Goal: Task Accomplishment & Management: Use online tool/utility

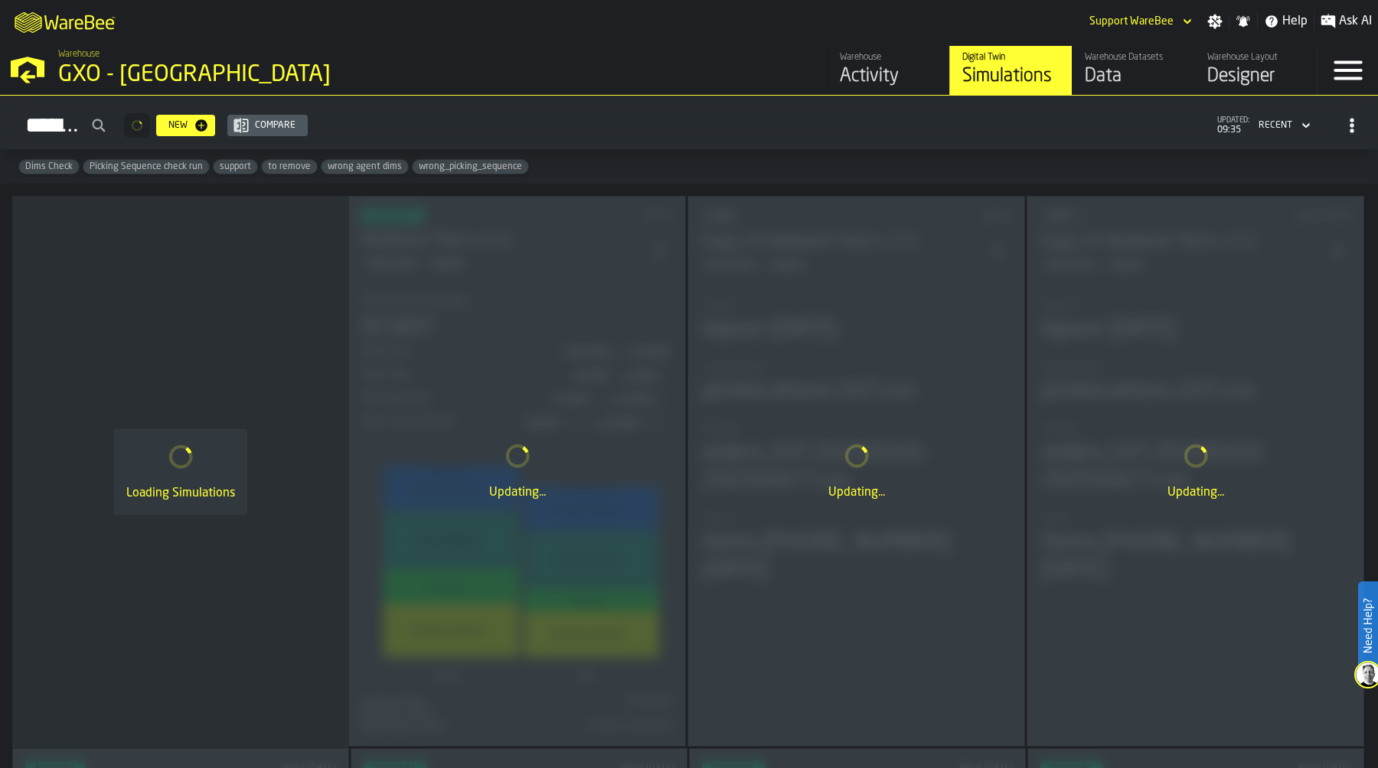
click at [1141, 38] on div "M A K I N G W A R E H O U S E S M O R E EF F I C I E N T Support WareBee Settin…" at bounding box center [689, 21] width 1378 height 43
click at [1137, 59] on div "Warehouse Datasets" at bounding box center [1132, 57] width 97 height 11
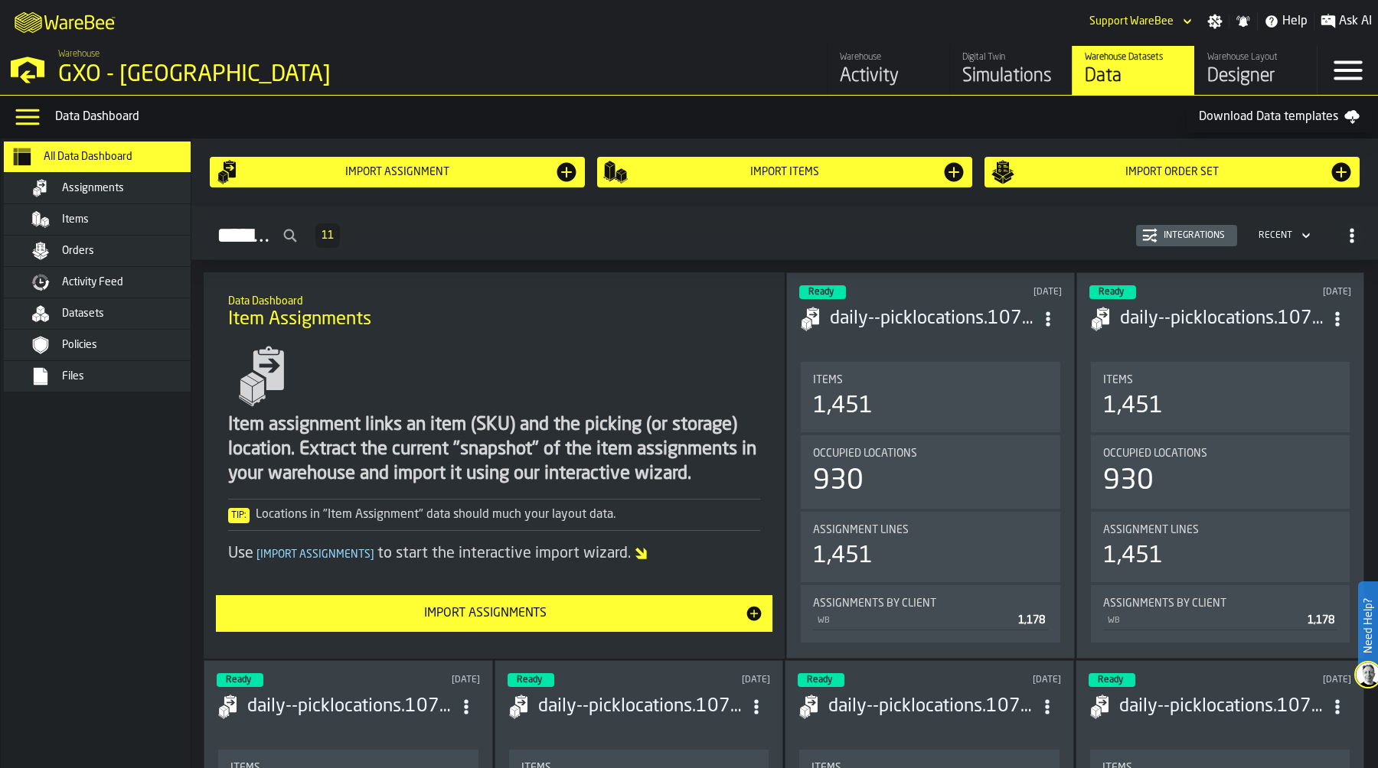
click at [119, 317] on div "Datasets" at bounding box center [137, 314] width 150 height 12
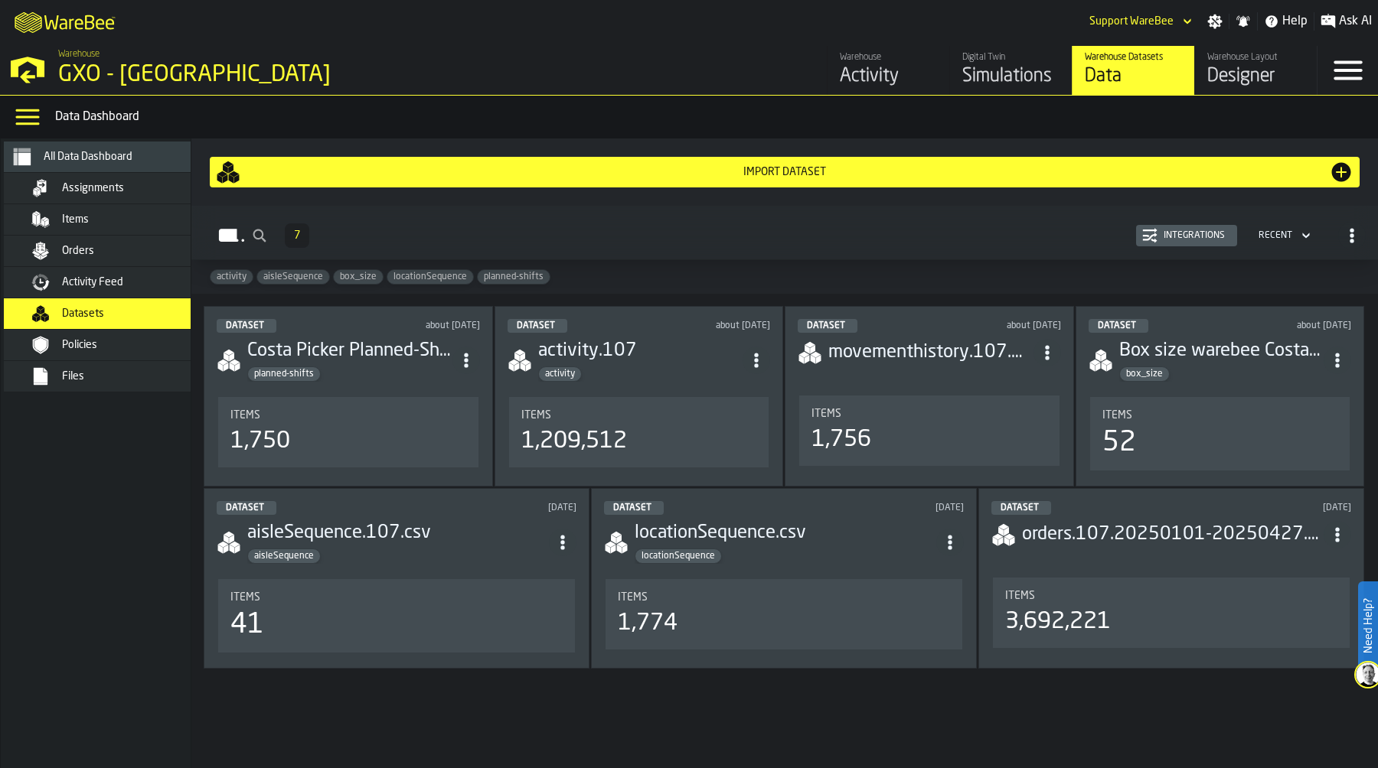
click at [1179, 231] on div "Integrations" at bounding box center [1193, 235] width 73 height 11
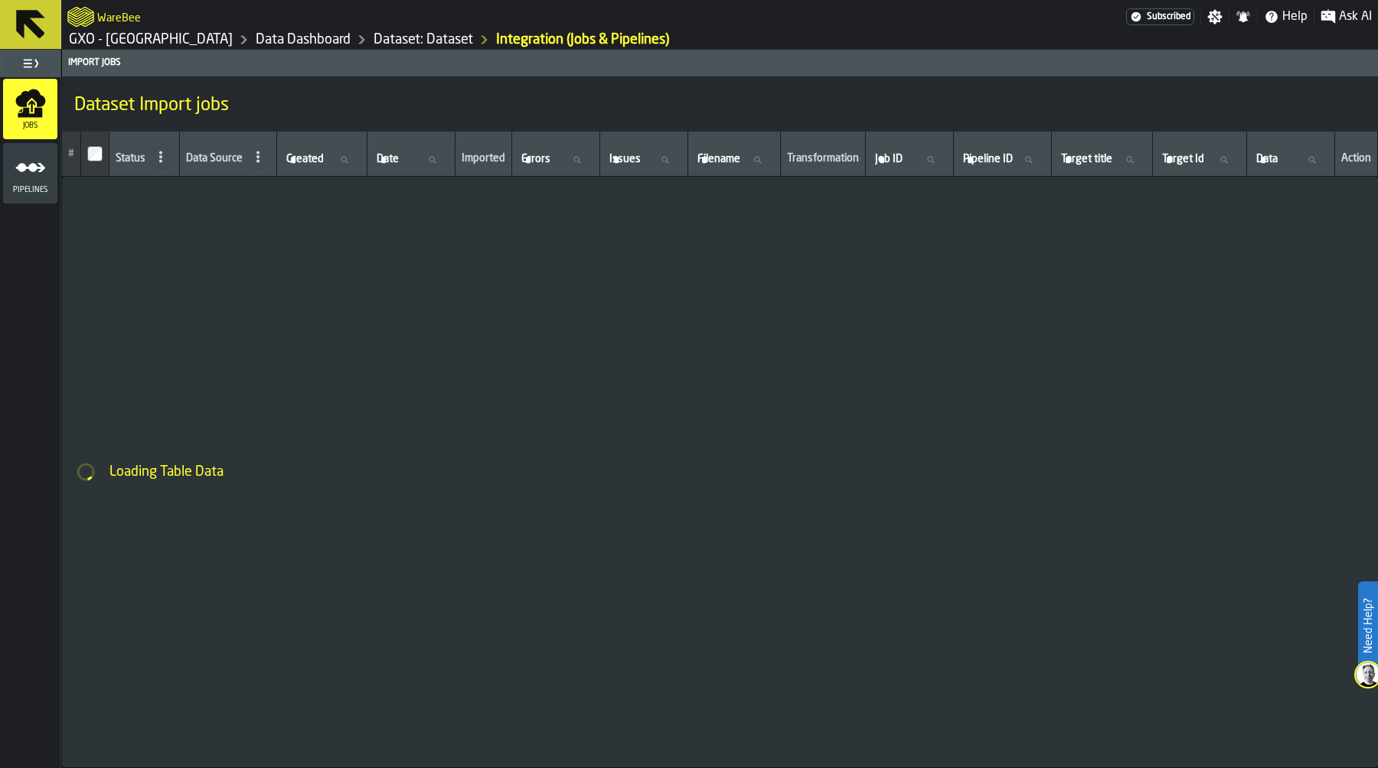
click at [24, 112] on icon "menu Jobs" at bounding box center [30, 113] width 24 height 10
click at [411, 34] on link "Dataset: Dataset" at bounding box center [422, 39] width 99 height 17
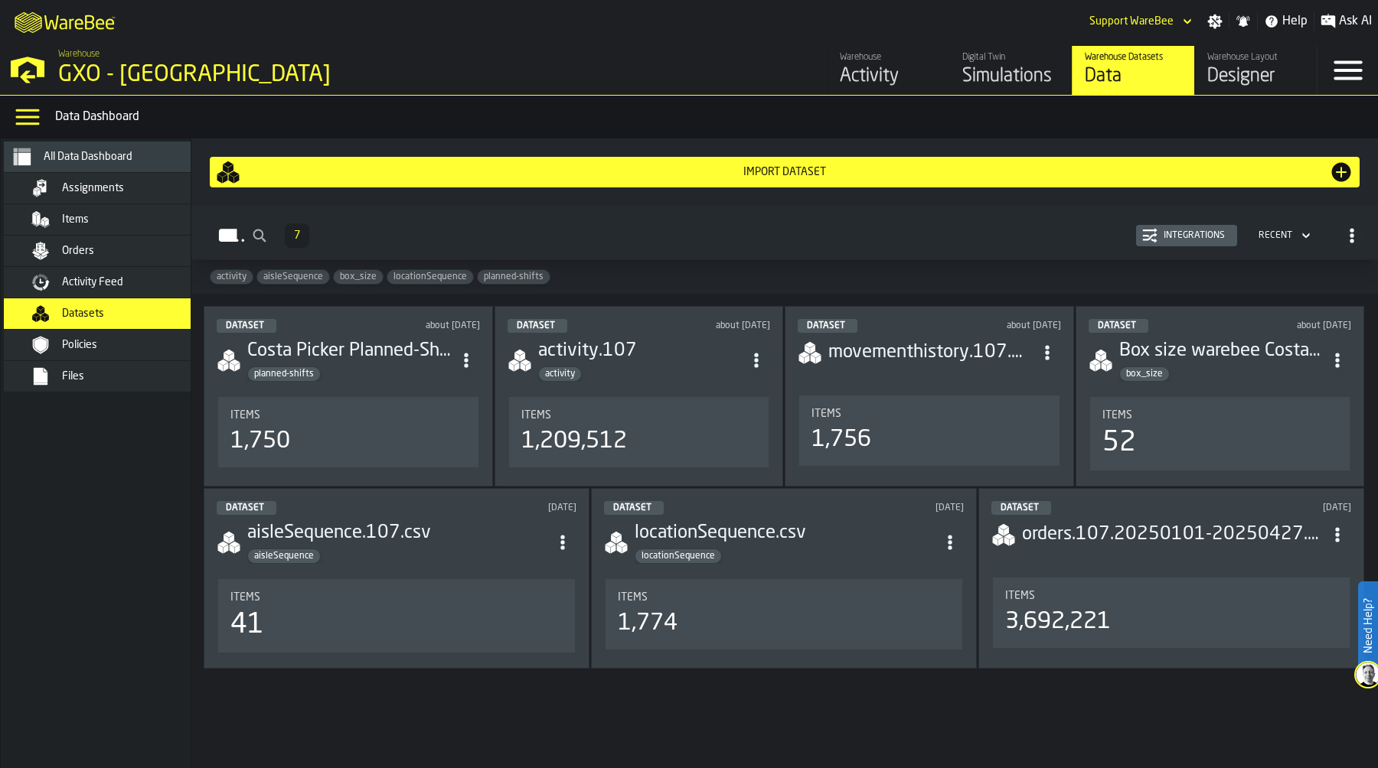
click at [736, 169] on div "Import Dataset" at bounding box center [784, 172] width 1088 height 12
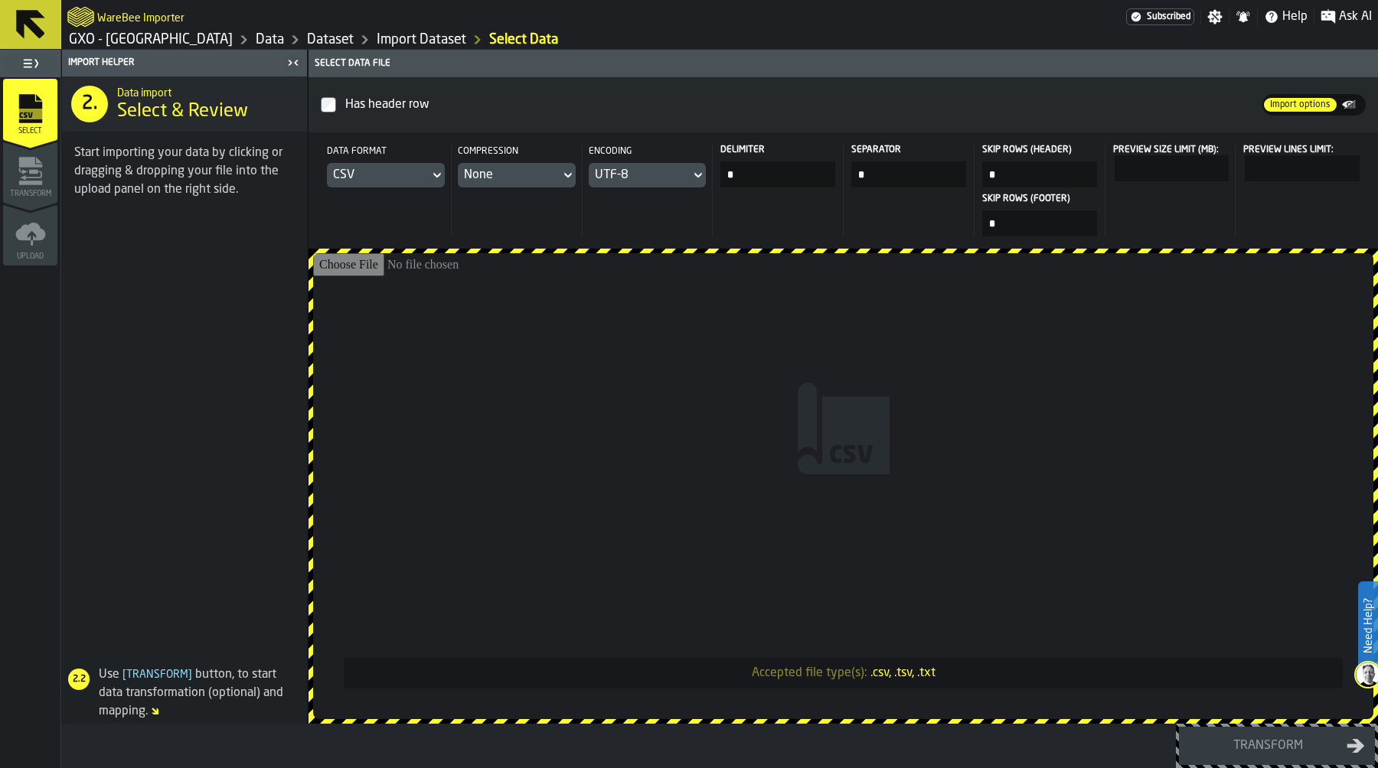
click at [843, 383] on input "Accepted file type(s): .csv, .tsv, .txt" at bounding box center [843, 486] width 1060 height 466
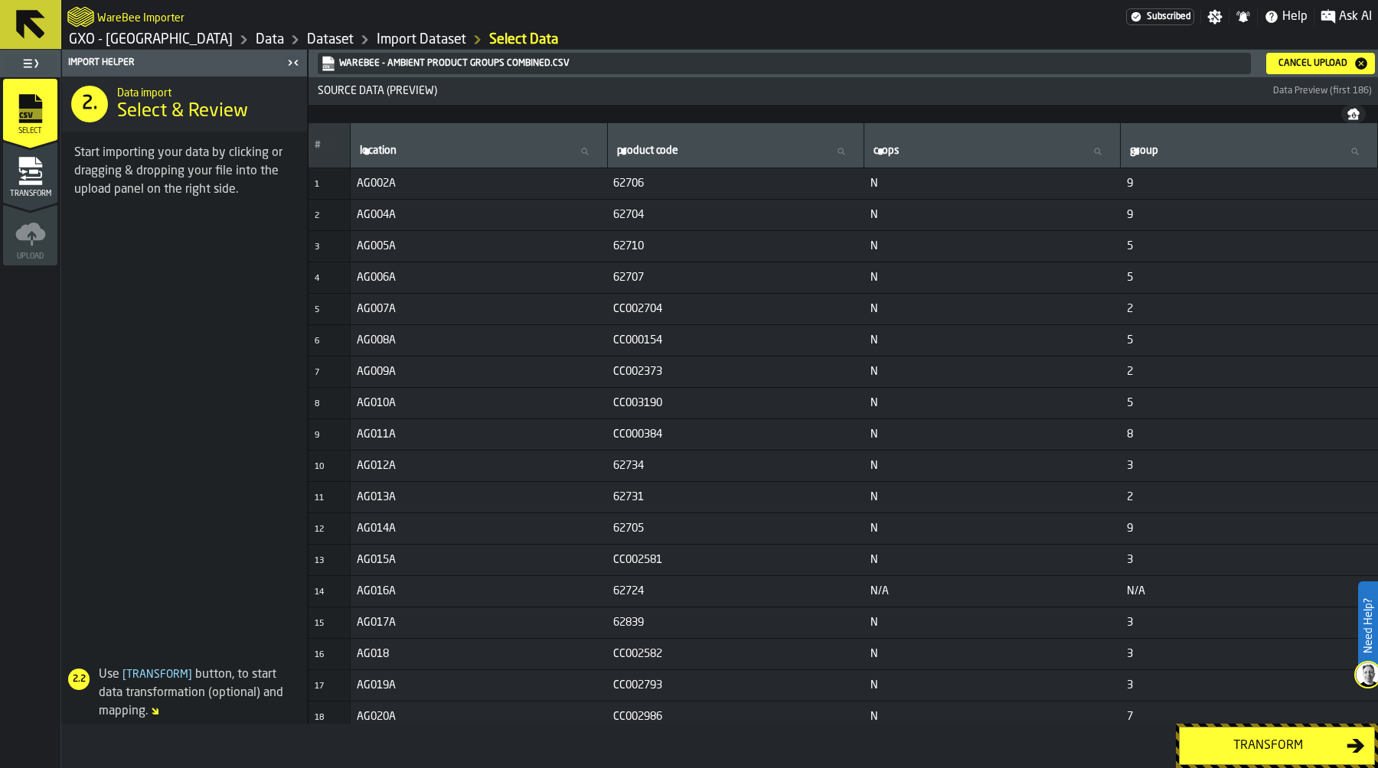
click at [1243, 740] on div "Transform" at bounding box center [1268, 746] width 158 height 18
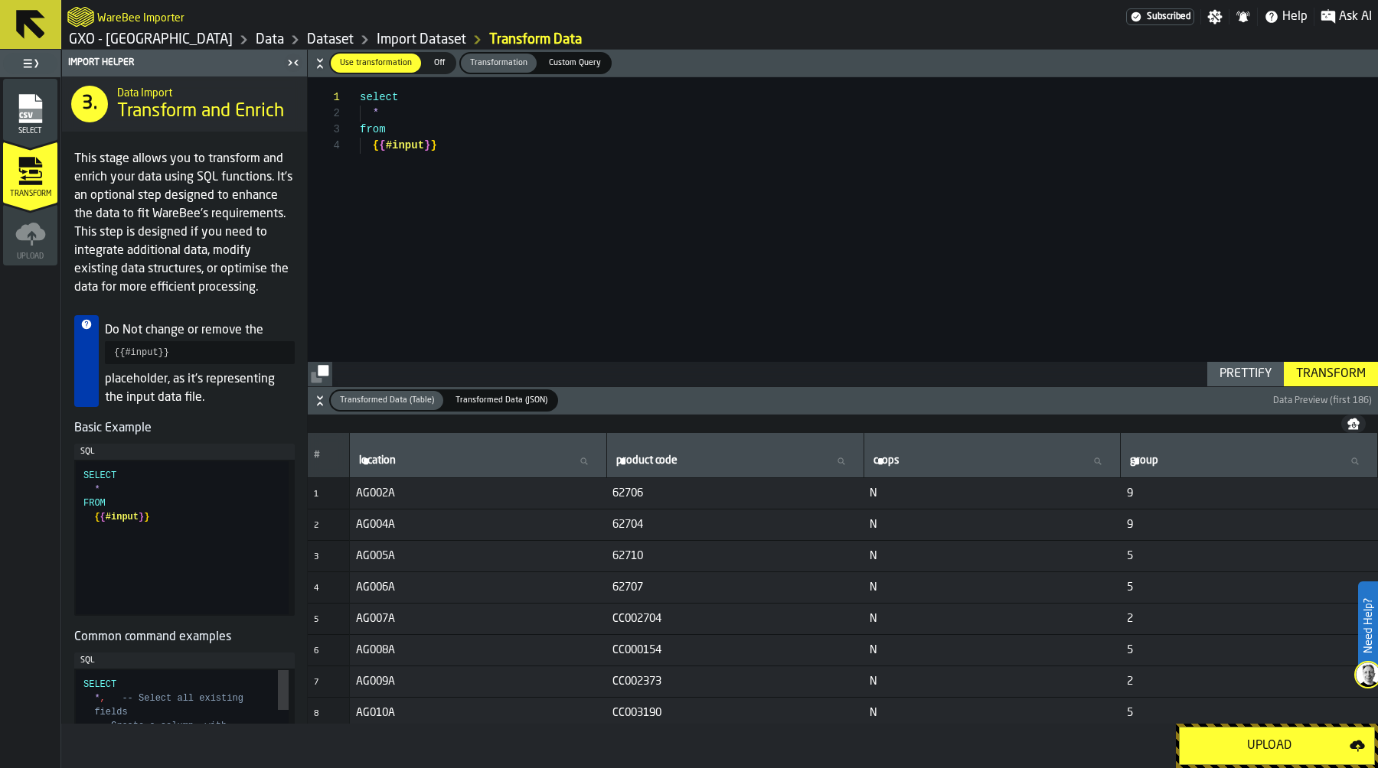
click at [1243, 740] on div "Upload" at bounding box center [1269, 746] width 161 height 18
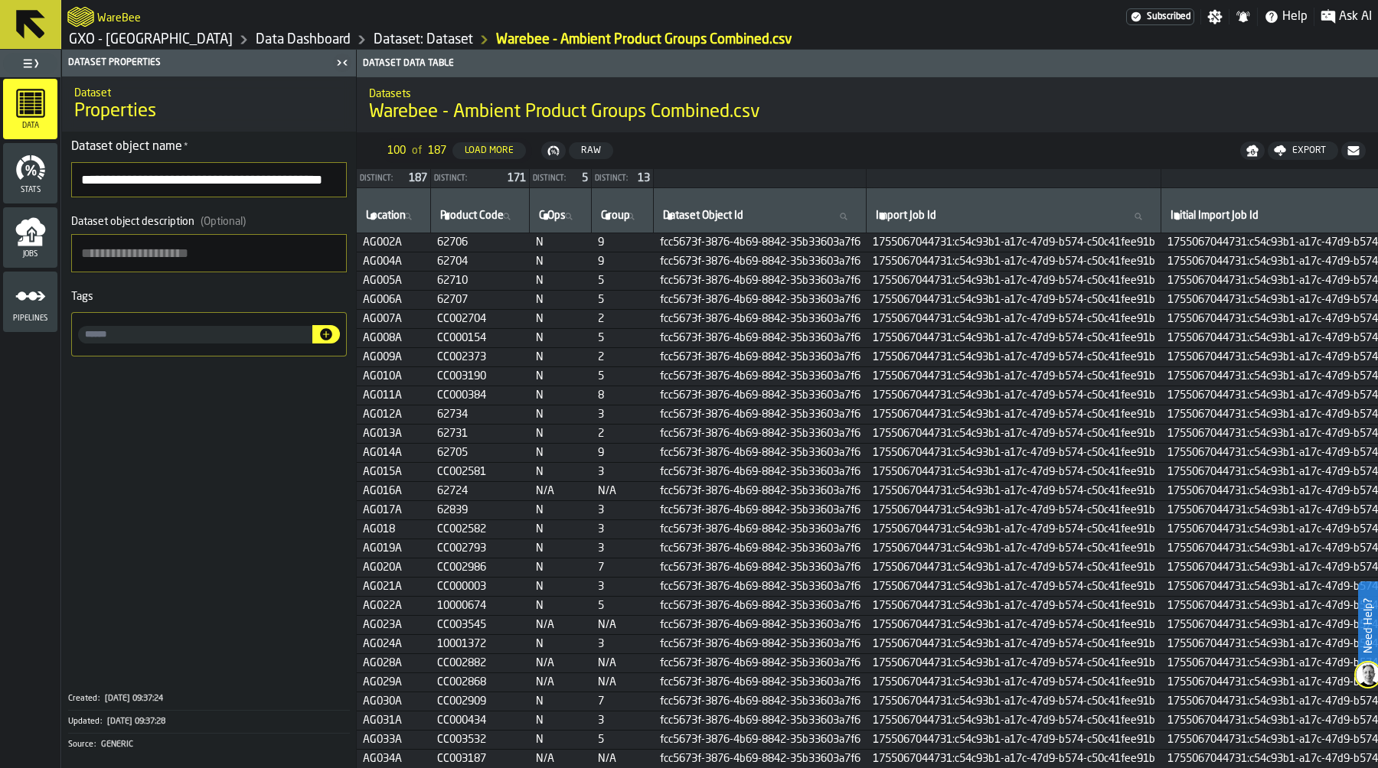
click at [142, 339] on input "input-value-" at bounding box center [195, 335] width 234 height 18
type input "**********"
click at [323, 335] on icon "button-" at bounding box center [325, 334] width 15 height 15
click at [193, 41] on link "GXO - [GEOGRAPHIC_DATA]" at bounding box center [151, 39] width 164 height 17
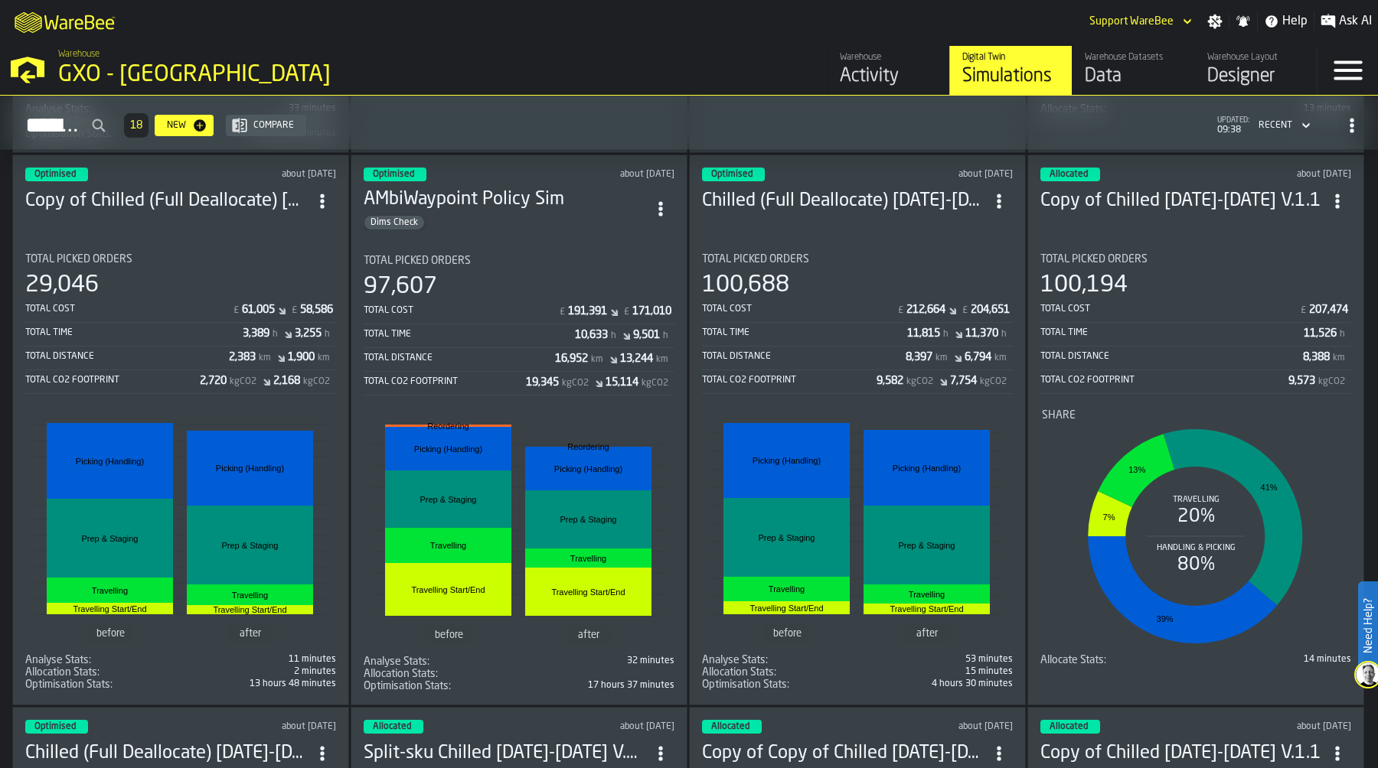
scroll to position [597, 0]
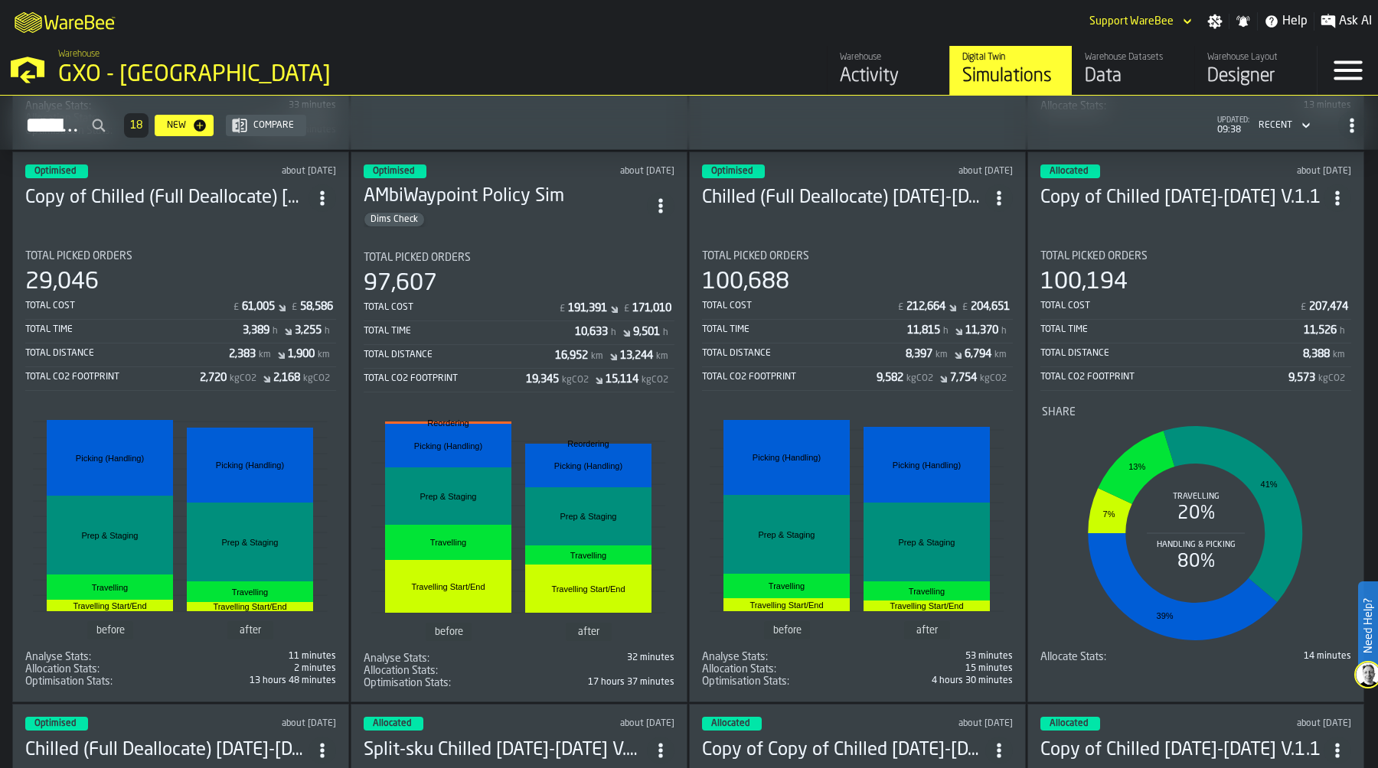
click at [944, 301] on div "£ 212,664 £ 204,651" at bounding box center [952, 308] width 115 height 15
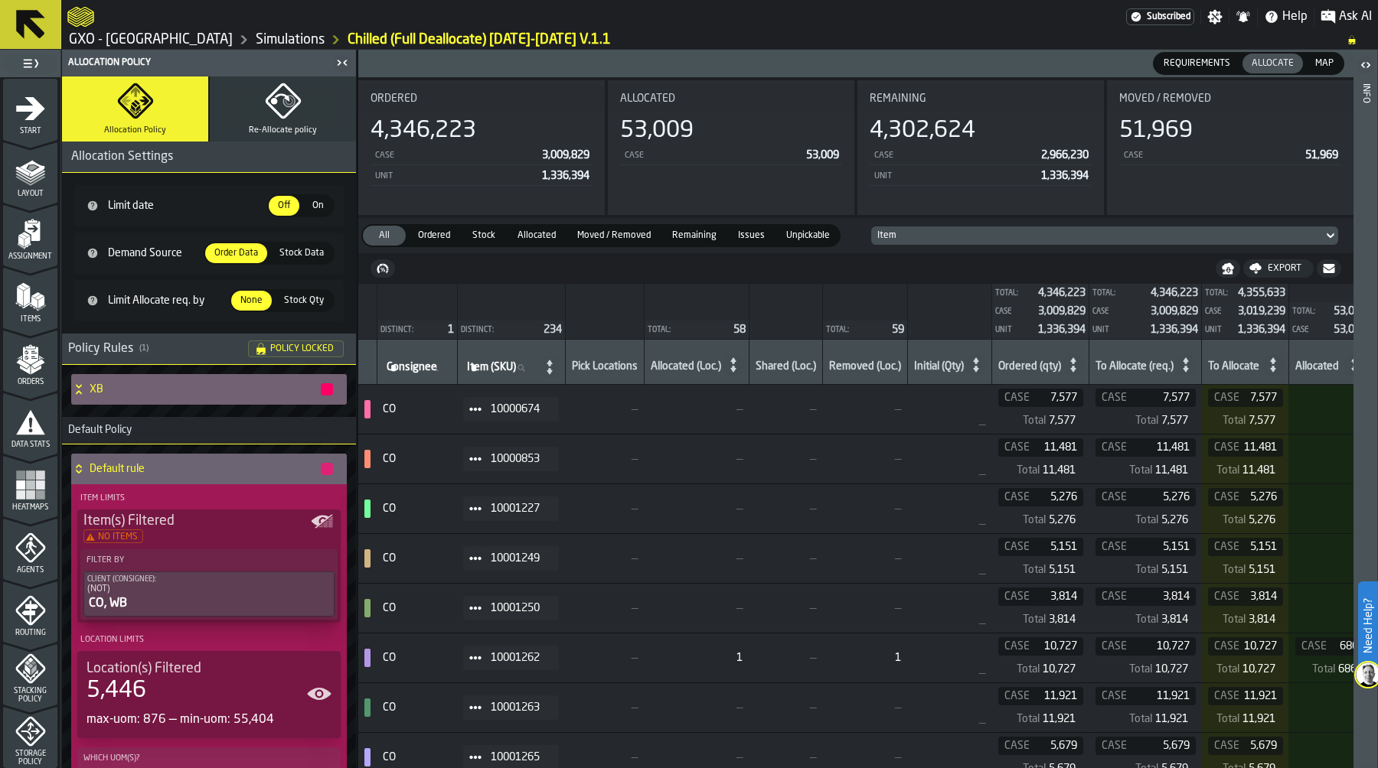
click at [23, 306] on icon "menu Items" at bounding box center [27, 305] width 8 height 6
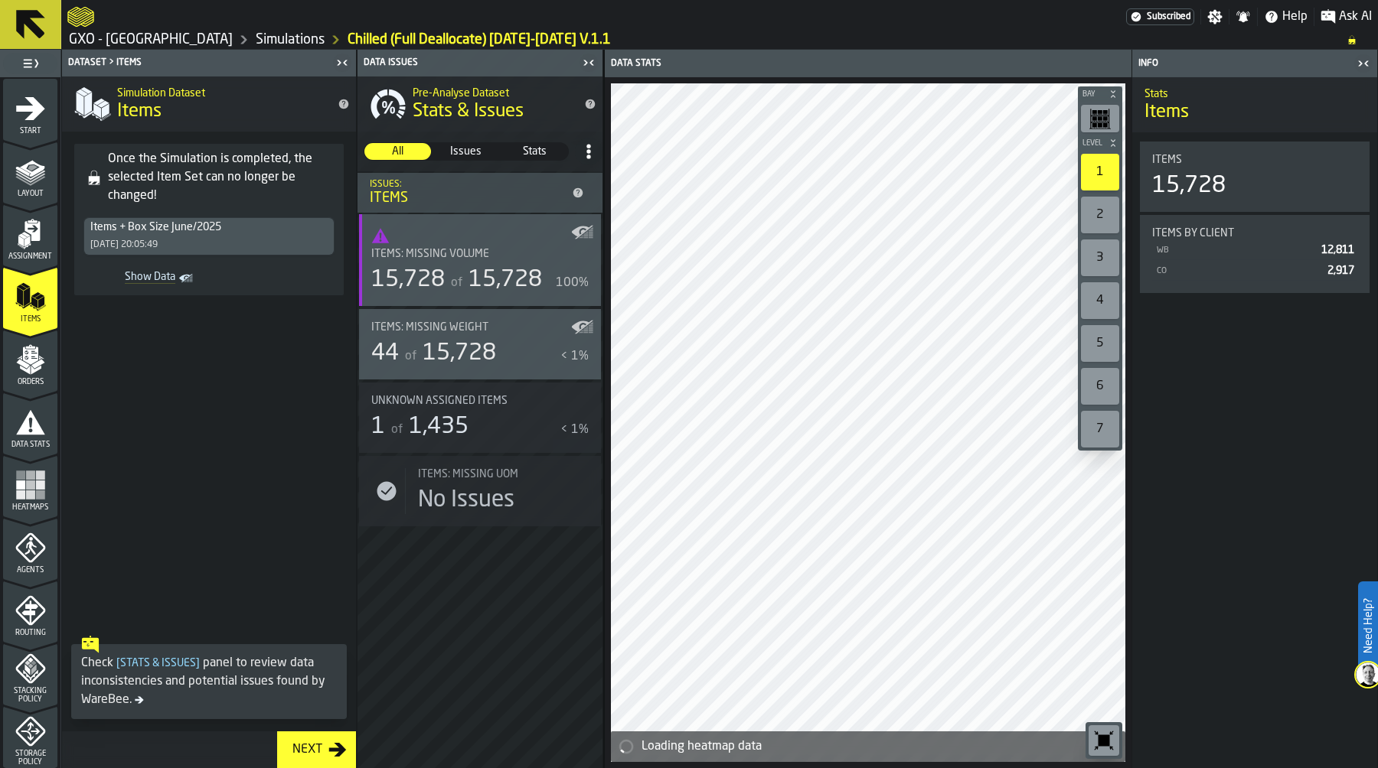
click at [204, 48] on ol "GXO - [GEOGRAPHIC_DATA] Simulations Chilled (Full Deallocate) [DATE]-[DATE] V.1…" at bounding box center [699, 40] width 1264 height 18
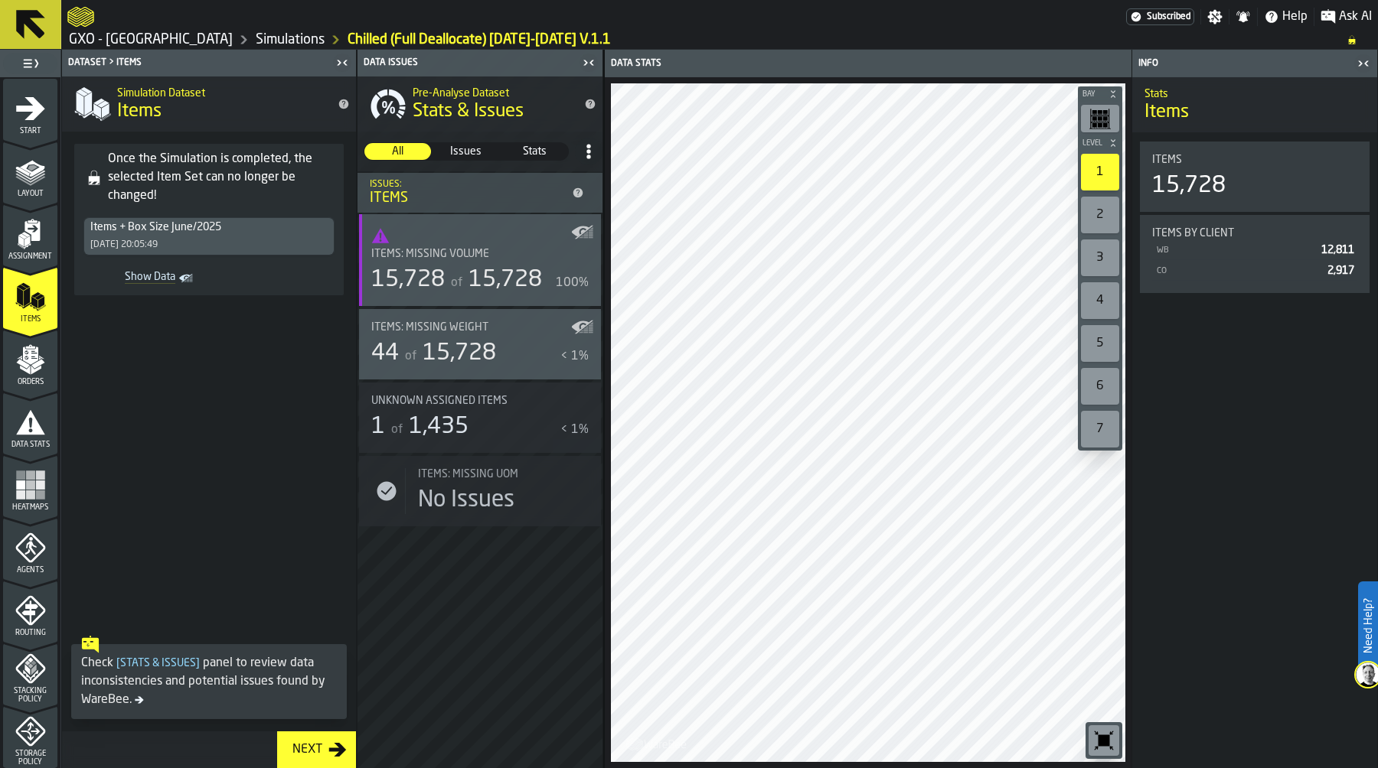
click at [206, 41] on link "GXO - [GEOGRAPHIC_DATA]" at bounding box center [151, 39] width 164 height 17
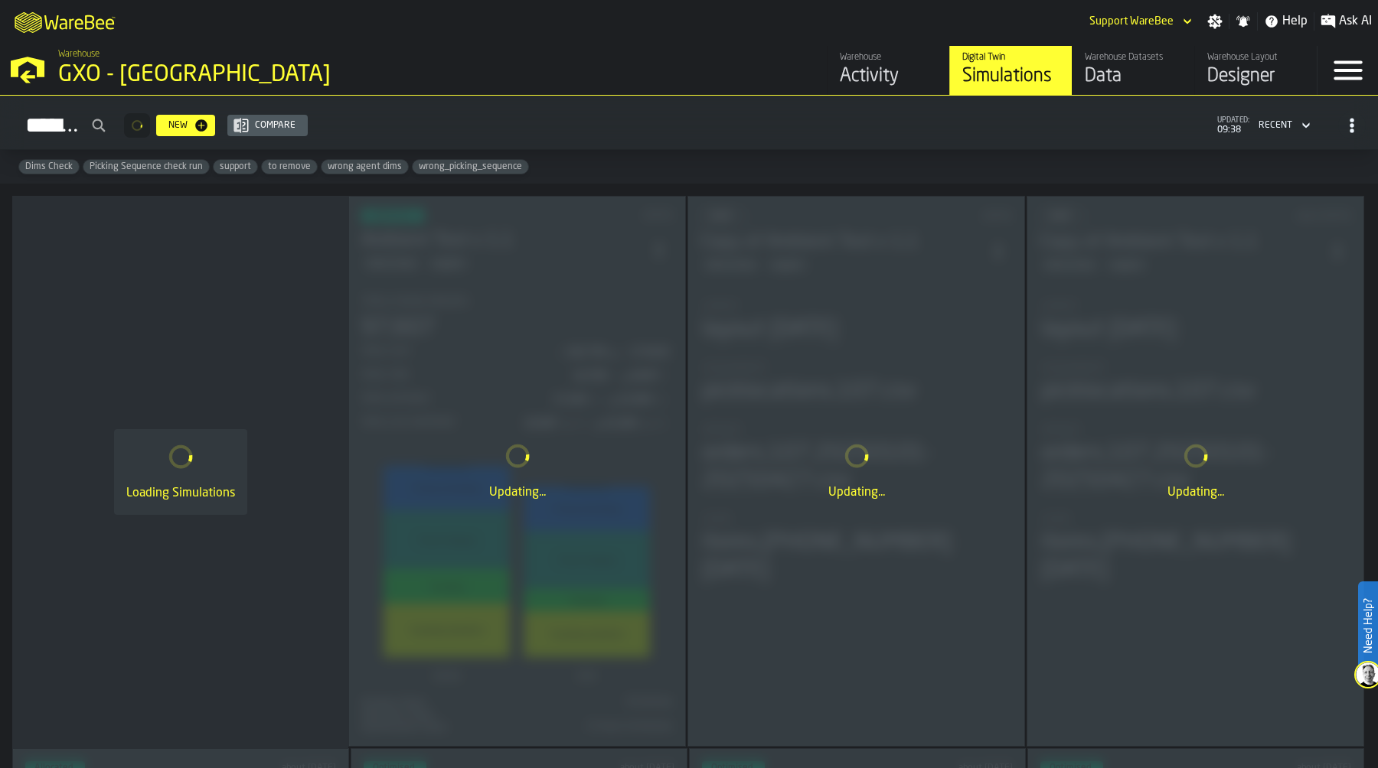
click at [1122, 69] on div "Data" at bounding box center [1132, 76] width 97 height 24
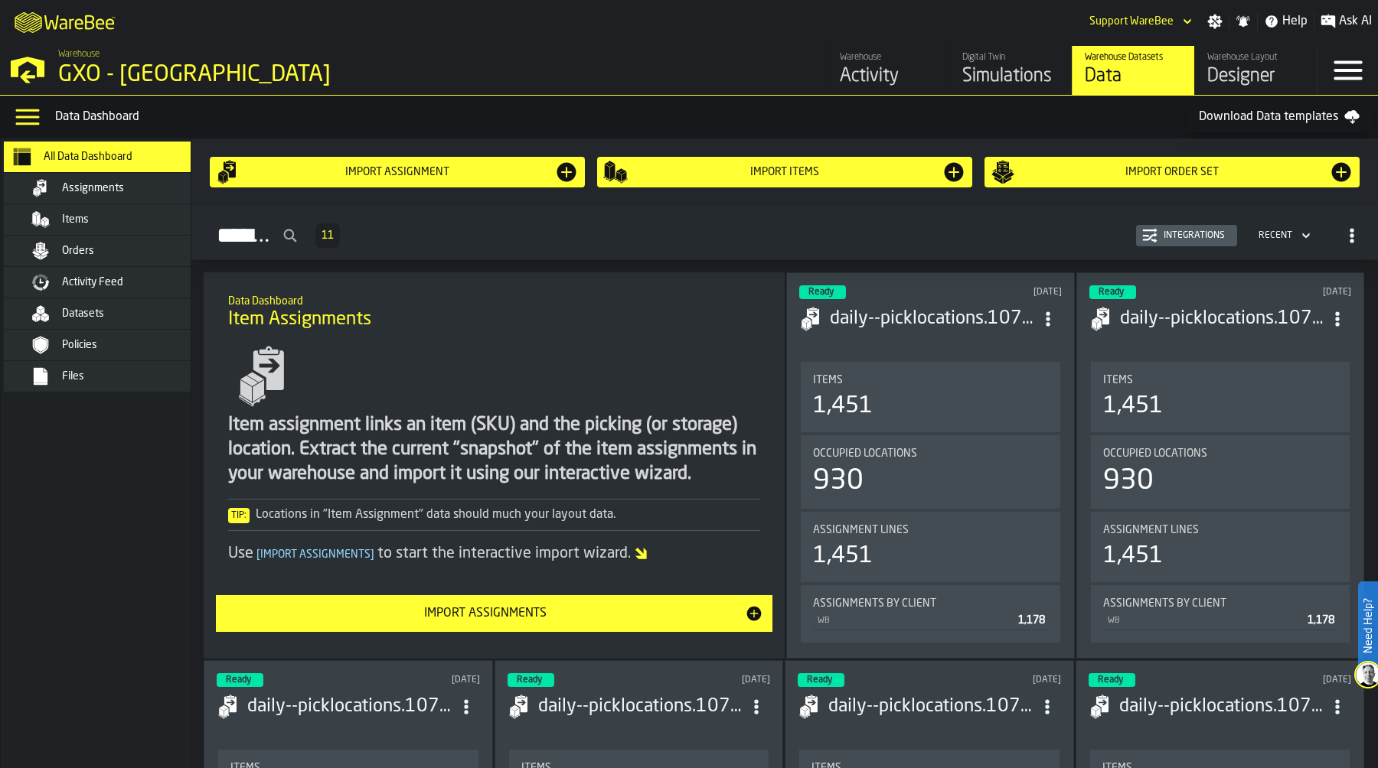
click at [116, 225] on div "Items" at bounding box center [137, 220] width 150 height 12
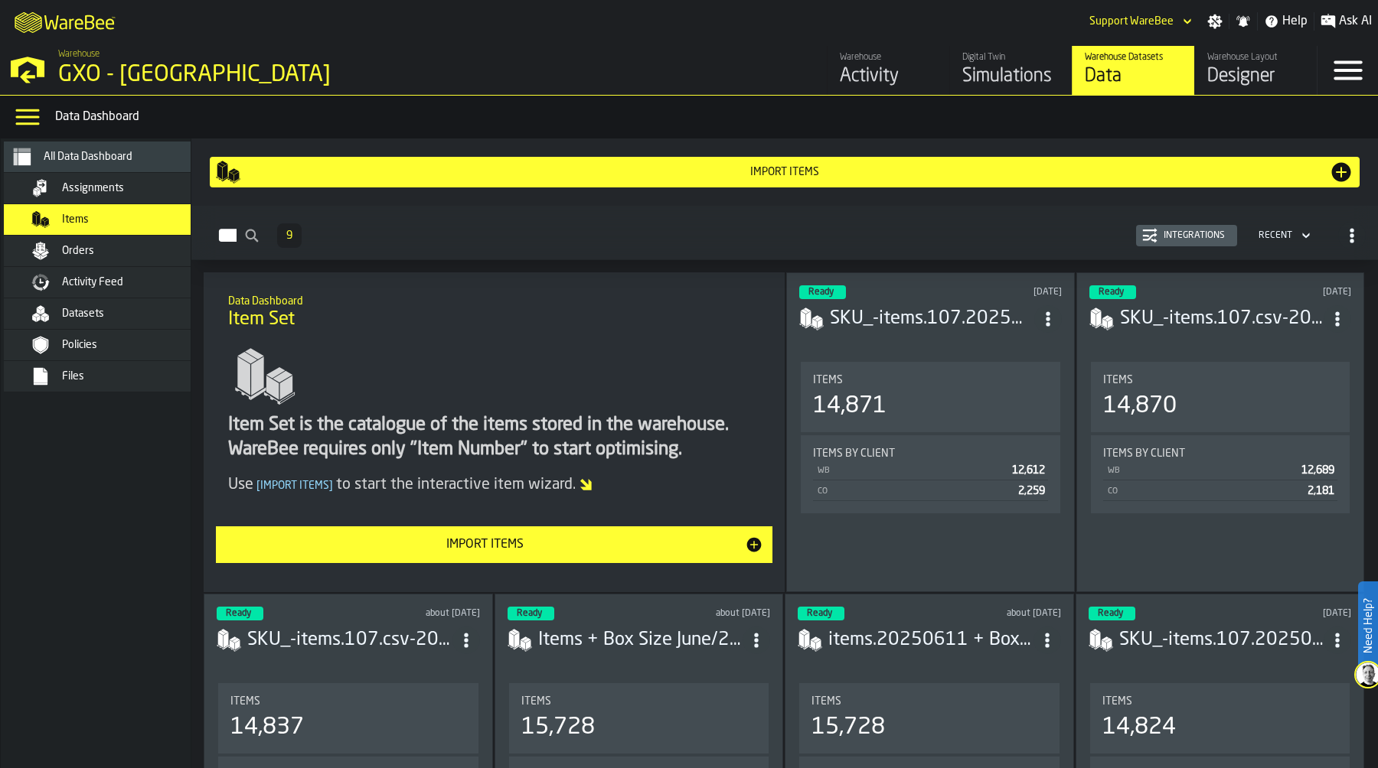
click at [990, 359] on section "Items 14,871 Items by client WB 12,612 CO 2,259" at bounding box center [930, 469] width 263 height 220
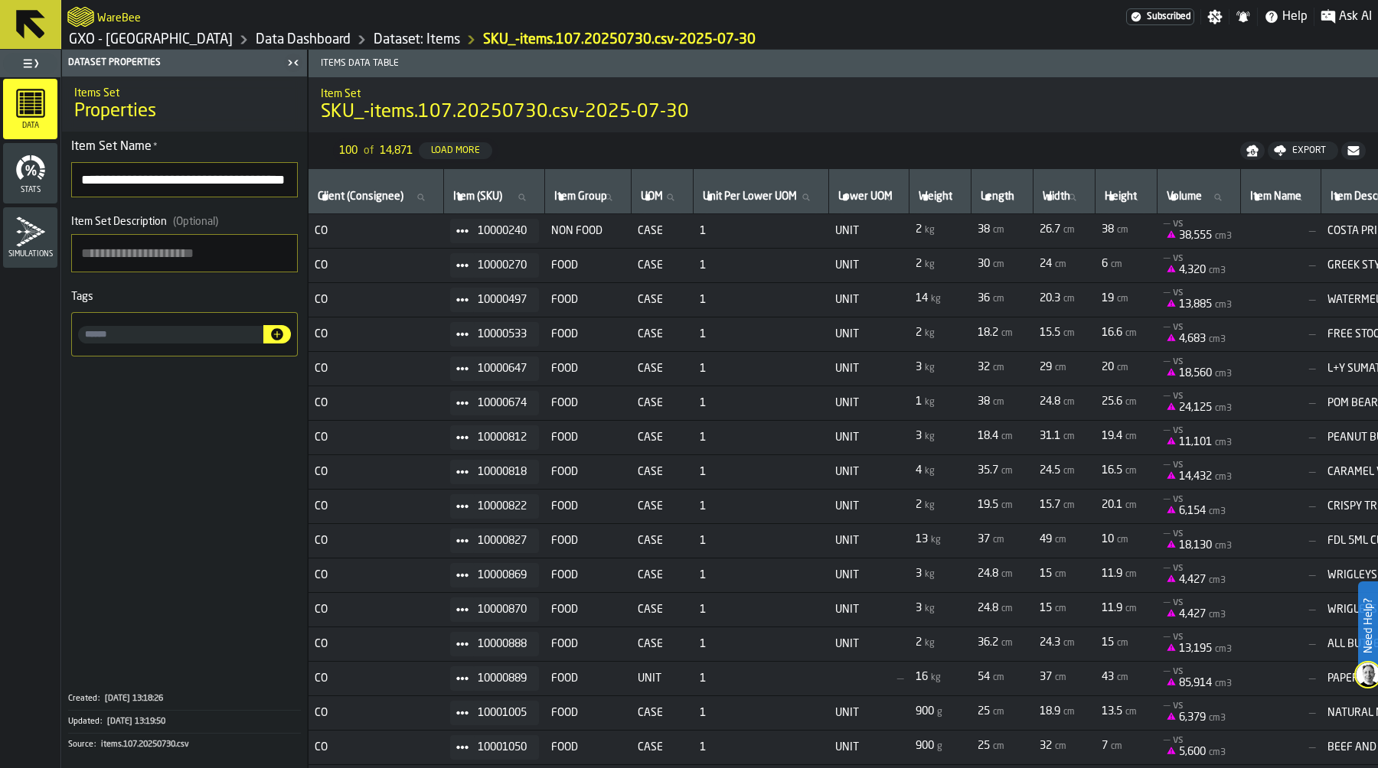
click at [295, 42] on link "Data Dashboard" at bounding box center [303, 39] width 95 height 17
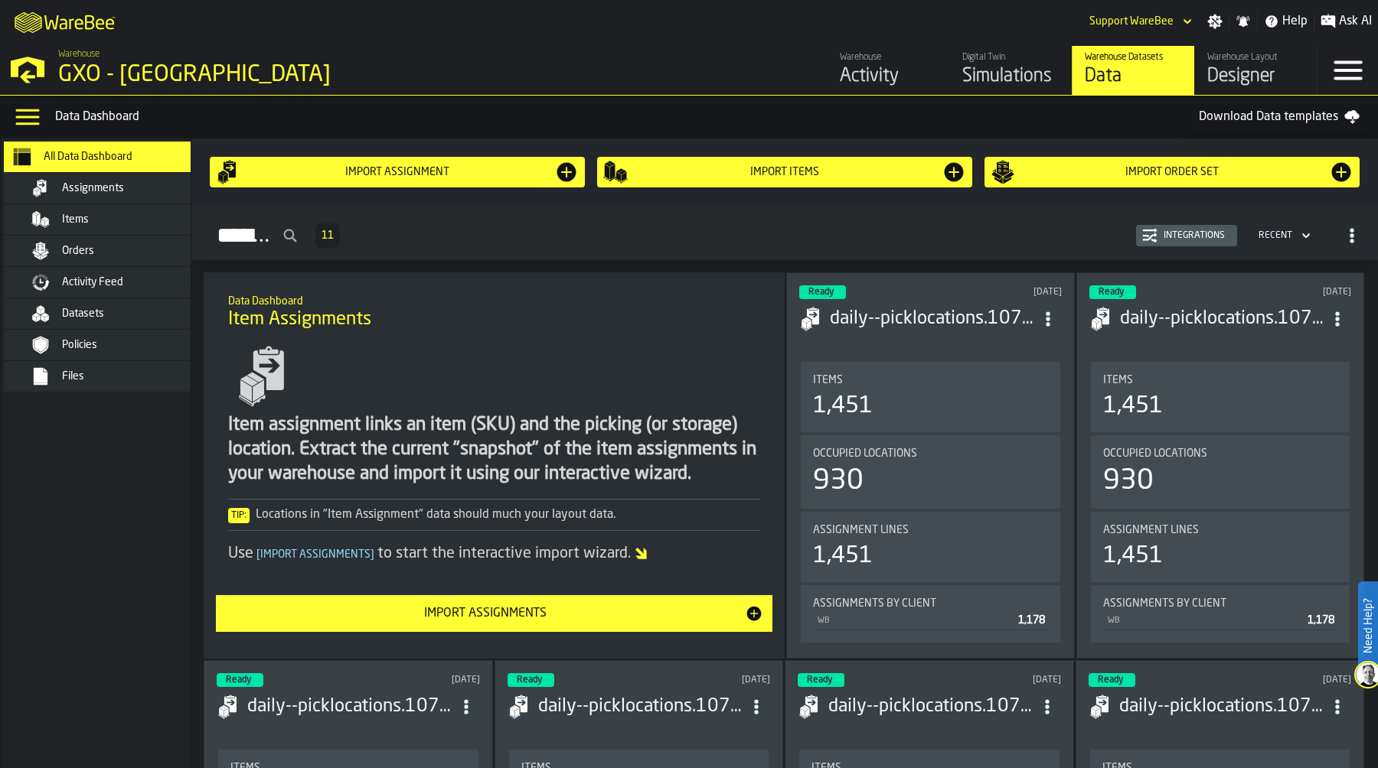
click at [129, 221] on div "Items" at bounding box center [137, 220] width 150 height 12
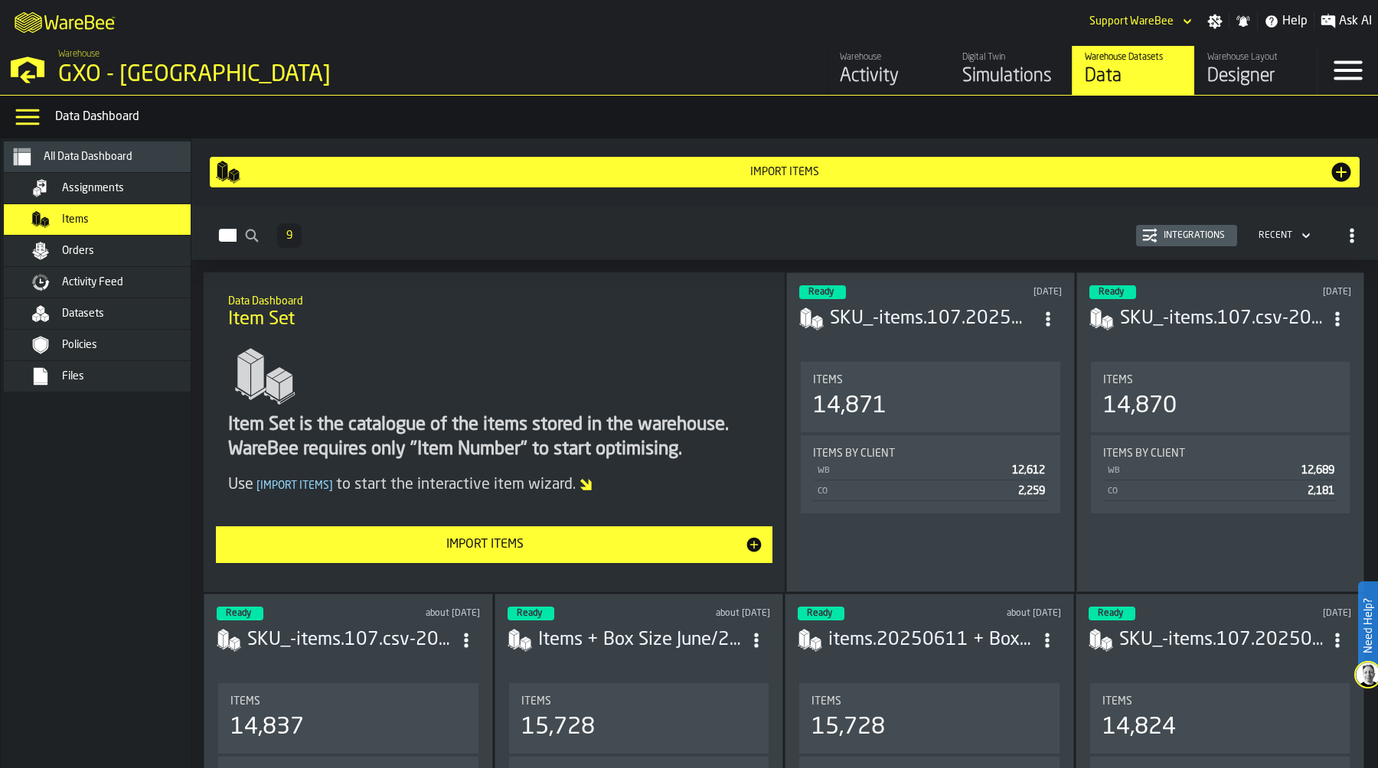
click at [598, 533] on button "Import Items" at bounding box center [494, 545] width 556 height 37
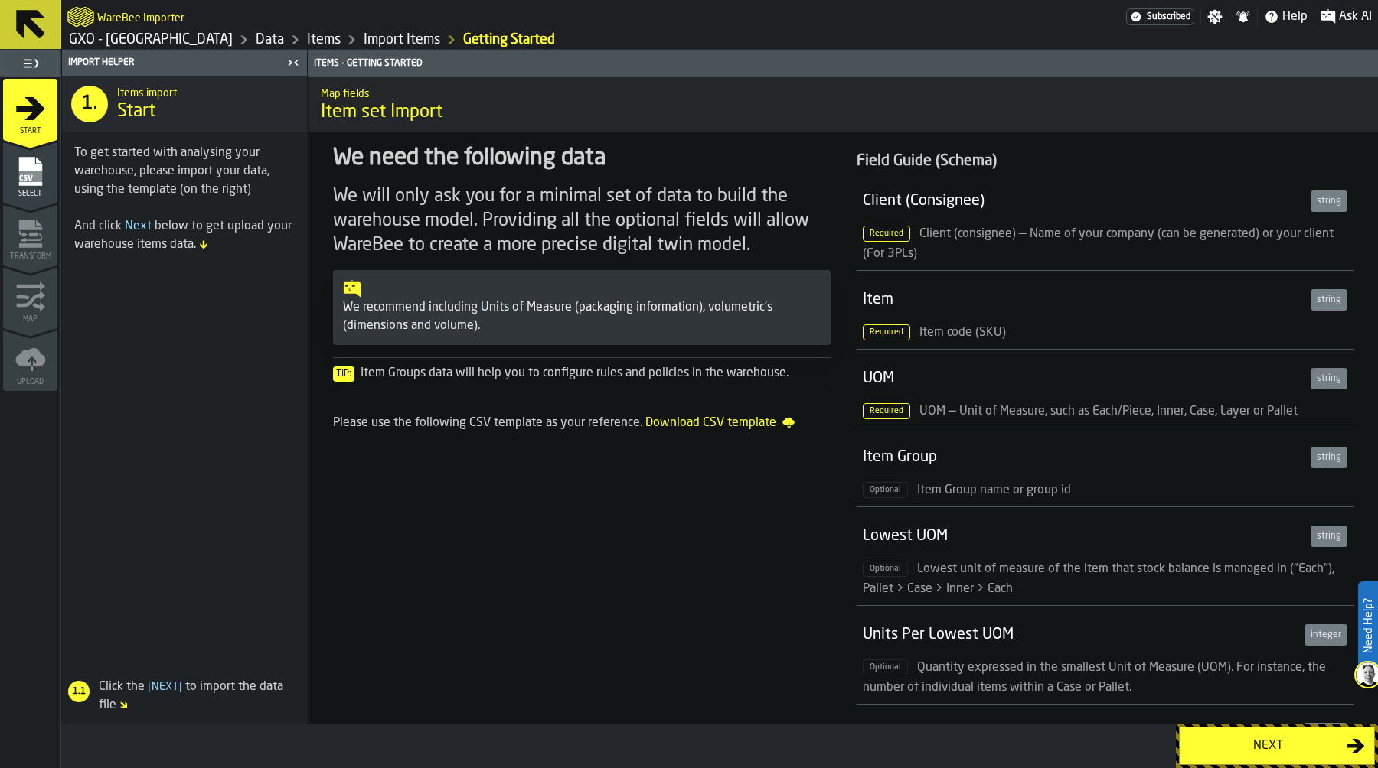
click at [1235, 739] on div "Next" at bounding box center [1268, 746] width 158 height 18
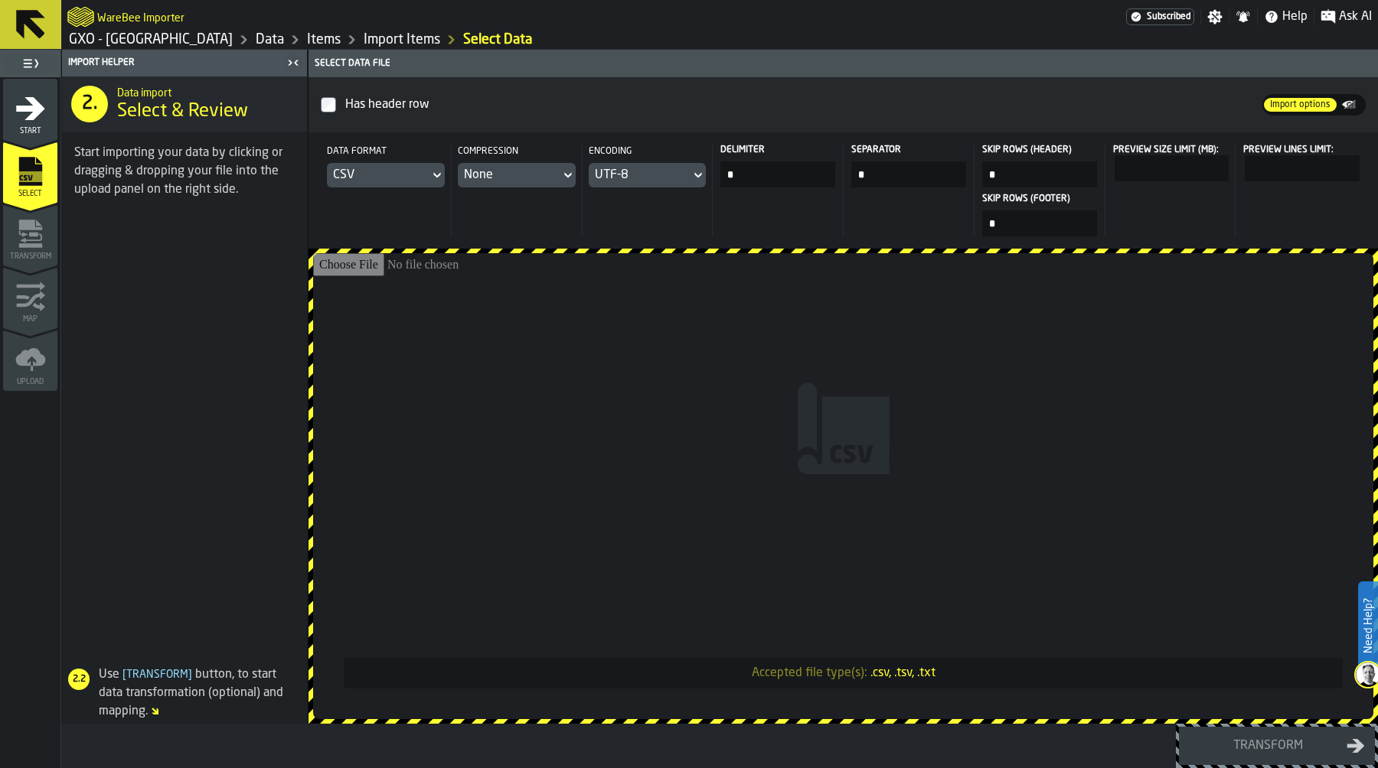
click at [765, 330] on input "Accepted file type(s): .csv, .tsv, .txt" at bounding box center [843, 486] width 1060 height 466
click at [272, 38] on link "Data" at bounding box center [270, 39] width 28 height 17
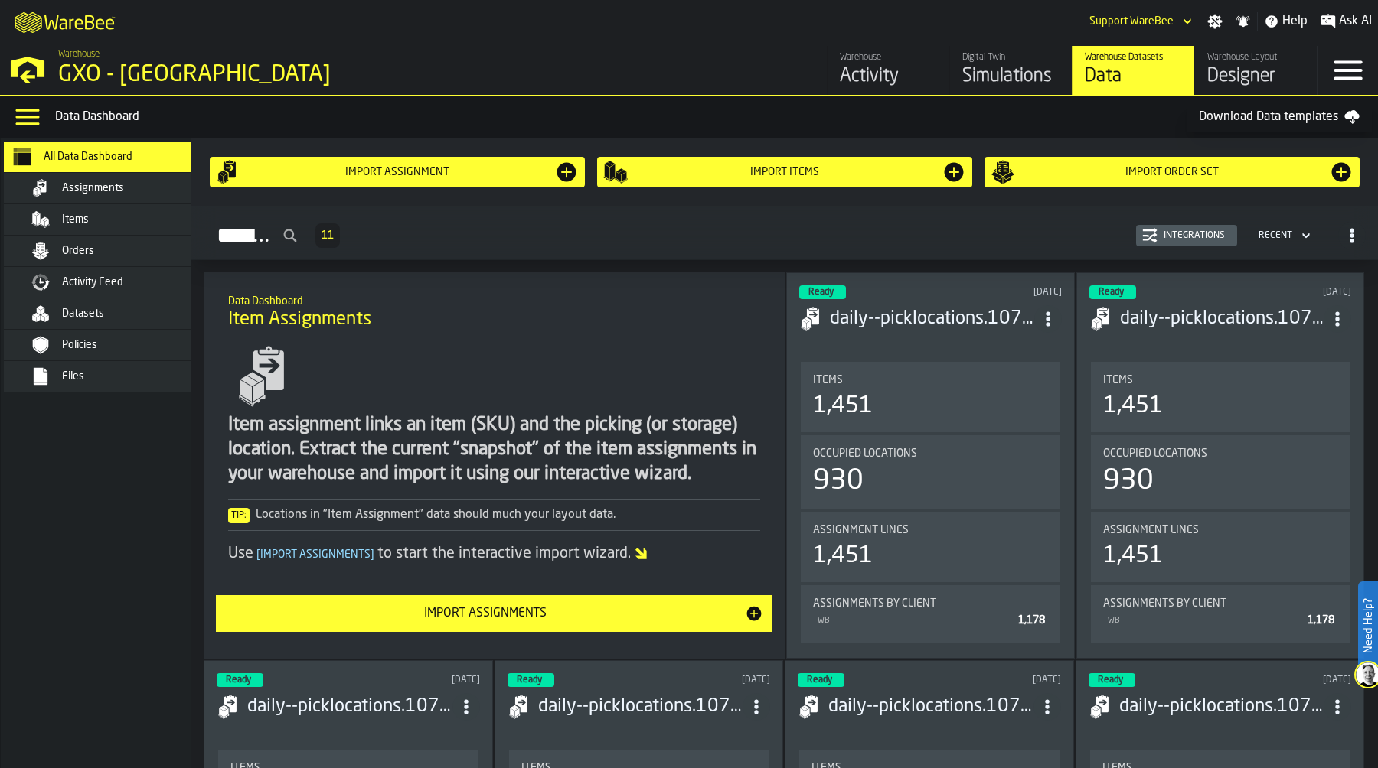
click at [113, 214] on div "Items" at bounding box center [137, 220] width 150 height 12
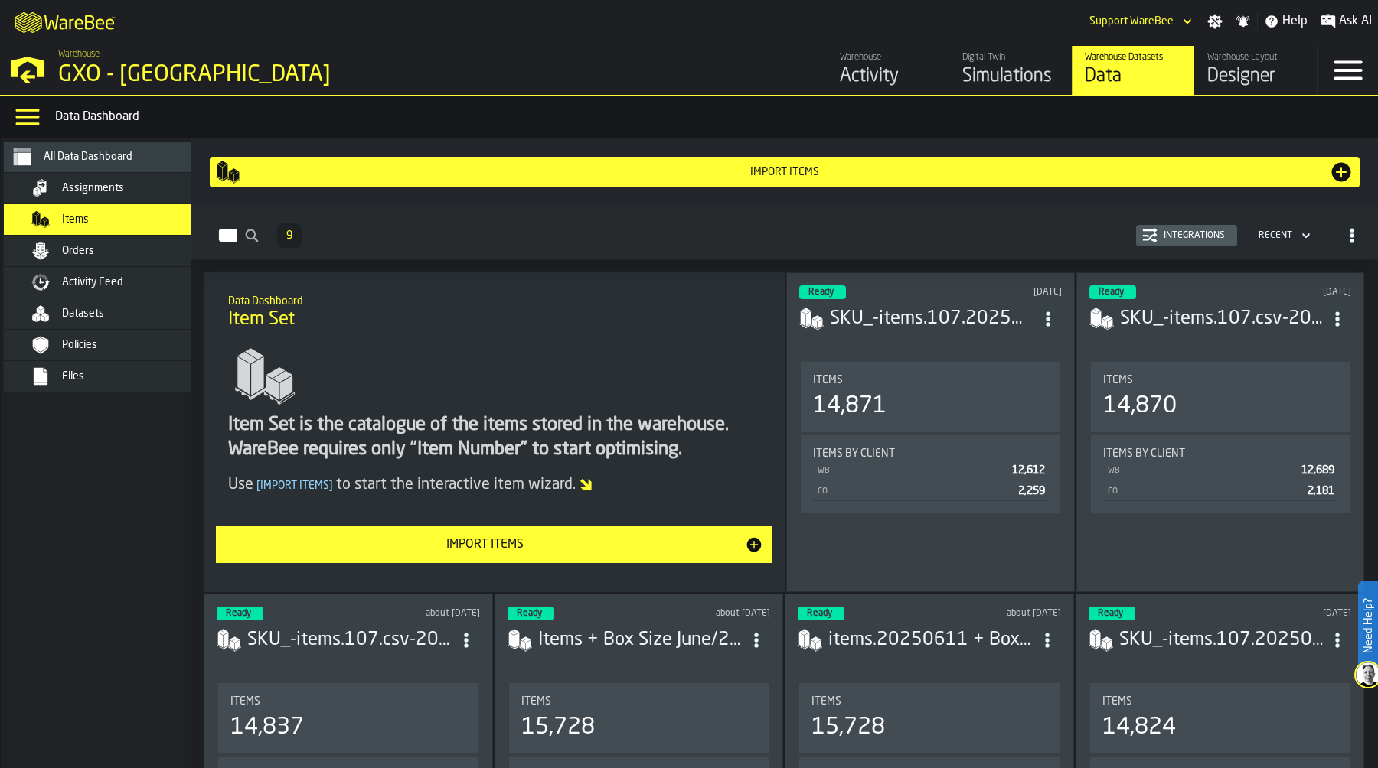
click at [1174, 240] on div "Integrations" at bounding box center [1193, 235] width 73 height 11
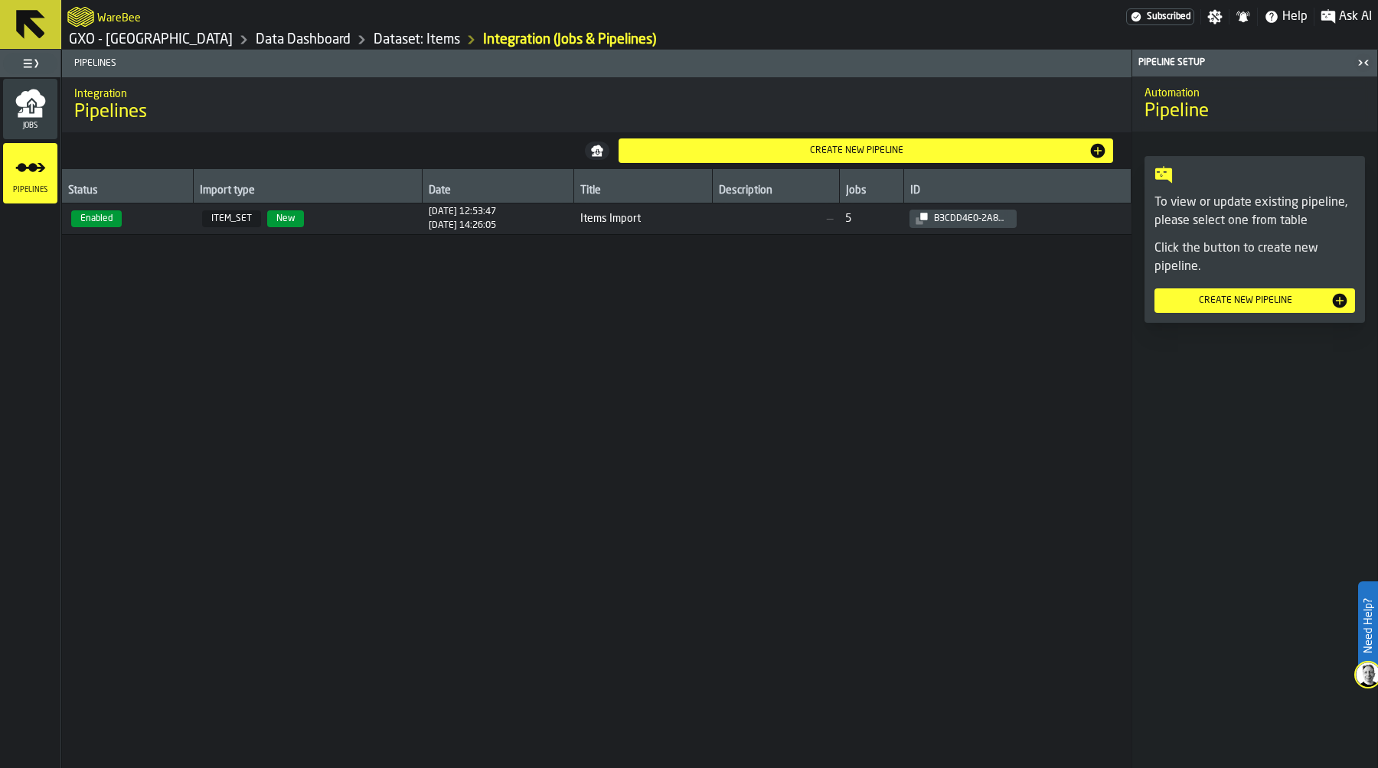
click at [49, 104] on div "Jobs" at bounding box center [30, 109] width 54 height 42
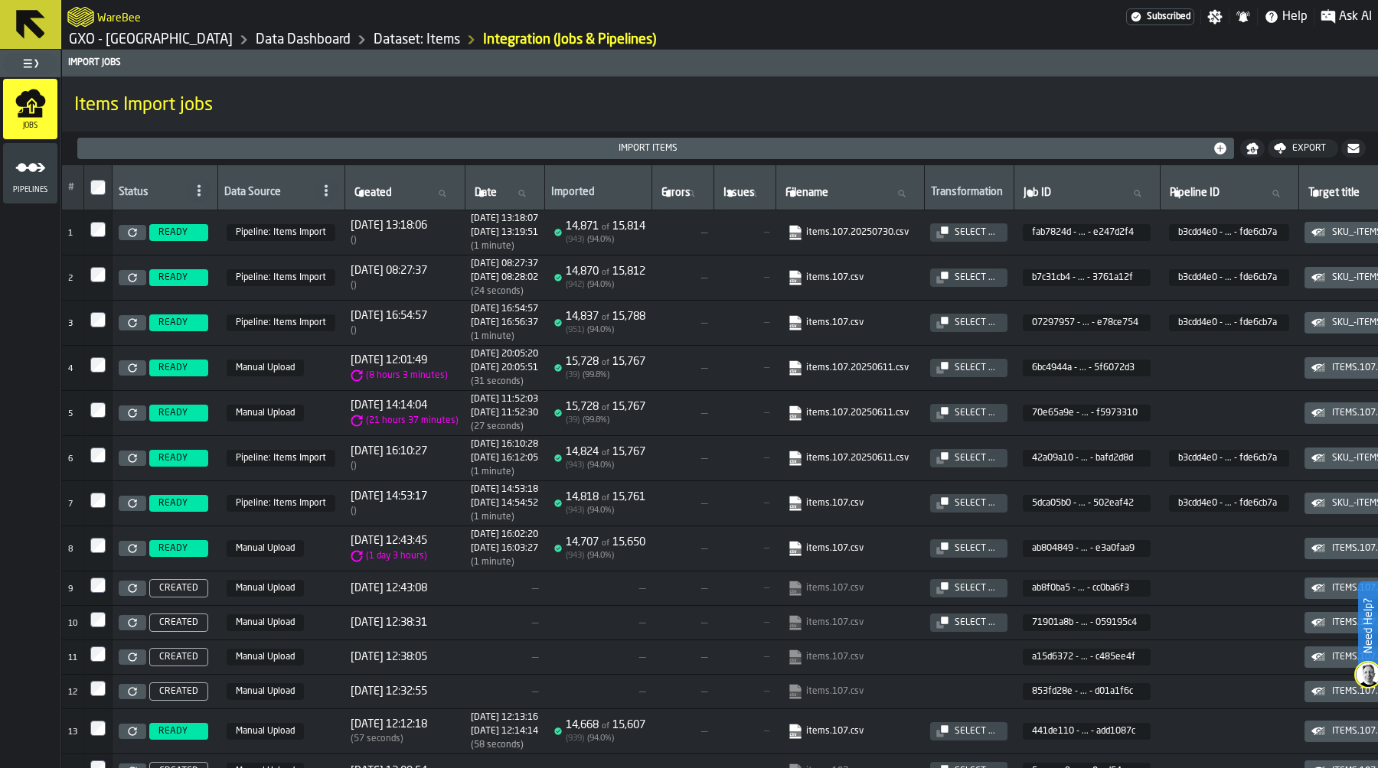
click at [843, 229] on link "items.107.20250730.csv" at bounding box center [848, 232] width 121 height 15
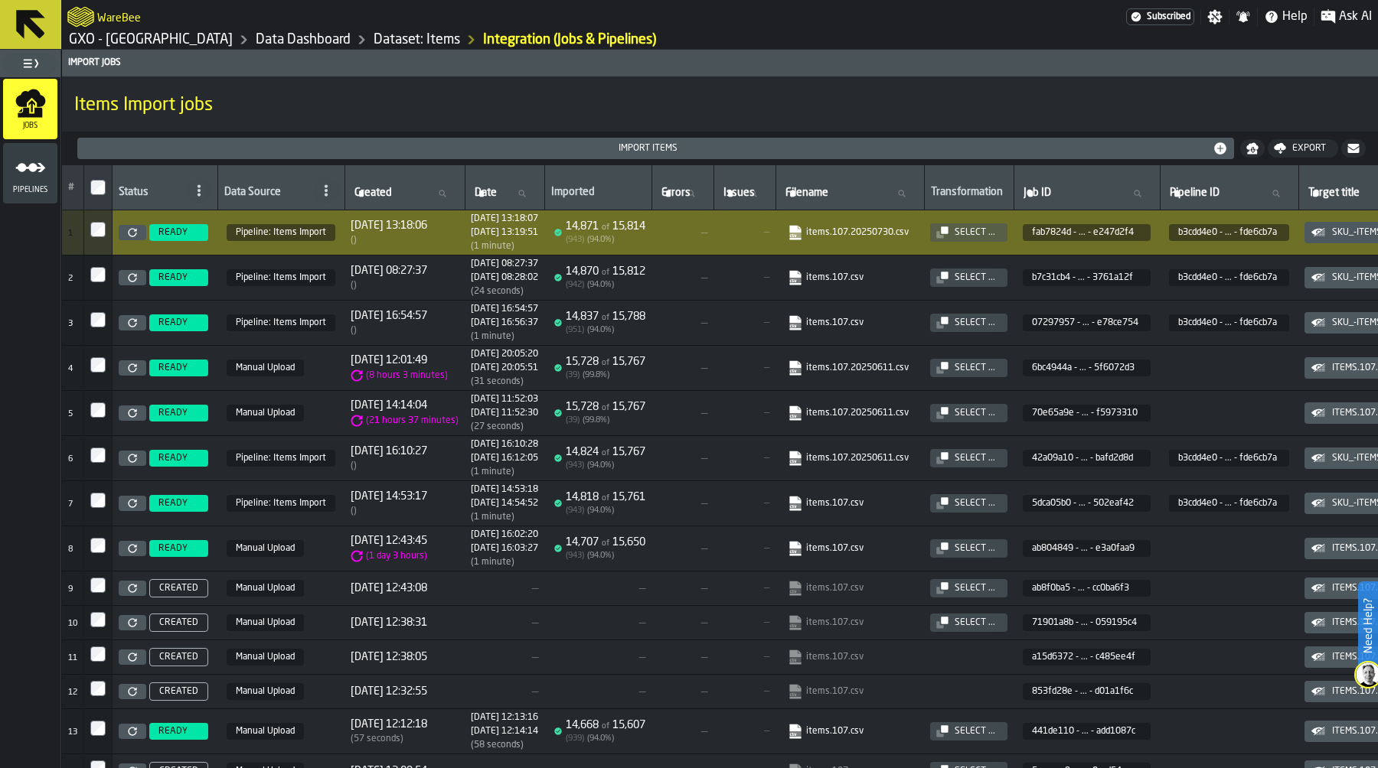
click at [288, 38] on link "Data Dashboard" at bounding box center [303, 39] width 95 height 17
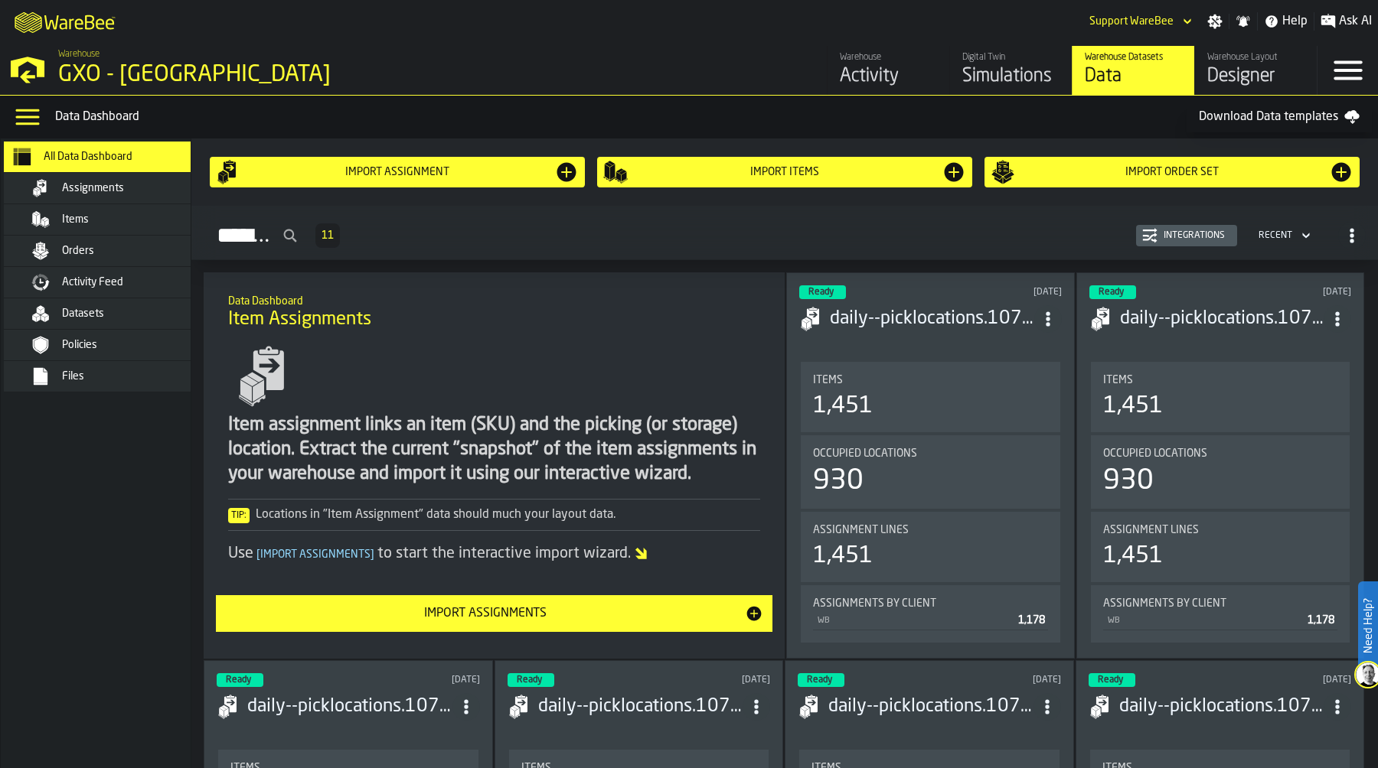
click at [101, 214] on div "Items" at bounding box center [137, 220] width 150 height 12
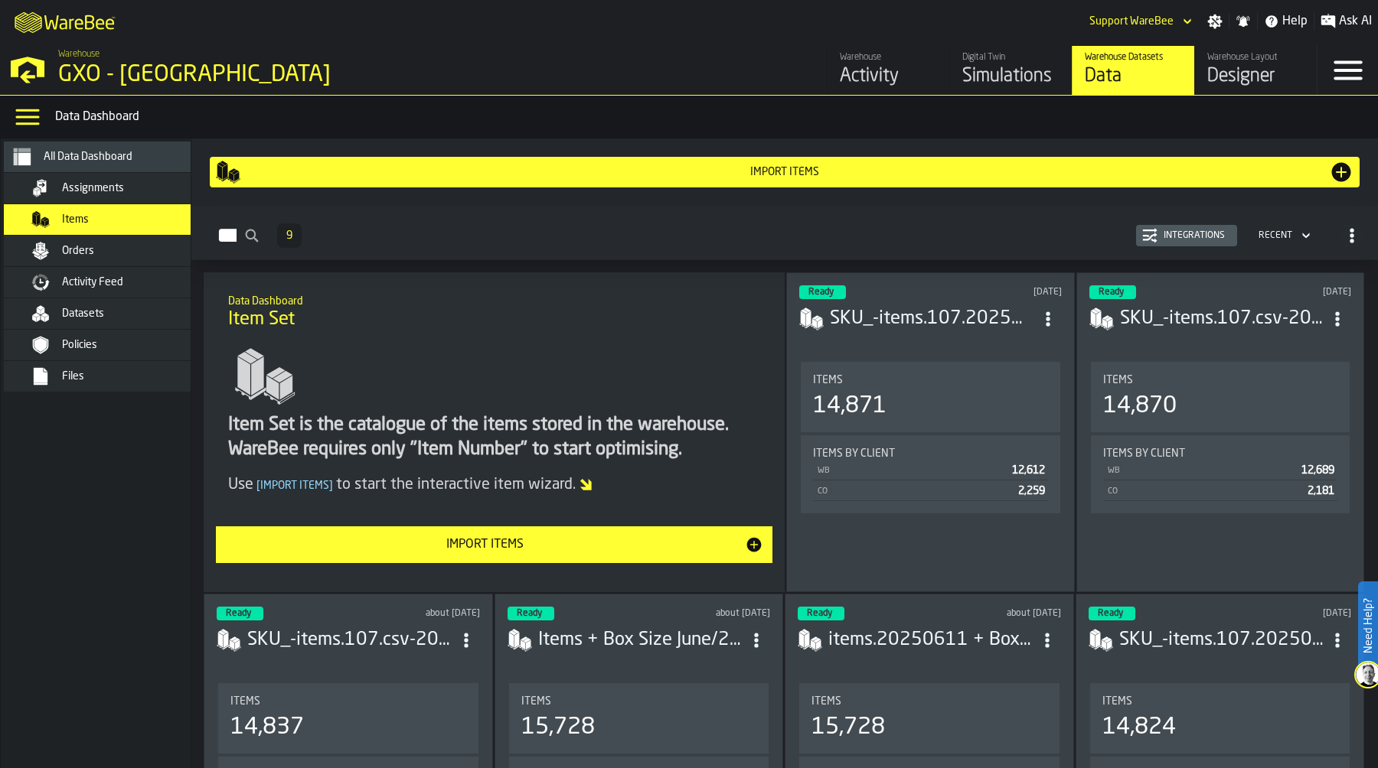
click at [609, 540] on div "Import Items" at bounding box center [485, 545] width 520 height 18
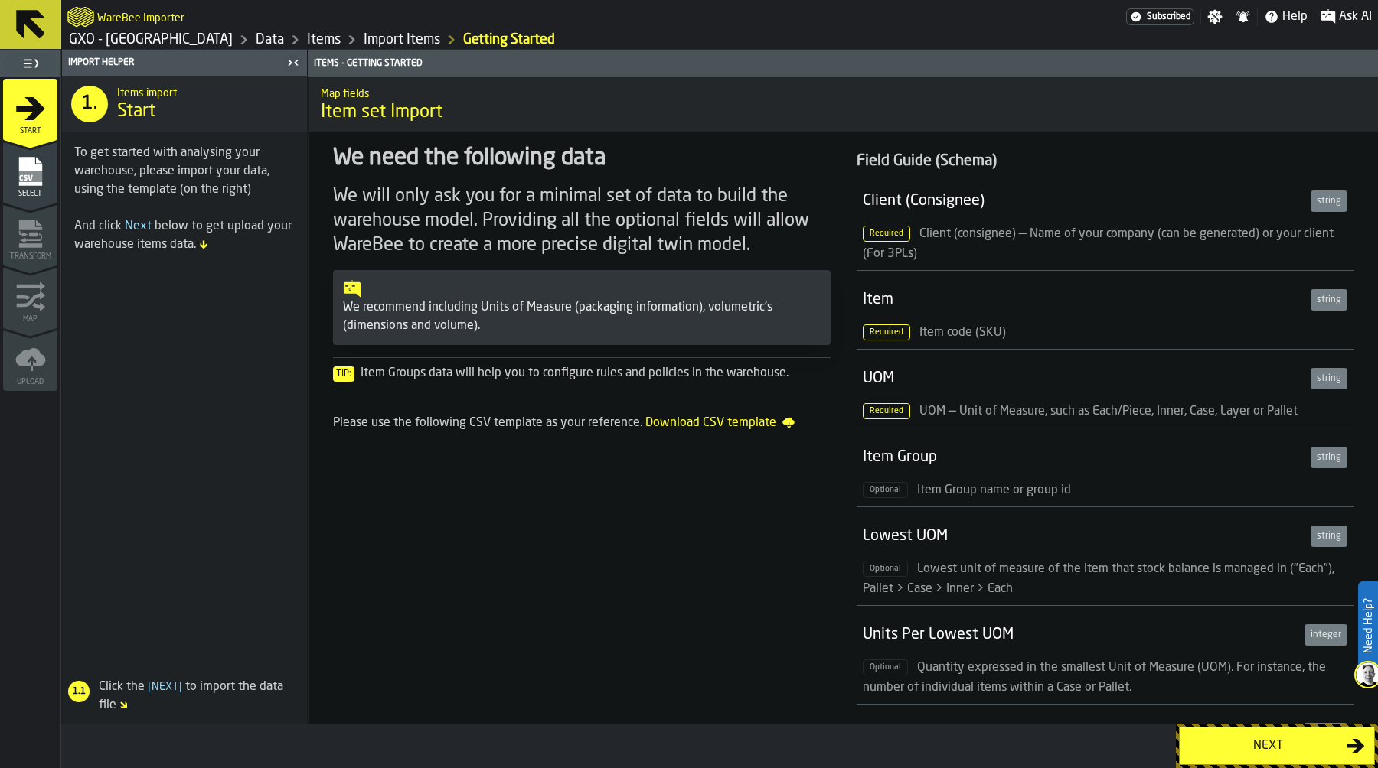
click at [1210, 739] on div "Next" at bounding box center [1268, 746] width 158 height 18
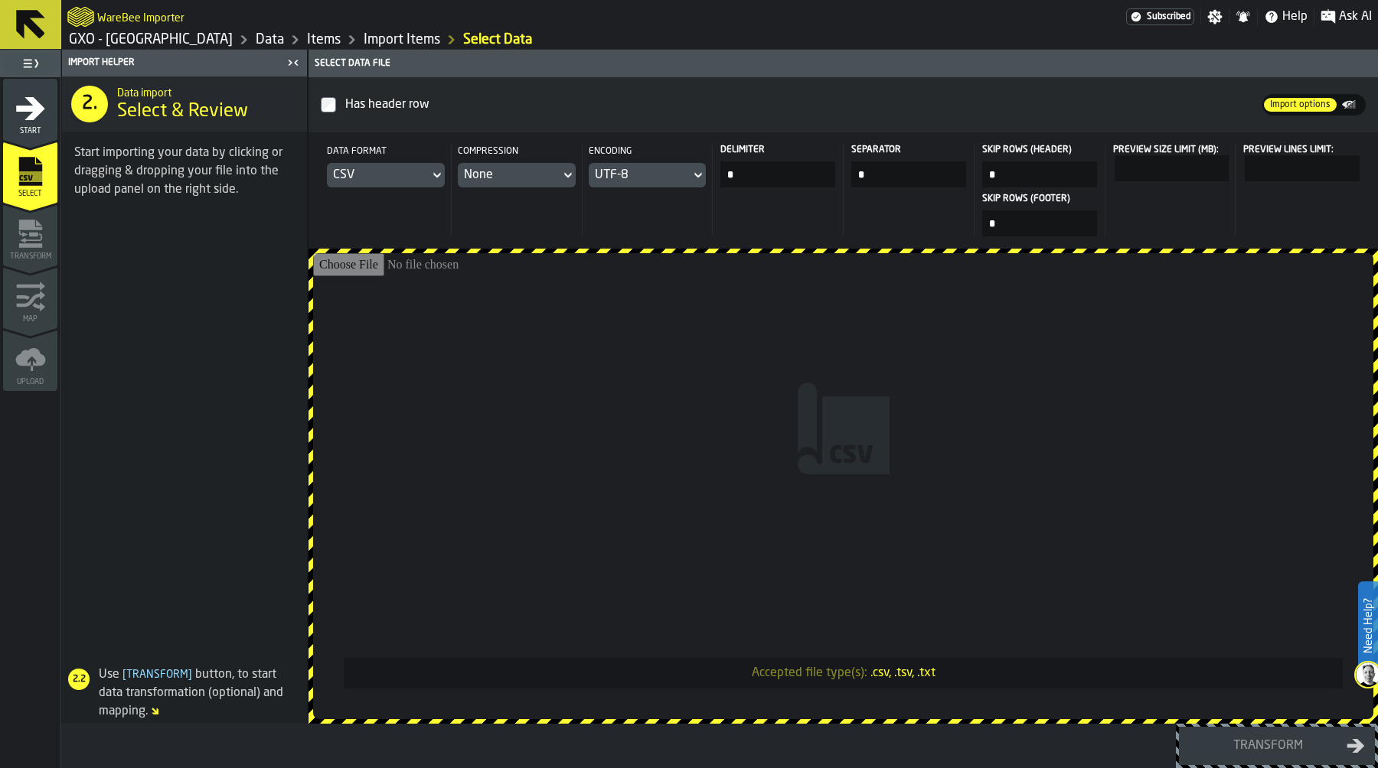
click at [736, 322] on input "Accepted file type(s): .csv, .tsv, .txt" at bounding box center [843, 486] width 1060 height 466
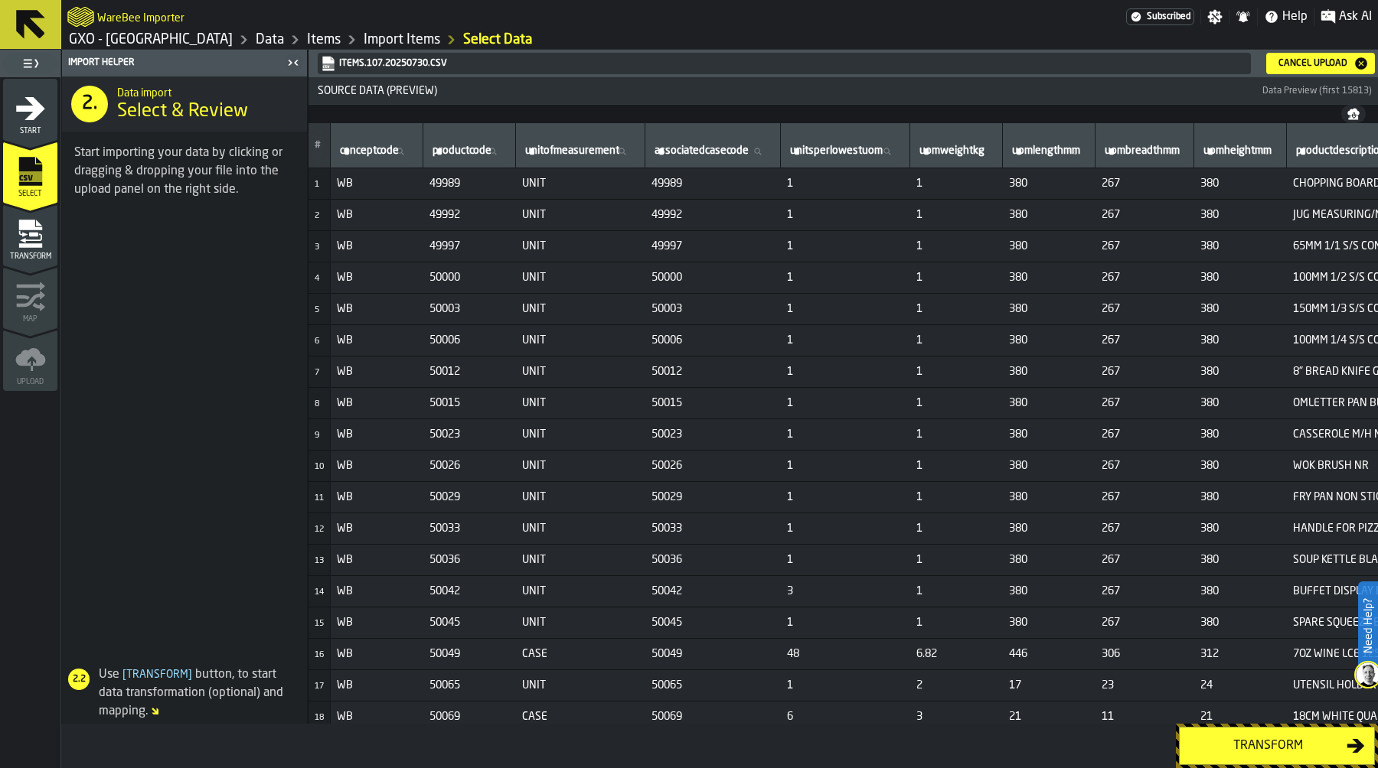
click at [1242, 742] on div "Transform" at bounding box center [1268, 746] width 158 height 18
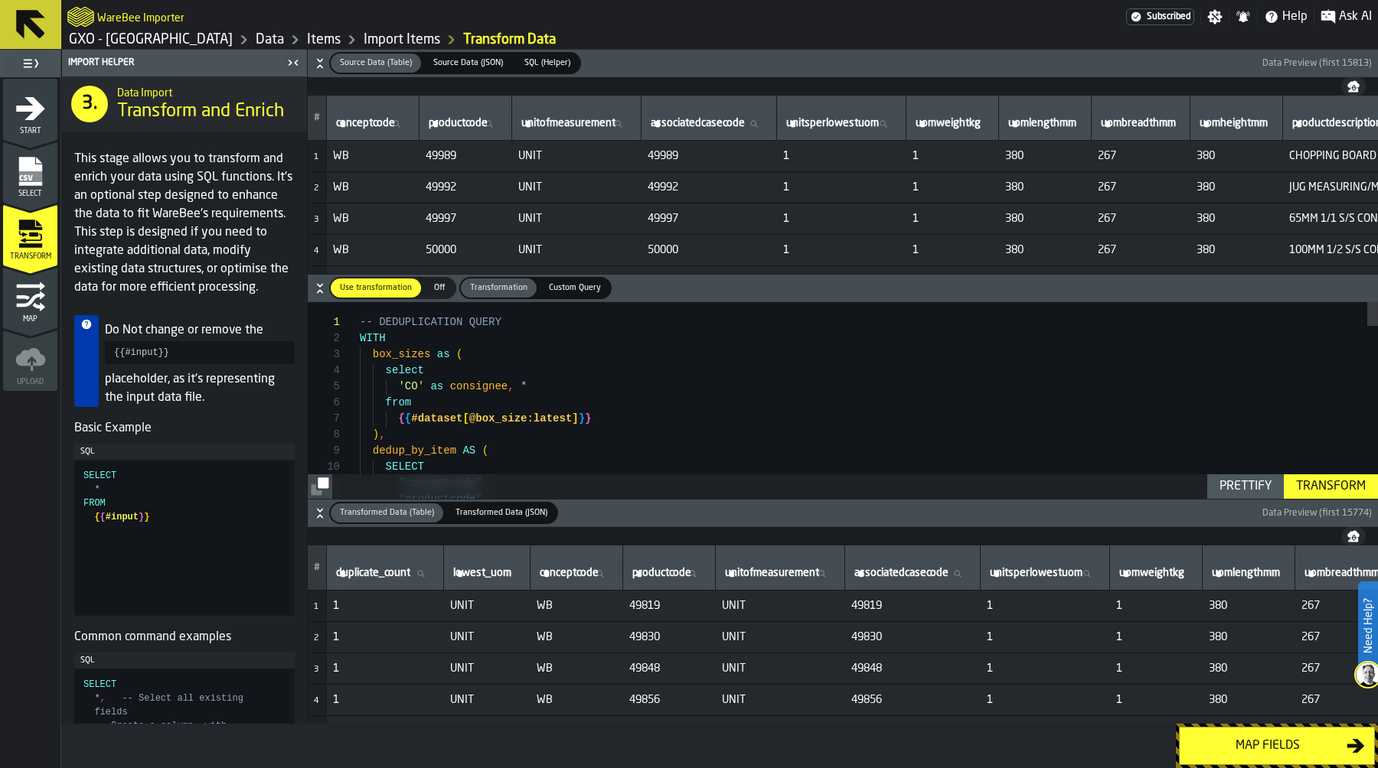
click at [261, 43] on link "Data" at bounding box center [270, 39] width 28 height 17
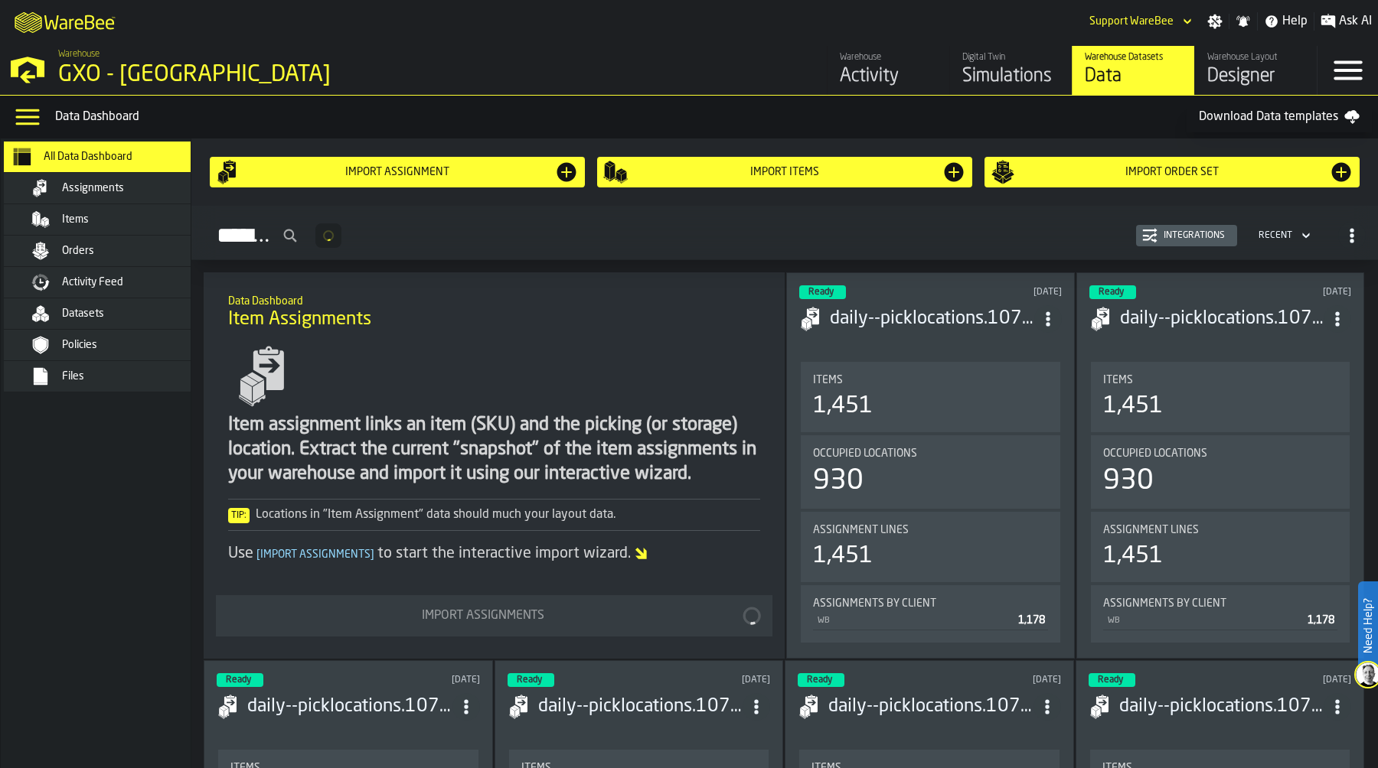
click at [106, 314] on div "Datasets" at bounding box center [137, 314] width 150 height 12
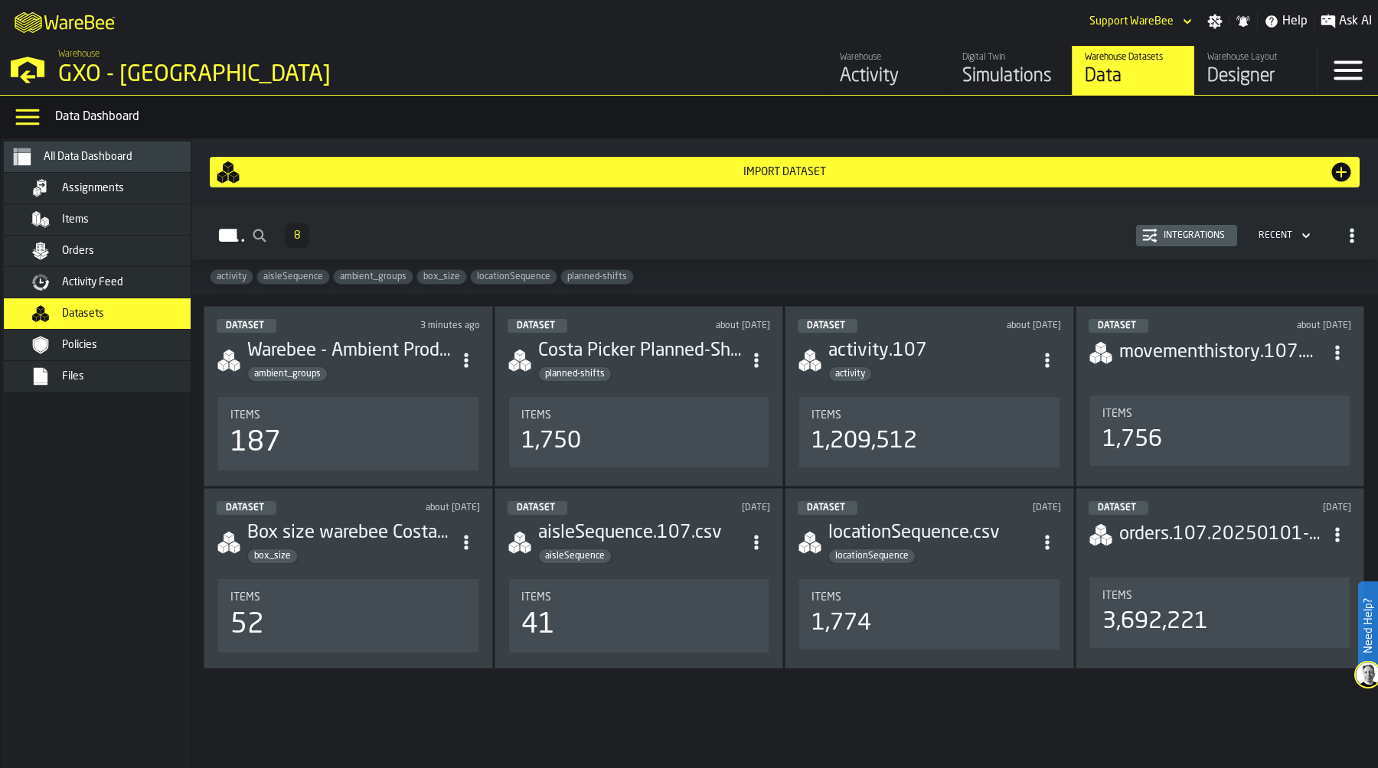
click at [444, 281] on span "box_size" at bounding box center [441, 277] width 49 height 11
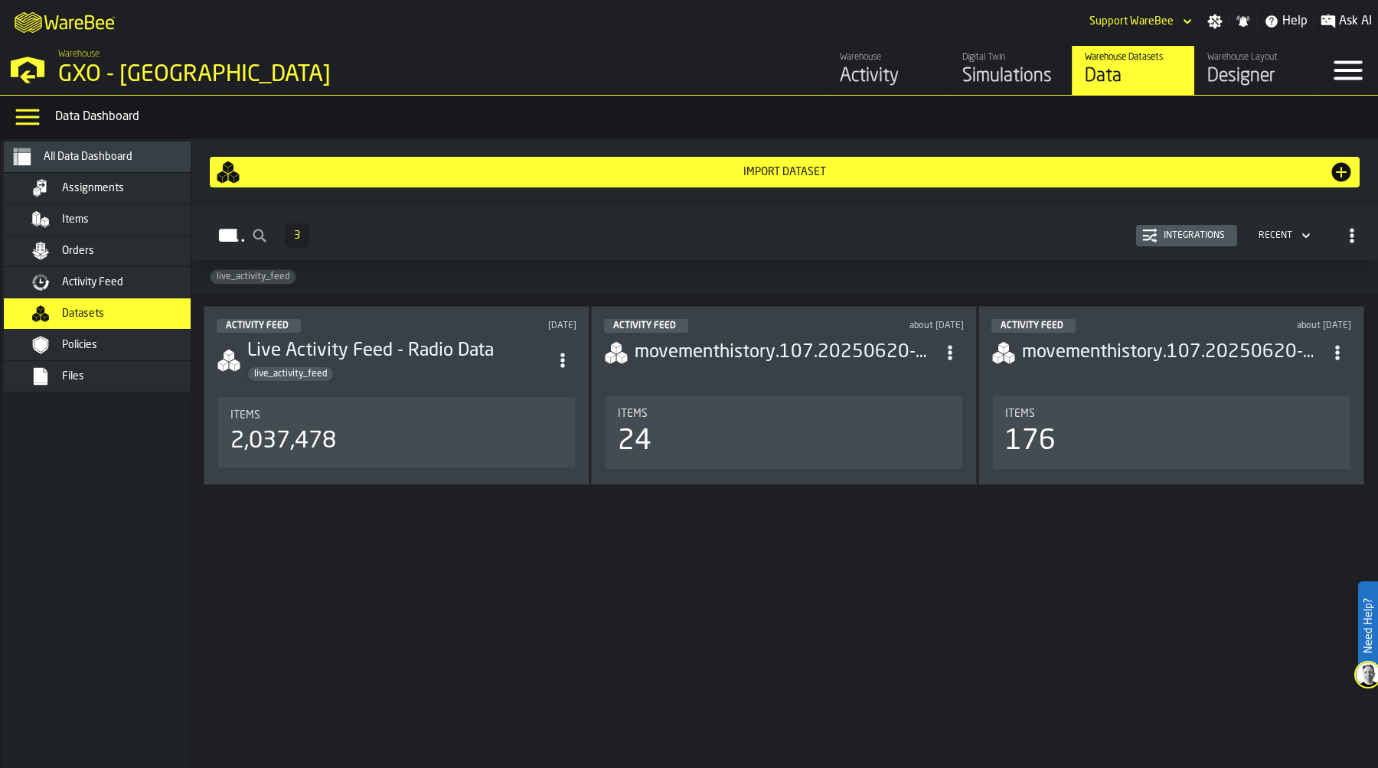
click at [148, 308] on div "Datasets" at bounding box center [137, 314] width 150 height 12
click at [220, 276] on span "live_activity_feed" at bounding box center [252, 277] width 85 height 11
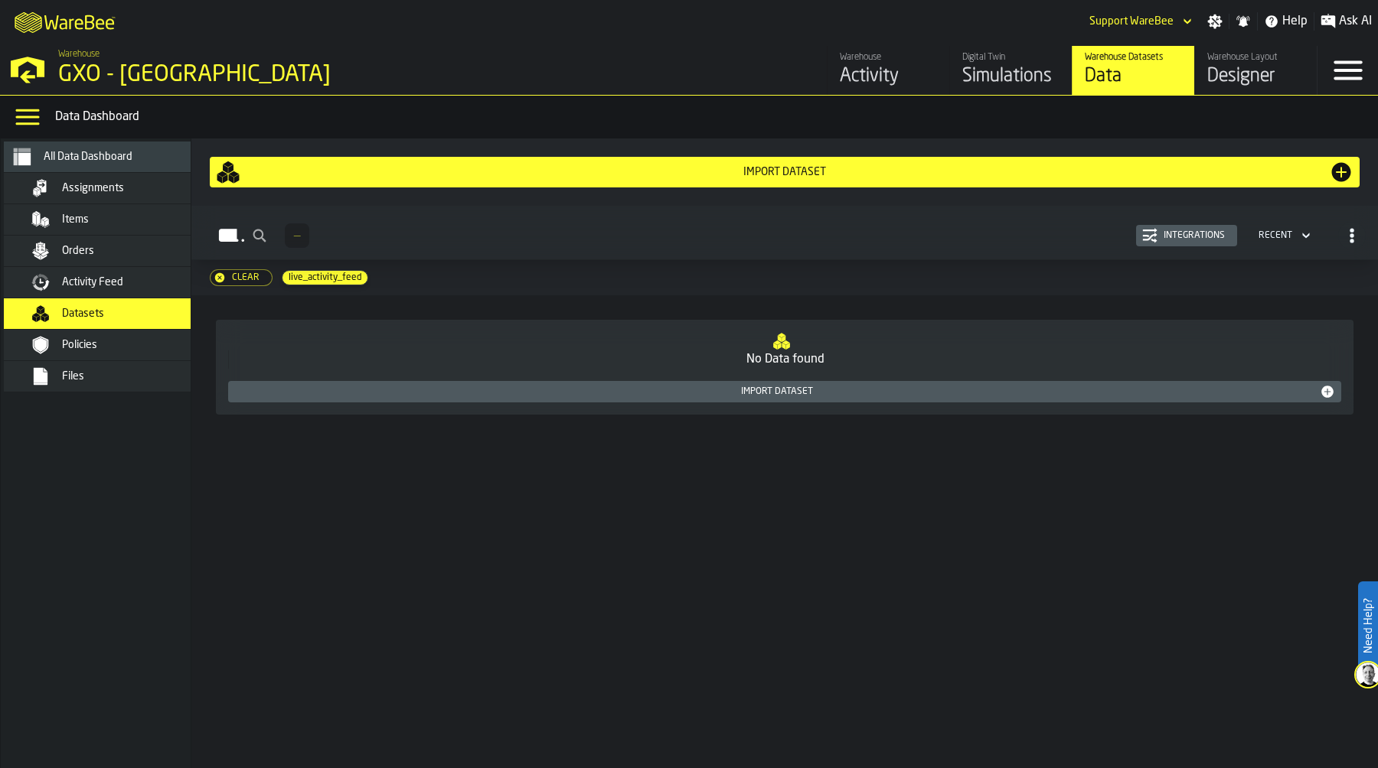
click at [236, 276] on div "Clear" at bounding box center [246, 277] width 40 height 11
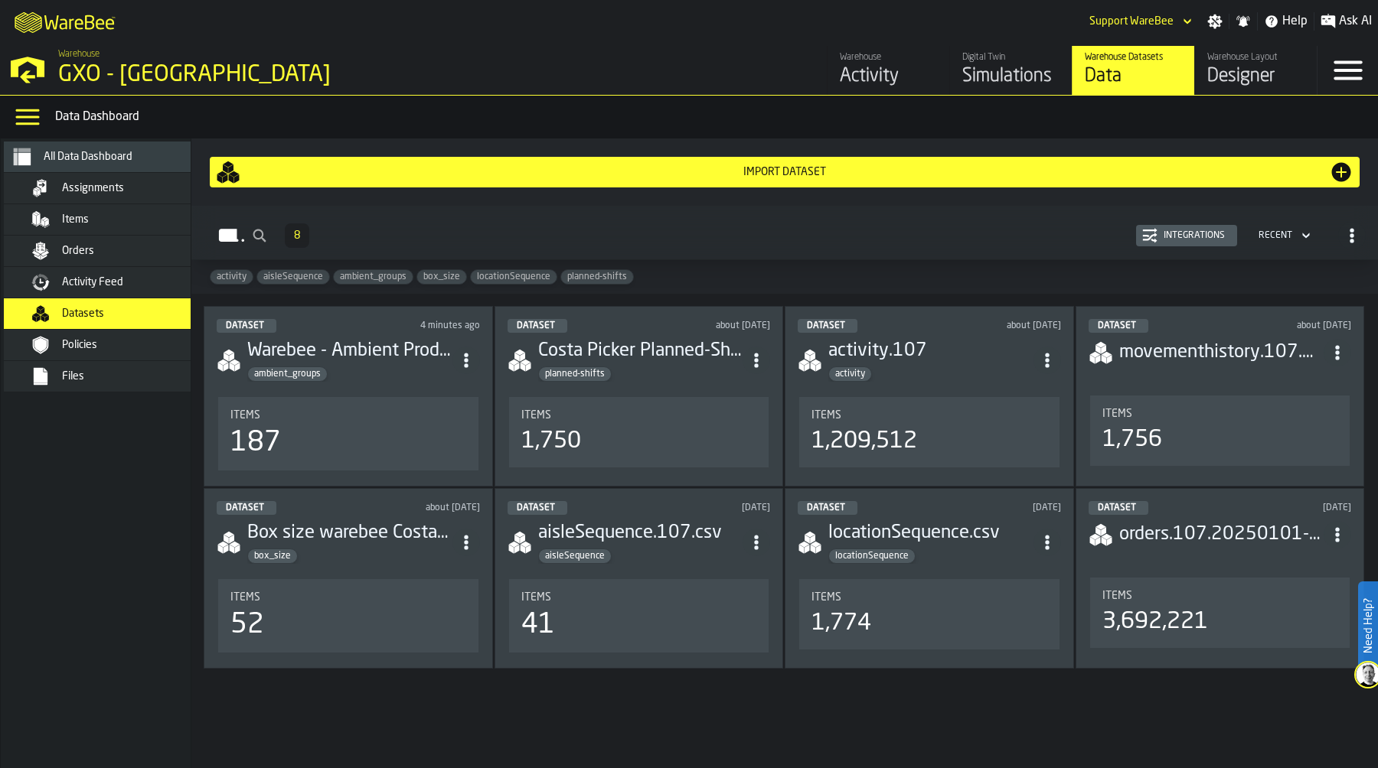
click at [439, 279] on span "box_size" at bounding box center [441, 277] width 49 height 11
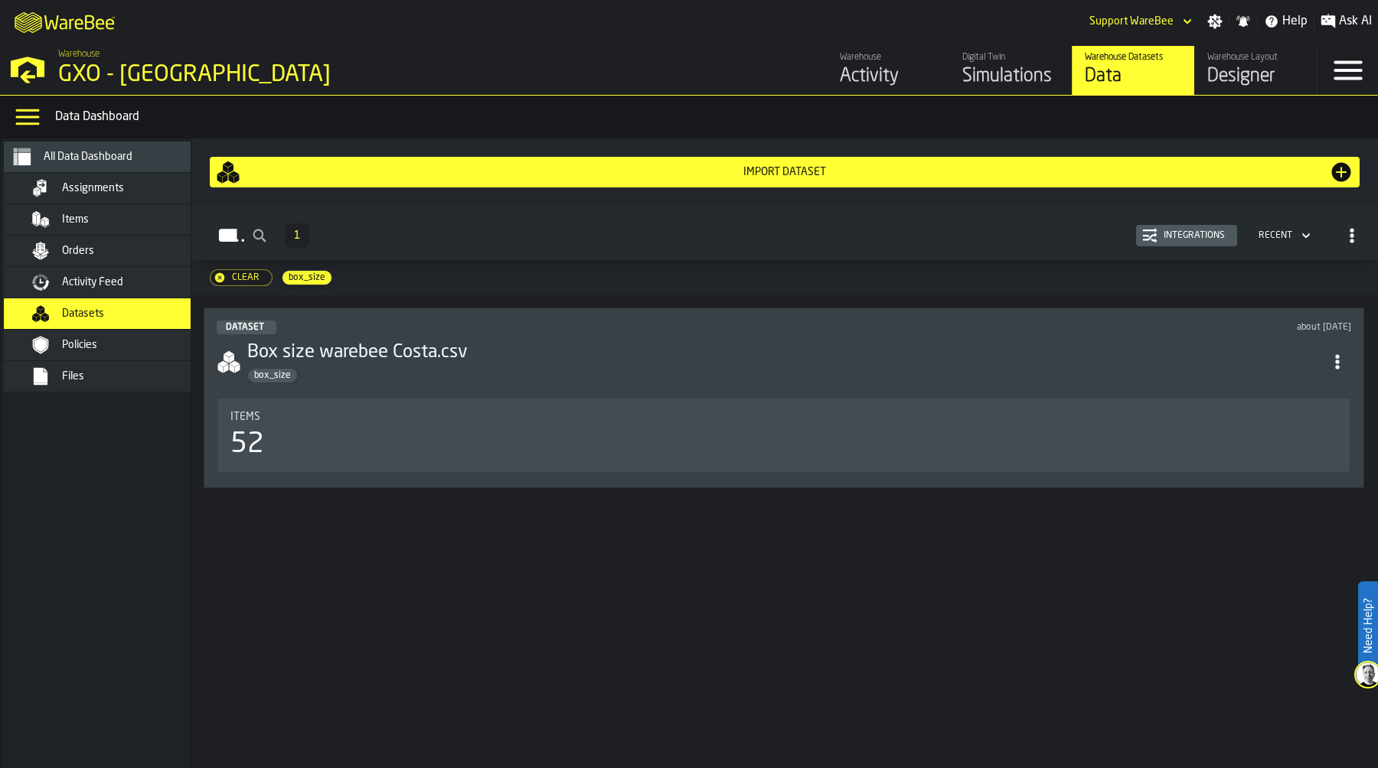
click at [496, 169] on div "Import Dataset" at bounding box center [784, 172] width 1088 height 12
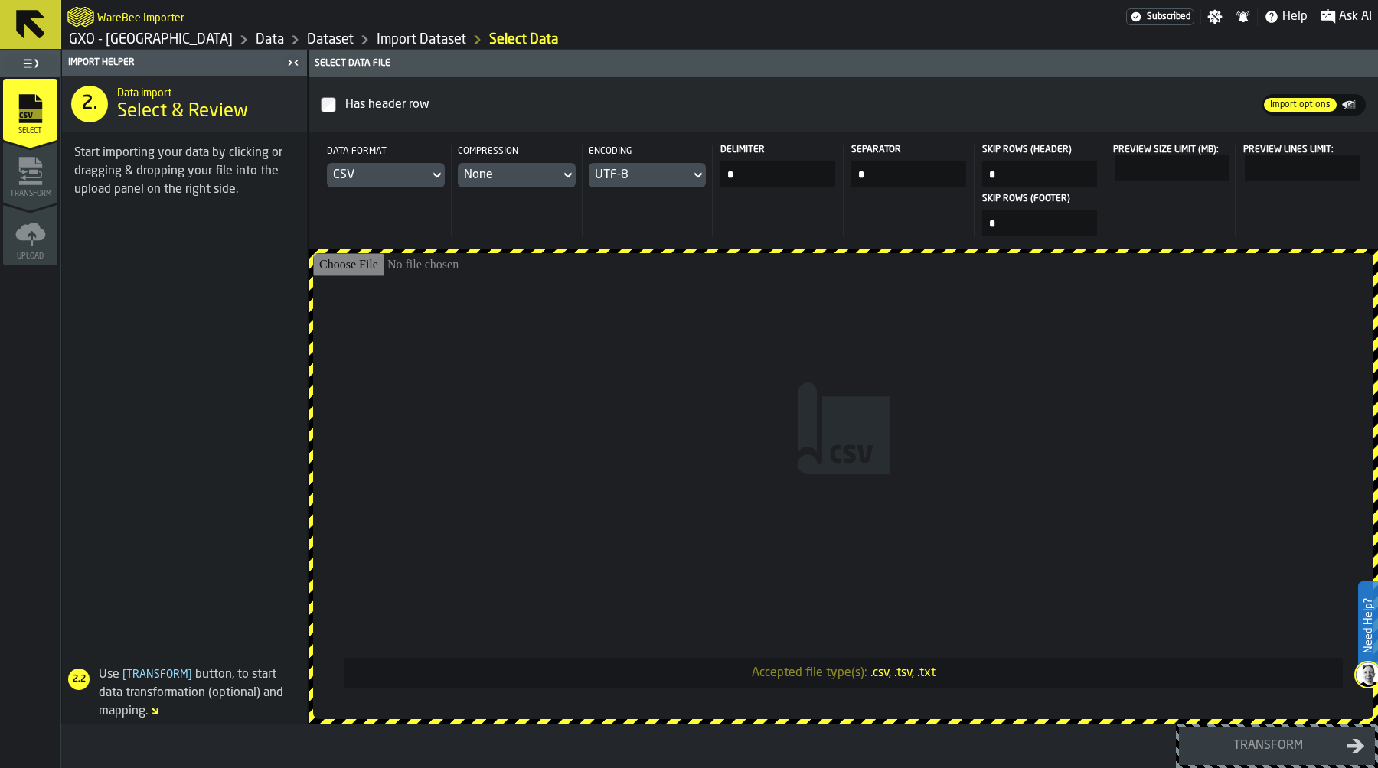
click at [698, 360] on input "Accepted file type(s): .csv, .tsv, .txt" at bounding box center [843, 486] width 1060 height 466
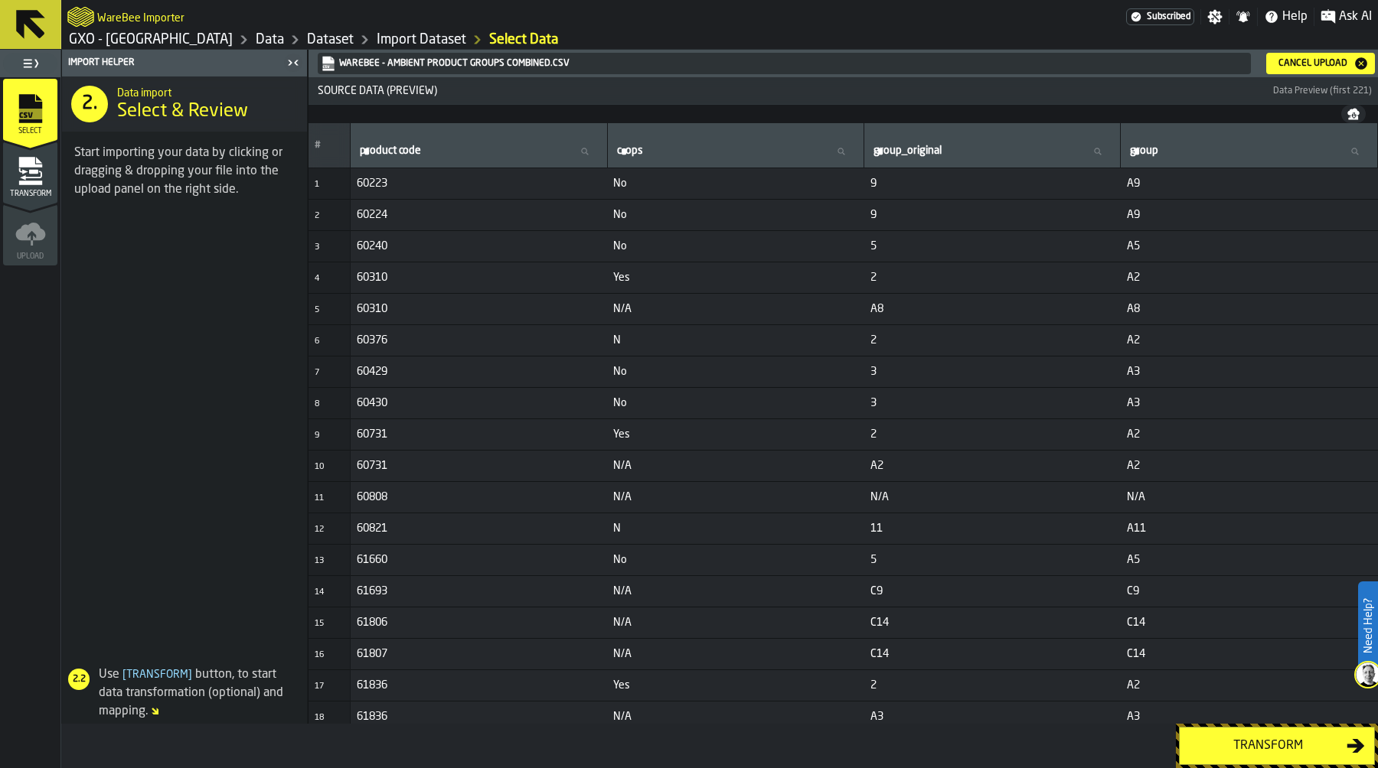
click at [1262, 751] on div "Transform" at bounding box center [1268, 746] width 158 height 18
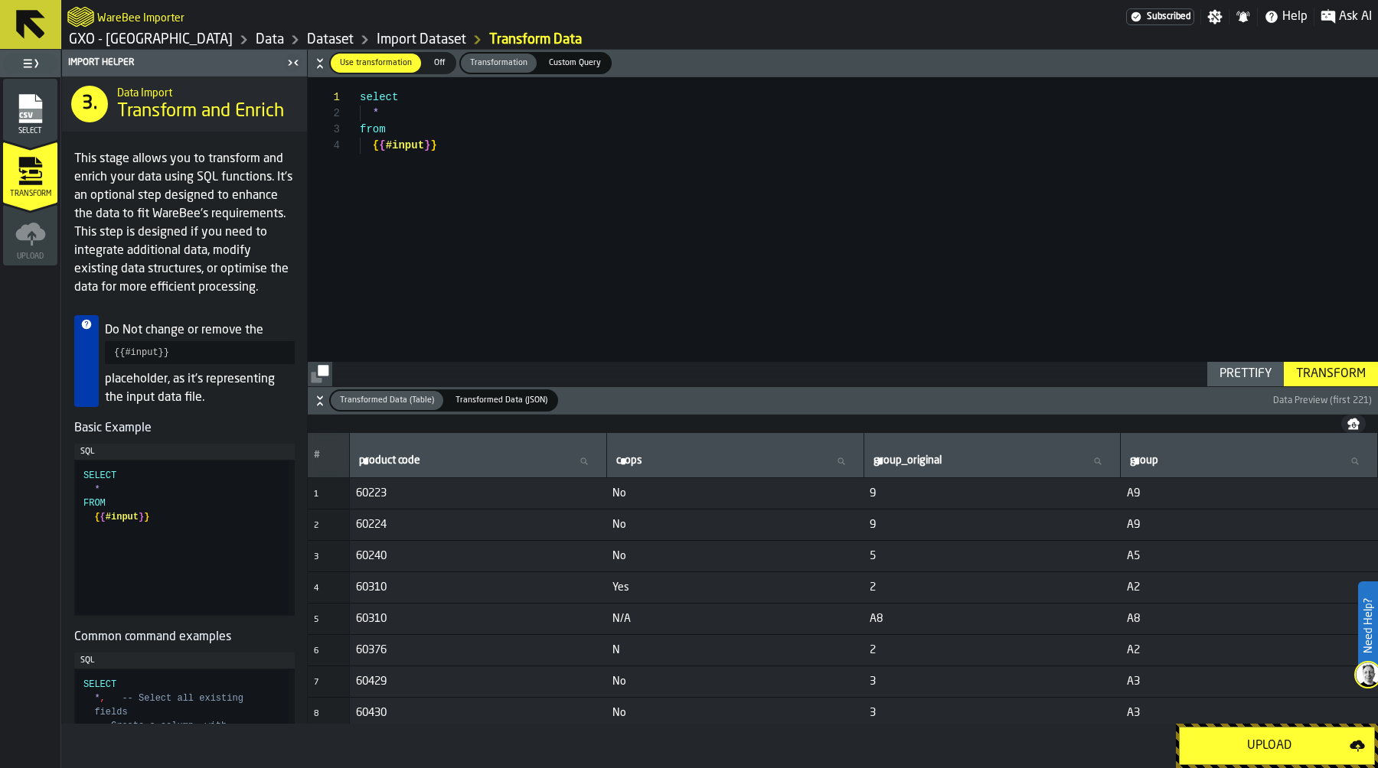
click at [1287, 733] on button "Upload" at bounding box center [1277, 746] width 196 height 38
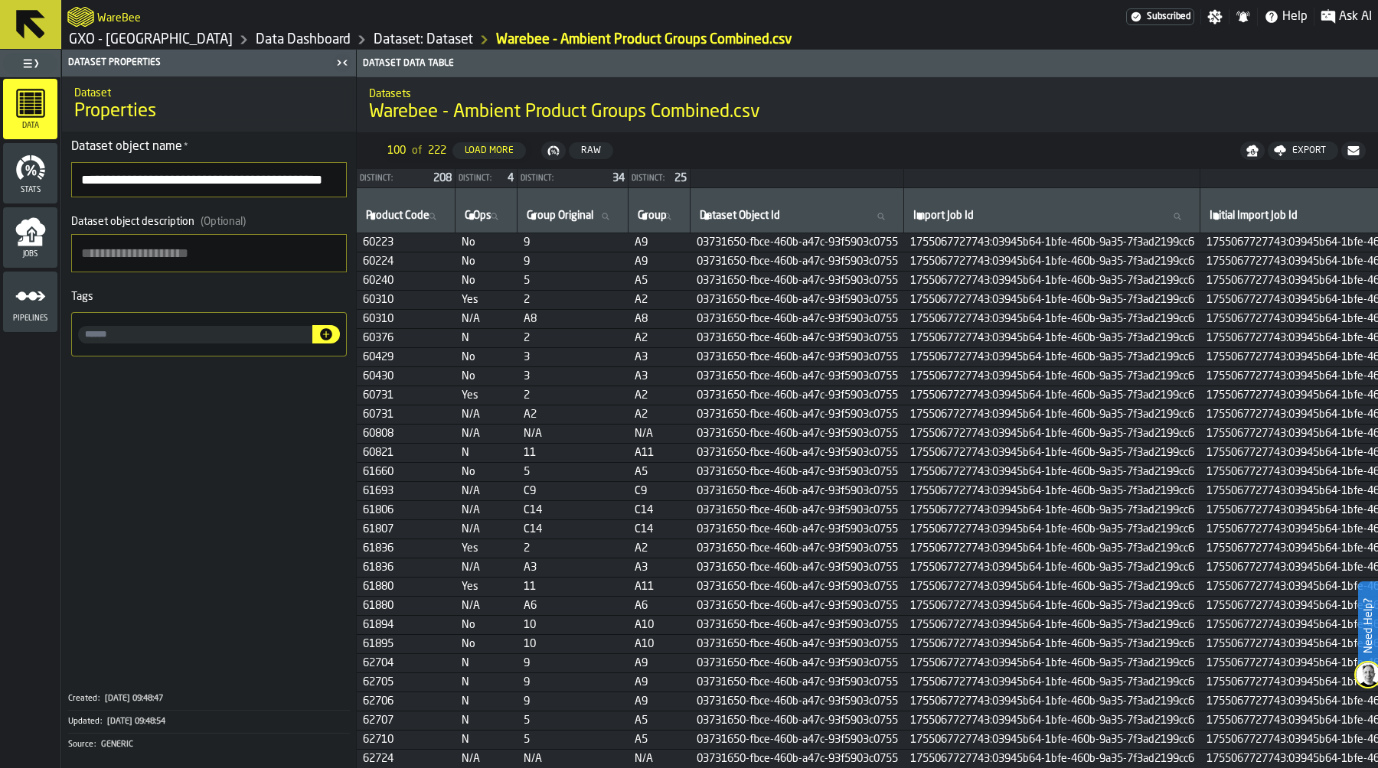
click at [129, 341] on input "input-value-" at bounding box center [195, 335] width 234 height 18
type input "*"
type input "********"
click at [330, 331] on icon "button-" at bounding box center [326, 334] width 12 height 12
click at [405, 40] on link "Dataset: Dataset" at bounding box center [422, 39] width 99 height 17
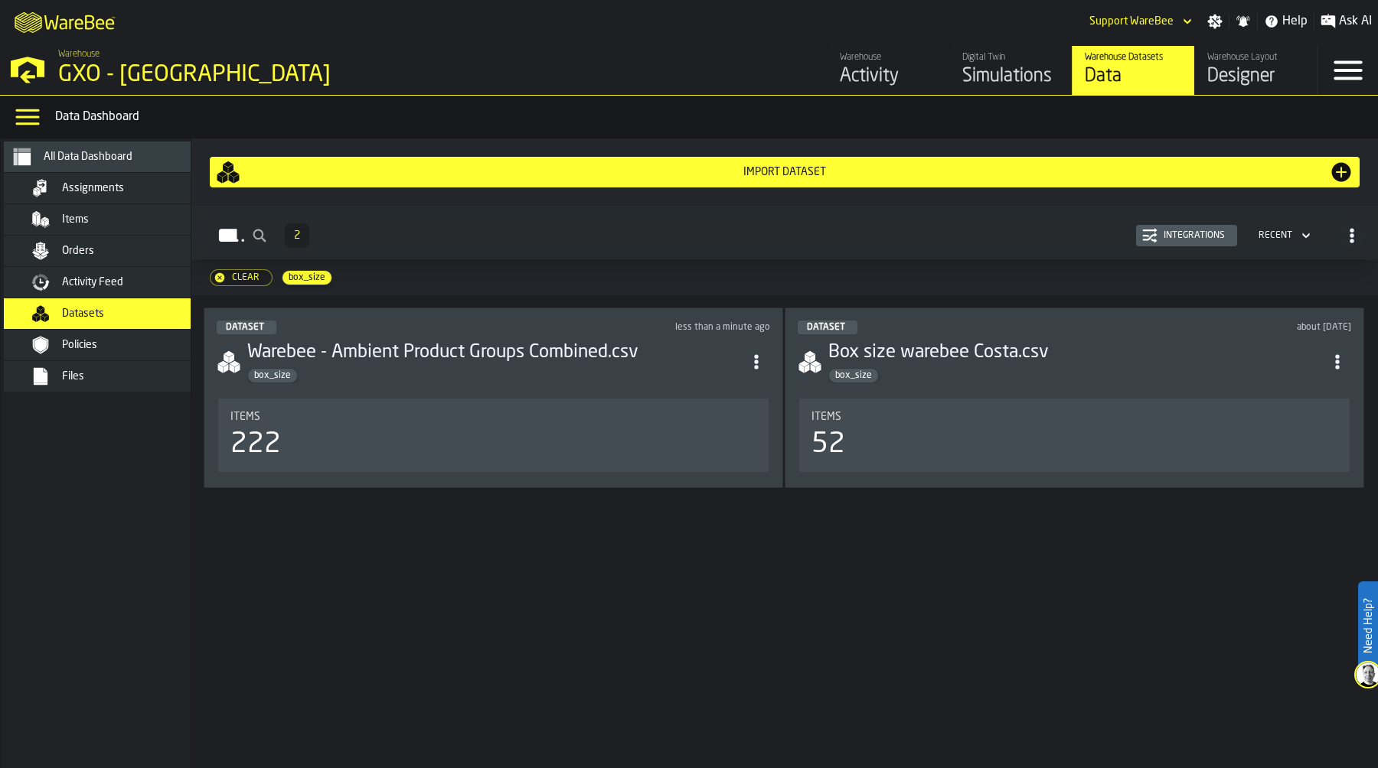
click at [114, 214] on div "Items" at bounding box center [137, 220] width 150 height 12
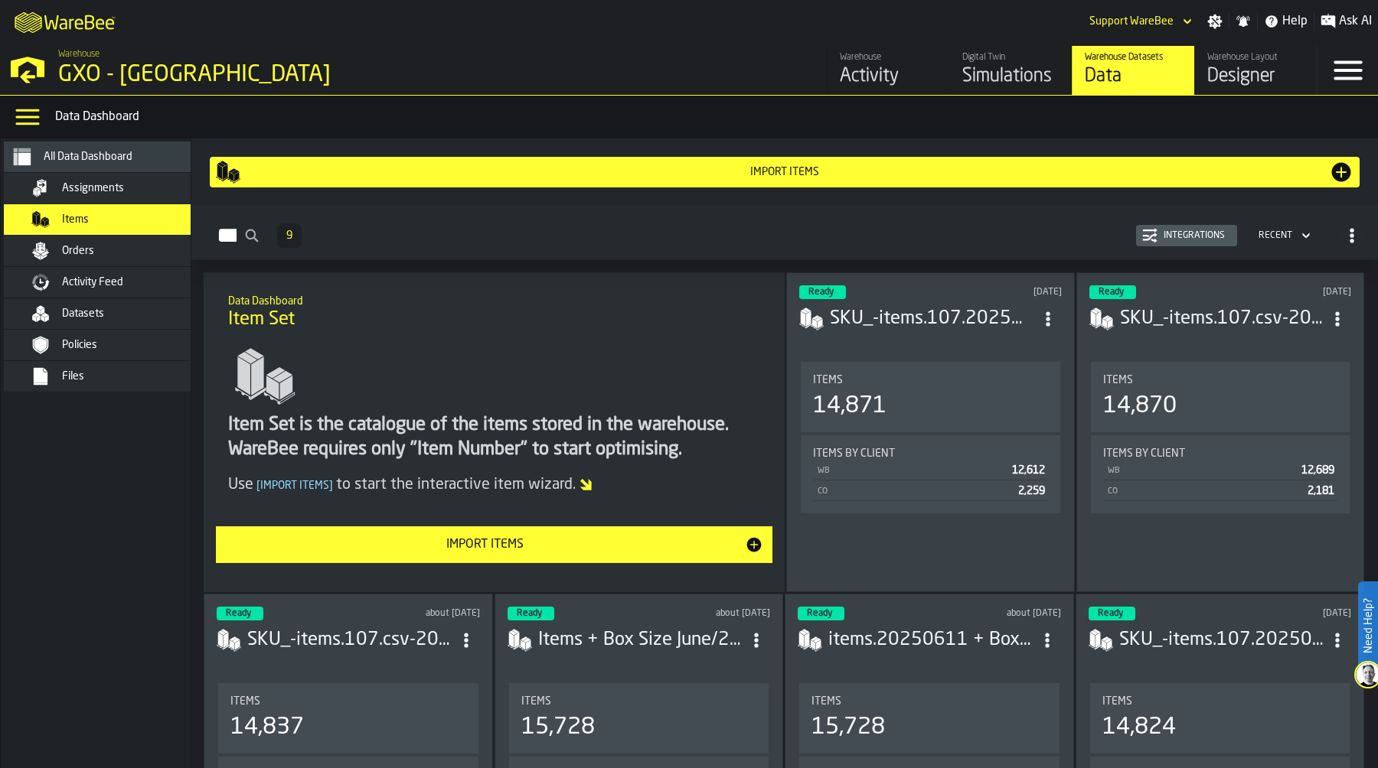
click at [563, 540] on div "Import Items" at bounding box center [485, 545] width 520 height 18
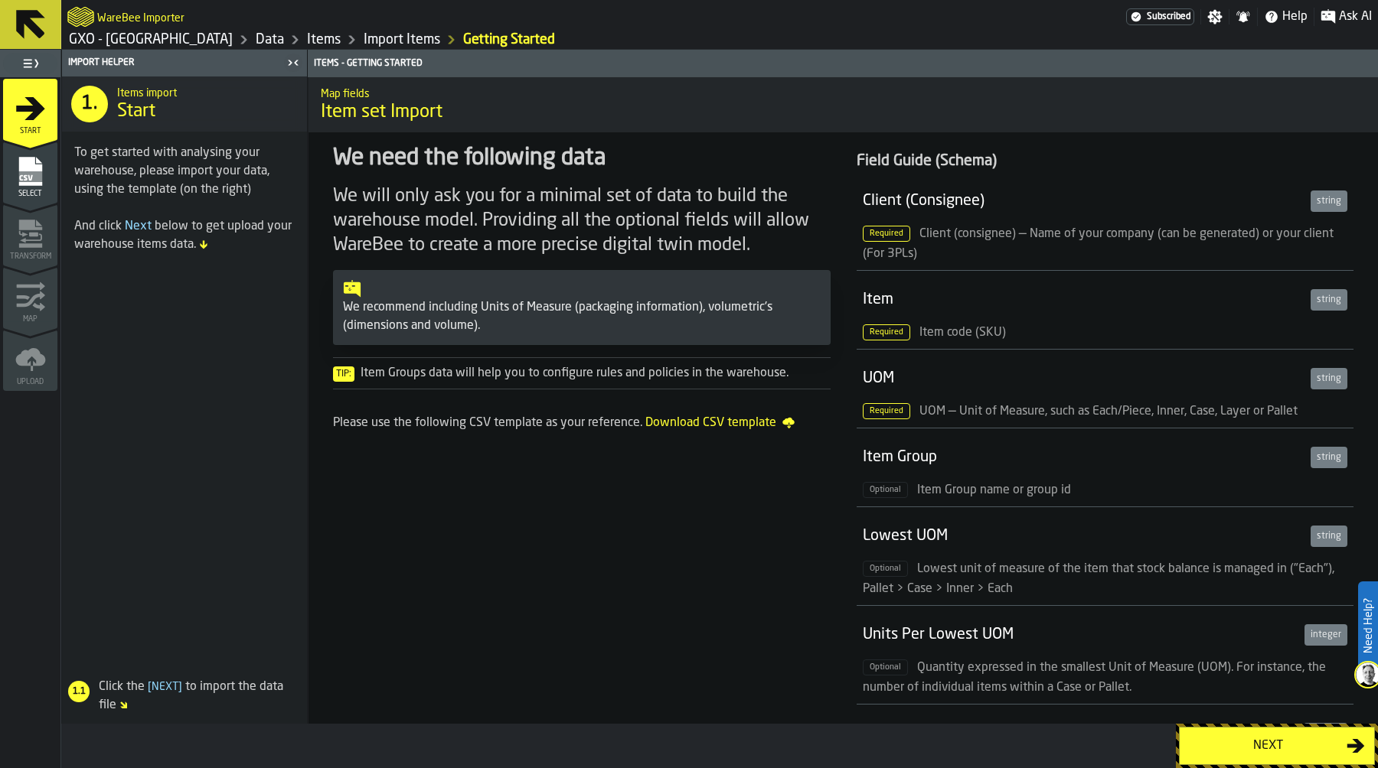
click at [1248, 739] on div "Next" at bounding box center [1268, 746] width 158 height 18
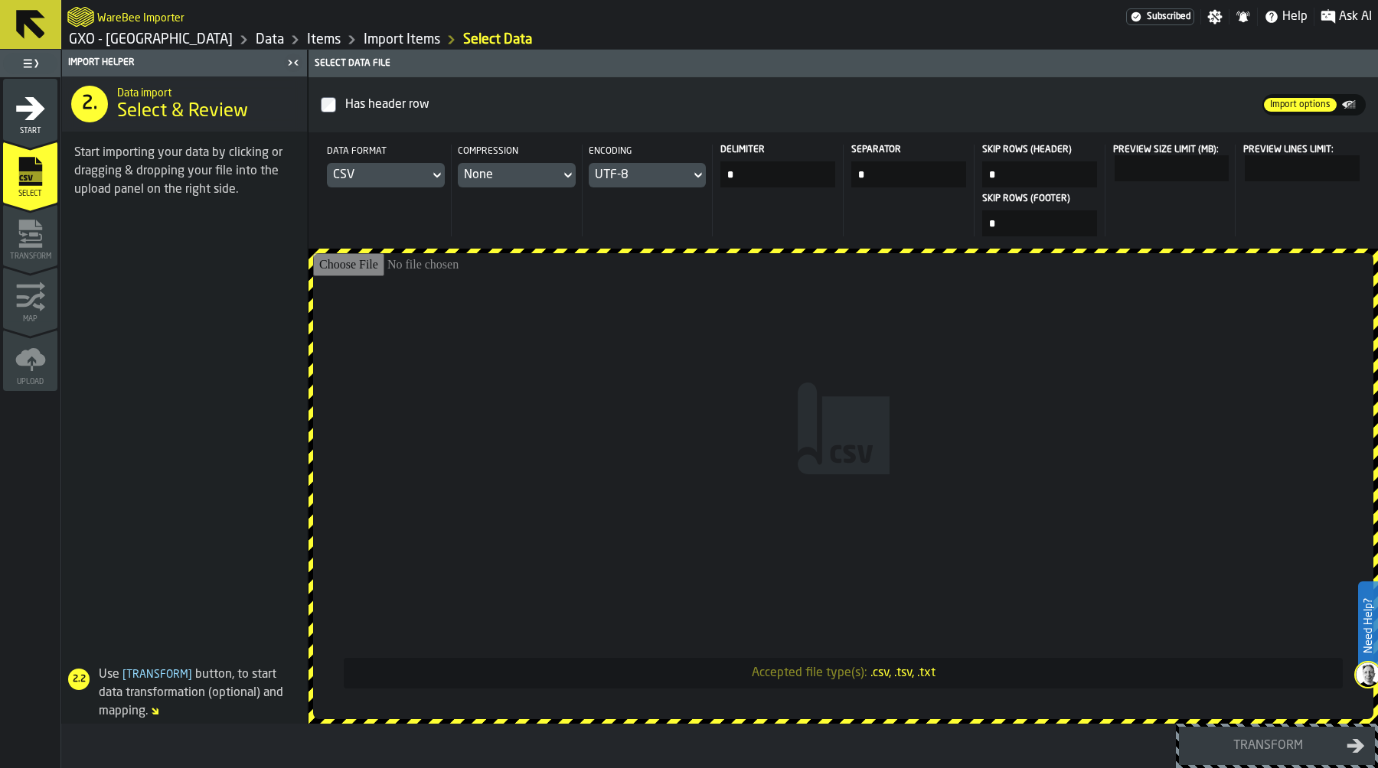
click at [823, 321] on input "Accepted file type(s): .csv, .tsv, .txt" at bounding box center [843, 486] width 1060 height 466
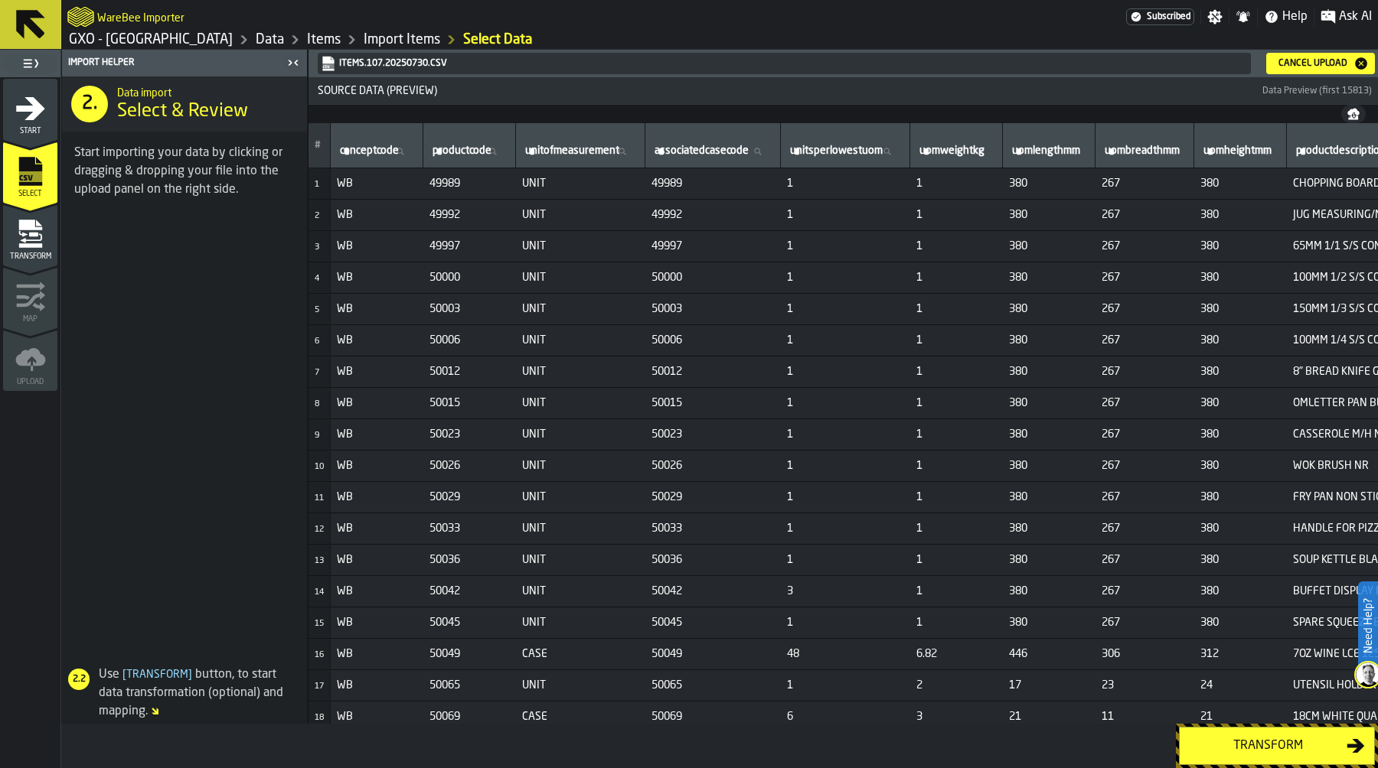
click at [1225, 739] on div "Transform" at bounding box center [1268, 746] width 158 height 18
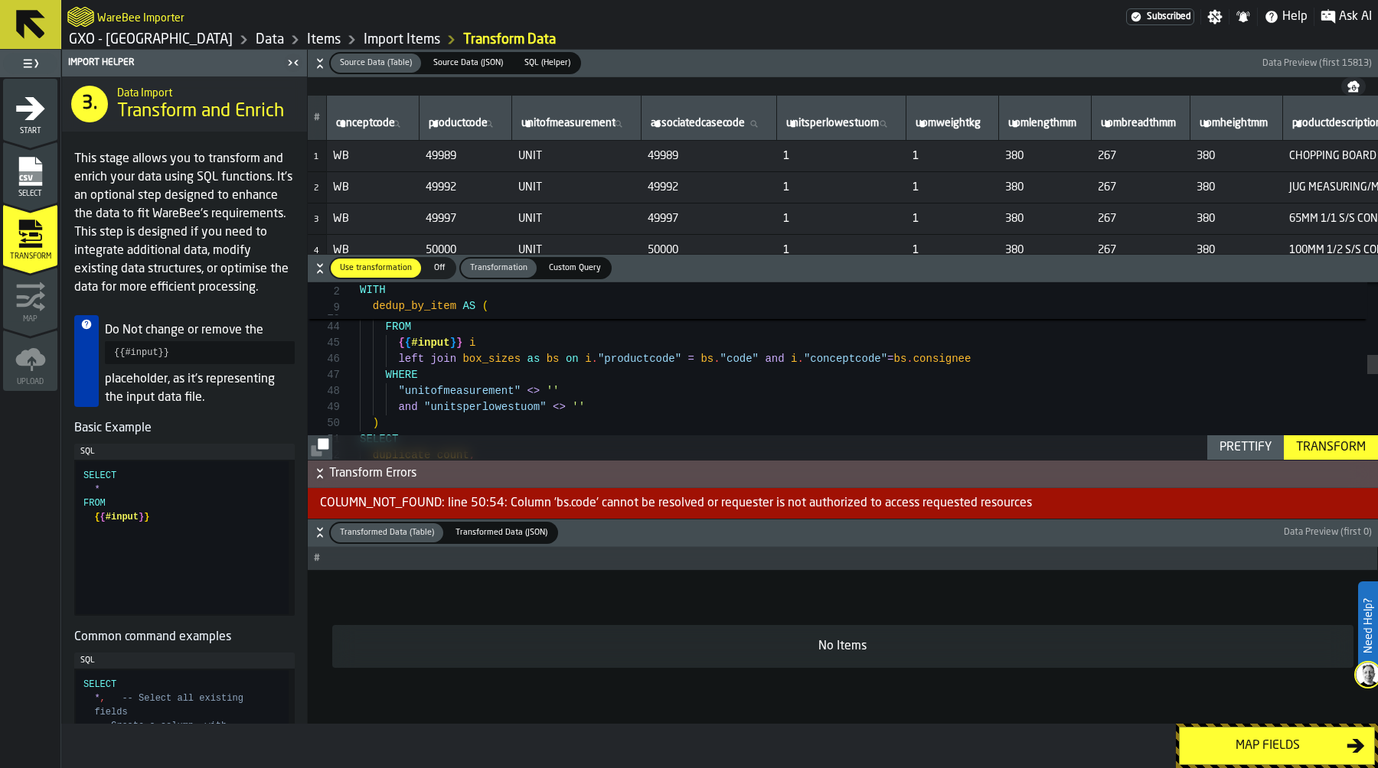
click at [726, 357] on div "upper ( trim ( "productcode" ) ) ) AS duplicate_count , "Same size box" FROM { …" at bounding box center [869, 428] width 1018 height 1624
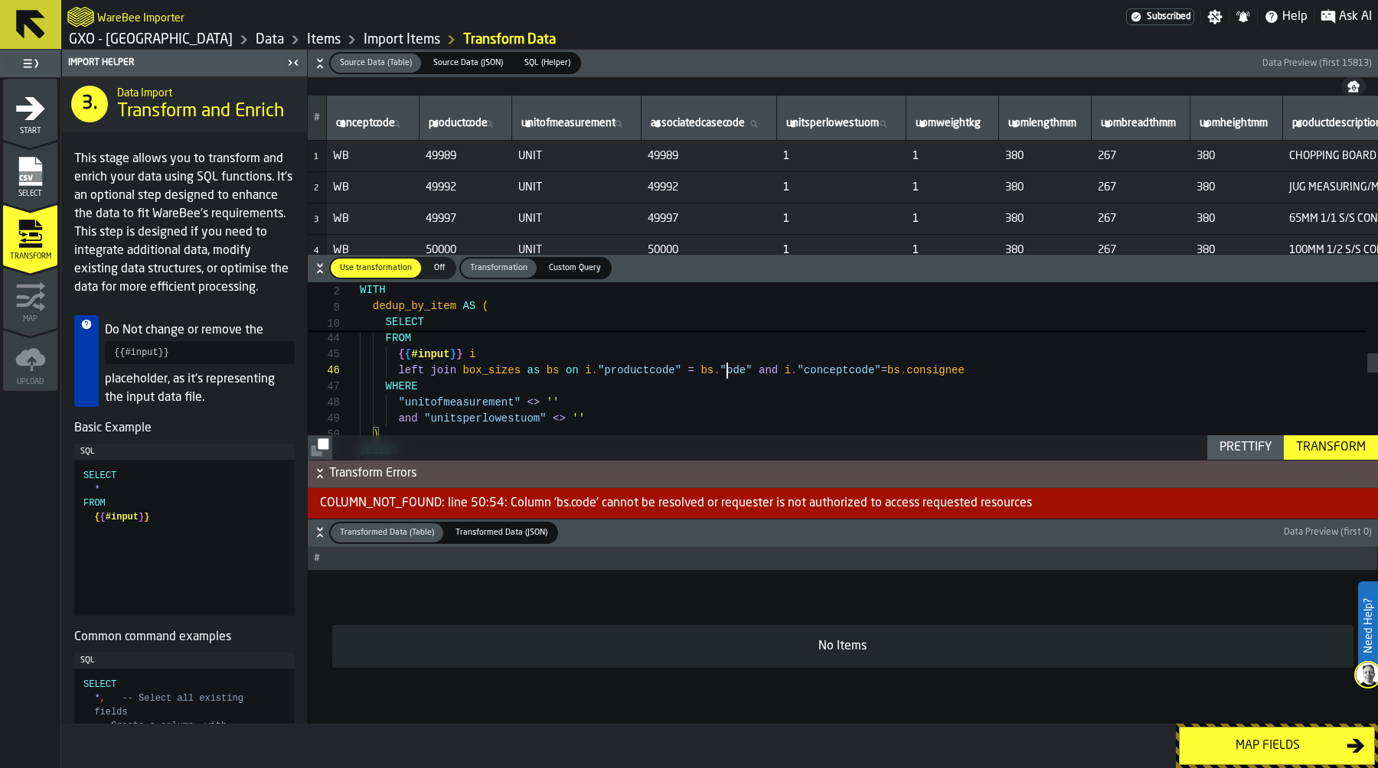
type textarea "**********"
click at [225, 34] on link "GXO - [GEOGRAPHIC_DATA]" at bounding box center [151, 39] width 164 height 17
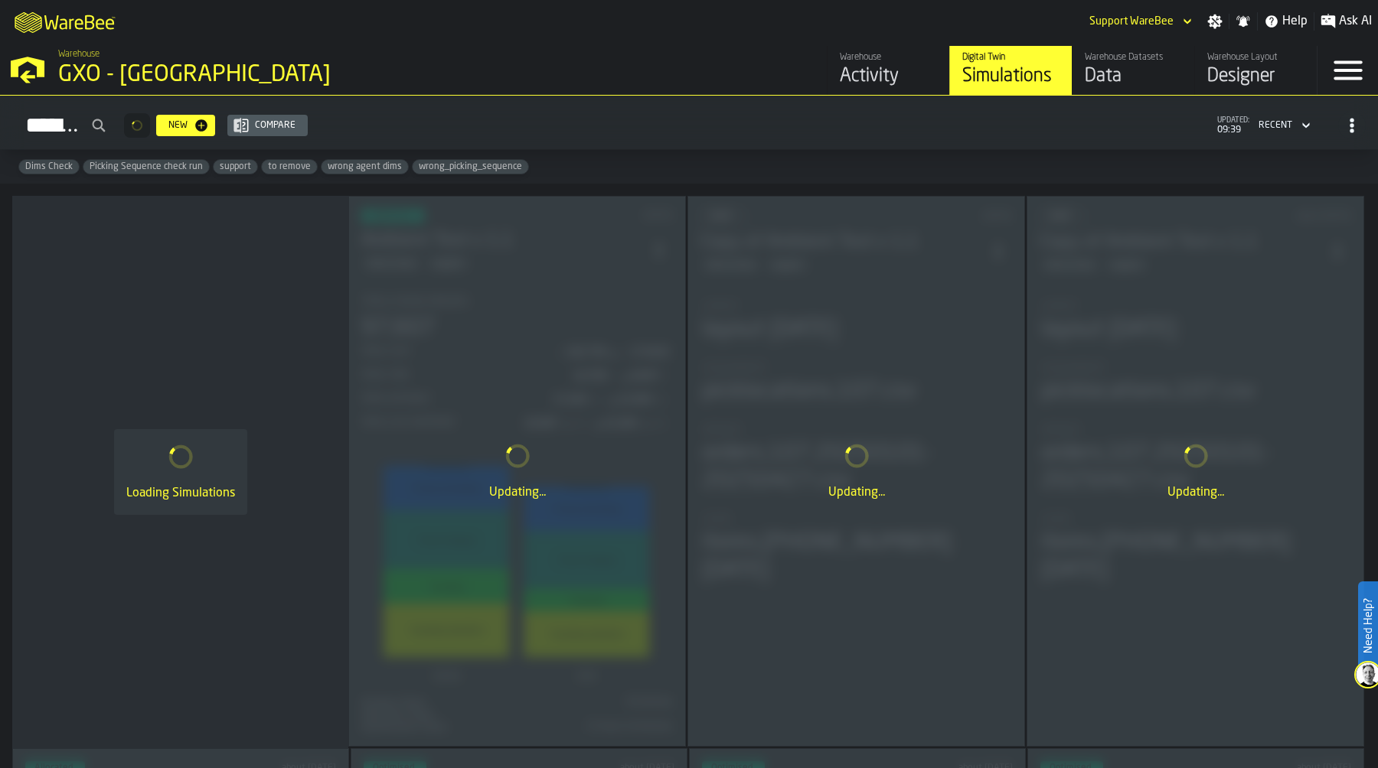
click at [1131, 75] on div "Data" at bounding box center [1132, 76] width 97 height 24
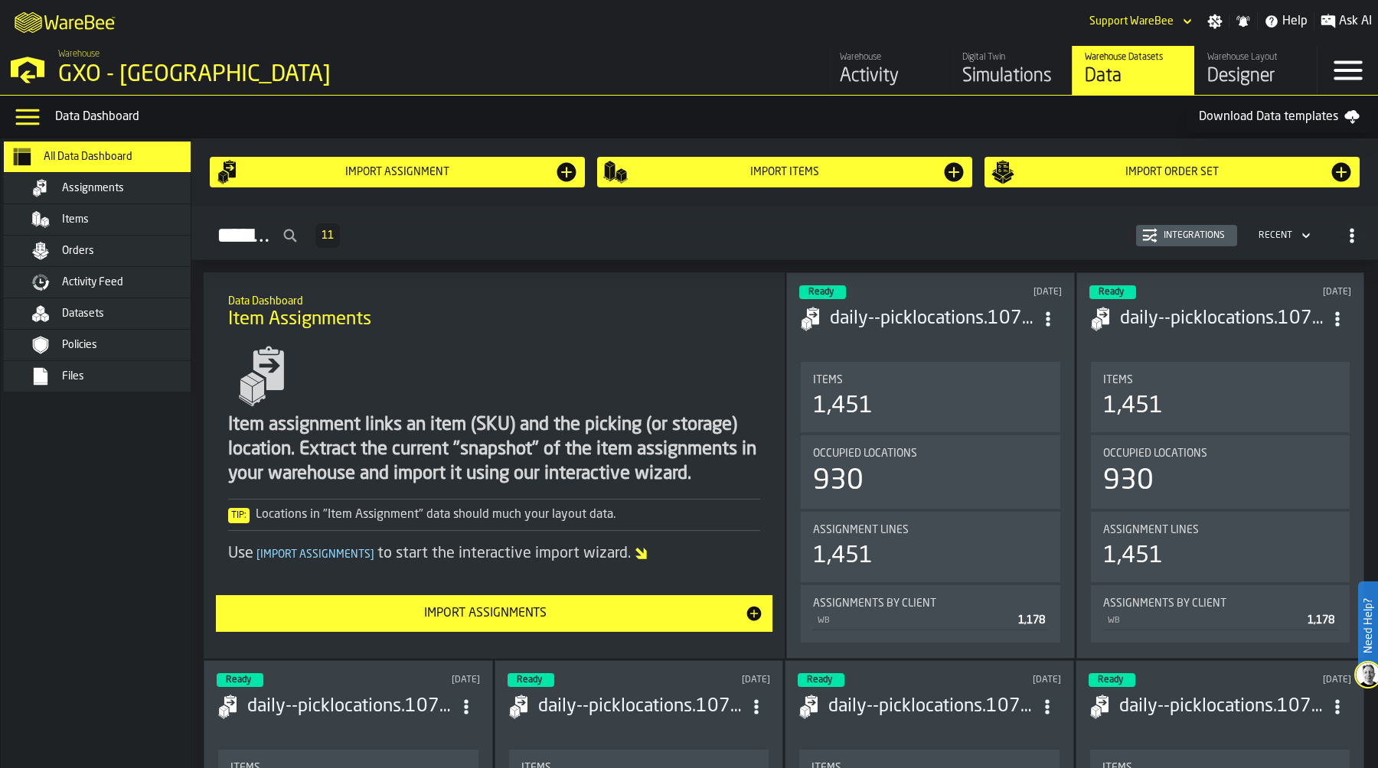
click at [121, 320] on div "Datasets" at bounding box center [118, 314] width 187 height 18
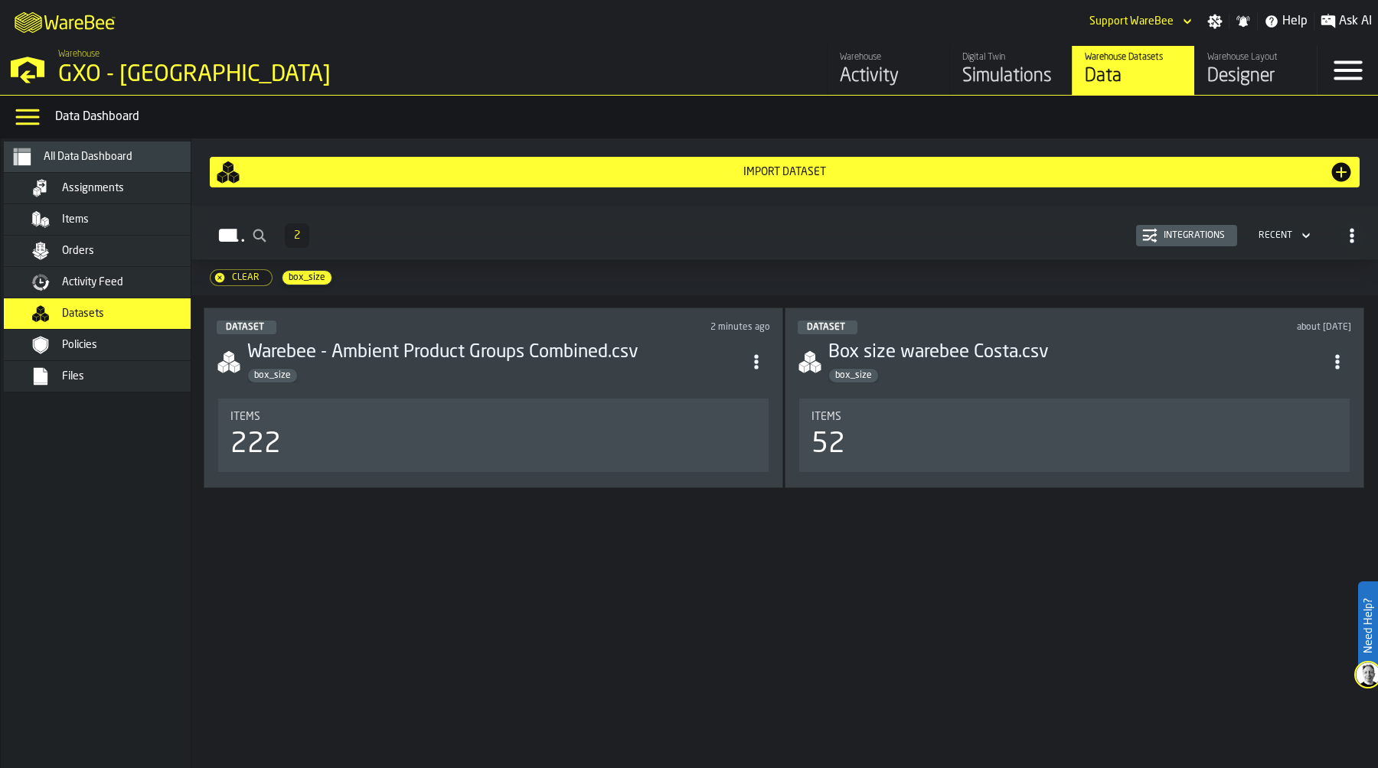
click at [764, 361] on icon "ItemListCard-DashboardItemContainer" at bounding box center [756, 361] width 15 height 15
click at [744, 430] on div "Delete" at bounding box center [730, 431] width 80 height 18
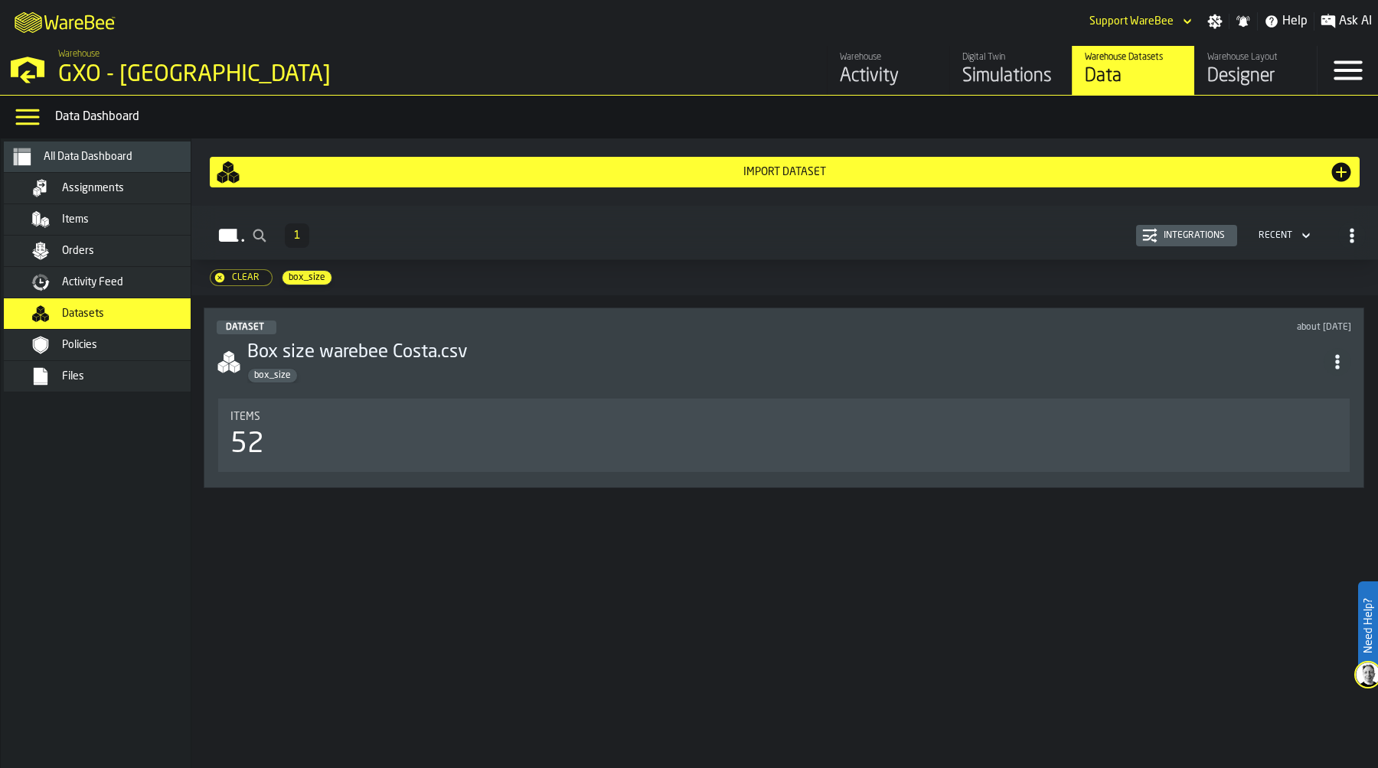
click at [923, 171] on div "Import Dataset" at bounding box center [784, 172] width 1088 height 12
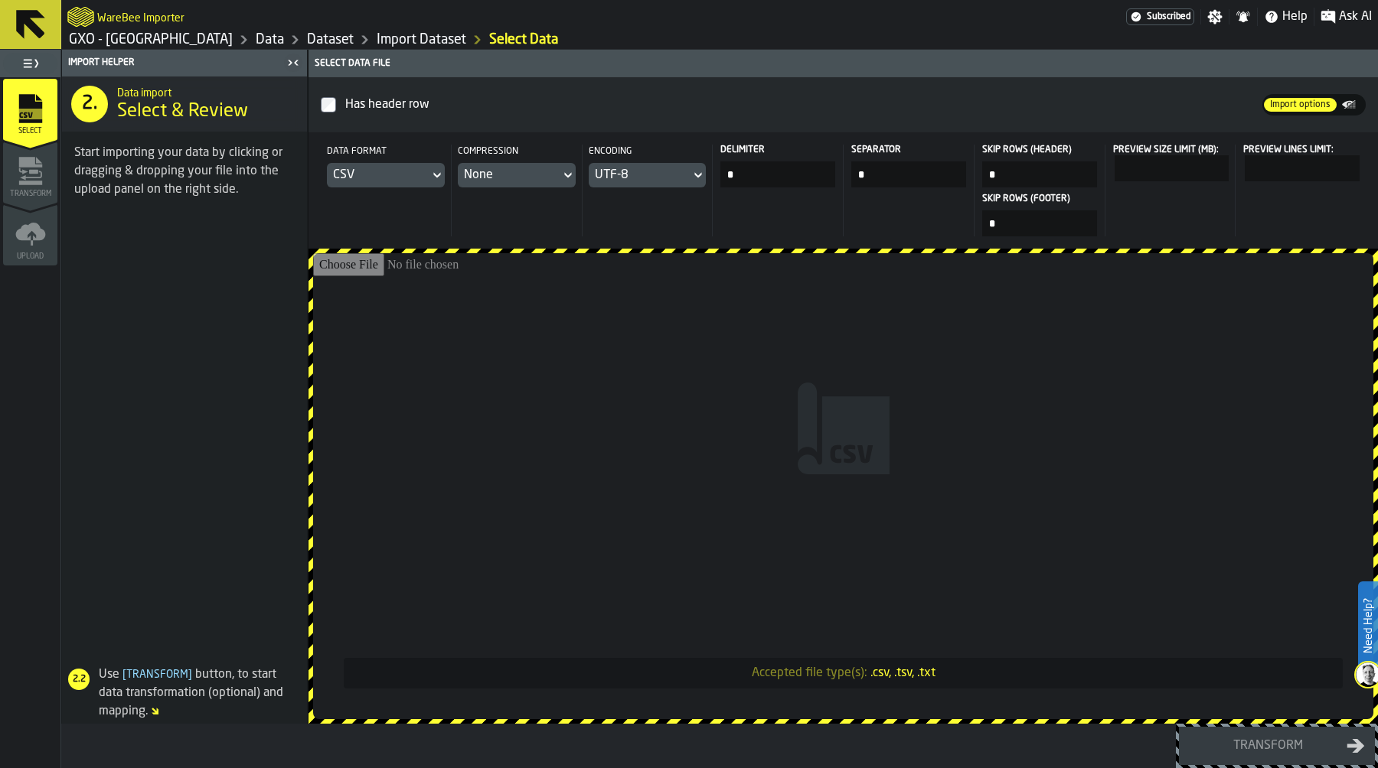
click at [977, 447] on input "Accepted file type(s): .csv, .tsv, .txt" at bounding box center [843, 486] width 1060 height 466
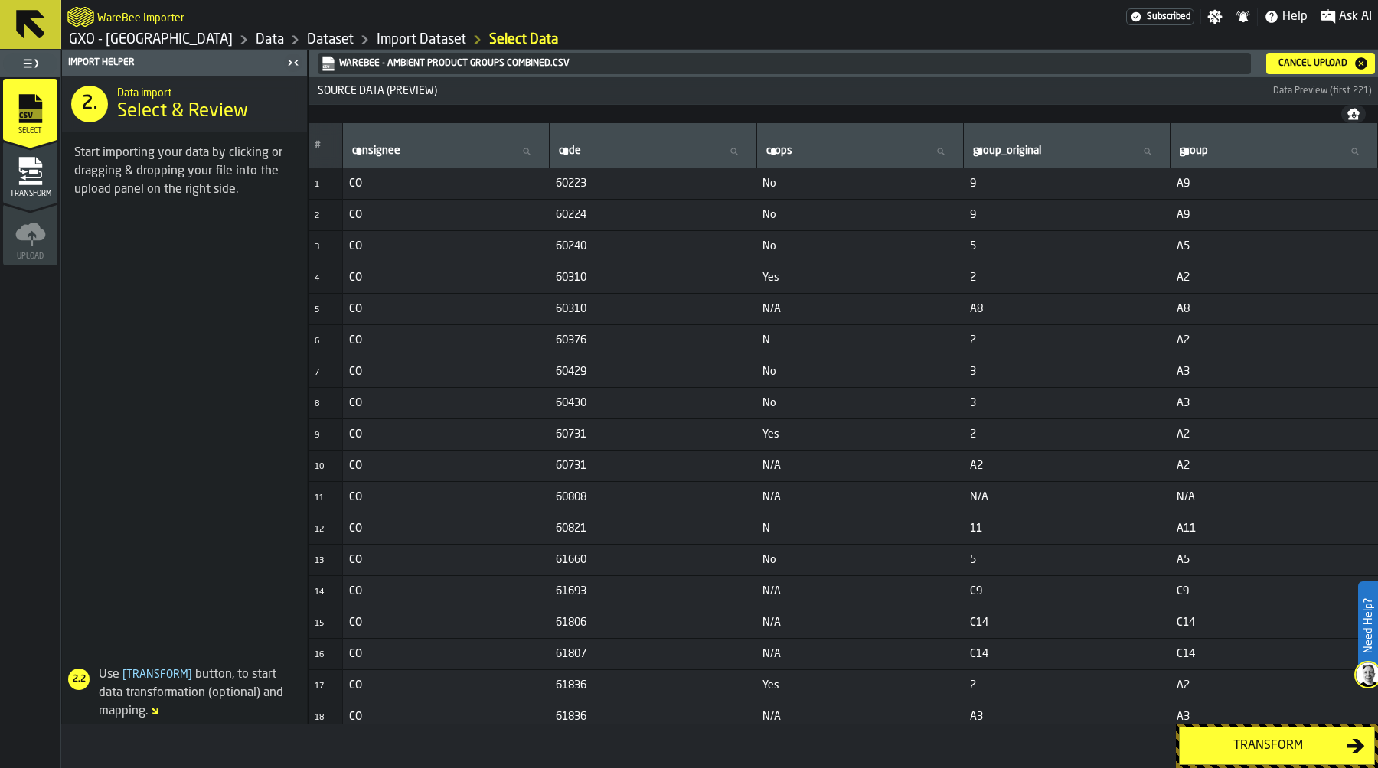
click at [1244, 738] on div "Transform" at bounding box center [1268, 746] width 158 height 18
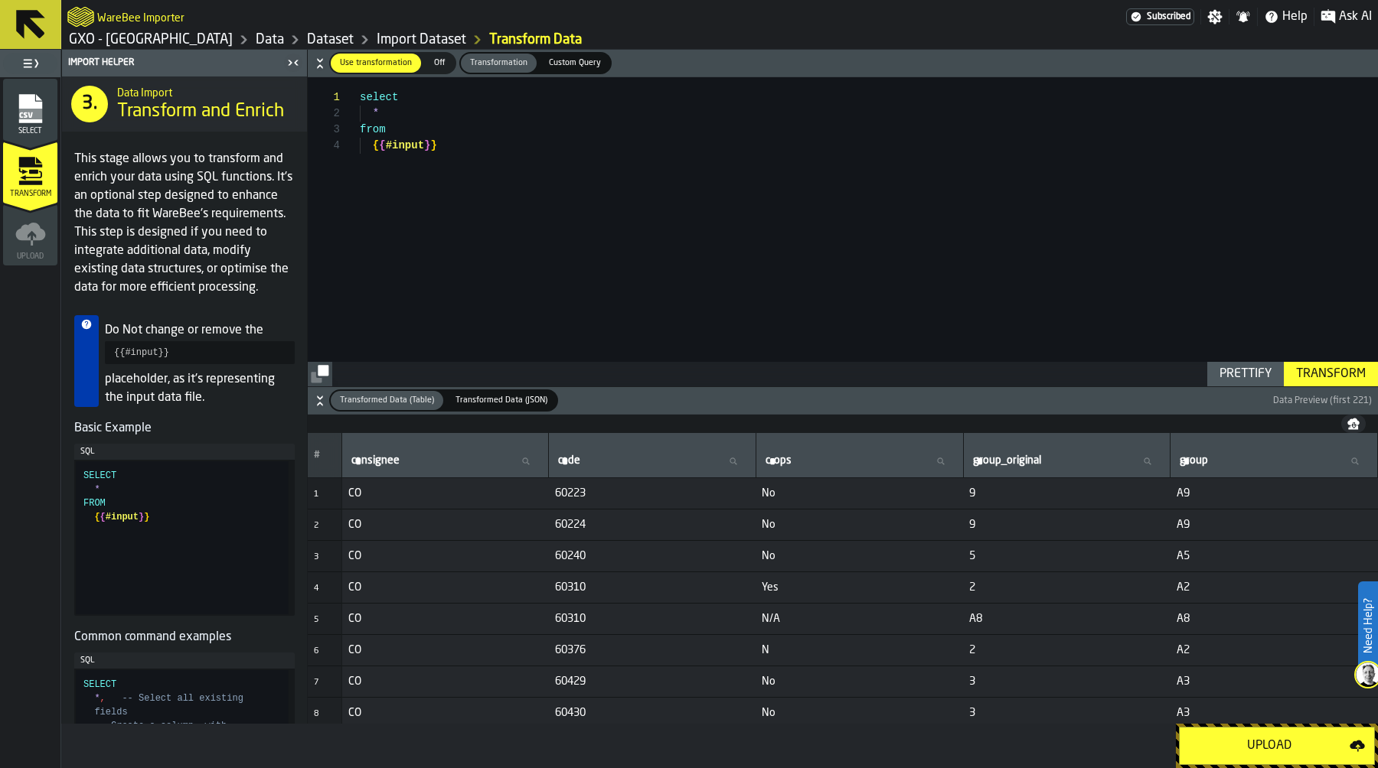
click at [1244, 738] on div "Upload" at bounding box center [1269, 746] width 161 height 18
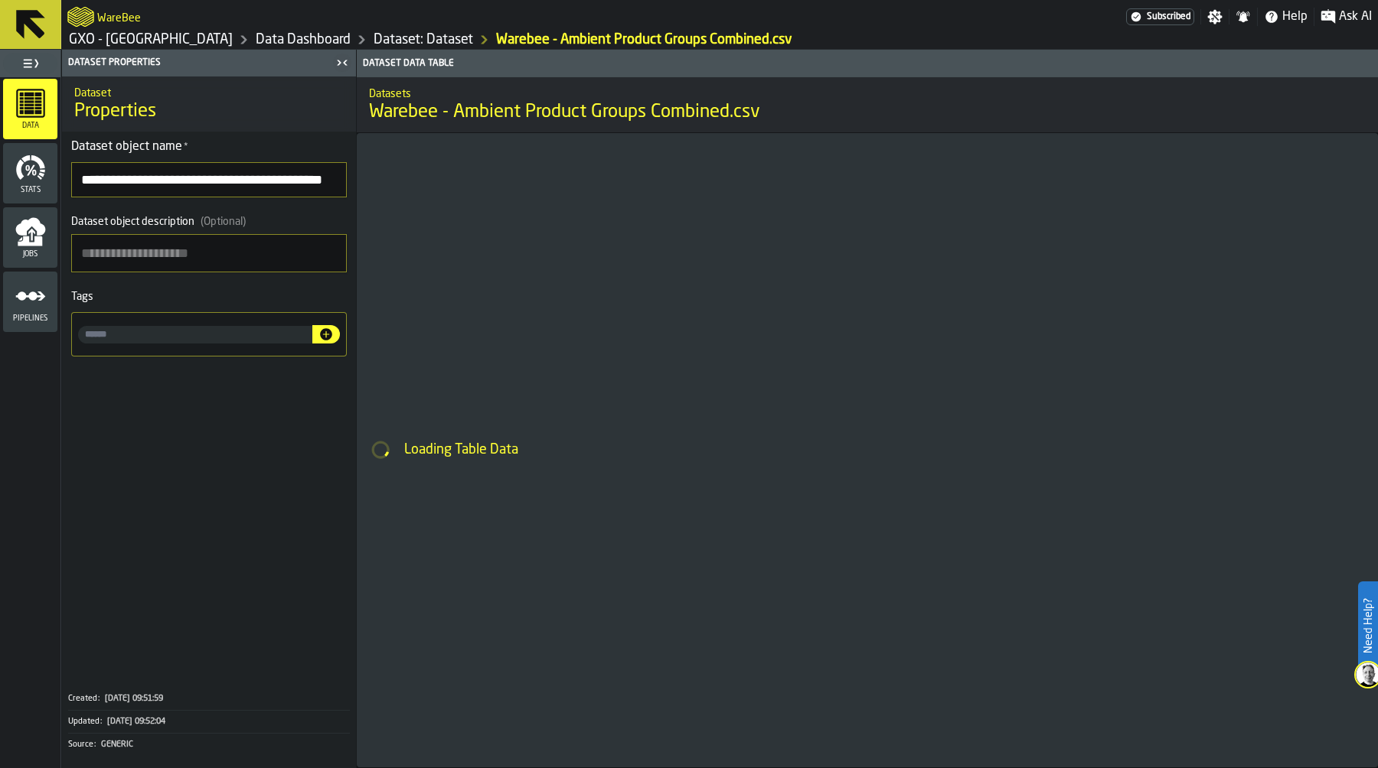
click at [168, 335] on input "input-value-" at bounding box center [195, 335] width 234 height 18
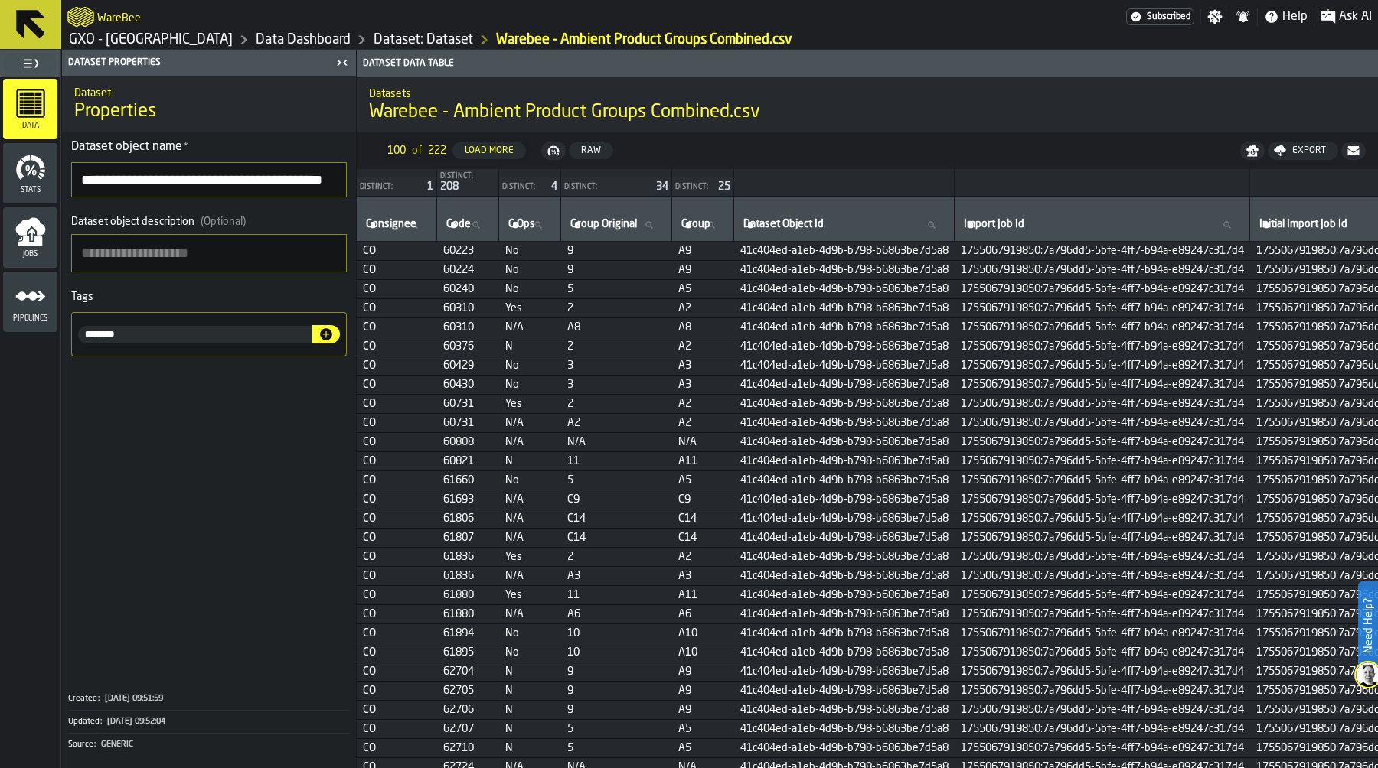
type input "********"
click at [325, 334] on icon "button-" at bounding box center [326, 334] width 12 height 12
click at [186, 37] on link "GXO - [GEOGRAPHIC_DATA]" at bounding box center [151, 39] width 164 height 17
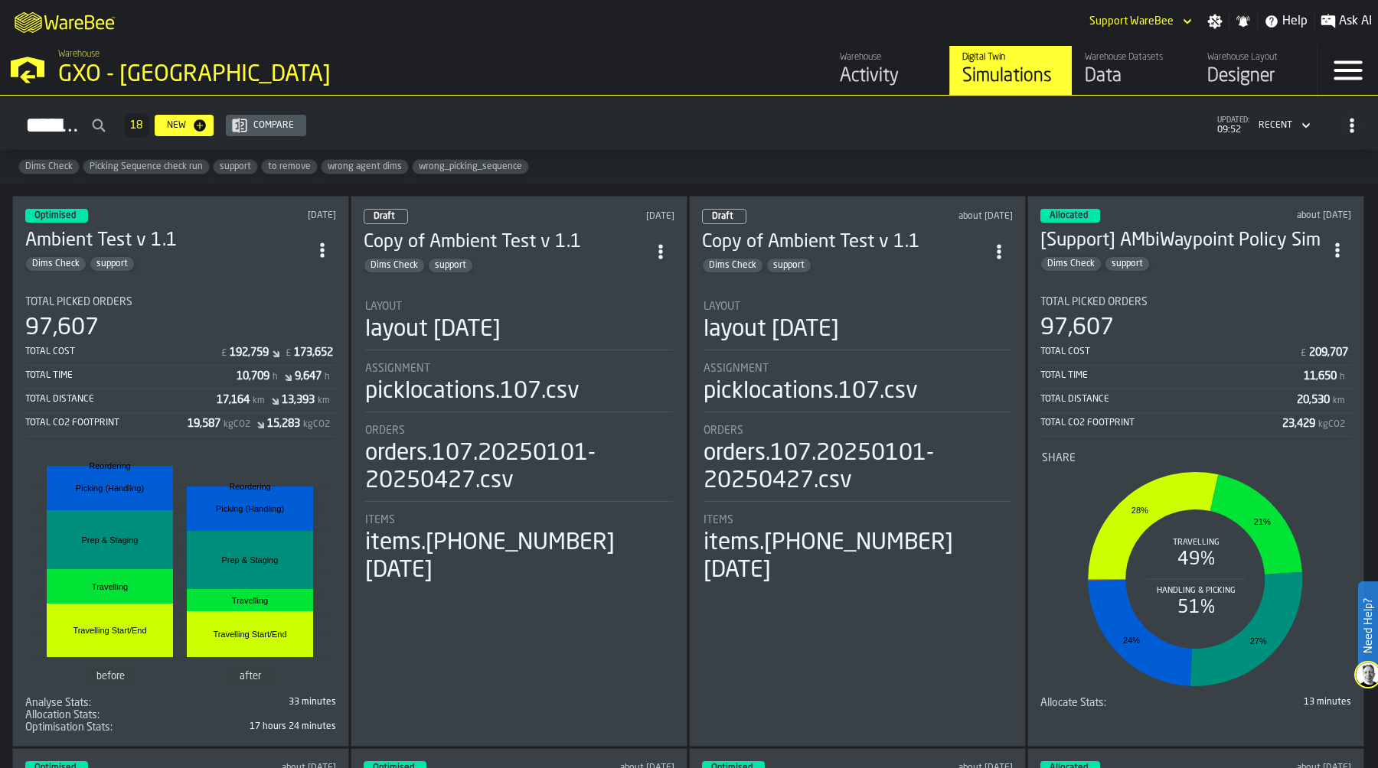
click at [1114, 83] on div "Data" at bounding box center [1132, 76] width 97 height 24
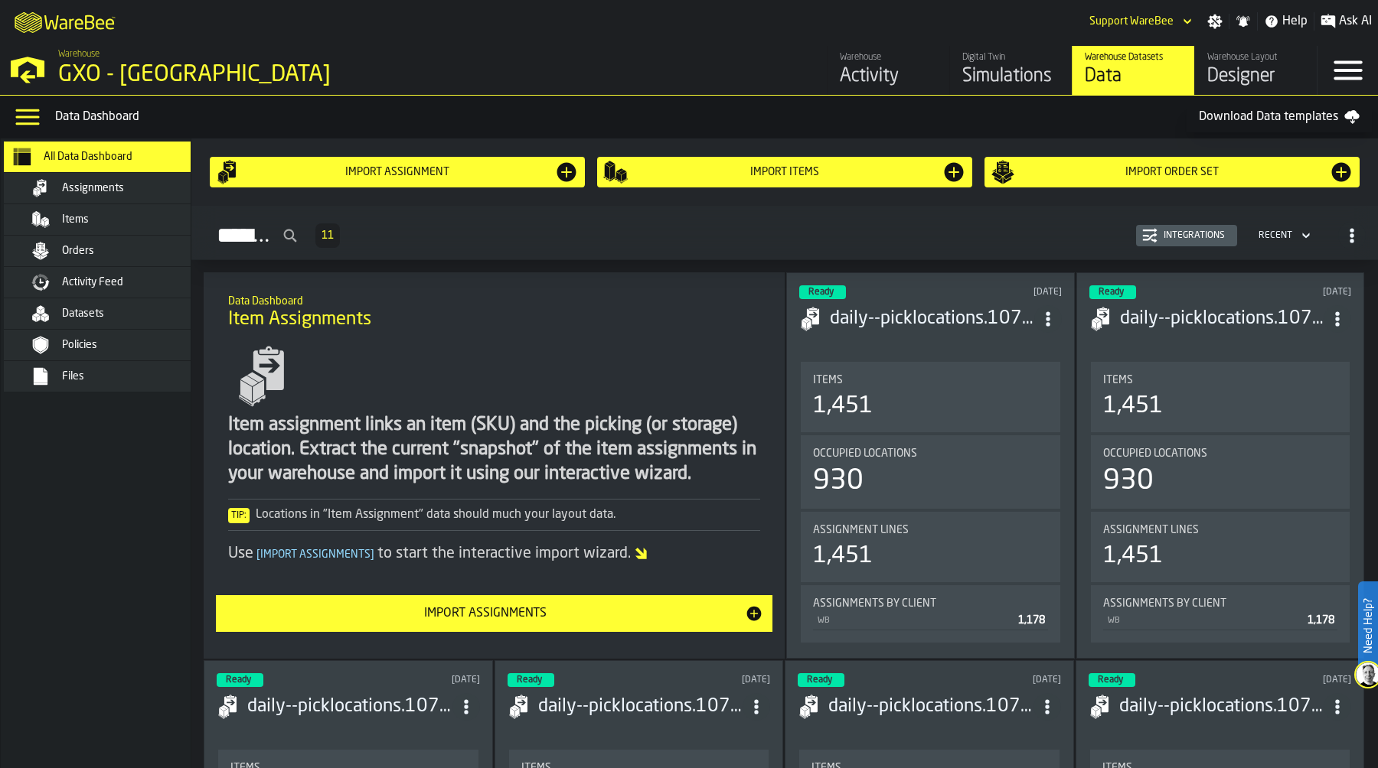
click at [109, 223] on div "Items" at bounding box center [137, 220] width 150 height 12
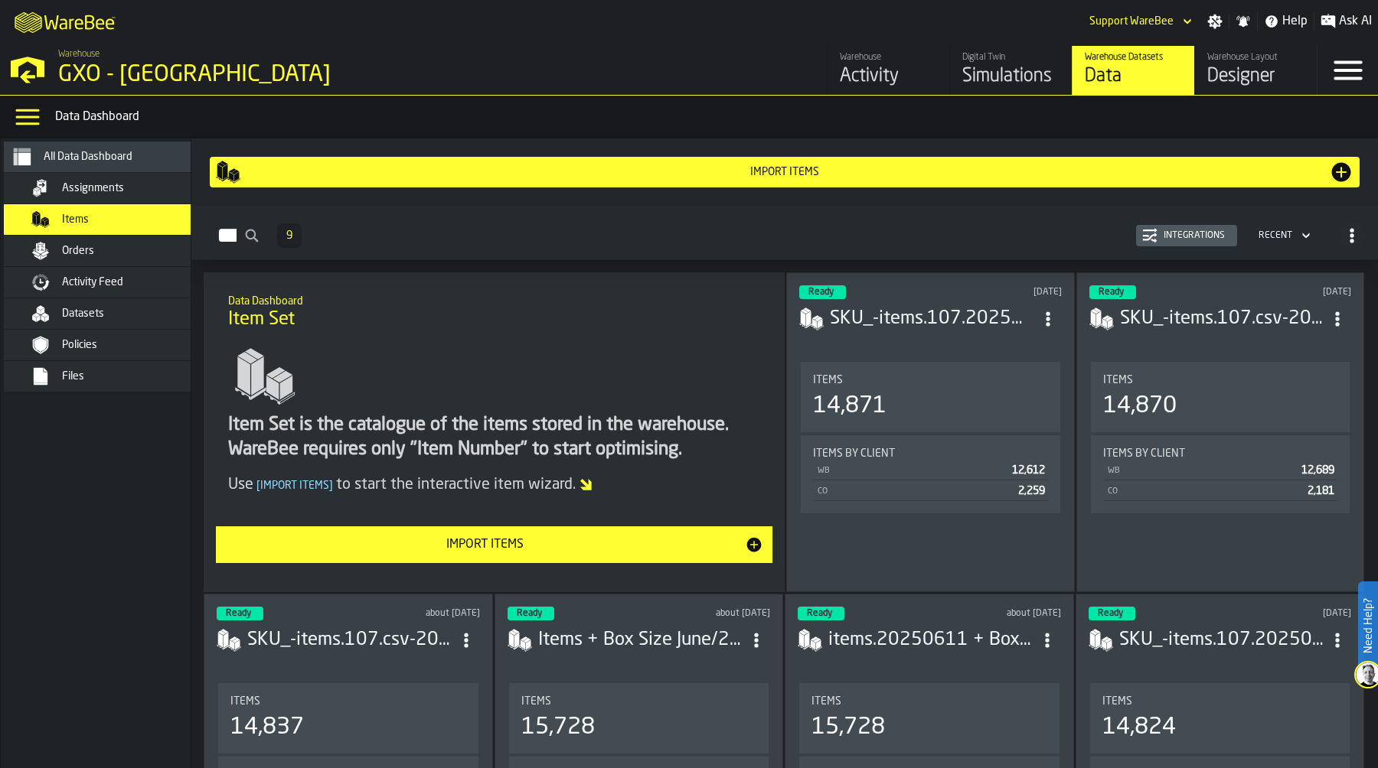
click at [503, 543] on div "Import Items" at bounding box center [485, 545] width 520 height 18
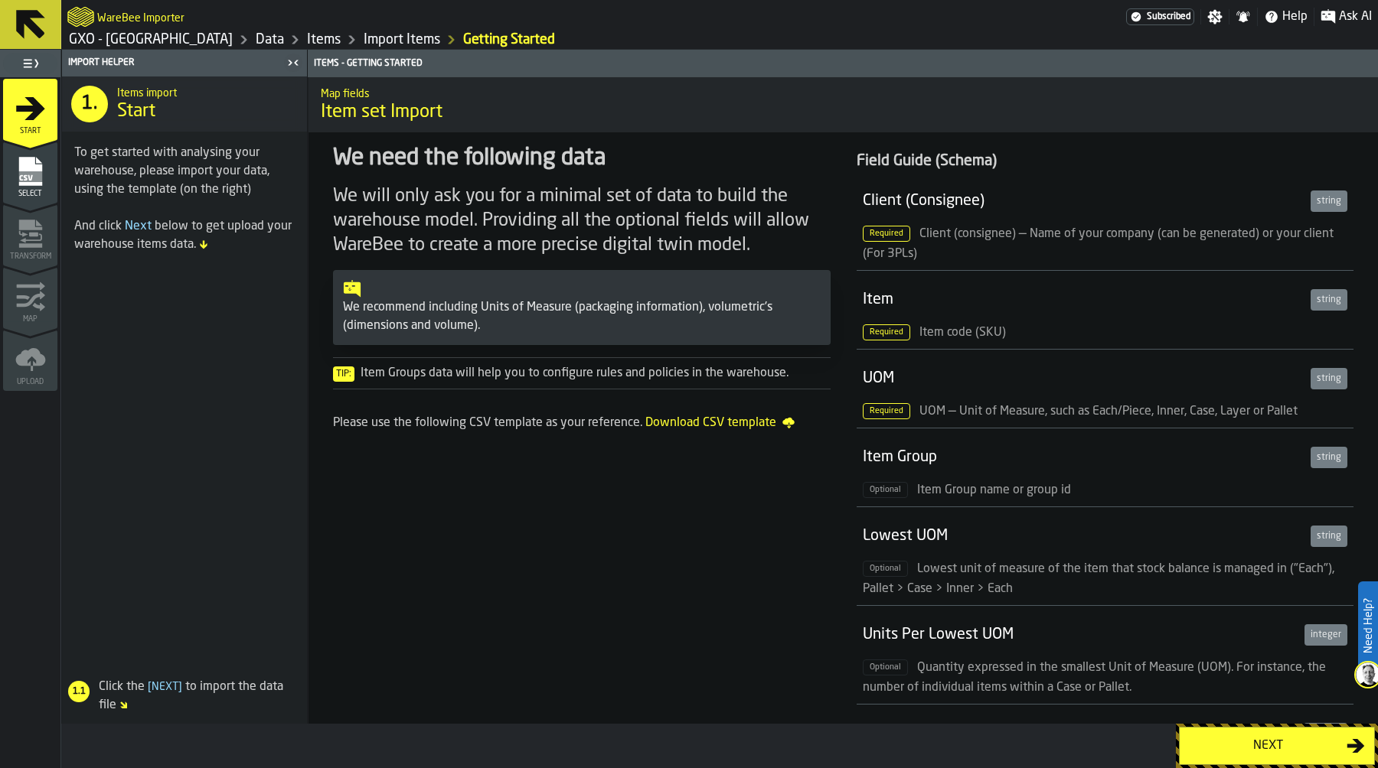
click at [1250, 739] on div "Next" at bounding box center [1268, 746] width 158 height 18
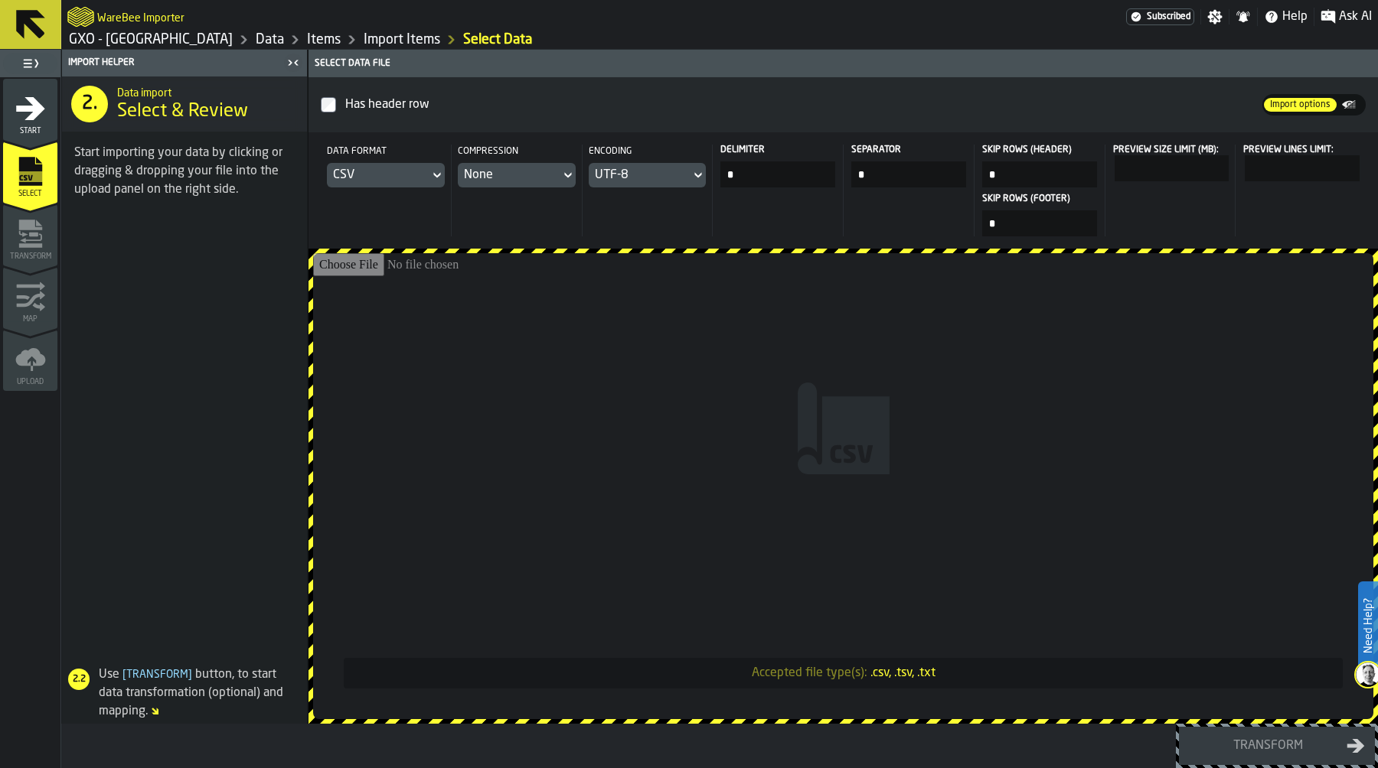
click at [628, 268] on input "Accepted file type(s): .csv, .tsv, .txt" at bounding box center [843, 486] width 1060 height 466
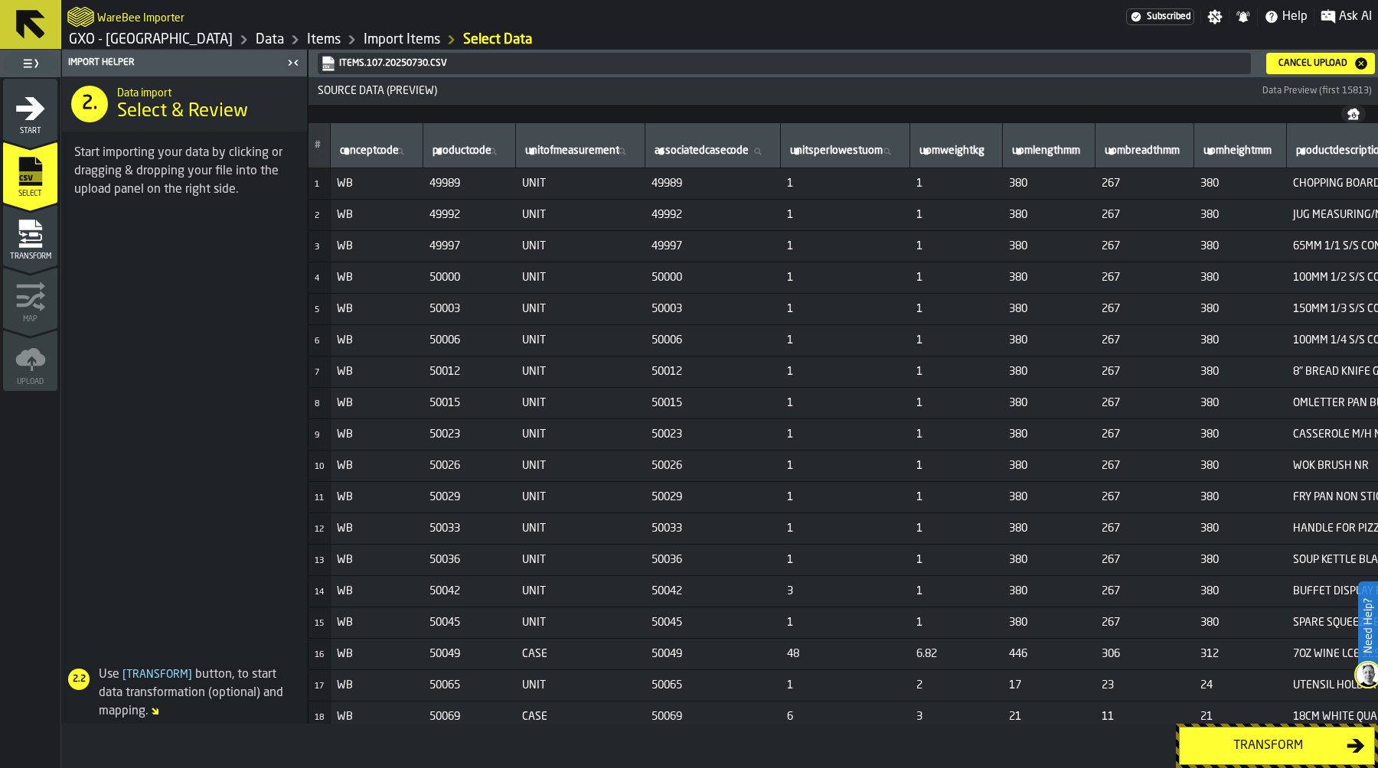
click at [1270, 742] on div "Transform" at bounding box center [1268, 746] width 158 height 18
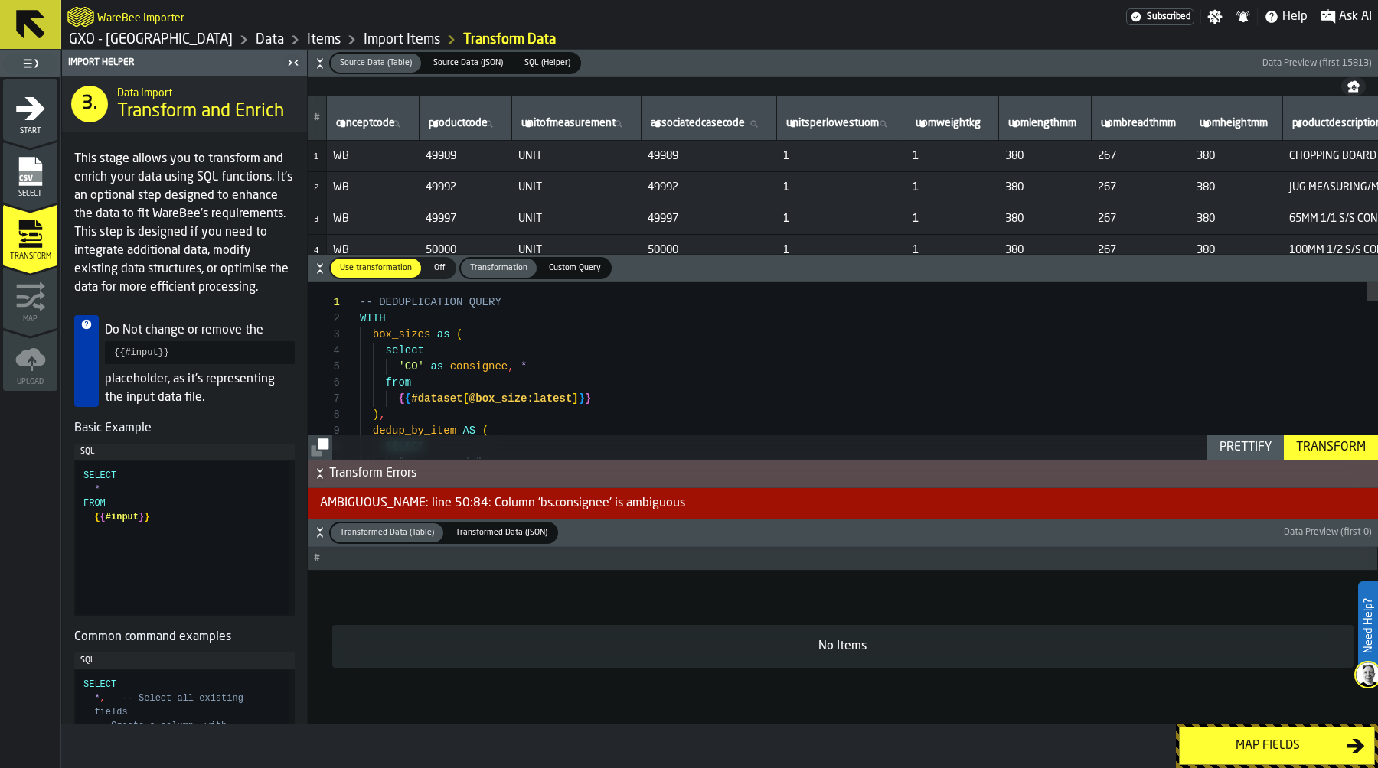
scroll to position [64, 0]
drag, startPoint x: 394, startPoint y: 363, endPoint x: 514, endPoint y: 363, distance: 119.4
click at [1257, 448] on div "Prettify" at bounding box center [1245, 448] width 64 height 18
click at [1323, 445] on div "Transform" at bounding box center [1331, 448] width 82 height 18
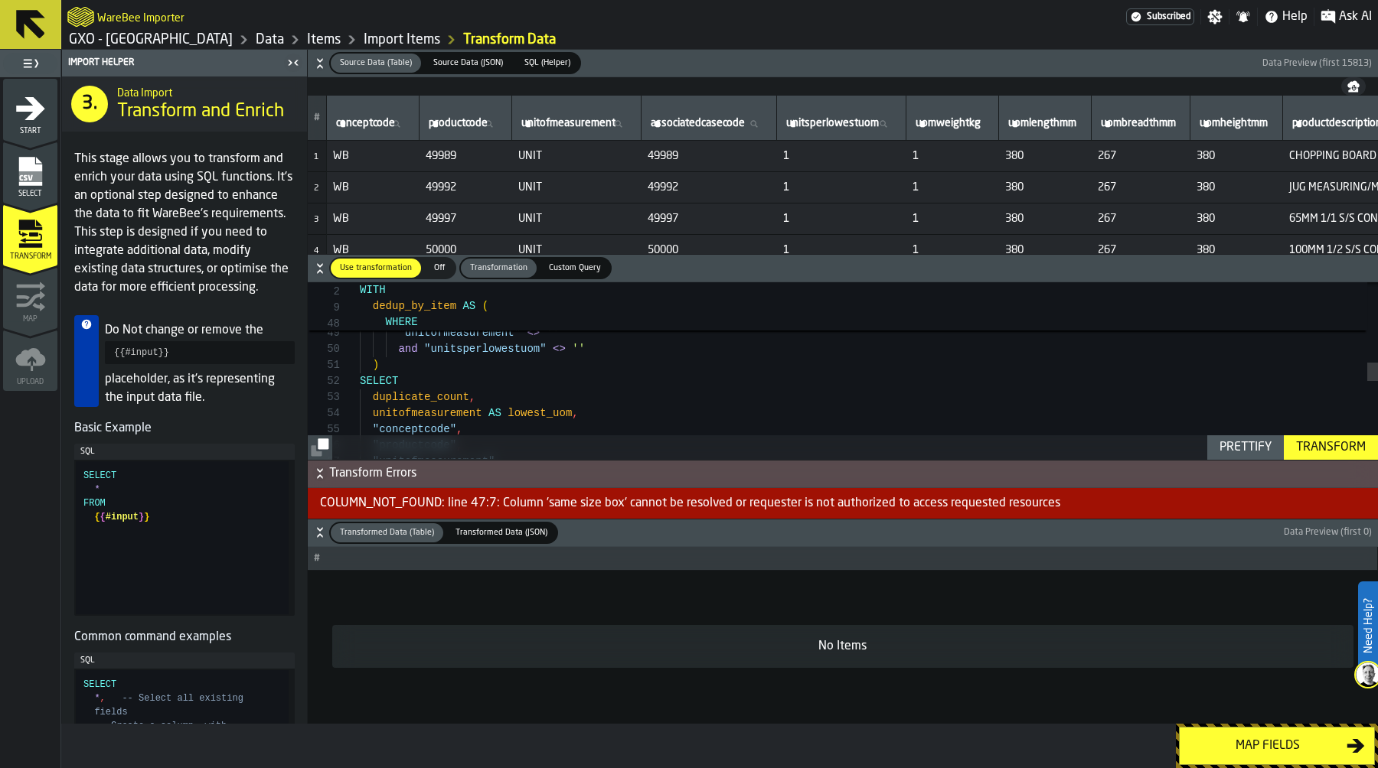
type textarea "**********"
click at [680, 371] on div ""unitofmeasurement" <> '' and "unitsperlowestuom" <> '' ) SELECT duplicate_coun…" at bounding box center [869, 362] width 1018 height 1640
type textarea "*"
type textarea "**********"
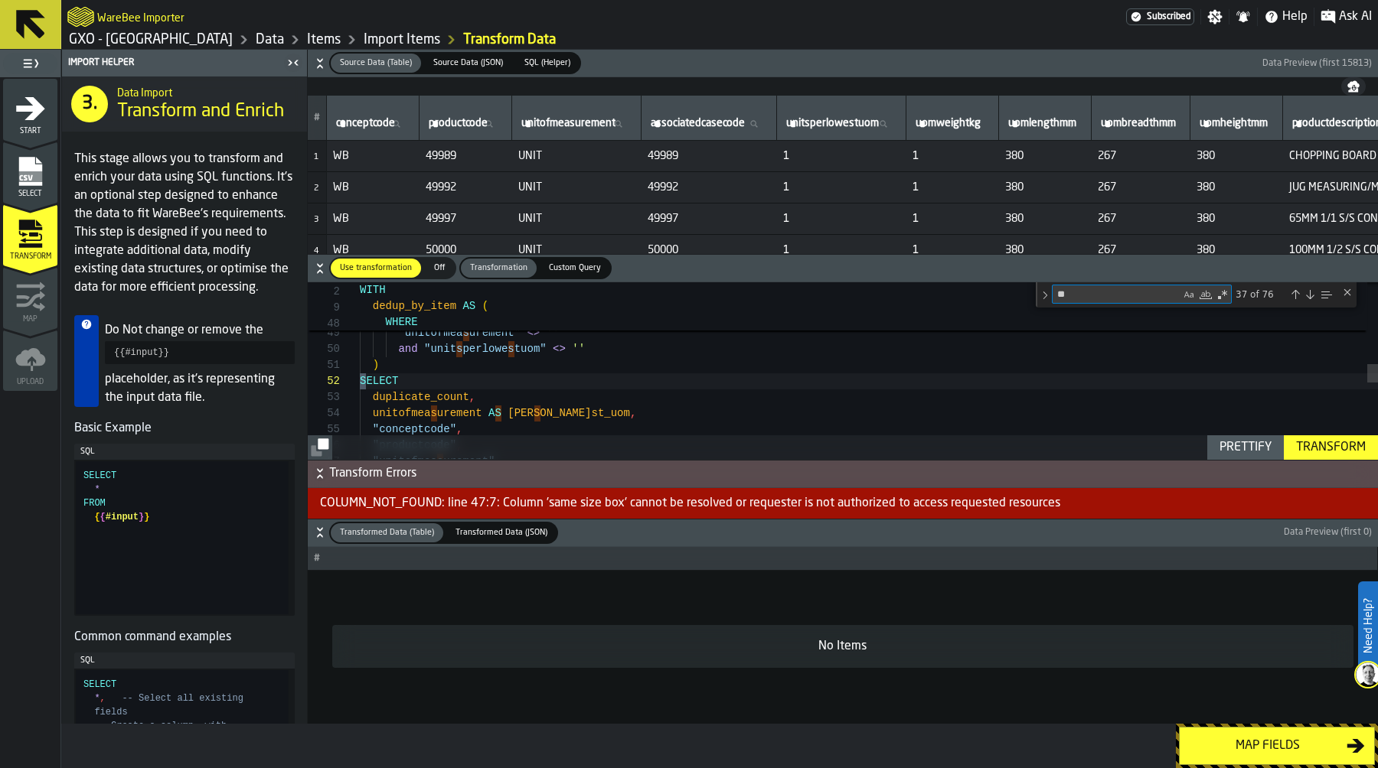
scroll to position [129, 0]
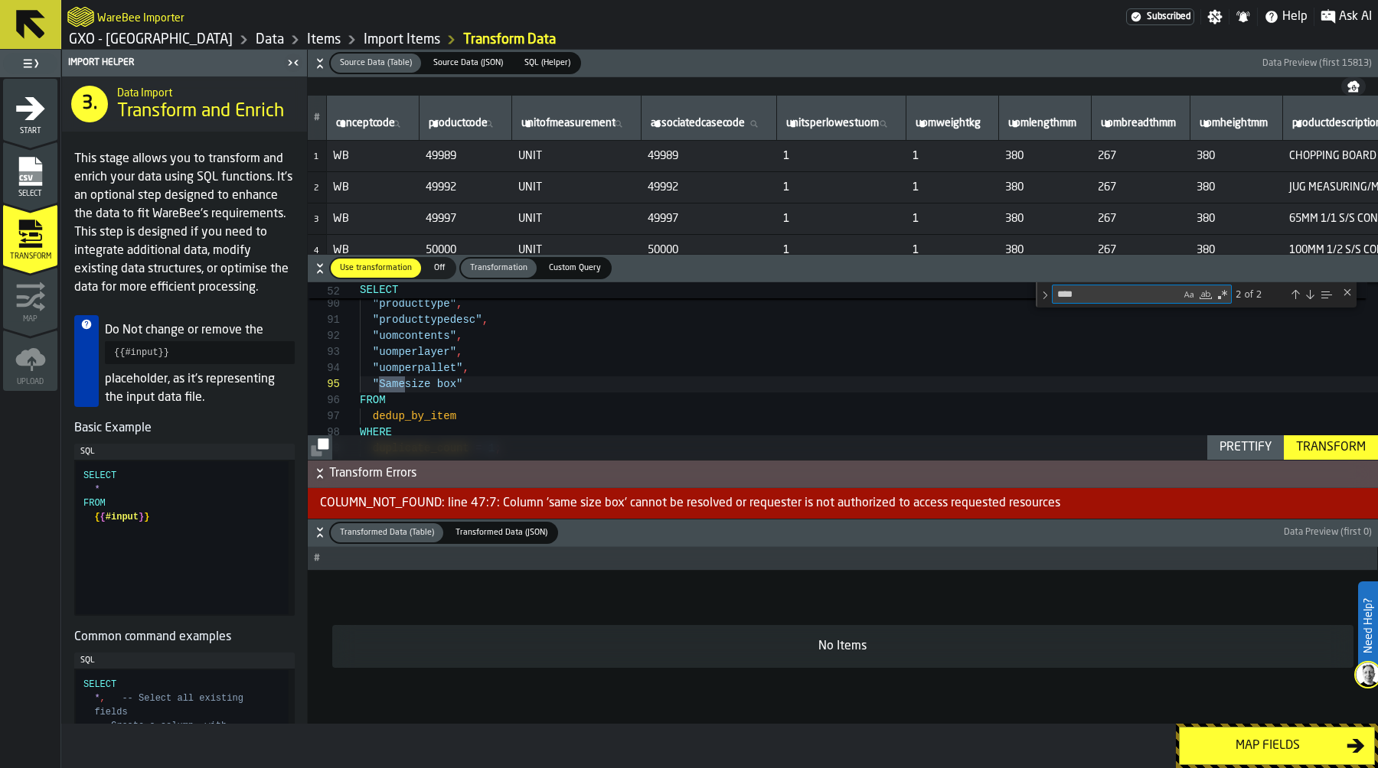
type textarea "****"
click at [1324, 452] on div "Transform" at bounding box center [1331, 448] width 82 height 18
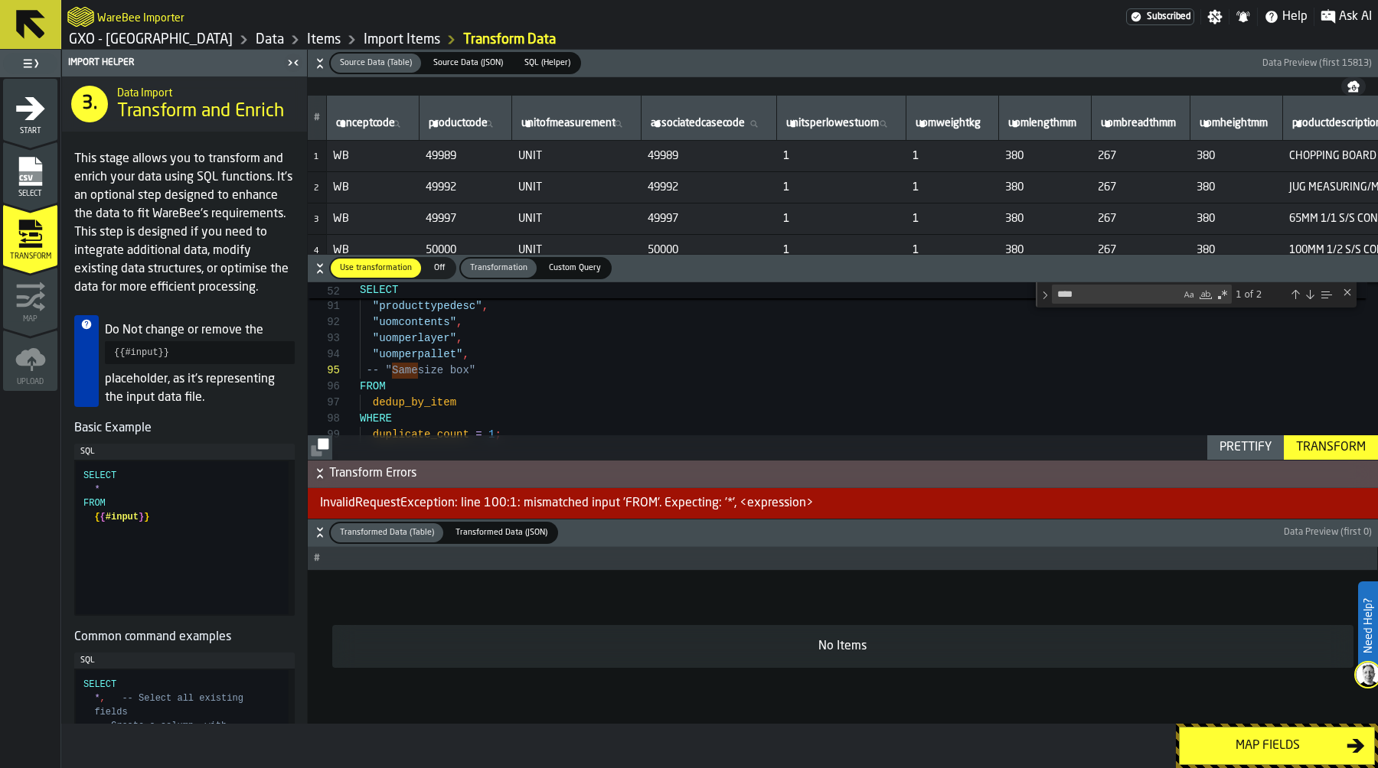
click at [1321, 445] on div "Transform" at bounding box center [1331, 448] width 82 height 18
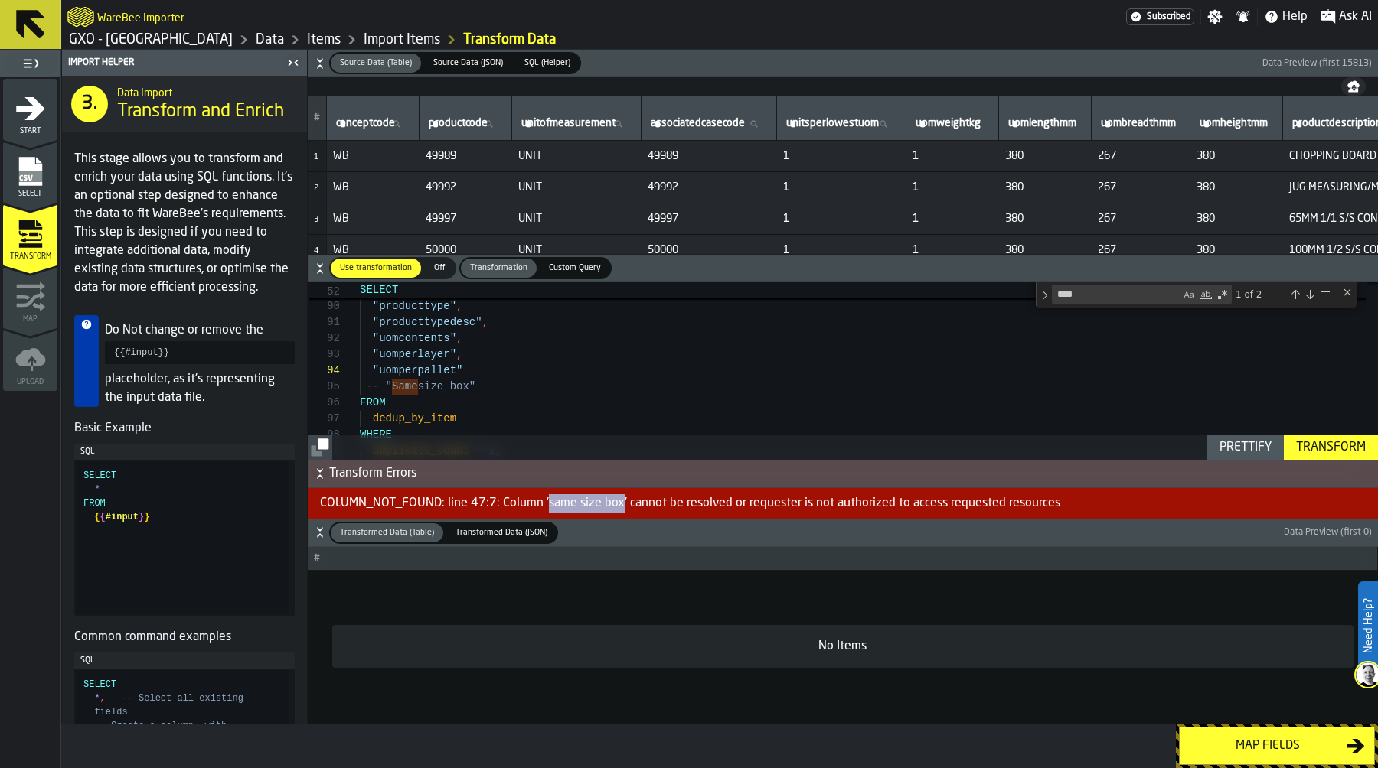
drag, startPoint x: 545, startPoint y: 502, endPoint x: 619, endPoint y: 502, distance: 74.2
click at [619, 502] on div "COLUMN_NOT_FOUND: line 47:7: Column 'same size box' cannot be resolved or reque…" at bounding box center [843, 503] width 1070 height 31
copy div "same size box"
drag, startPoint x: 1101, startPoint y: 305, endPoint x: 1039, endPoint y: 285, distance: 65.1
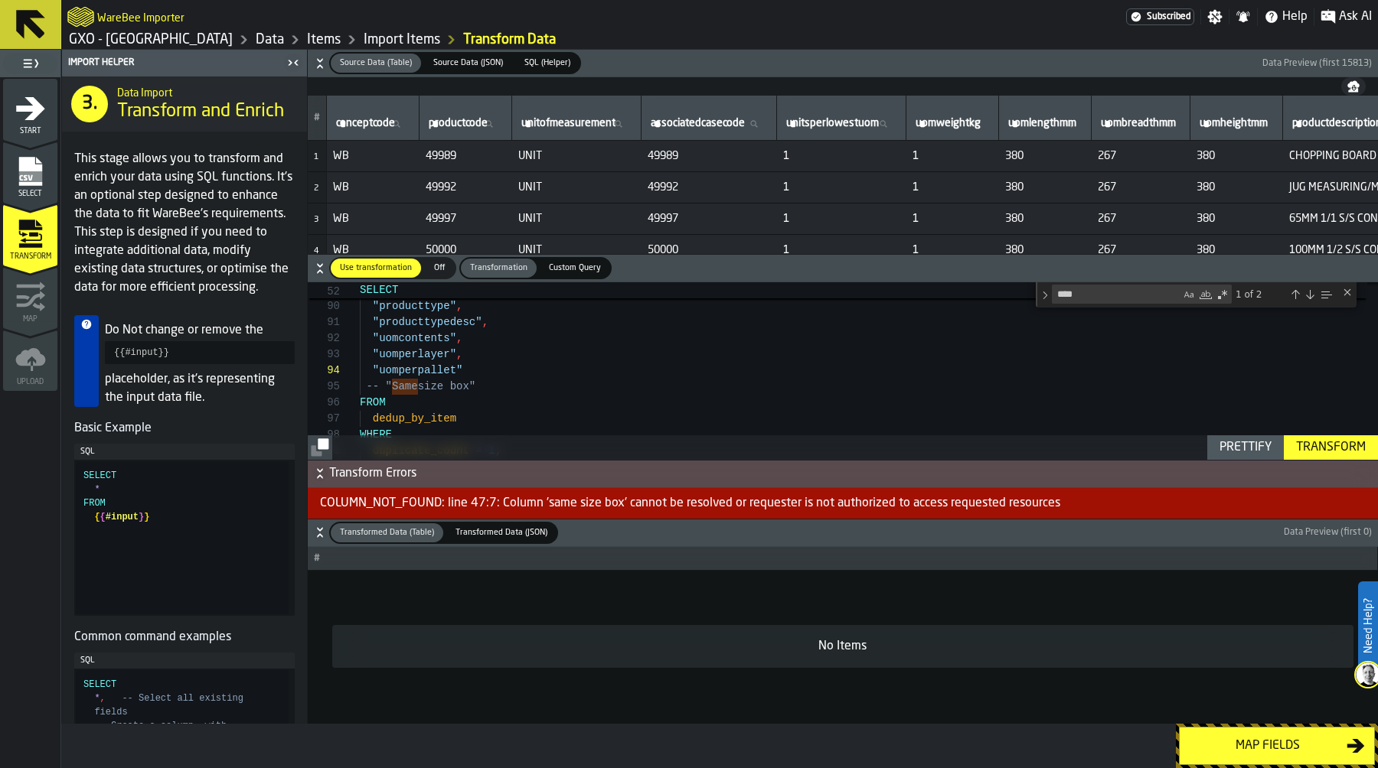
click at [1039, 285] on div "**** same 1 of 2" at bounding box center [1196, 294] width 321 height 25
click at [1296, 295] on div "Previous Match (⇧Enter)" at bounding box center [1295, 295] width 12 height 12
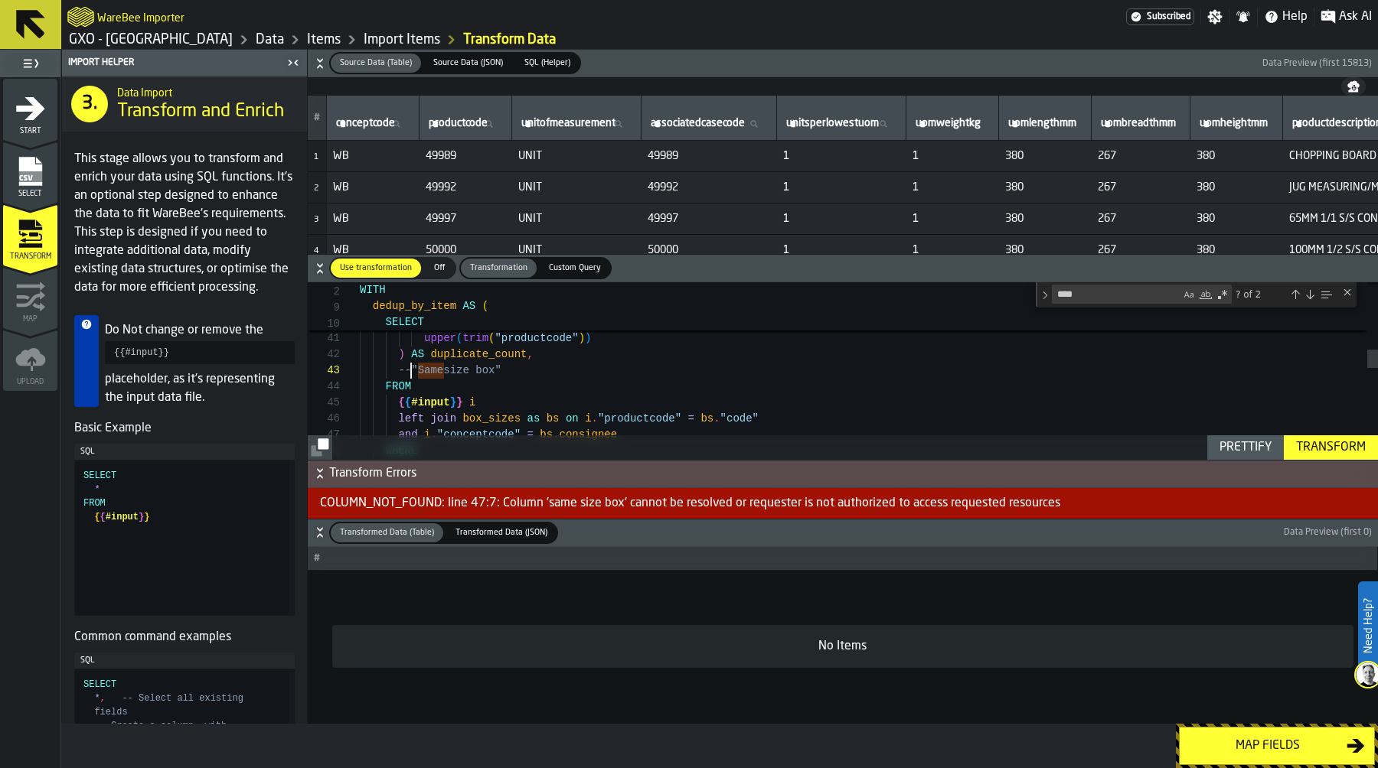
scroll to position [16, 0]
click at [538, 361] on div "upper ( trim ( "productcode" ) ) ORDER BY "conceptcode" , upper ( trim ( "produ…" at bounding box center [869, 482] width 1018 height 1665
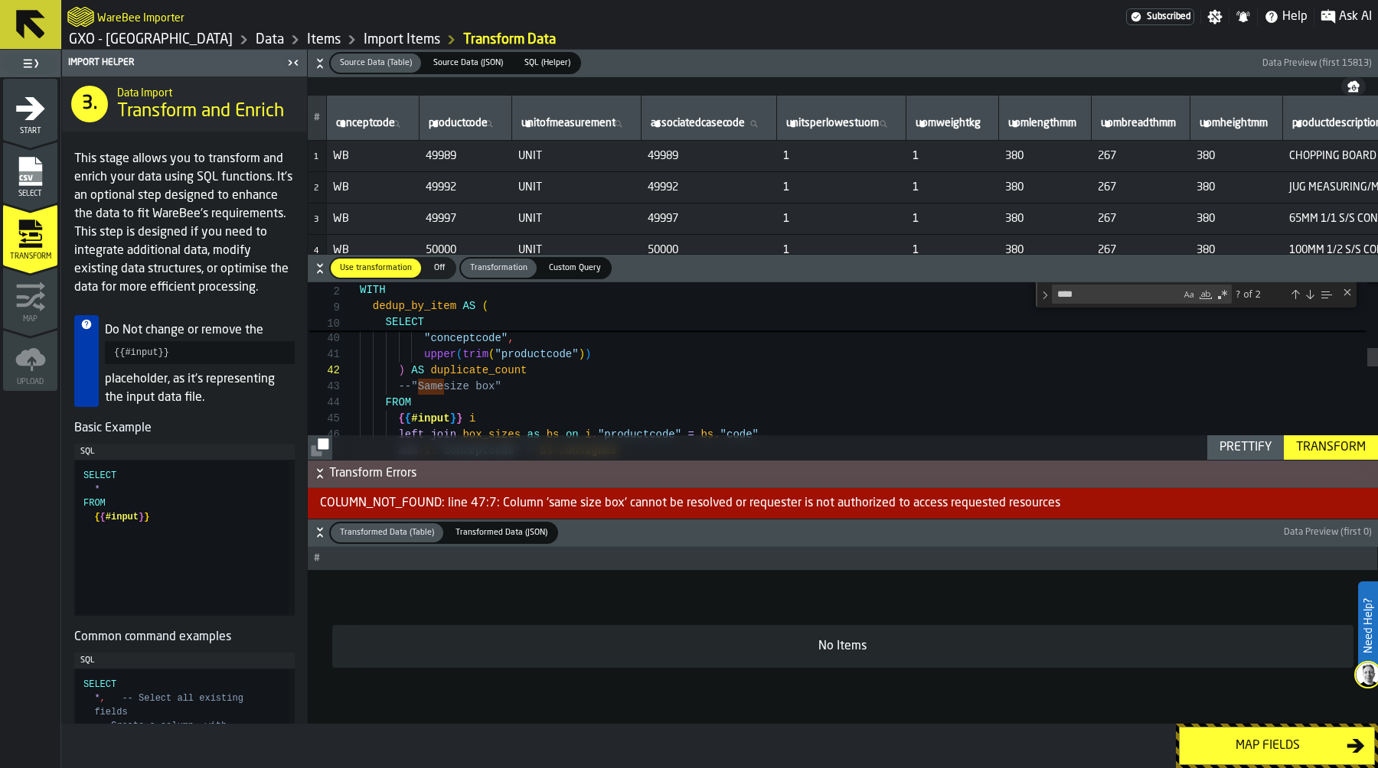
click at [1242, 445] on div "Prettify" at bounding box center [1245, 448] width 64 height 18
type textarea "**********"
click at [1341, 442] on div "Transform" at bounding box center [1331, 448] width 82 height 18
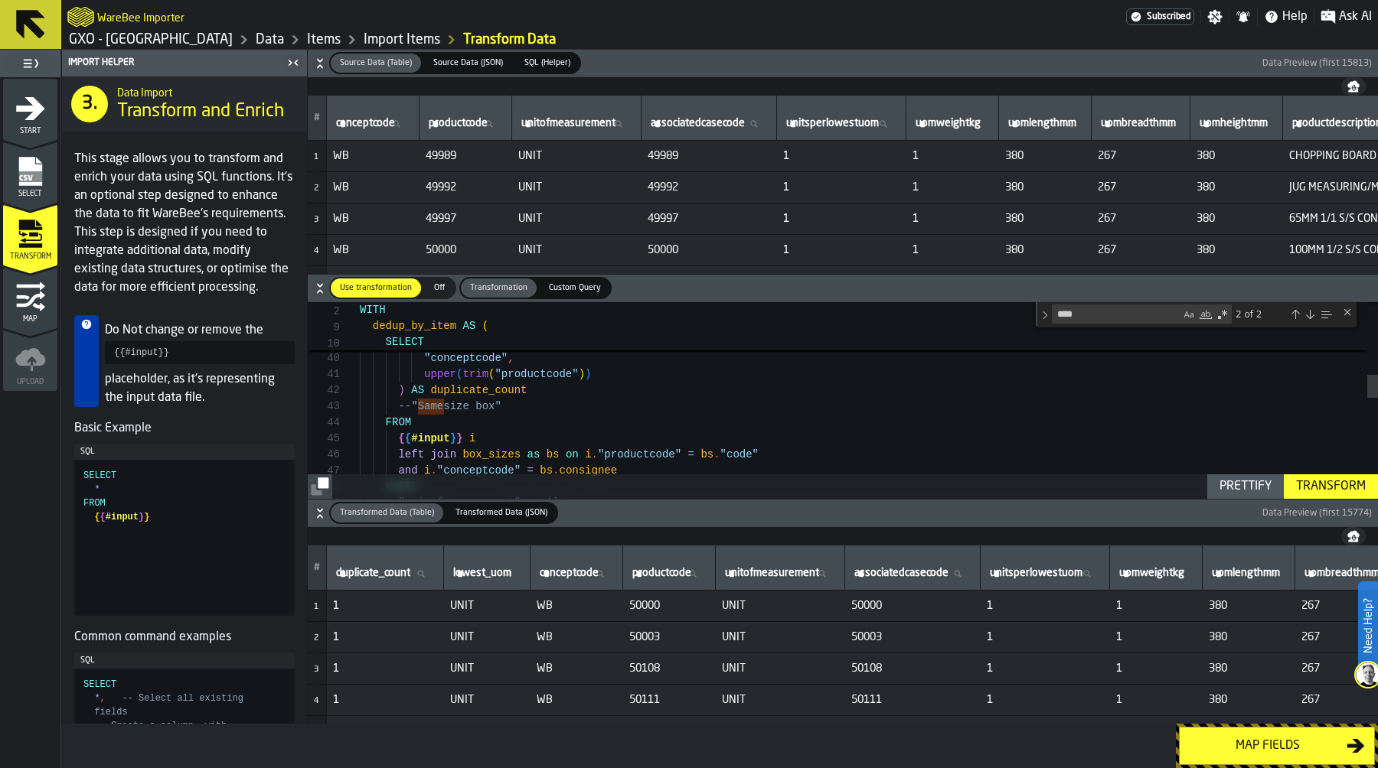
click at [1281, 742] on div "Map fields" at bounding box center [1268, 746] width 158 height 18
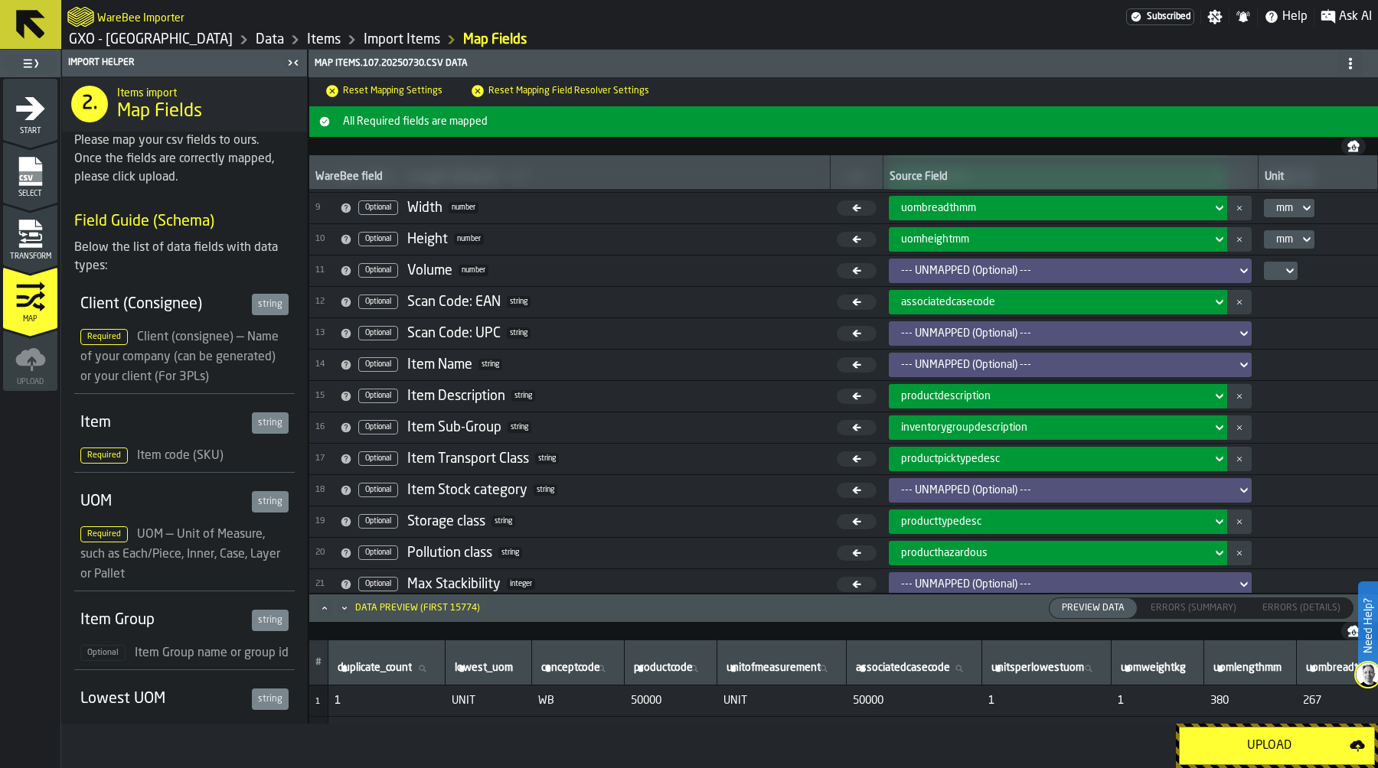
scroll to position [236, 0]
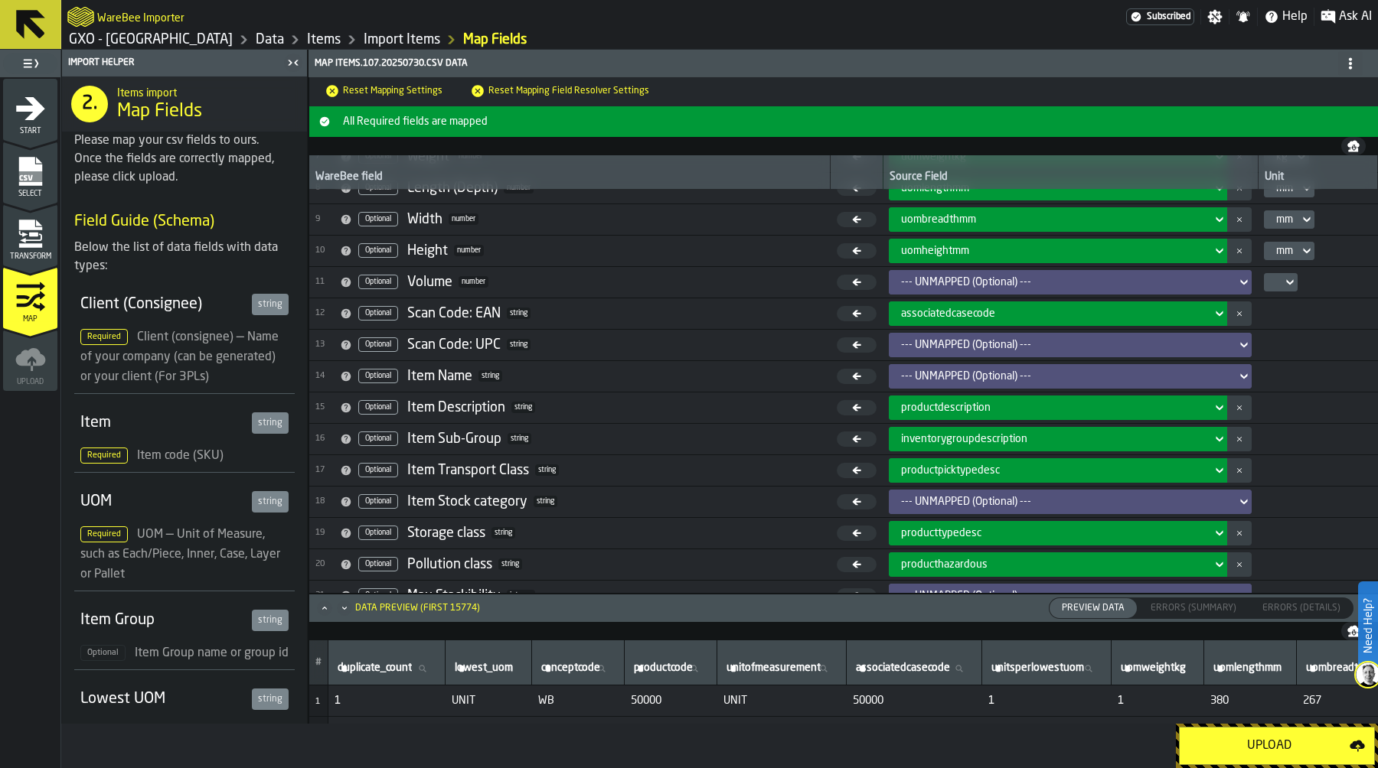
click at [957, 380] on div "--- UNMAPPED (Optional) ---" at bounding box center [1065, 376] width 329 height 12
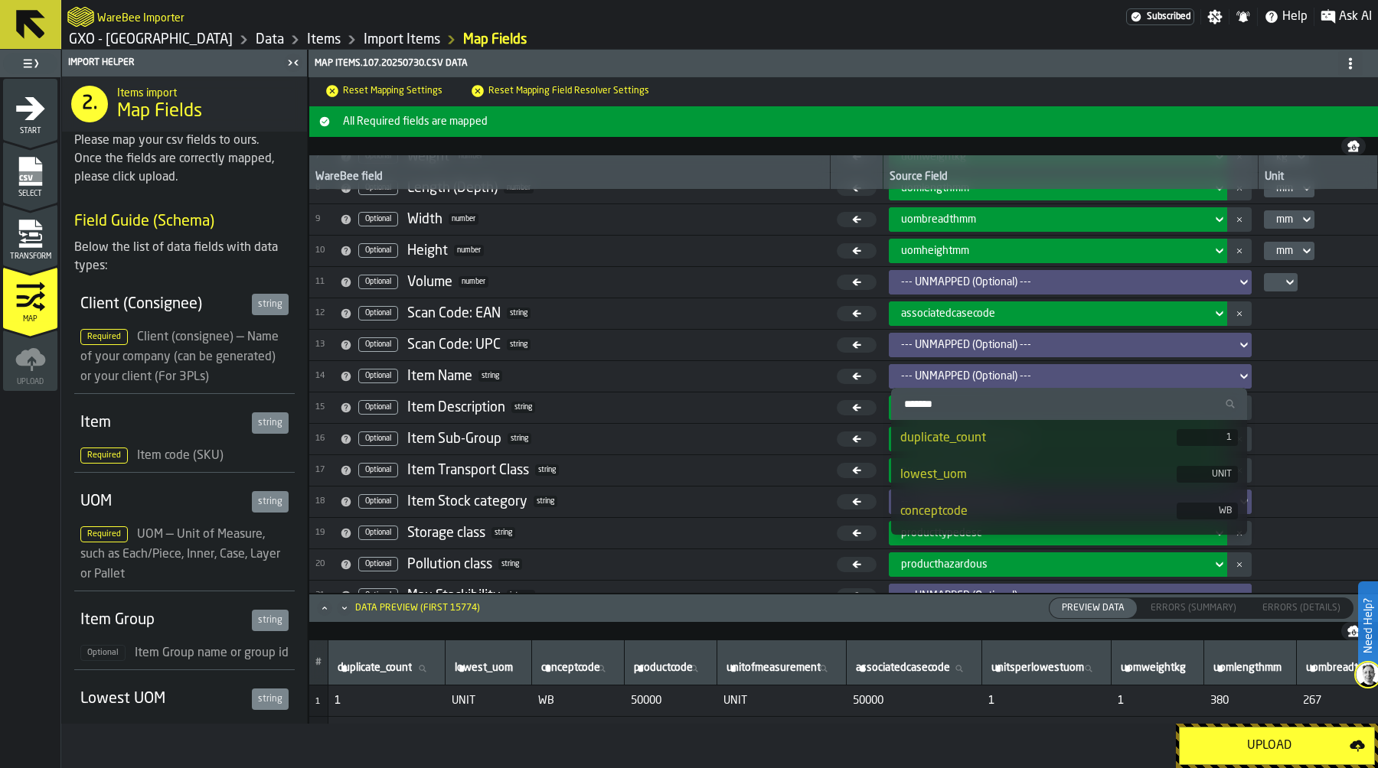
click at [951, 410] on input "Search" at bounding box center [1069, 404] width 344 height 20
type input "*******"
click at [989, 475] on div "productdescription" at bounding box center [989, 475] width 178 height 18
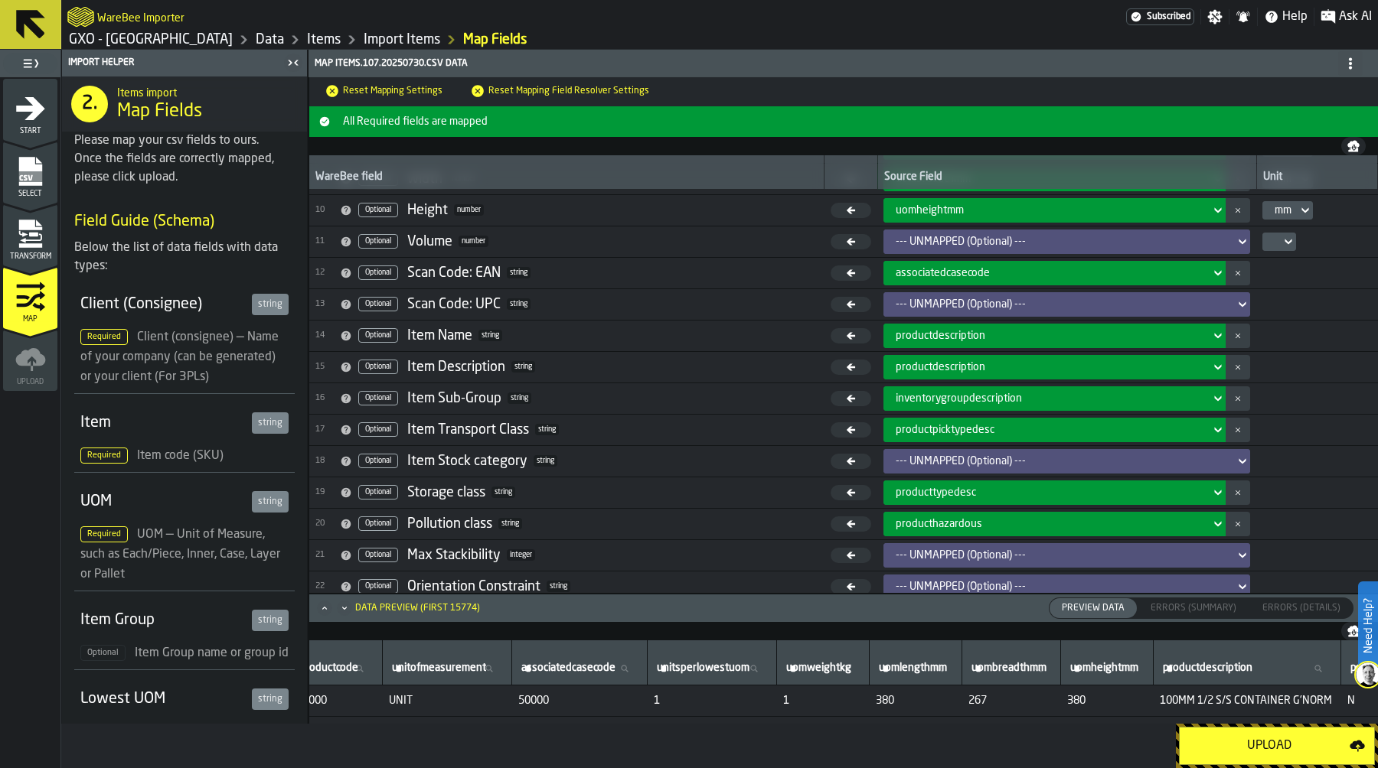
scroll to position [0, 323]
click at [18, 243] on icon "menu Transform" at bounding box center [29, 245] width 23 height 5
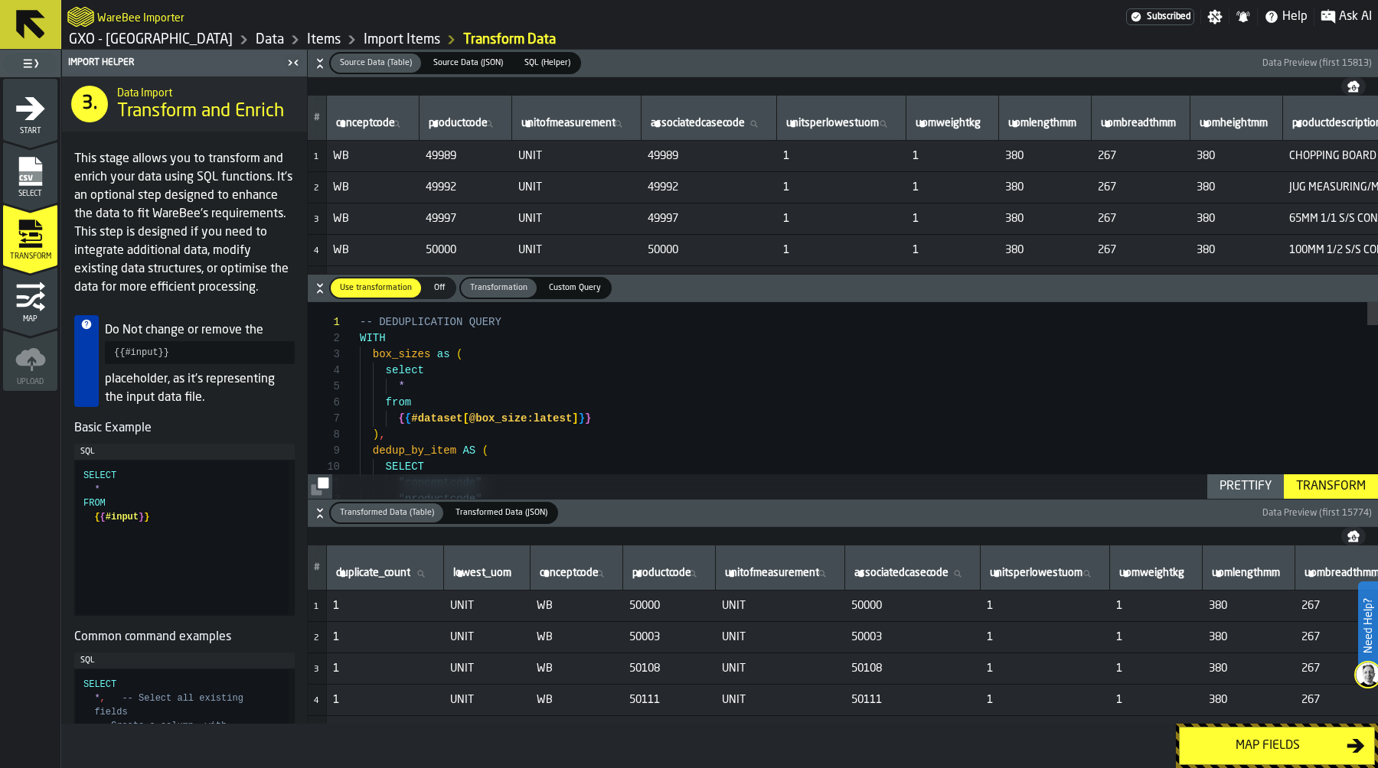
type textarea "**********"
type textarea "*"
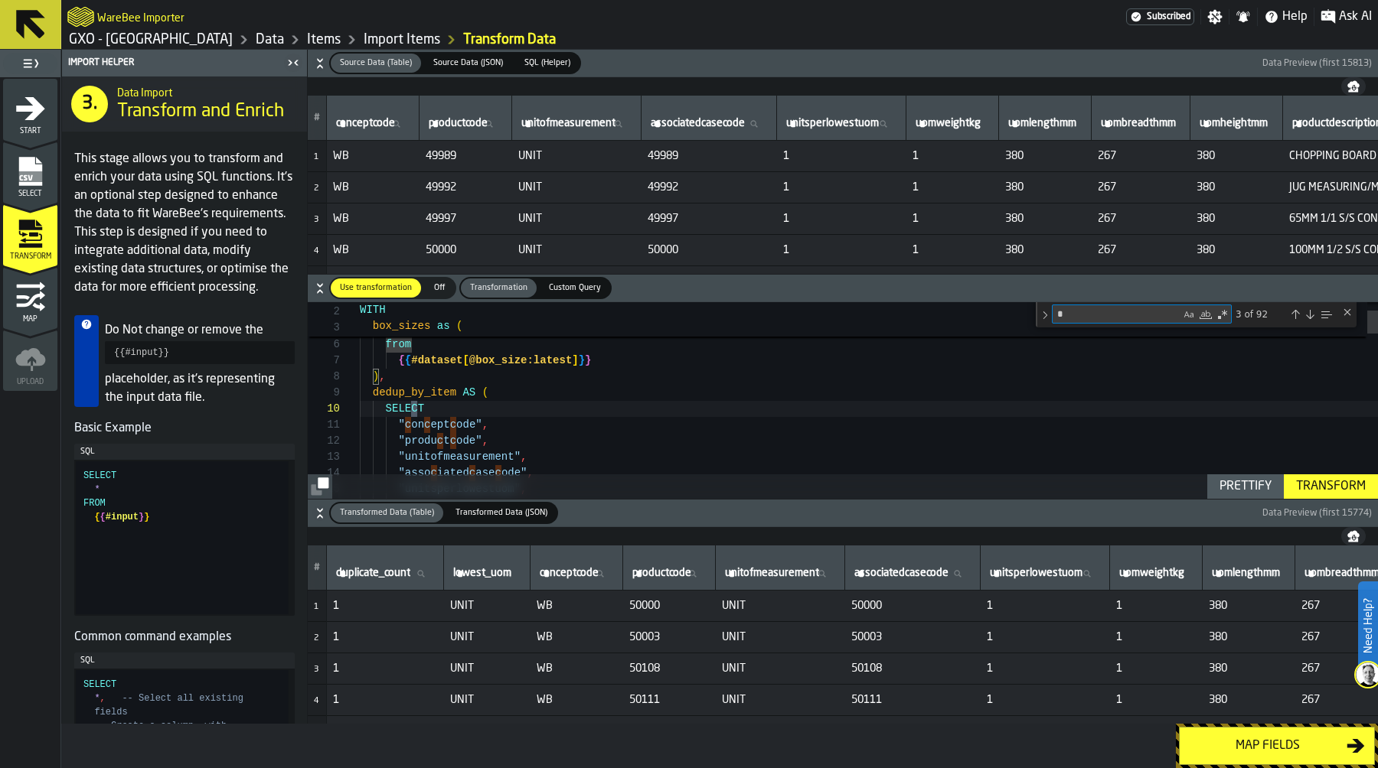
type textarea "**********"
type textarea "****"
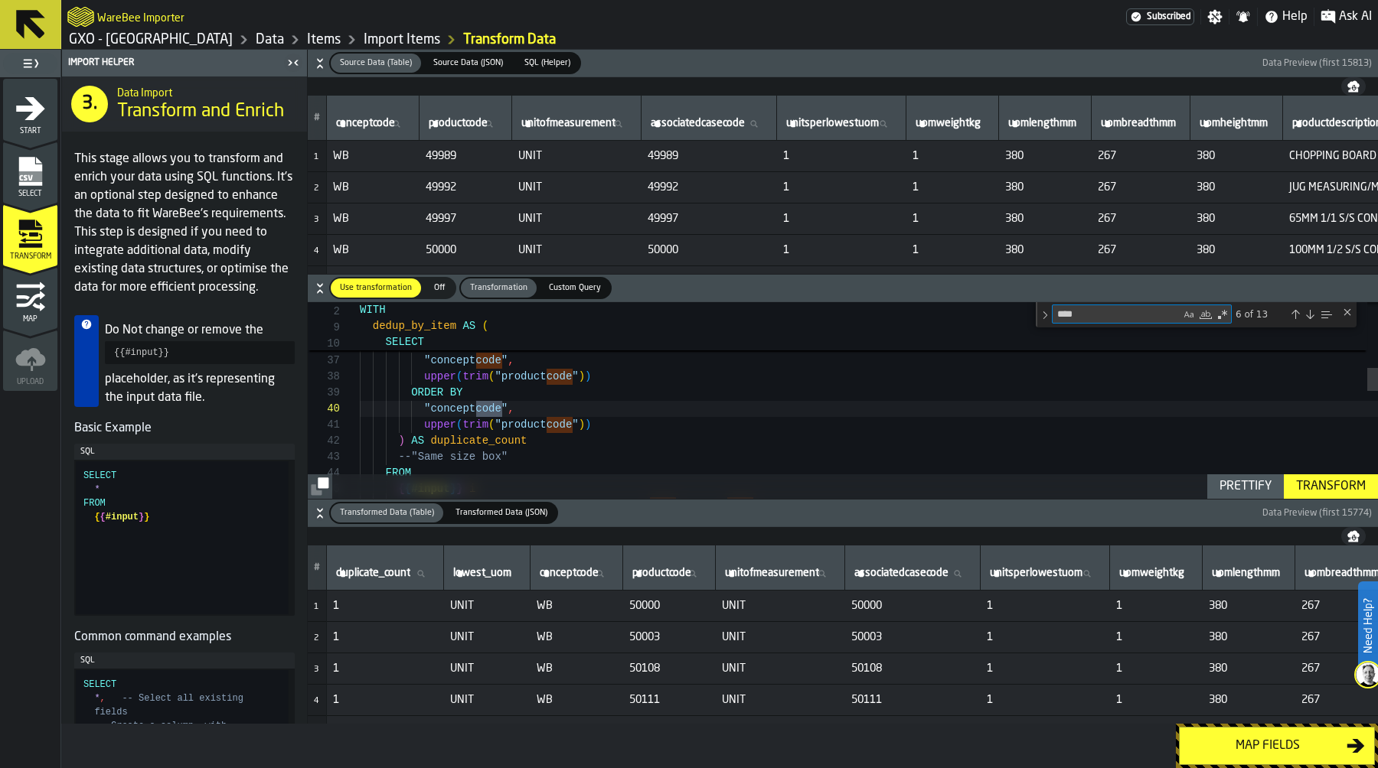
type textarea "**********"
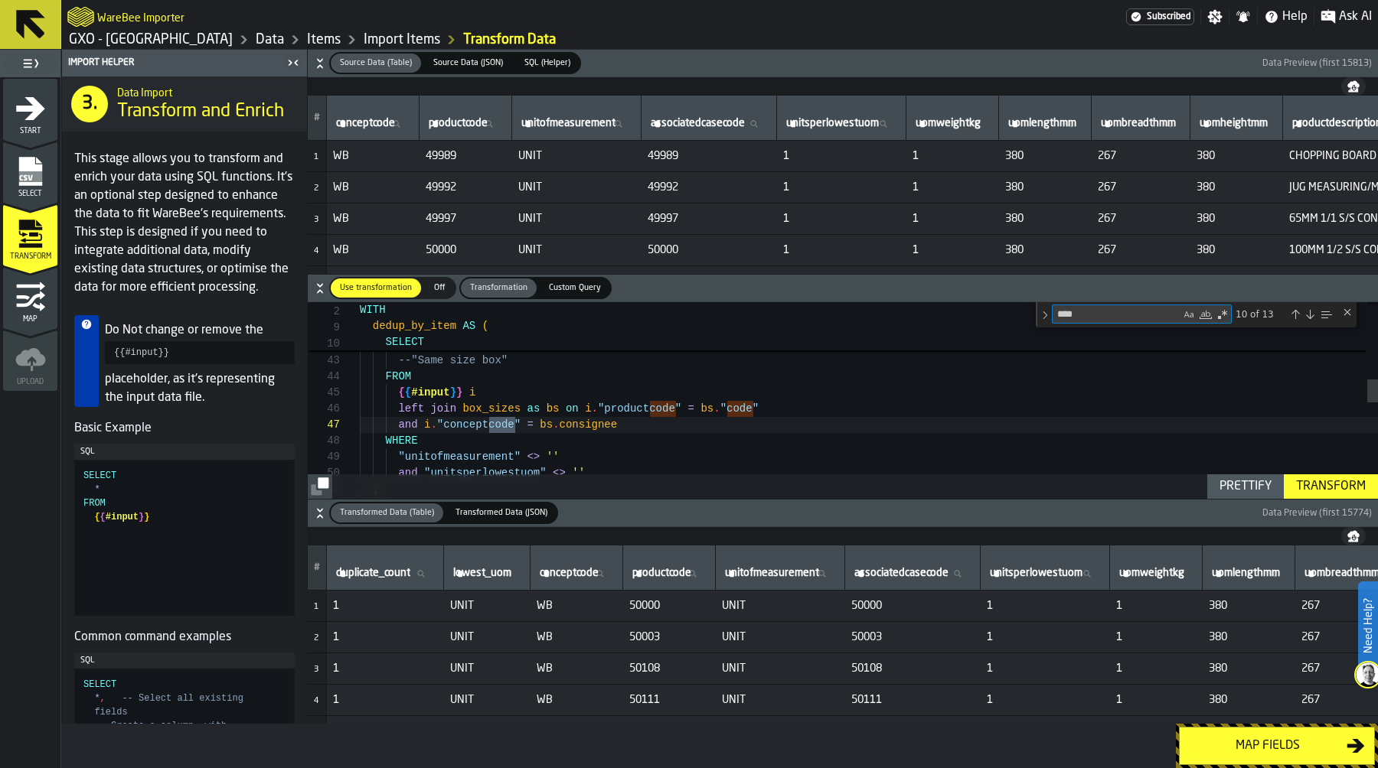
type textarea "****"
drag, startPoint x: 1097, startPoint y: 314, endPoint x: 993, endPoint y: 314, distance: 104.1
click at [993, 302] on div "2 9 10 WITH dedup_by_item AS ( SELECT **** code 10 of 13" at bounding box center [843, 302] width 1070 height 0
type textarea "**********"
type textarea "*"
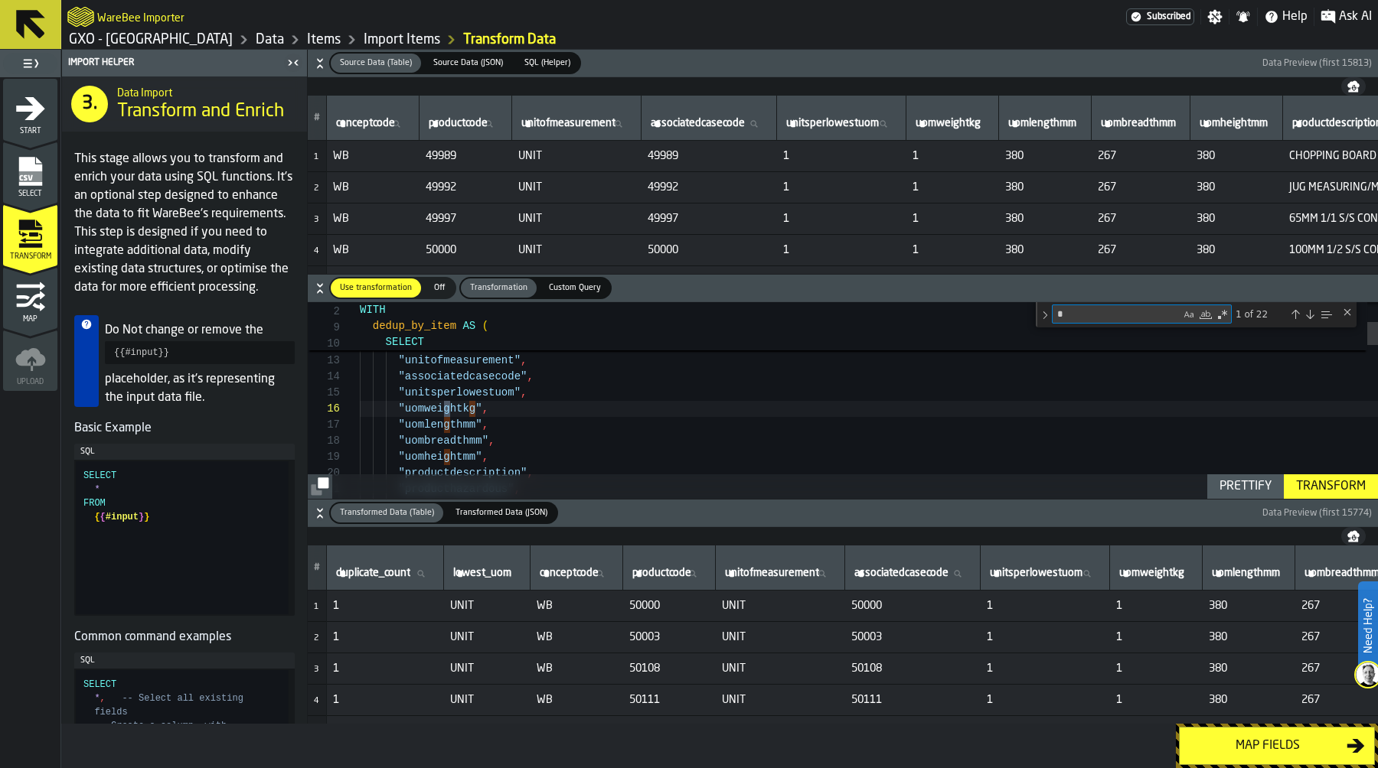
type textarea "**********"
type textarea "*****"
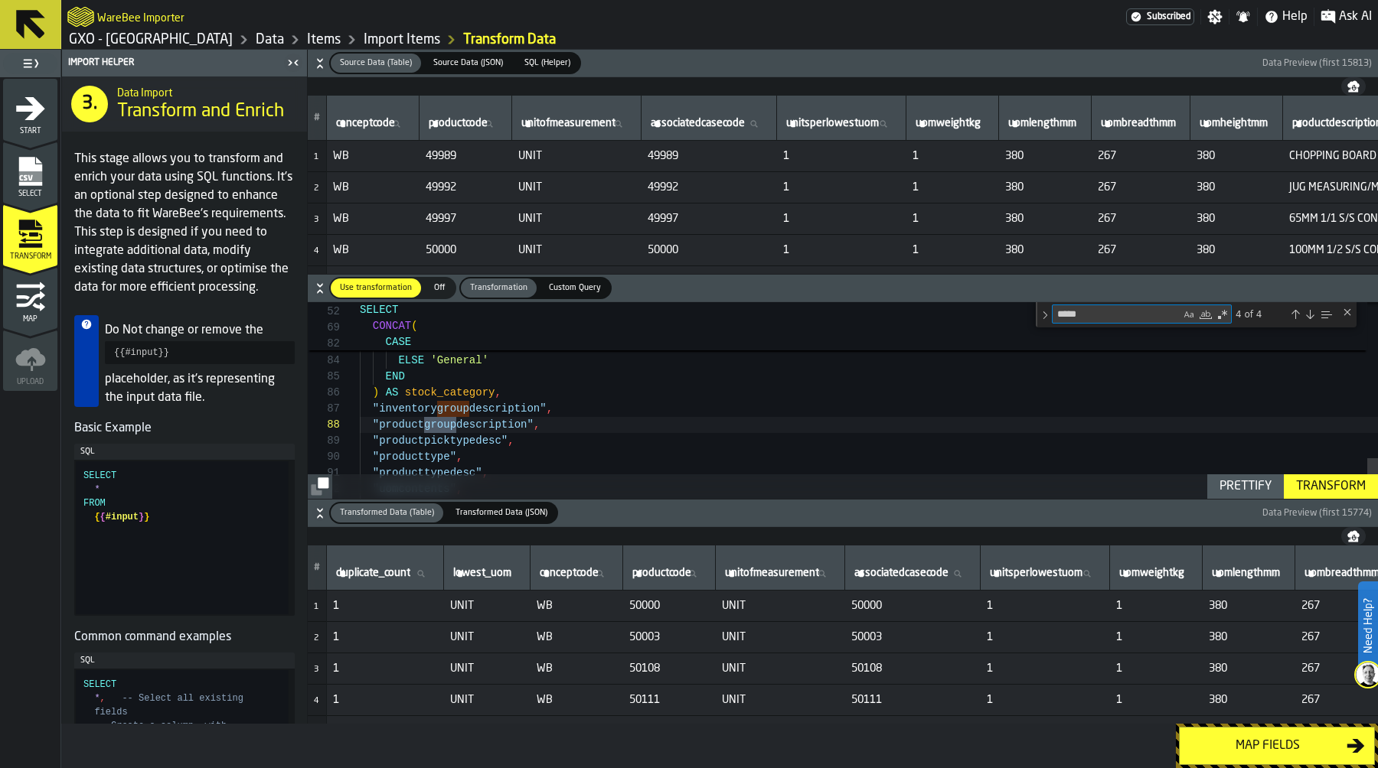
type textarea "**********"
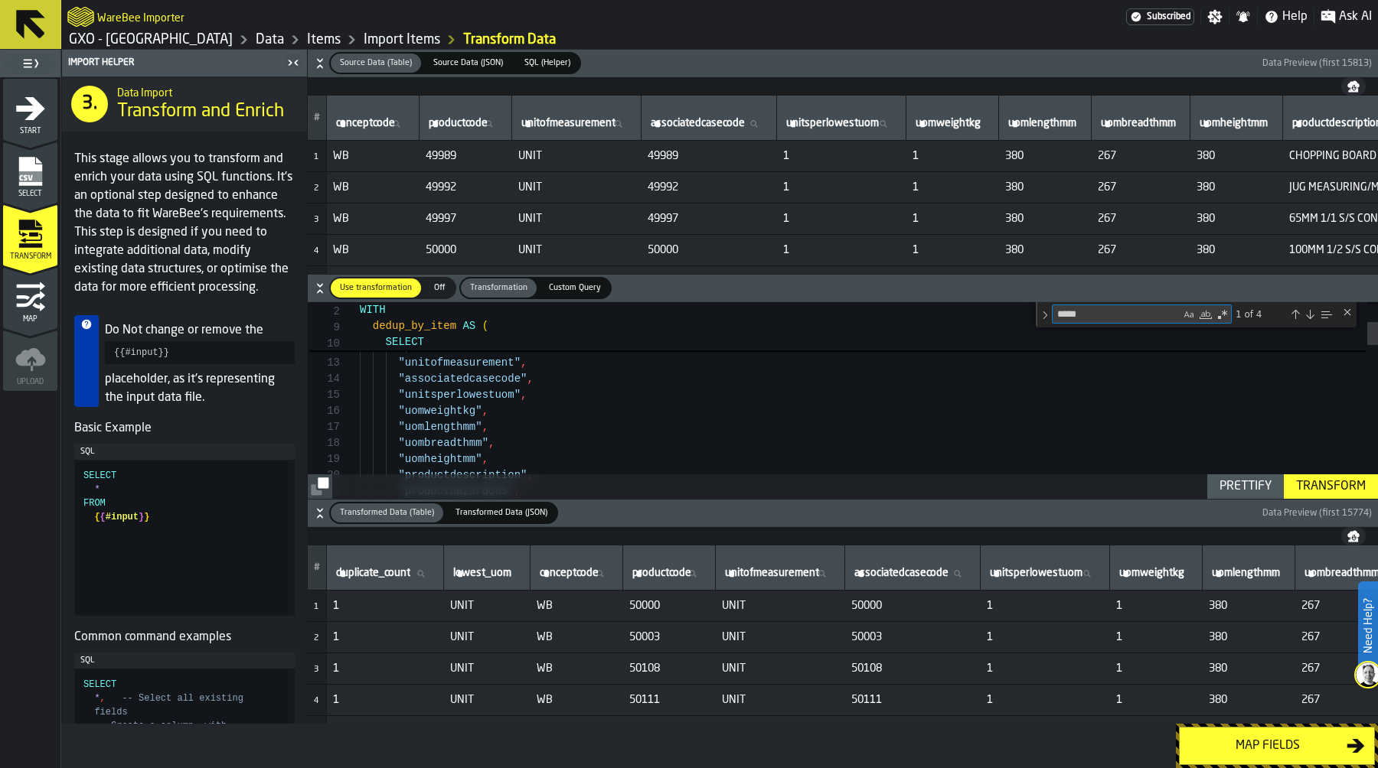
scroll to position [161, 0]
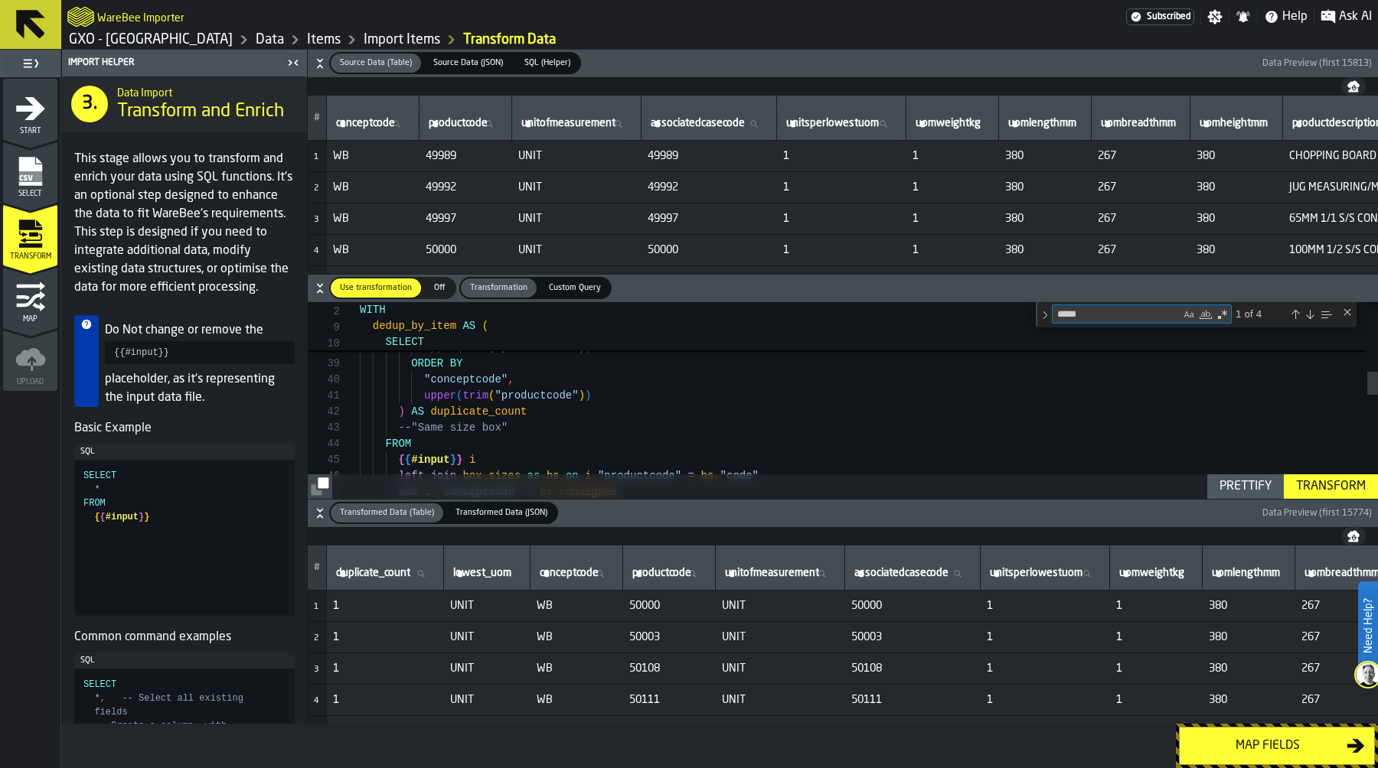
type textarea "*****"
click at [548, 412] on div "--"Same size box" FROM { { #input } } i left join box_sizes as bs on i . "produ…" at bounding box center [869, 546] width 1018 height 1653
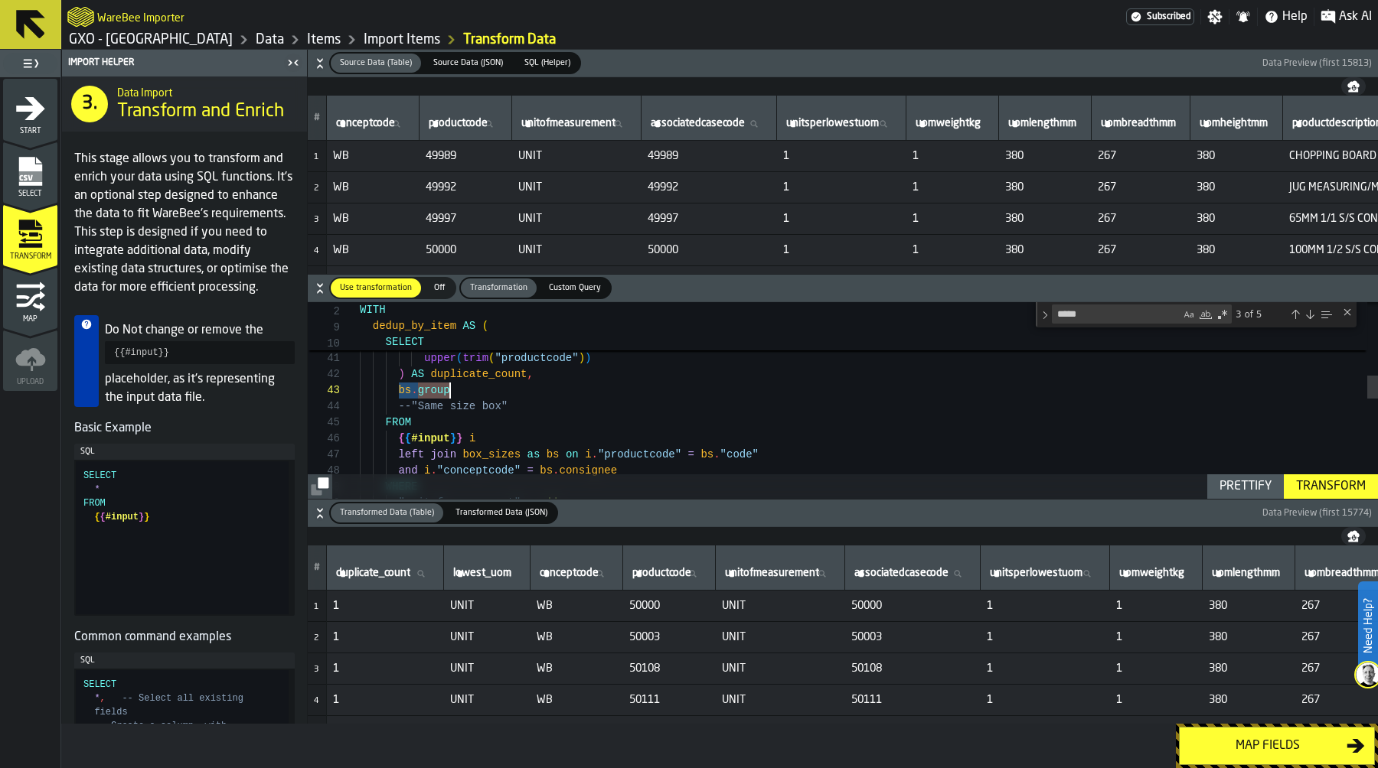
drag, startPoint x: 396, startPoint y: 393, endPoint x: 461, endPoint y: 393, distance: 64.3
click at [461, 393] on div "--"Same size box" FROM { { #input } } i left join box_sizes as bs on i . "produ…" at bounding box center [869, 516] width 1018 height 1669
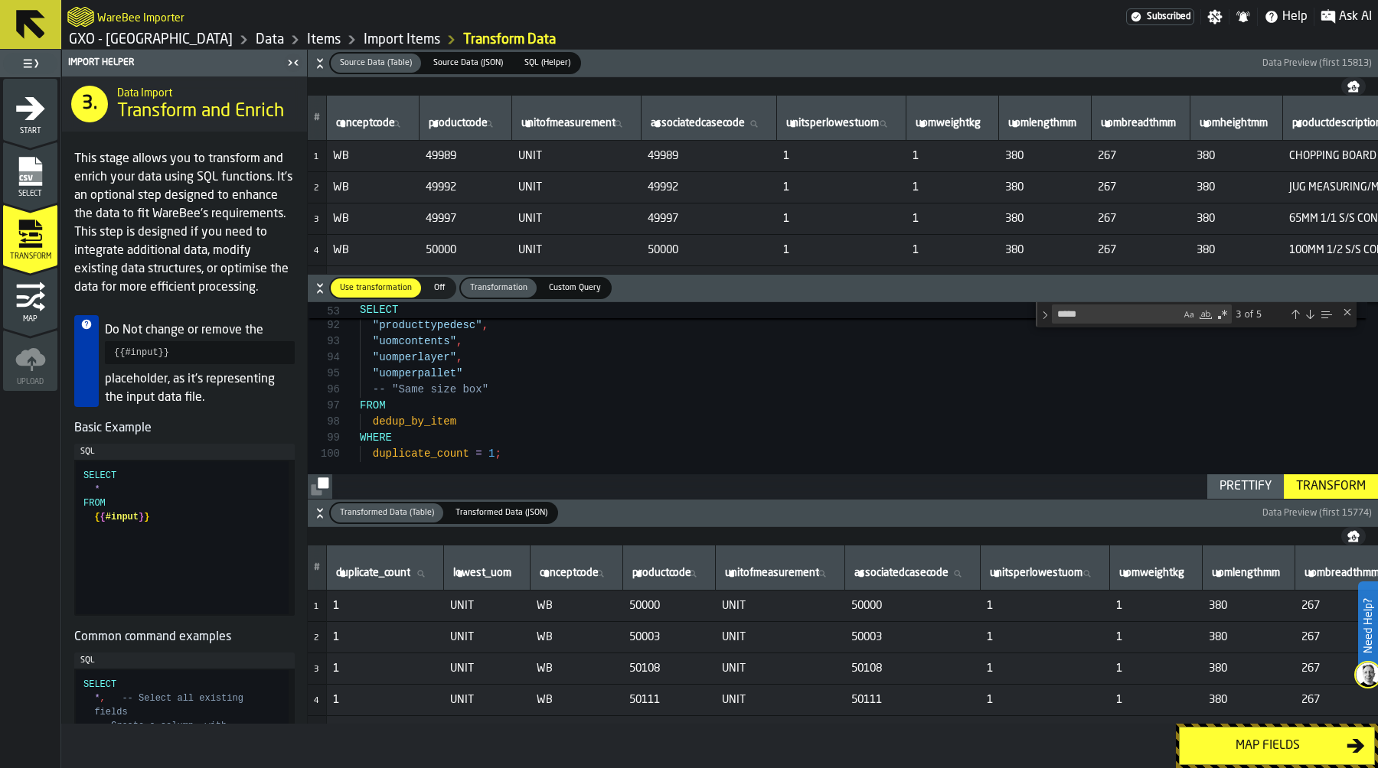
type textarea "**********"
click at [1332, 484] on div "Transform" at bounding box center [1331, 487] width 82 height 18
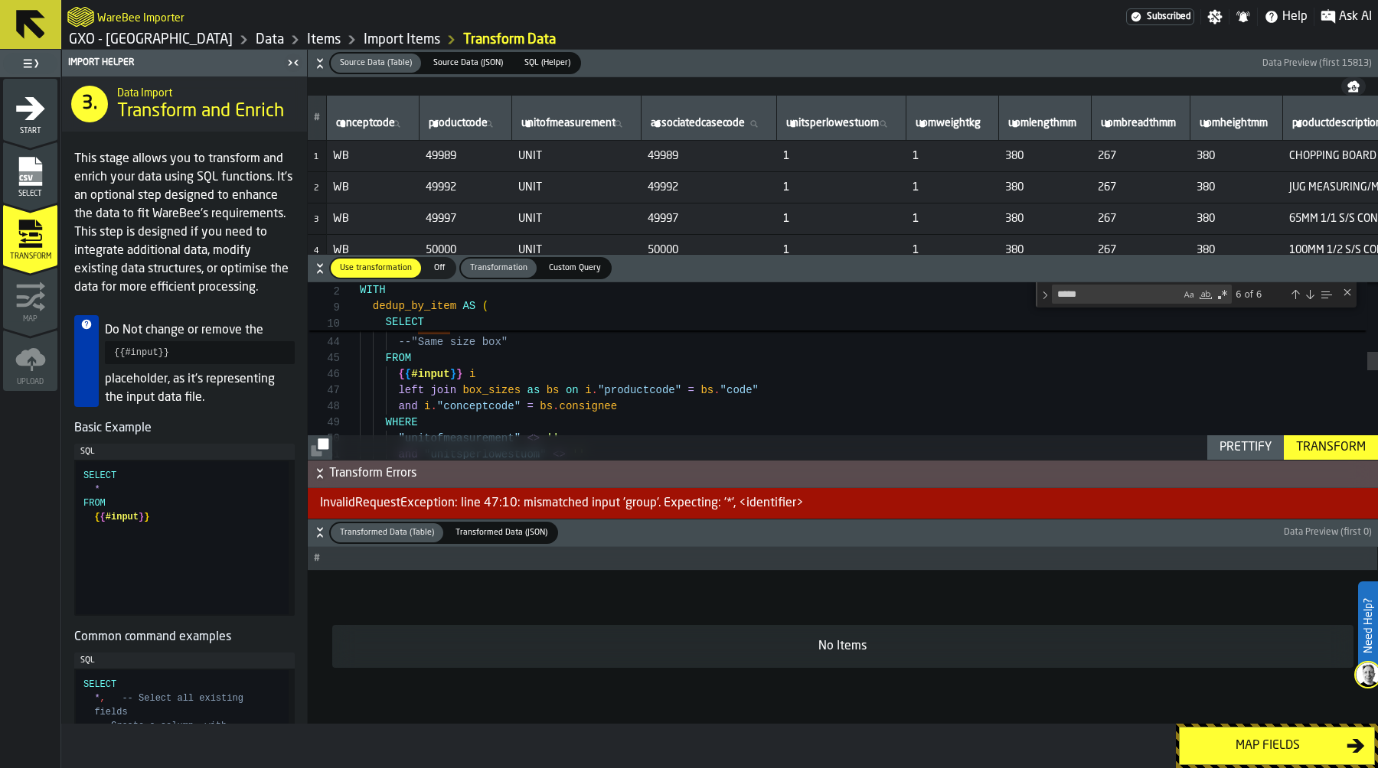
click at [572, 272] on span "Custom Query" at bounding box center [575, 268] width 64 height 13
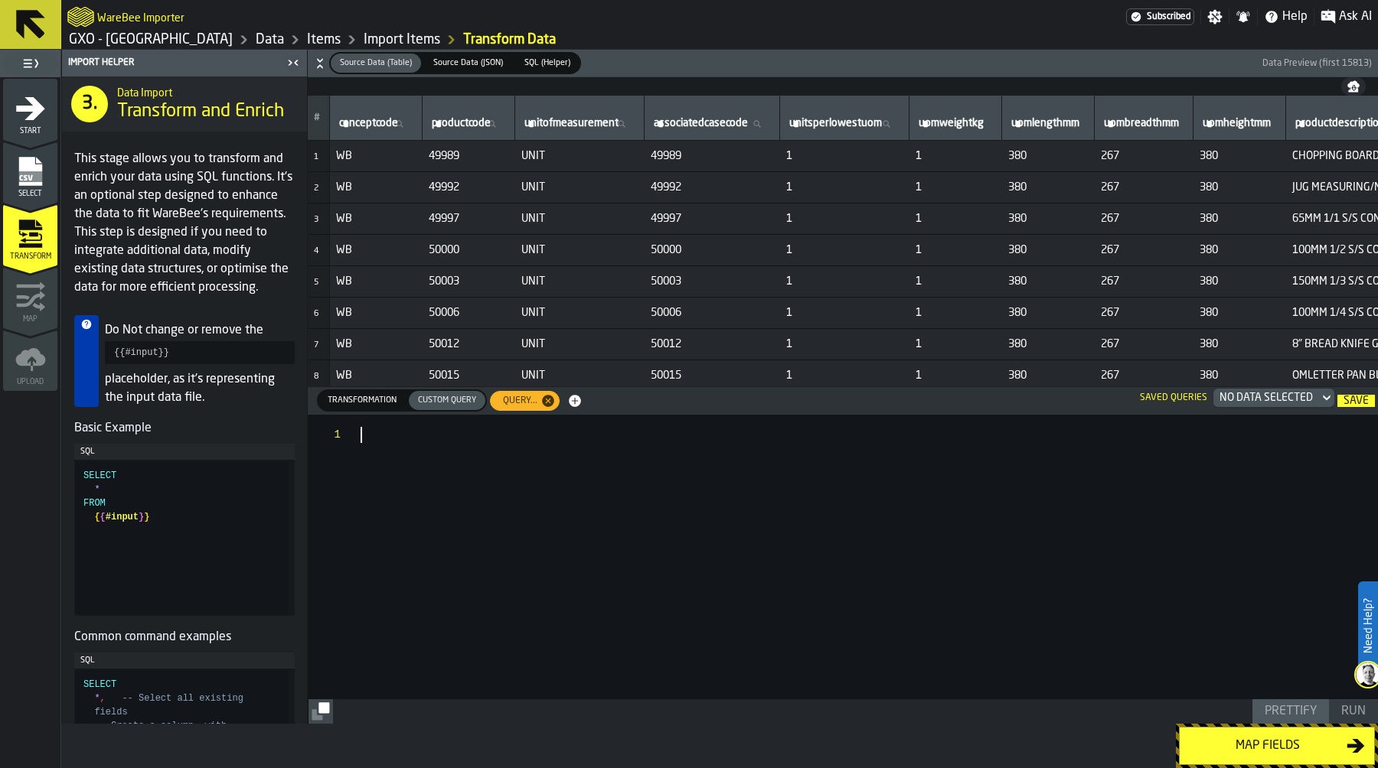
click at [457, 429] on div at bounding box center [868, 557] width 1017 height 285
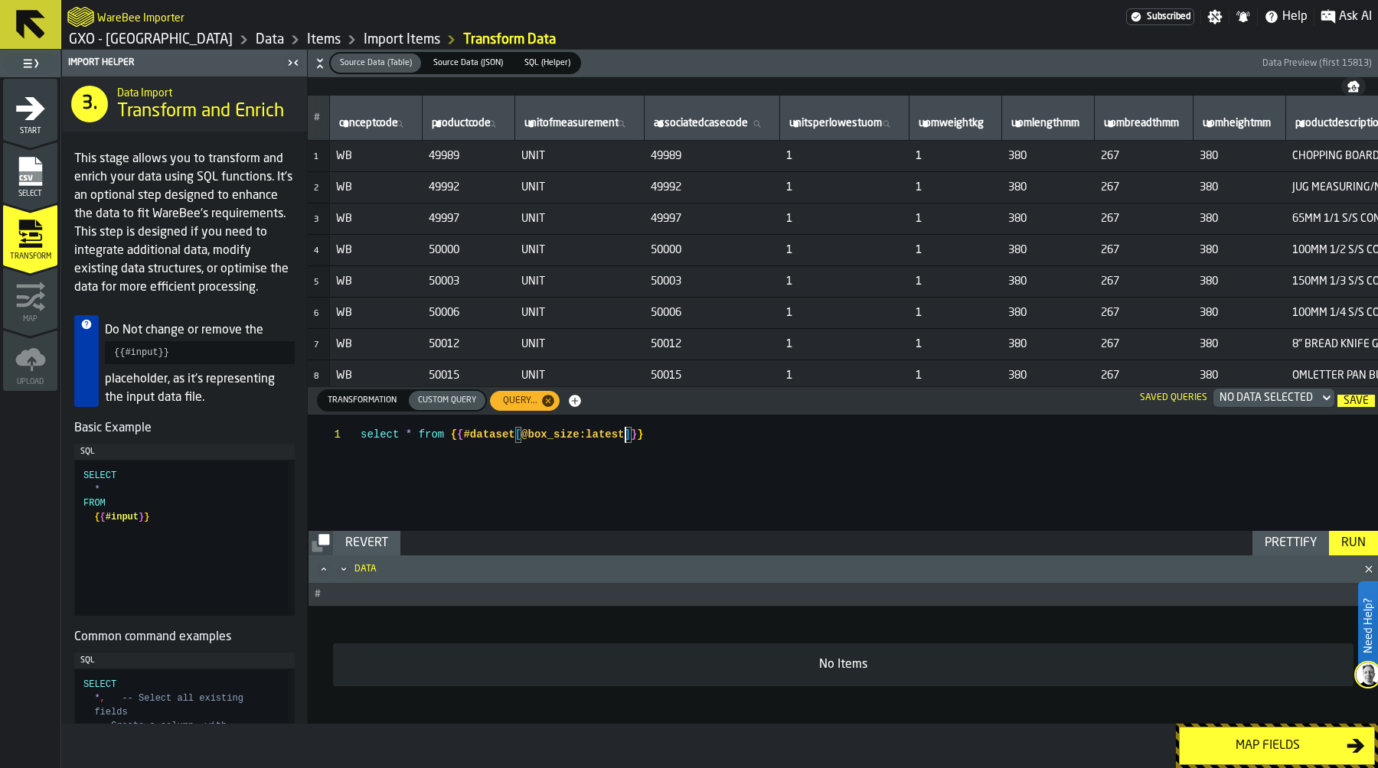
type textarea "**********"
click at [1331, 546] on button "Run" at bounding box center [1353, 543] width 49 height 24
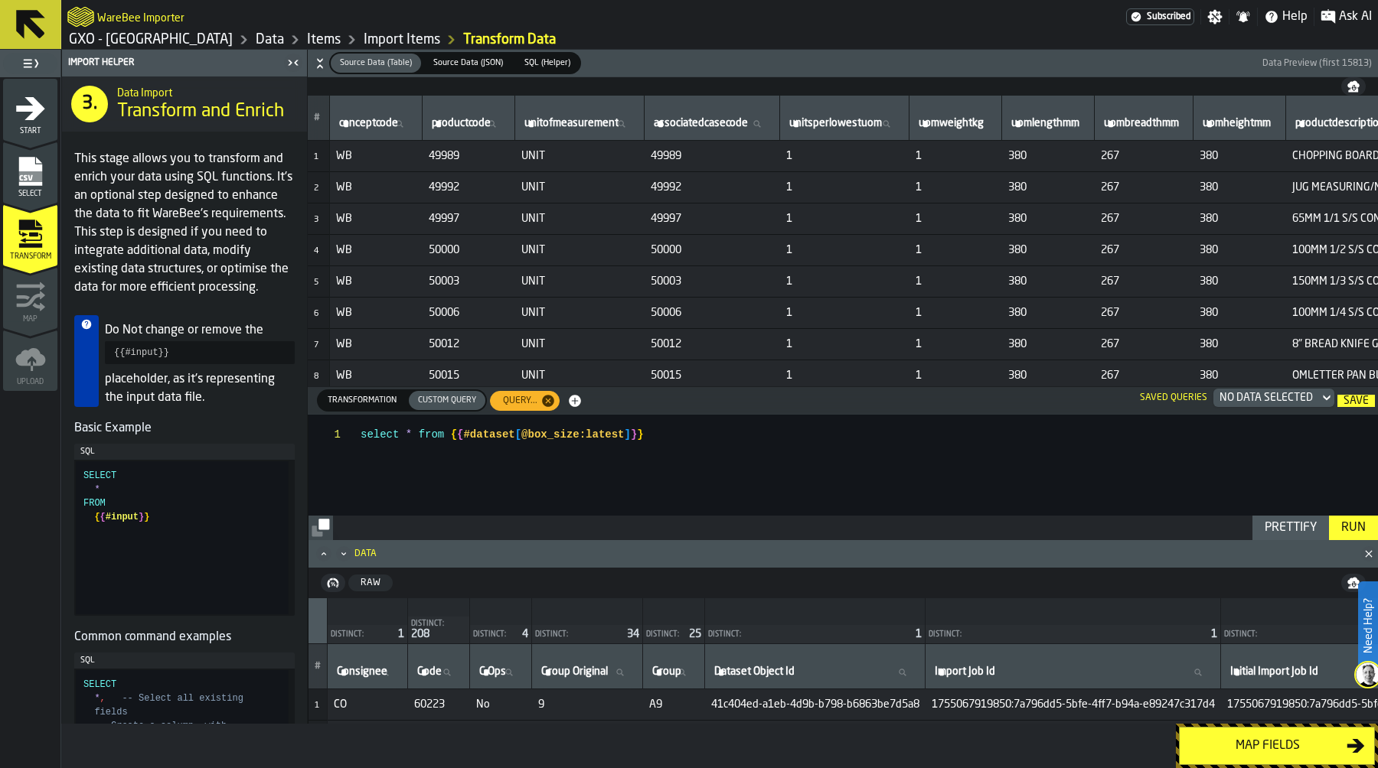
click at [355, 400] on span "Transformation" at bounding box center [361, 400] width 81 height 13
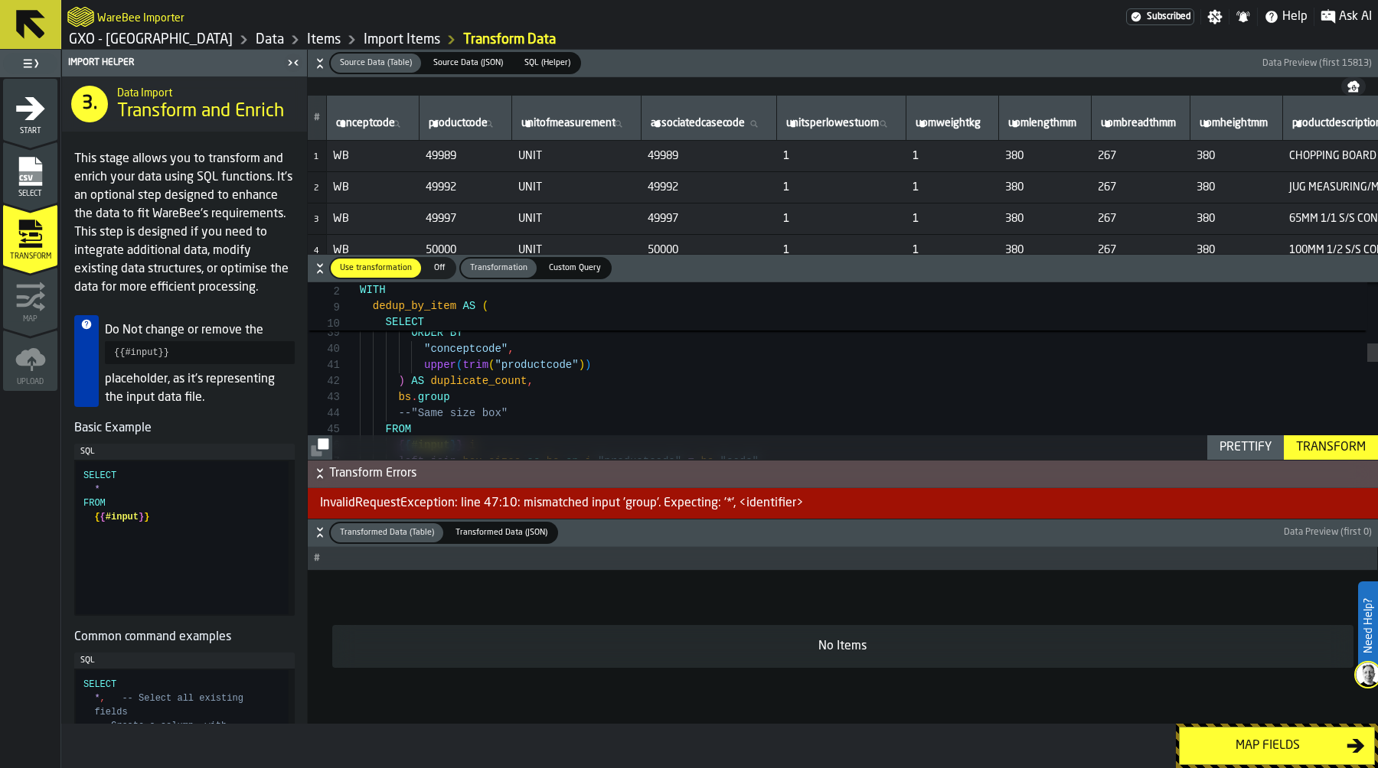
scroll to position [32, 0]
click at [479, 400] on div "left join box_sizes as bs on i . "productcode" = bs . "code" { { #input } } i F…" at bounding box center [869, 538] width 1018 height 1672
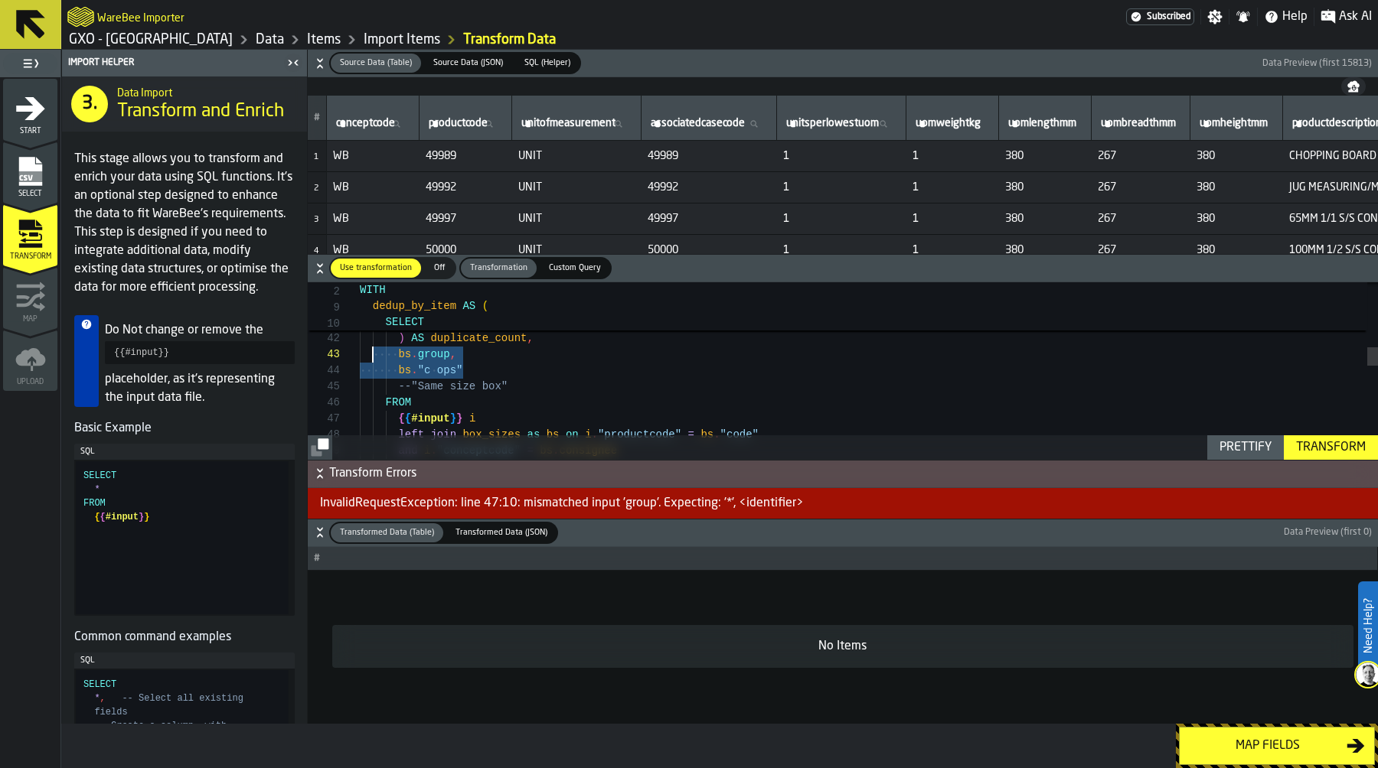
drag, startPoint x: 480, startPoint y: 366, endPoint x: 373, endPoint y: 358, distance: 106.7
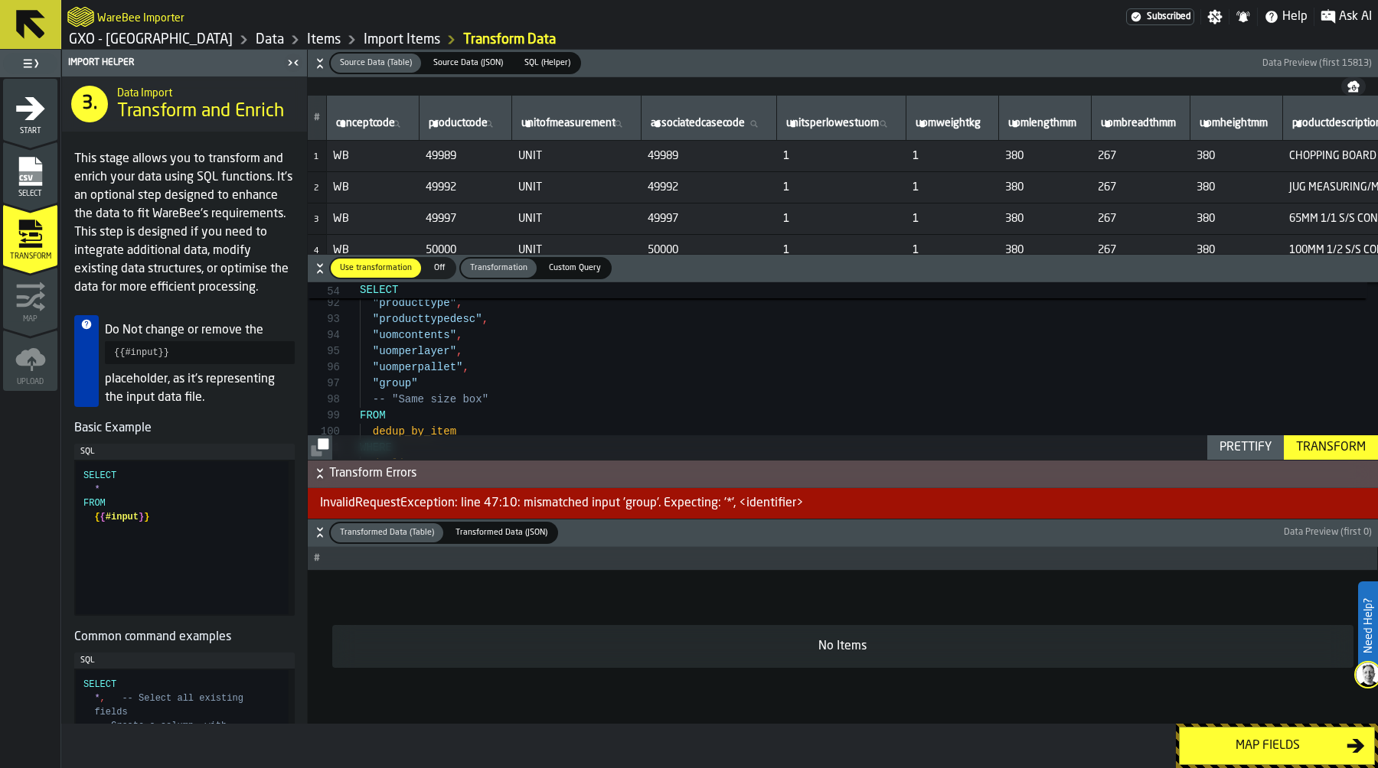
scroll to position [96, 0]
drag, startPoint x: 370, startPoint y: 382, endPoint x: 449, endPoint y: 382, distance: 79.6
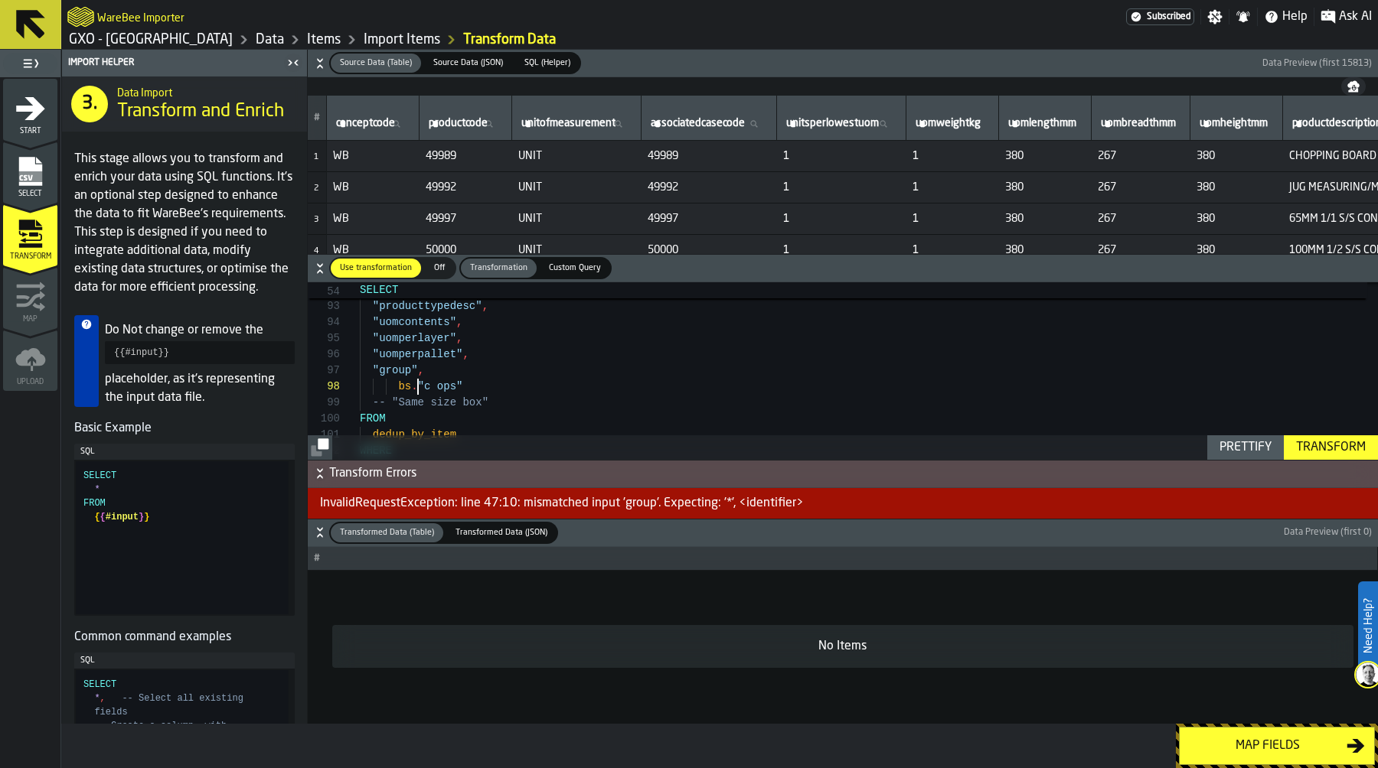
scroll to position [113, 0]
click at [1249, 449] on div "Prettify" at bounding box center [1245, 448] width 64 height 18
click at [1336, 442] on div "Transform" at bounding box center [1331, 448] width 82 height 18
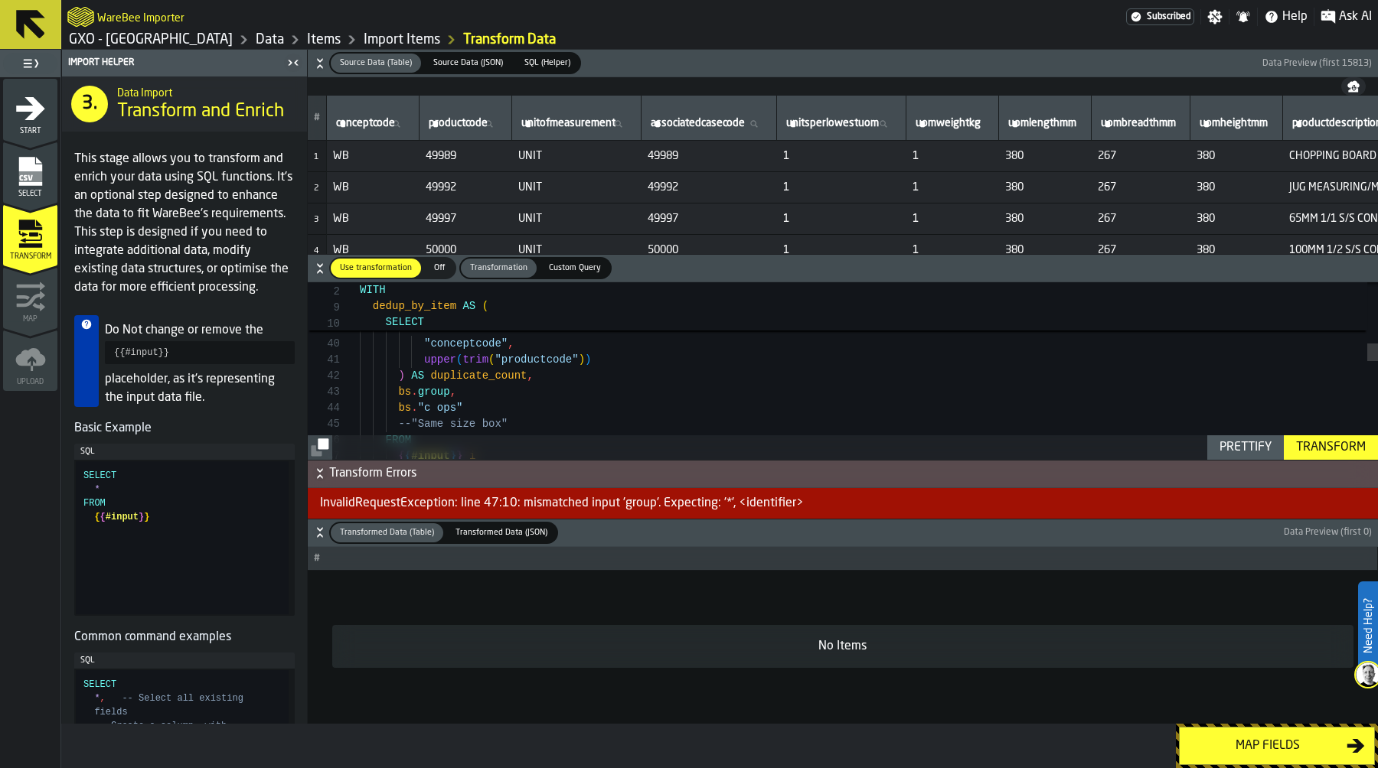
scroll to position [16, 0]
click at [537, 381] on div ""conceptcode" , upper ( trim ( "productcode" ) ) ORDER BY "conceptcode" , upper…" at bounding box center [869, 549] width 1018 height 1704
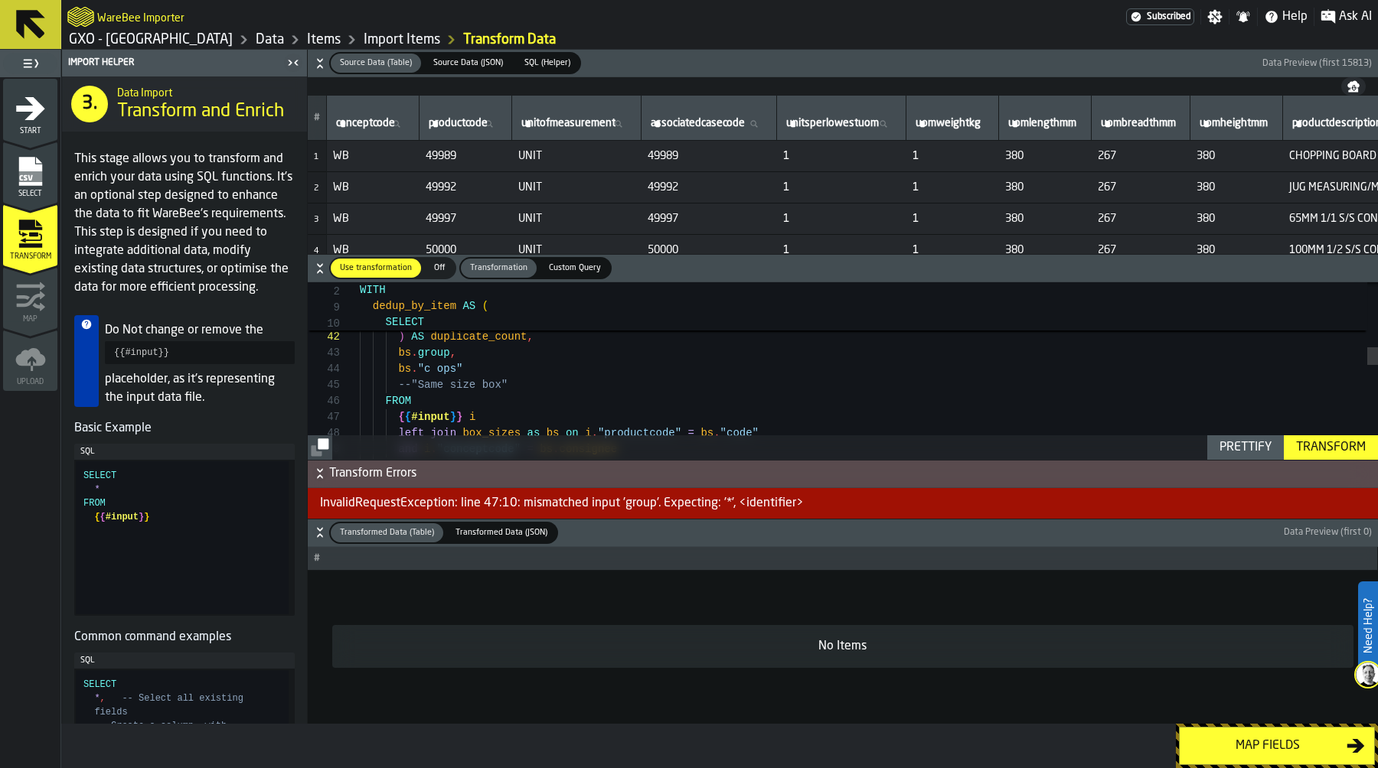
click at [418, 356] on div "{ { #input } } i left join box_sizes as bs on i . "productcode" = bs . "code" a…" at bounding box center [869, 510] width 1018 height 1704
click at [1327, 450] on div "Transform" at bounding box center [1331, 448] width 82 height 18
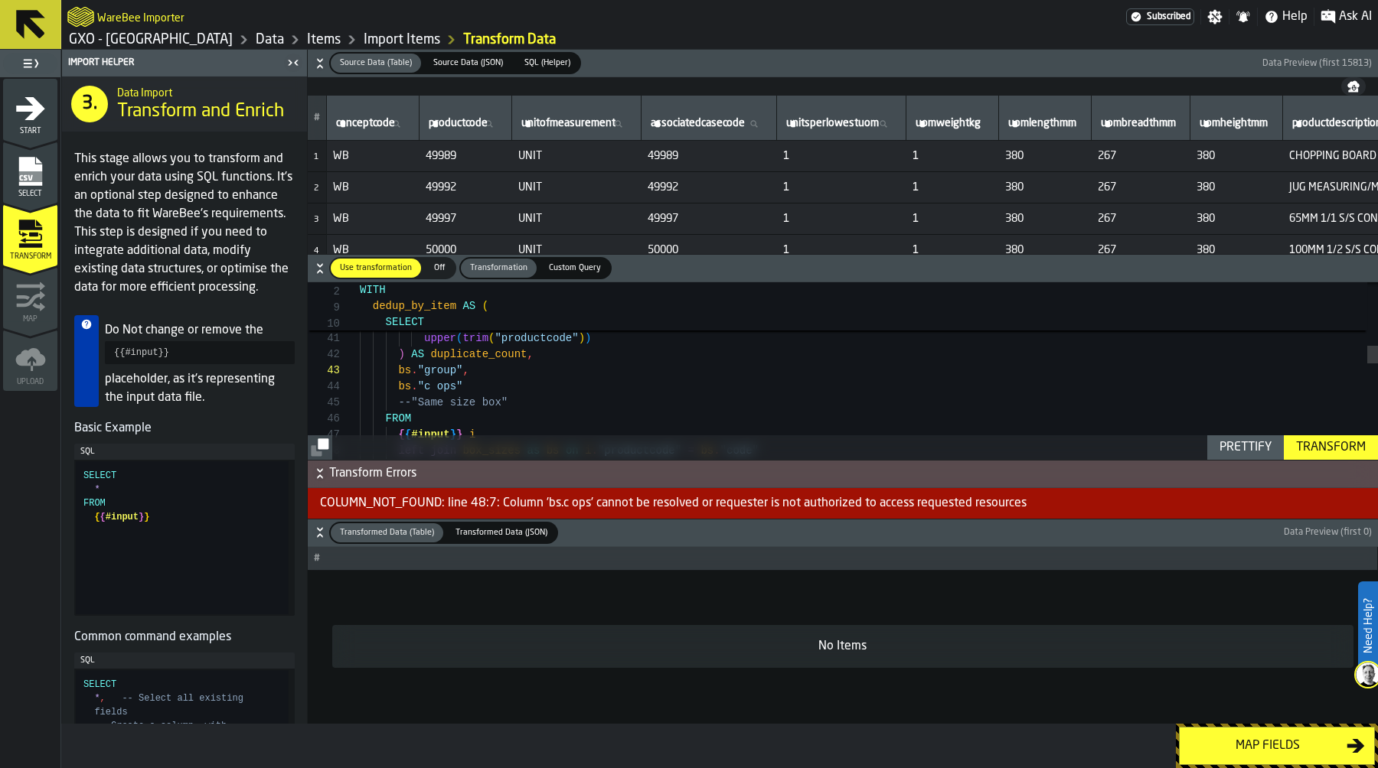
click at [435, 385] on div "{ { #input } } i left join box_sizes as bs on i . "productcode" = bs . "code" F…" at bounding box center [869, 527] width 1018 height 1704
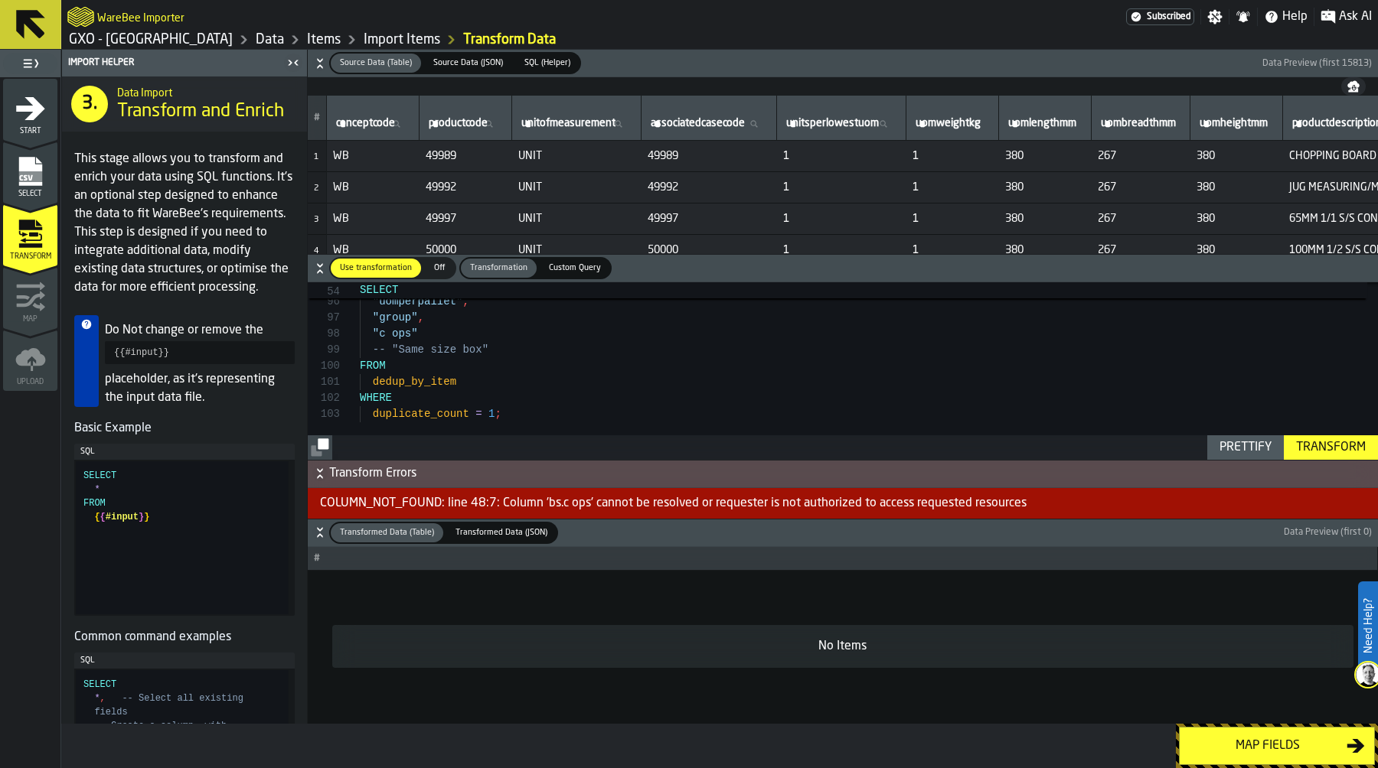
click at [1357, 441] on div "Transform" at bounding box center [1331, 448] width 82 height 18
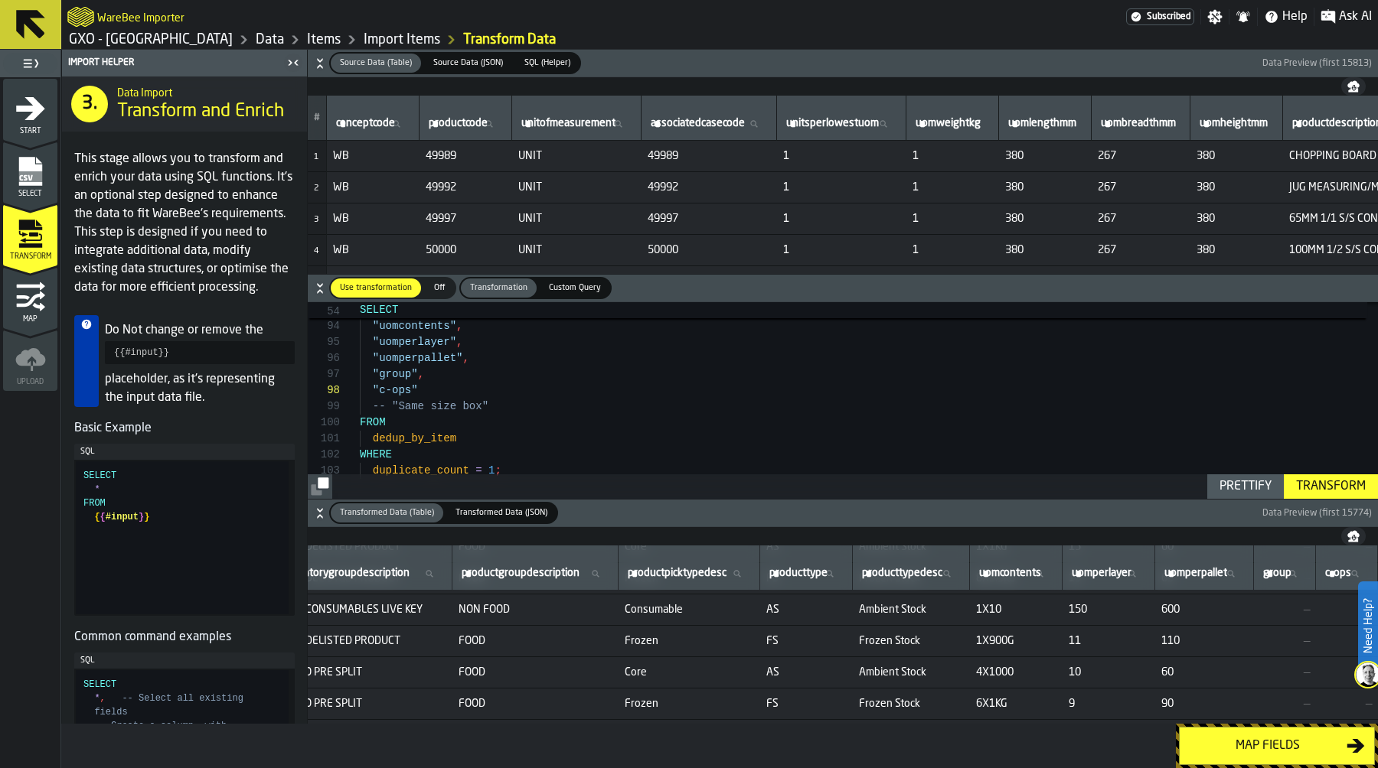
scroll to position [1634, 1778]
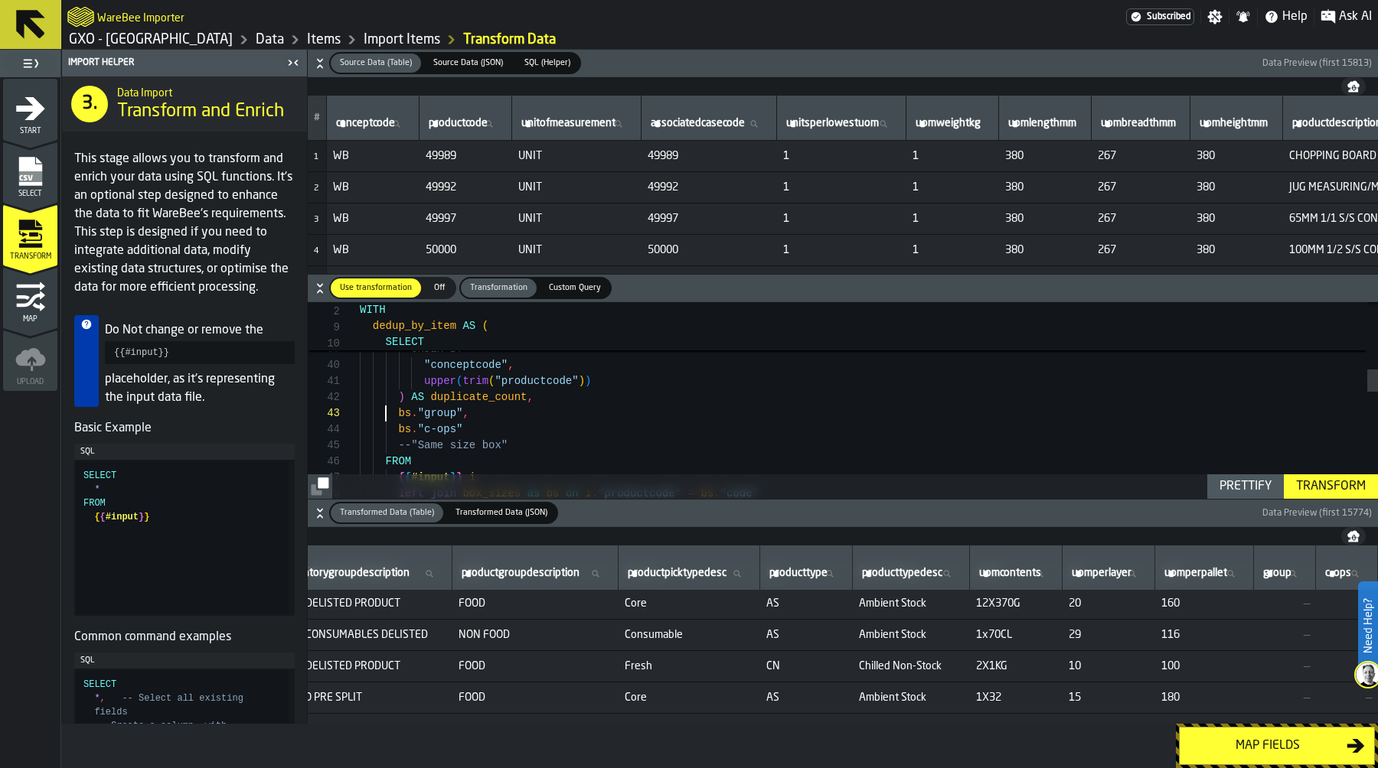
click at [388, 411] on div ""conceptcode" , upper ( trim ( "productcode" ) ) ) AS duplicate_count , bs . "g…" at bounding box center [869, 570] width 1018 height 1704
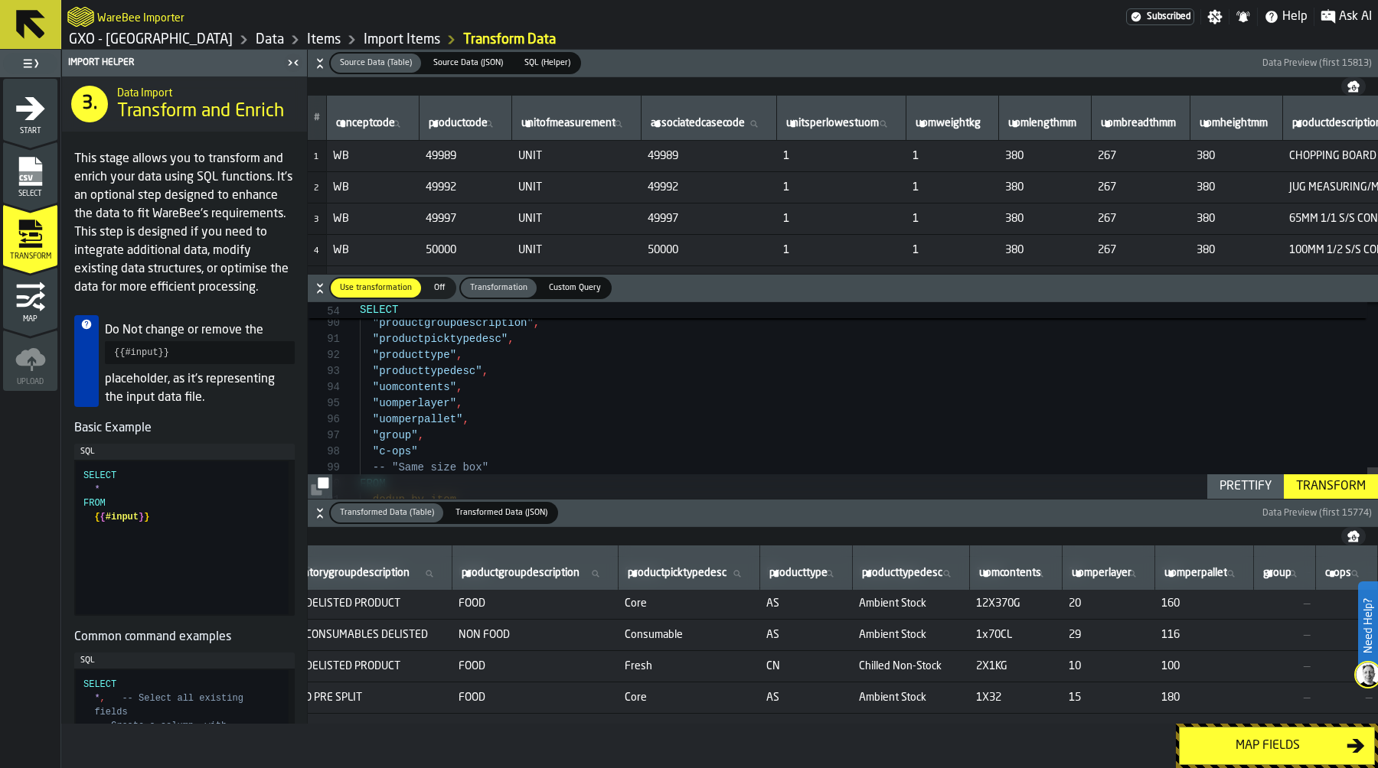
scroll to position [96, 0]
drag, startPoint x: 378, startPoint y: 434, endPoint x: 412, endPoint y: 433, distance: 33.7
click at [1319, 491] on div "Transform" at bounding box center [1331, 487] width 82 height 18
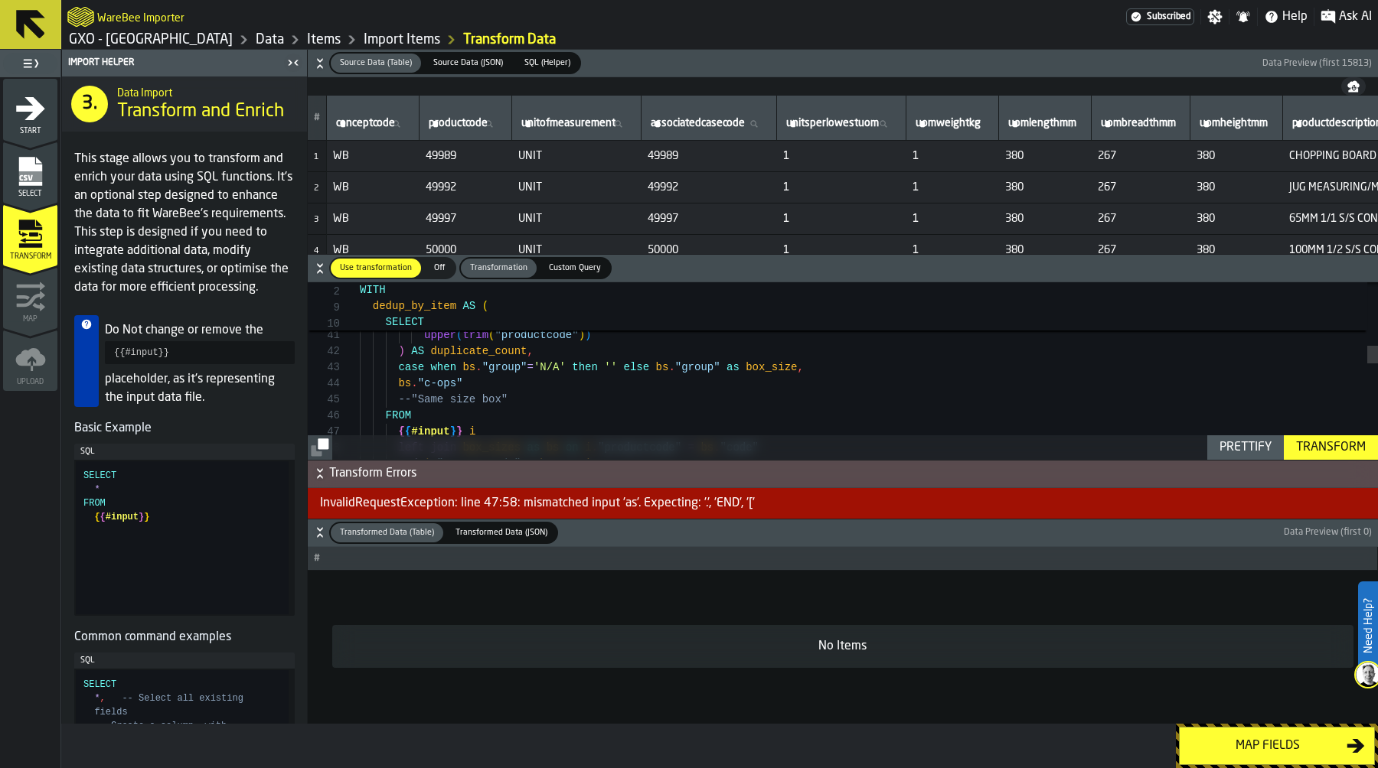
scroll to position [32, 0]
click at [722, 366] on div "--"Same size box" bs . "c-ops" case when bs . "group" = 'N/A' then '' else bs .…" at bounding box center [869, 524] width 1018 height 1704
type textarea "**********"
click at [1335, 445] on div "Transform" at bounding box center [1331, 448] width 82 height 18
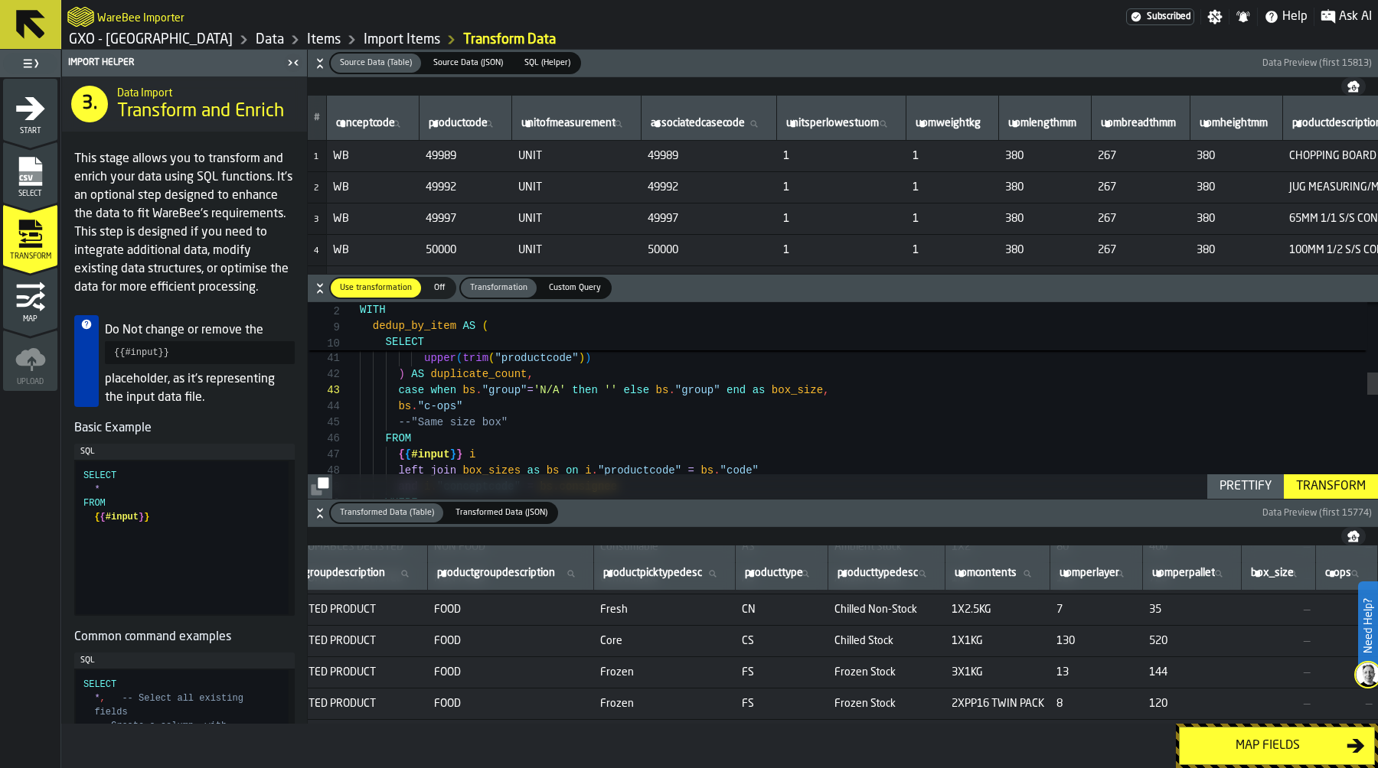
scroll to position [5620, 1785]
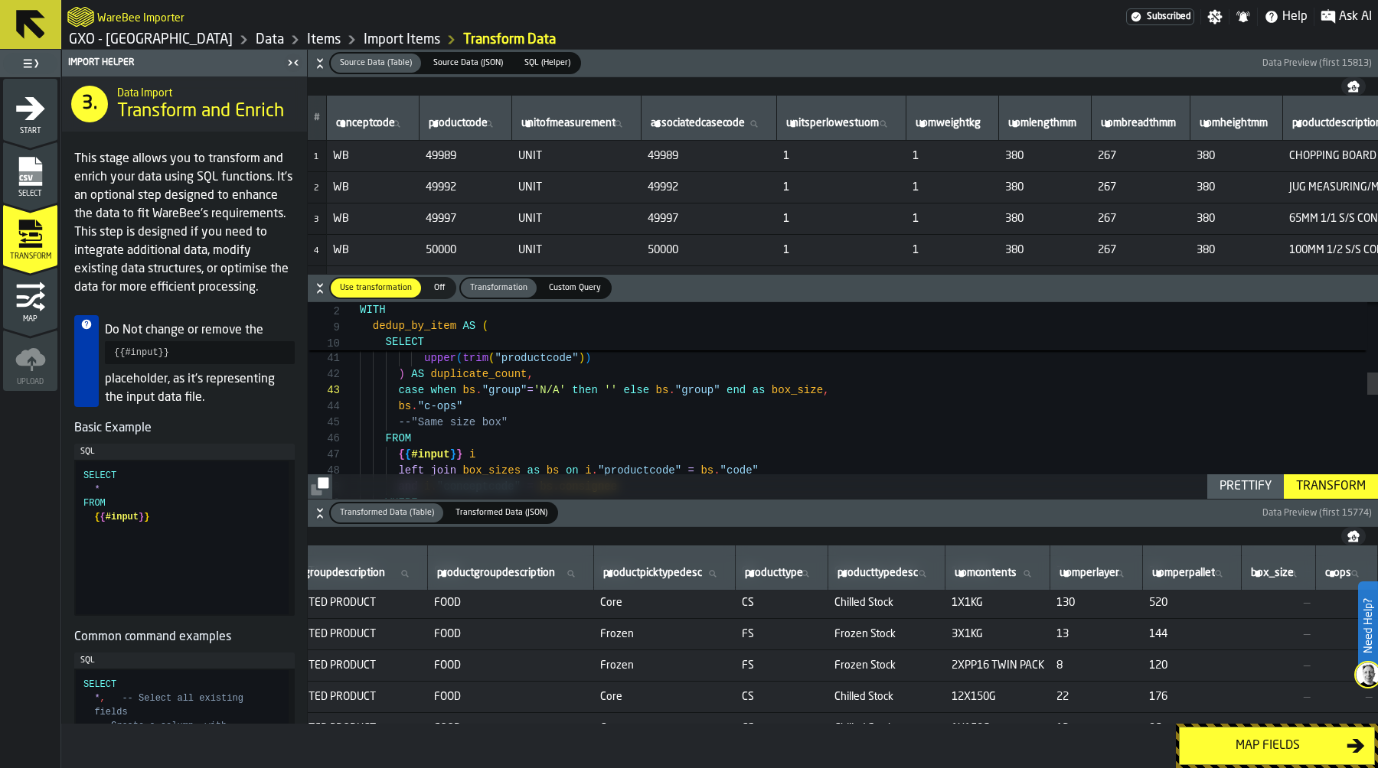
click at [1309, 576] on label "box_size box_size" at bounding box center [1278, 574] width 61 height 20
click at [1309, 576] on input "box_size box_size" at bounding box center [1278, 574] width 61 height 20
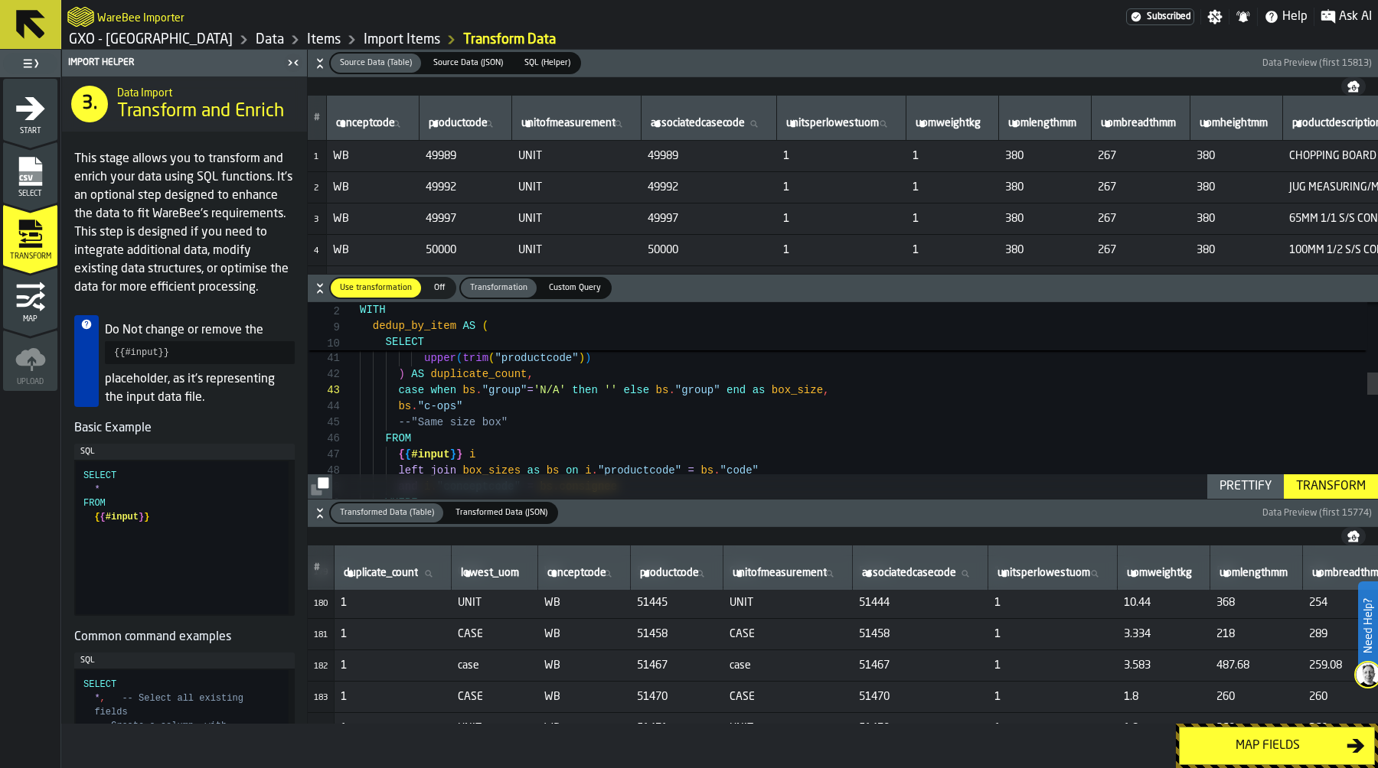
scroll to position [5620, 0]
click at [688, 569] on span "productcode" at bounding box center [669, 573] width 59 height 12
click at [688, 569] on input "productcode productcode" at bounding box center [677, 574] width 80 height 20
type input "*****"
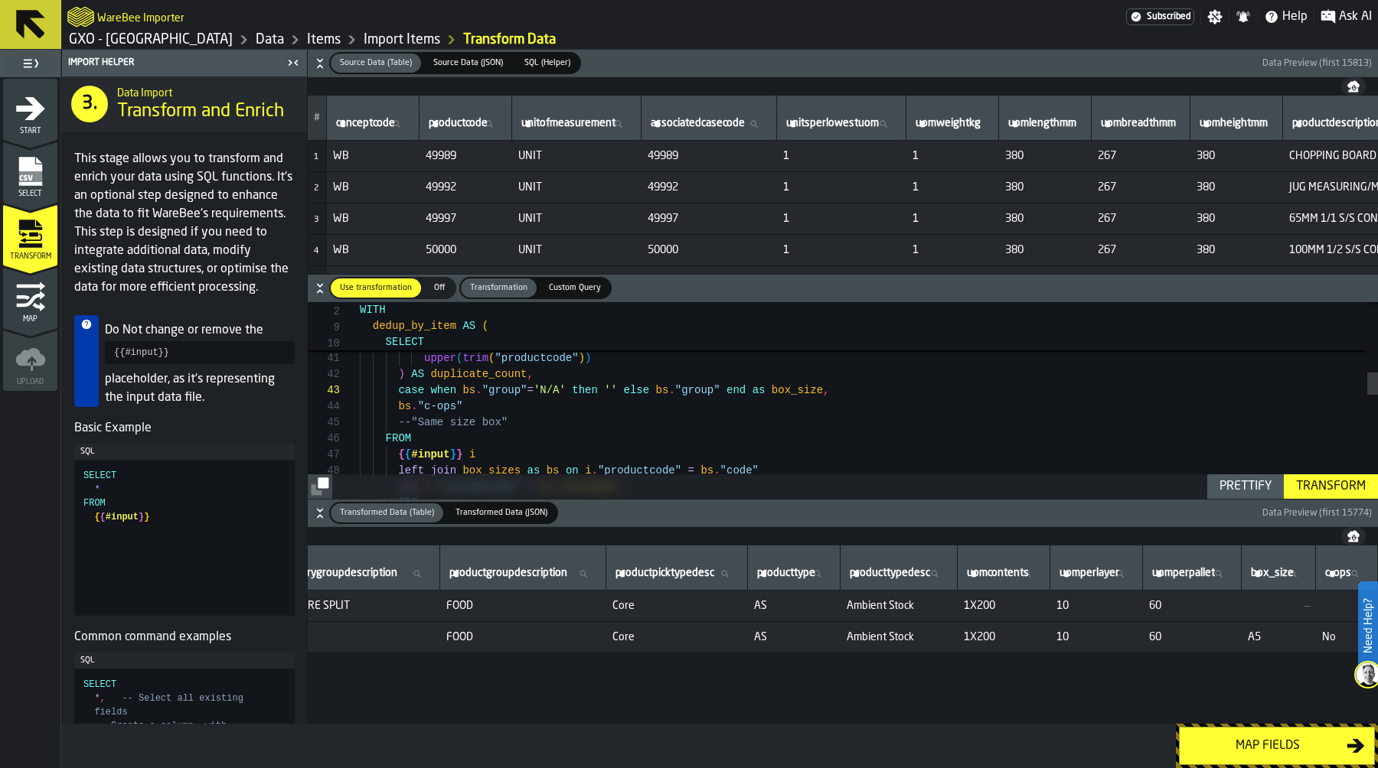
scroll to position [0, 1731]
click at [1270, 742] on div "Map fields" at bounding box center [1268, 746] width 158 height 18
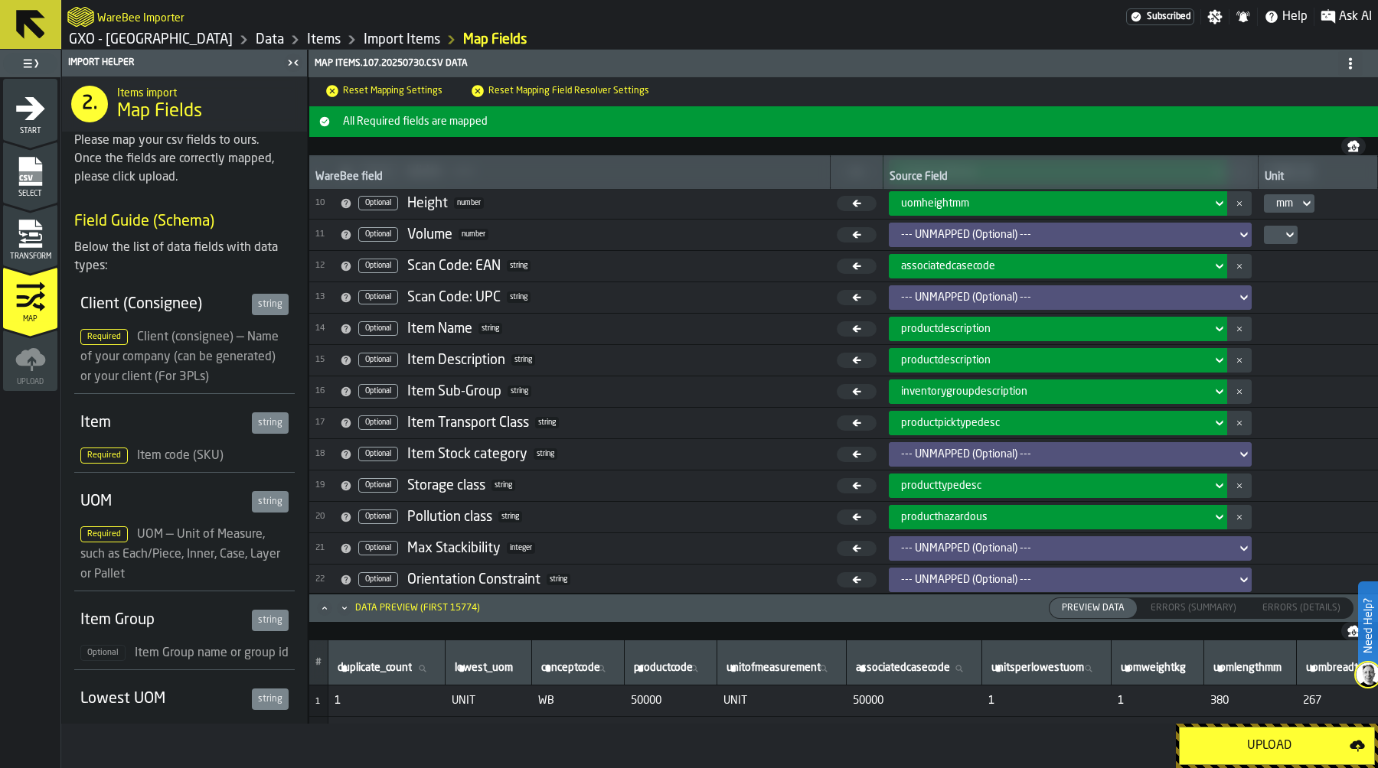
scroll to position [285, 0]
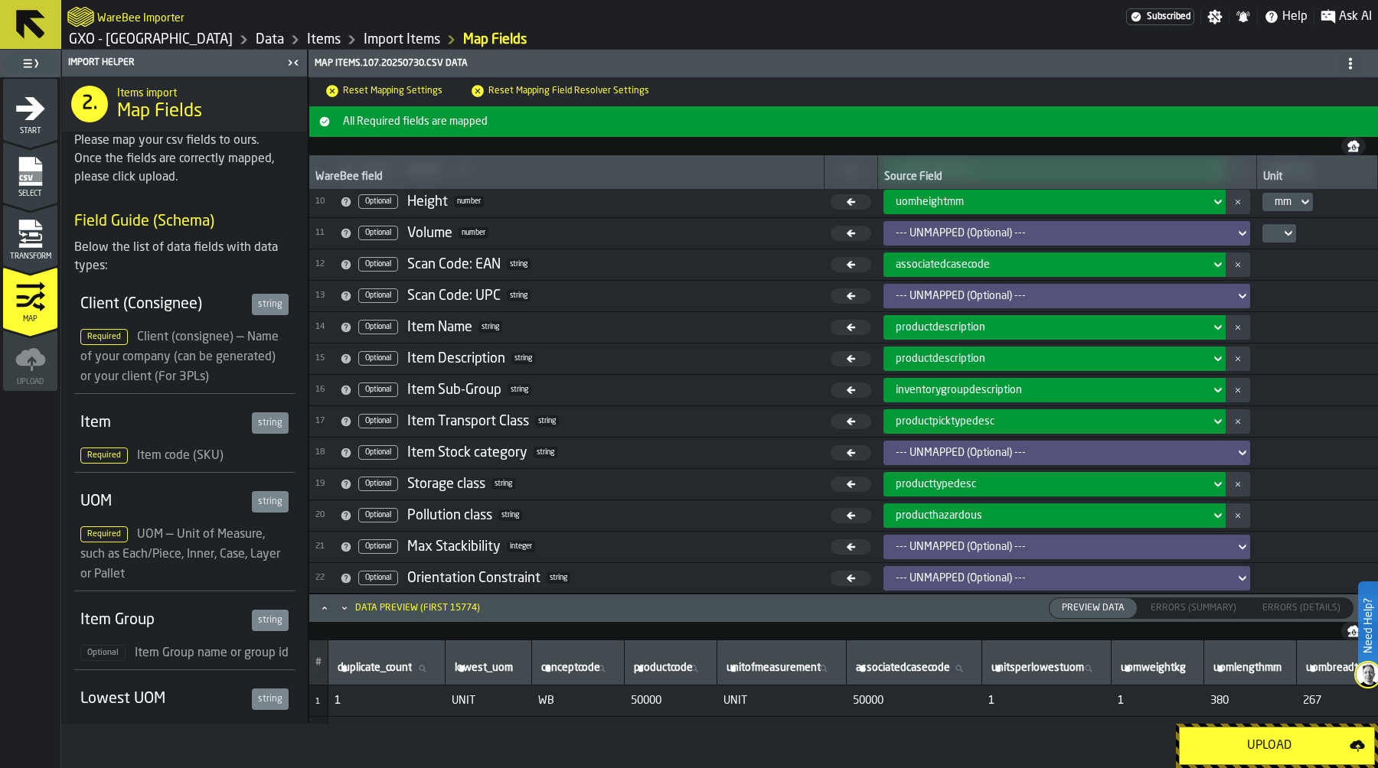
click at [957, 449] on div "--- UNMAPPED (Optional) ---" at bounding box center [1061, 453] width 333 height 12
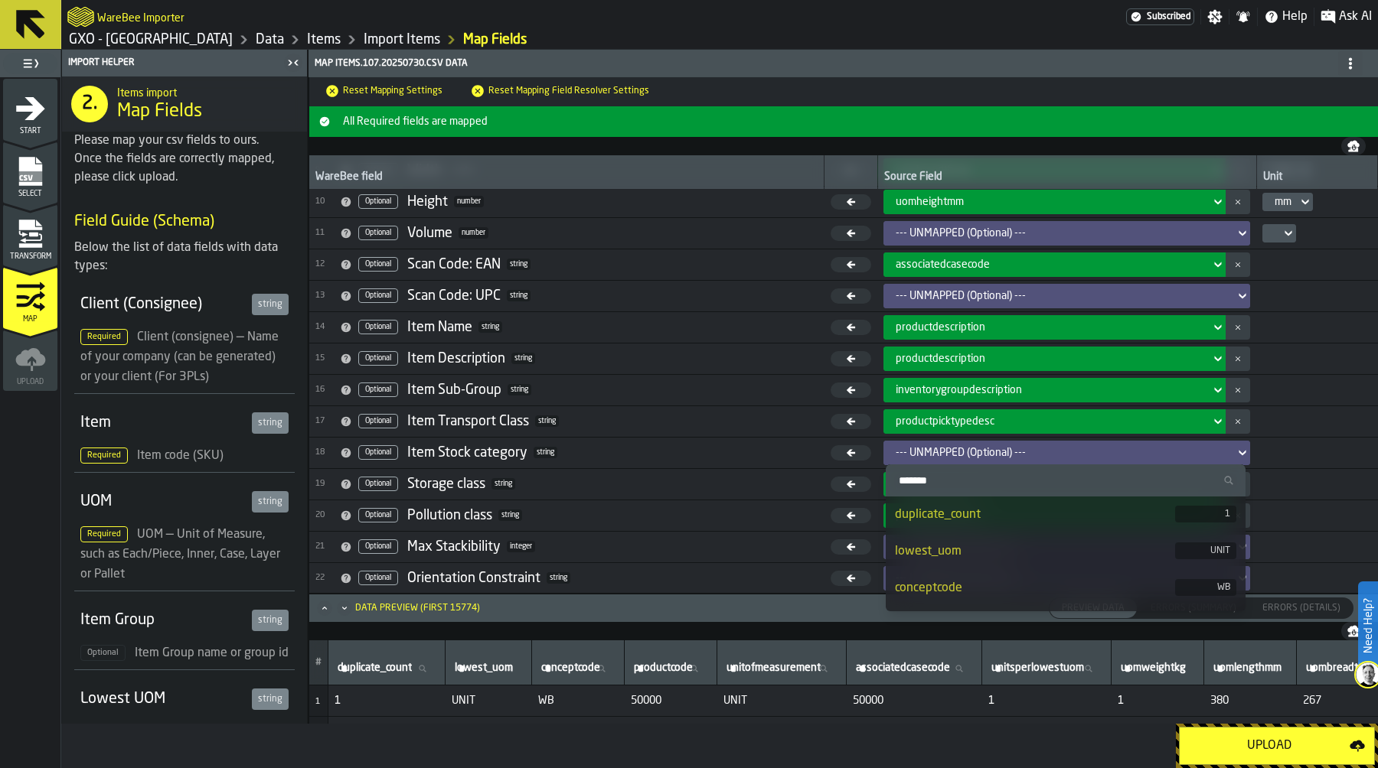
click at [957, 477] on input "Search" at bounding box center [1065, 481] width 347 height 20
click at [957, 477] on input "***" at bounding box center [1065, 481] width 347 height 20
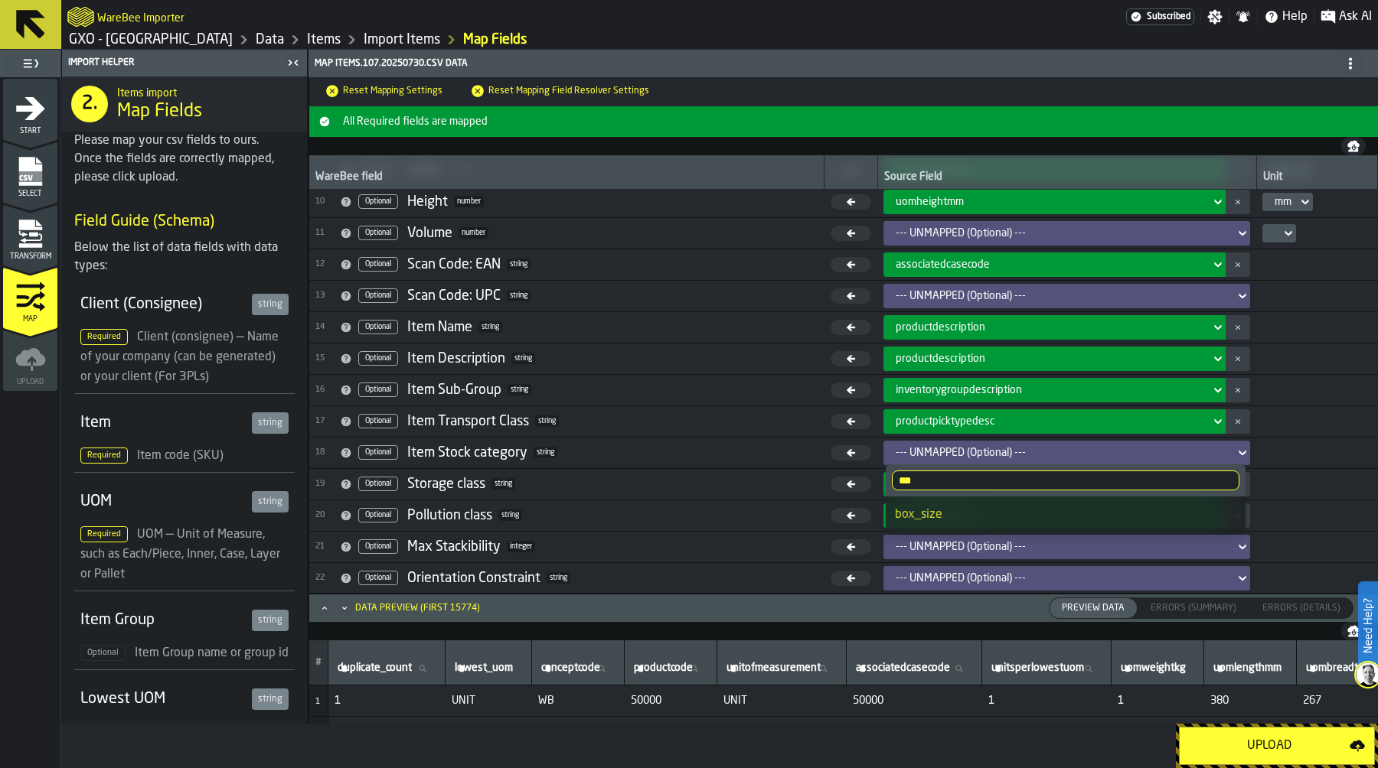
type input "***"
click at [941, 504] on li "box_size" at bounding box center [1066, 515] width 360 height 37
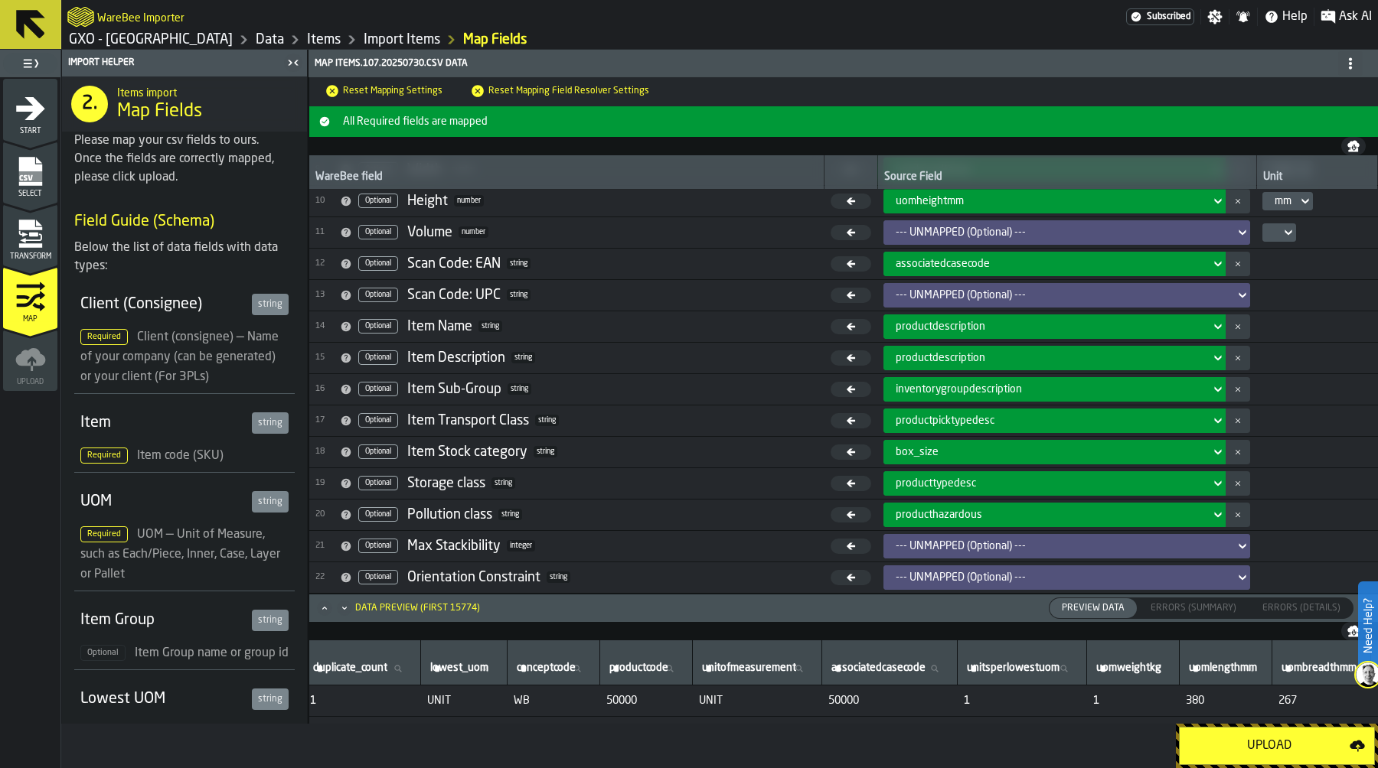
scroll to position [0, 0]
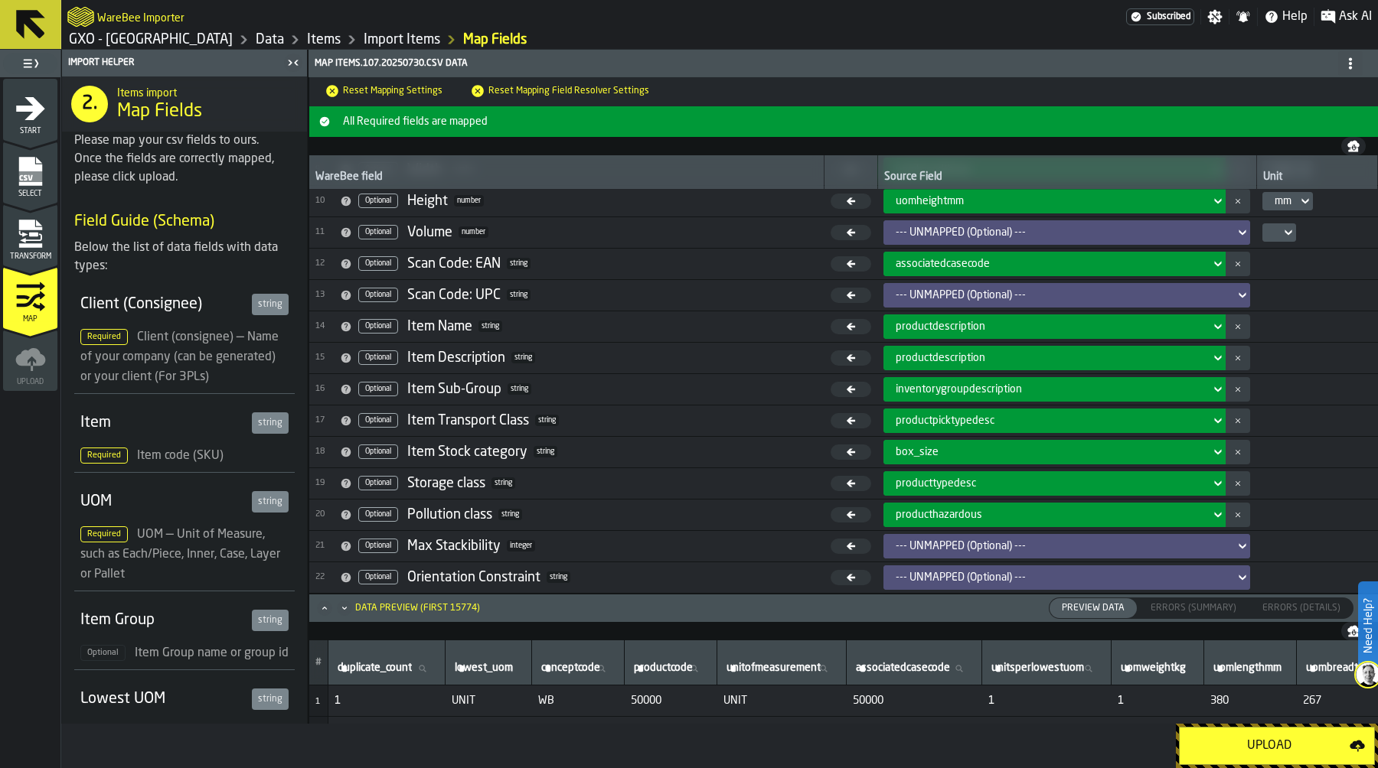
click at [671, 670] on label "productcode productcode" at bounding box center [671, 669] width 80 height 20
click at [671, 670] on input "productcode productcode" at bounding box center [671, 669] width 80 height 20
type input "*****"
click at [321, 608] on icon "Maximize" at bounding box center [324, 608] width 15 height 15
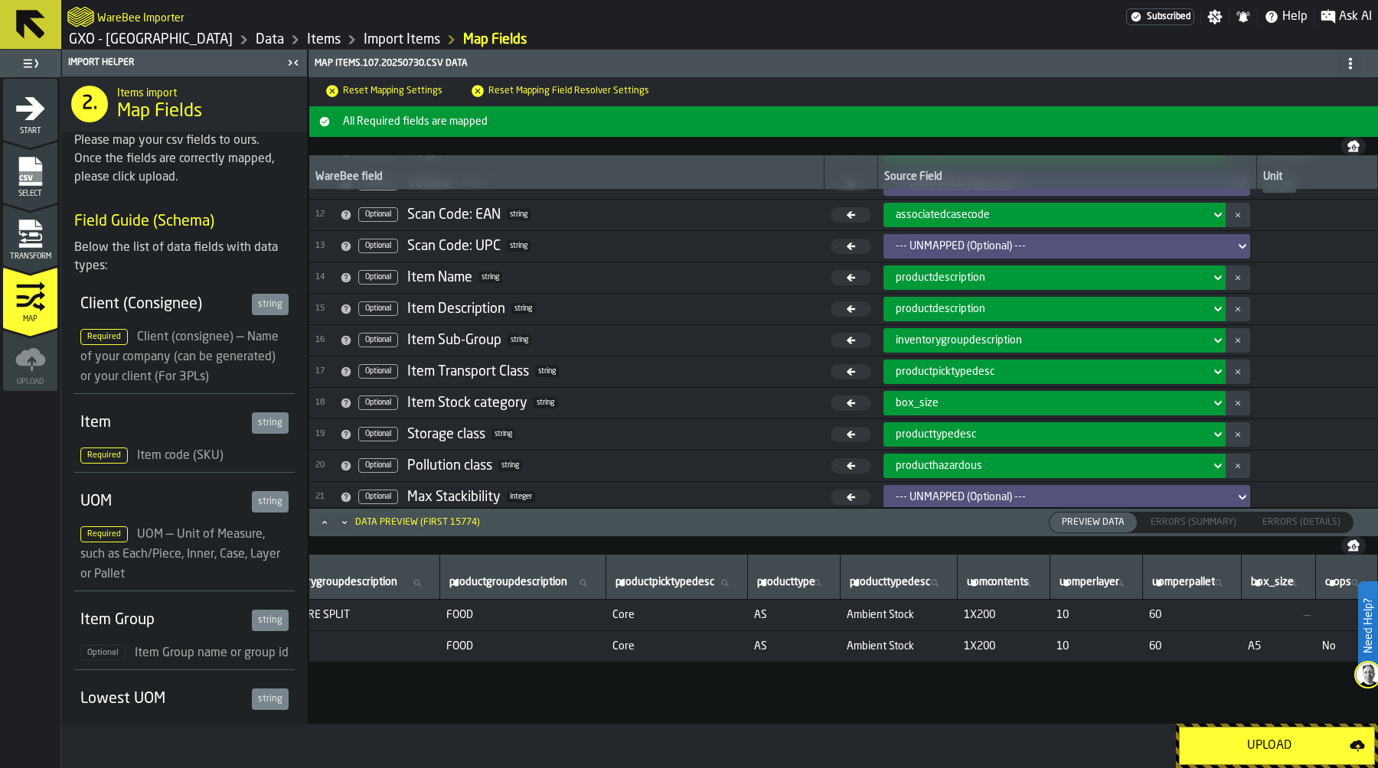
scroll to position [0, 1612]
click at [945, 367] on span "productpicktypedesc" at bounding box center [944, 372] width 99 height 12
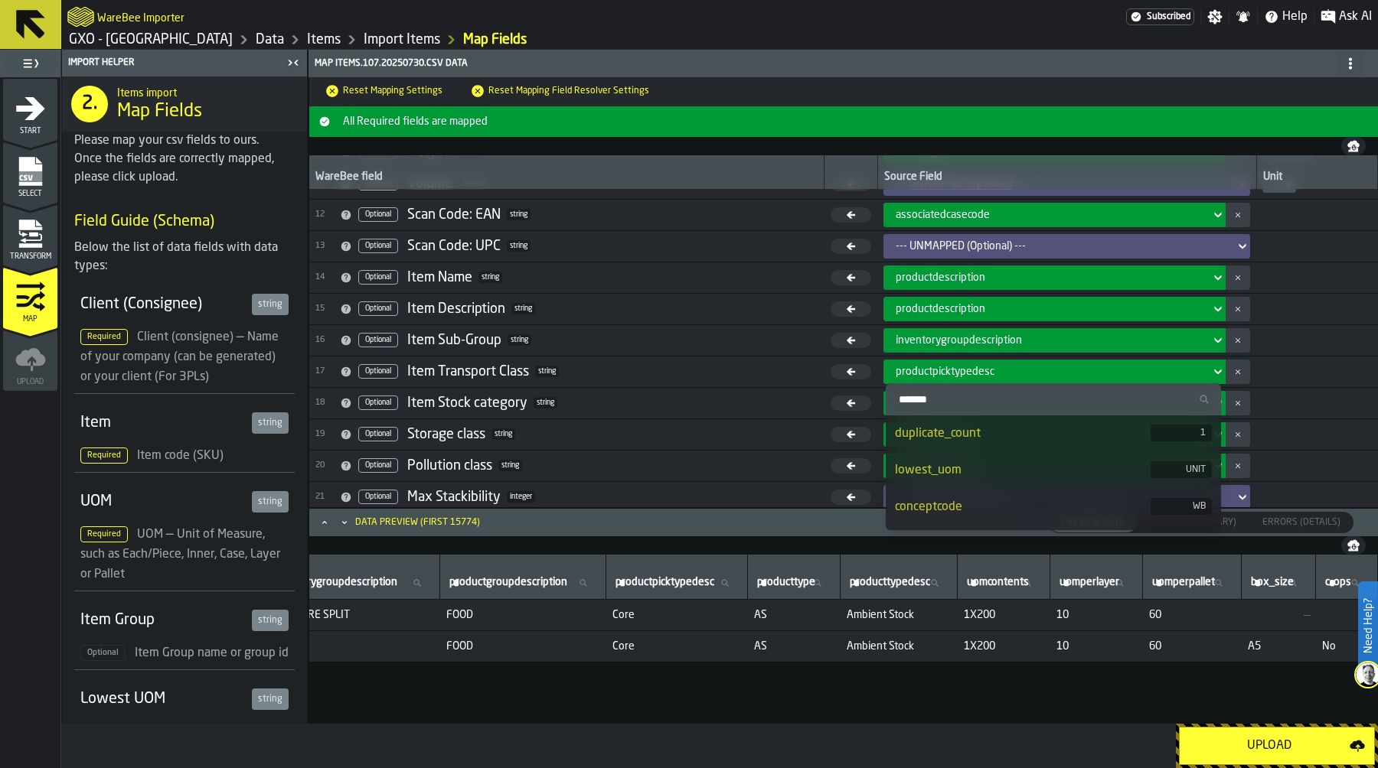
click at [1226, 370] on button "button-" at bounding box center [1237, 372] width 24 height 24
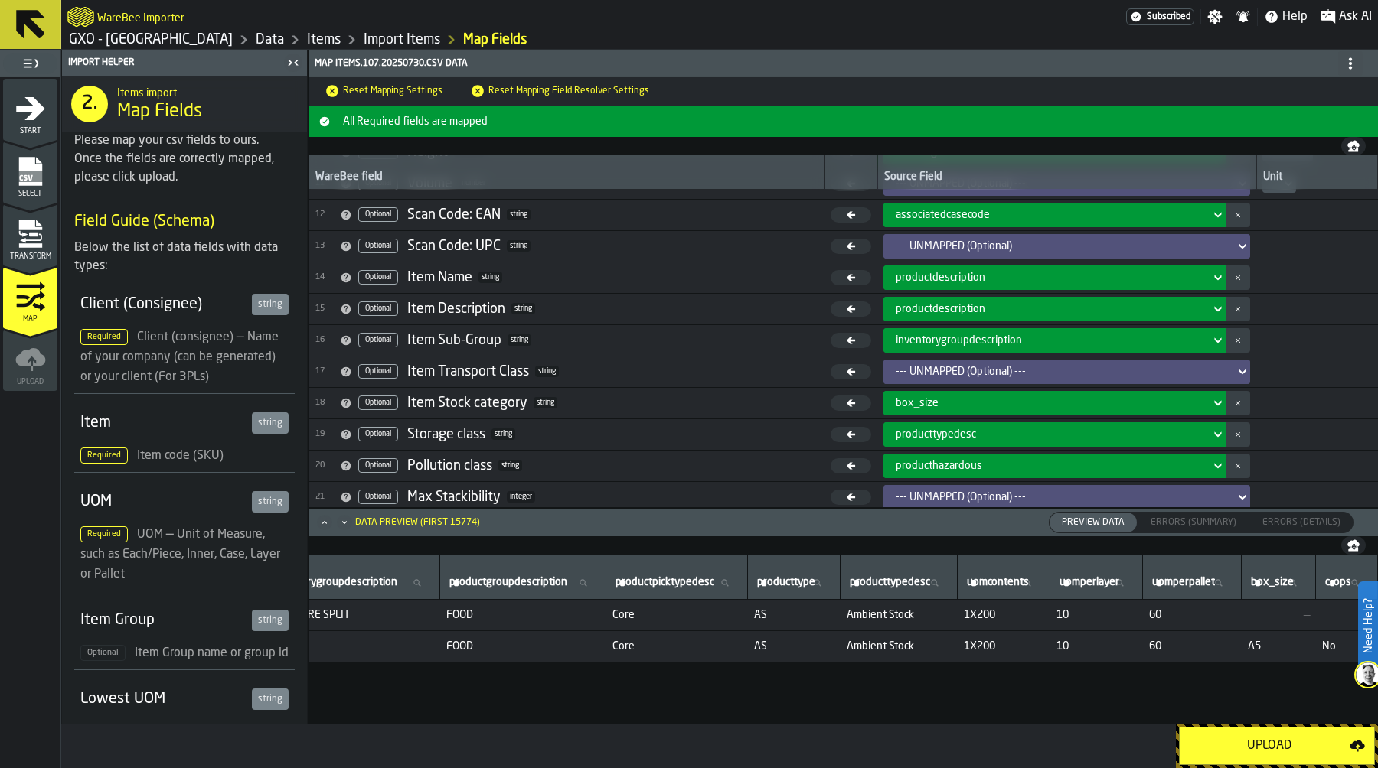
click at [996, 369] on div "--- UNMAPPED (Optional) ---" at bounding box center [1061, 372] width 333 height 12
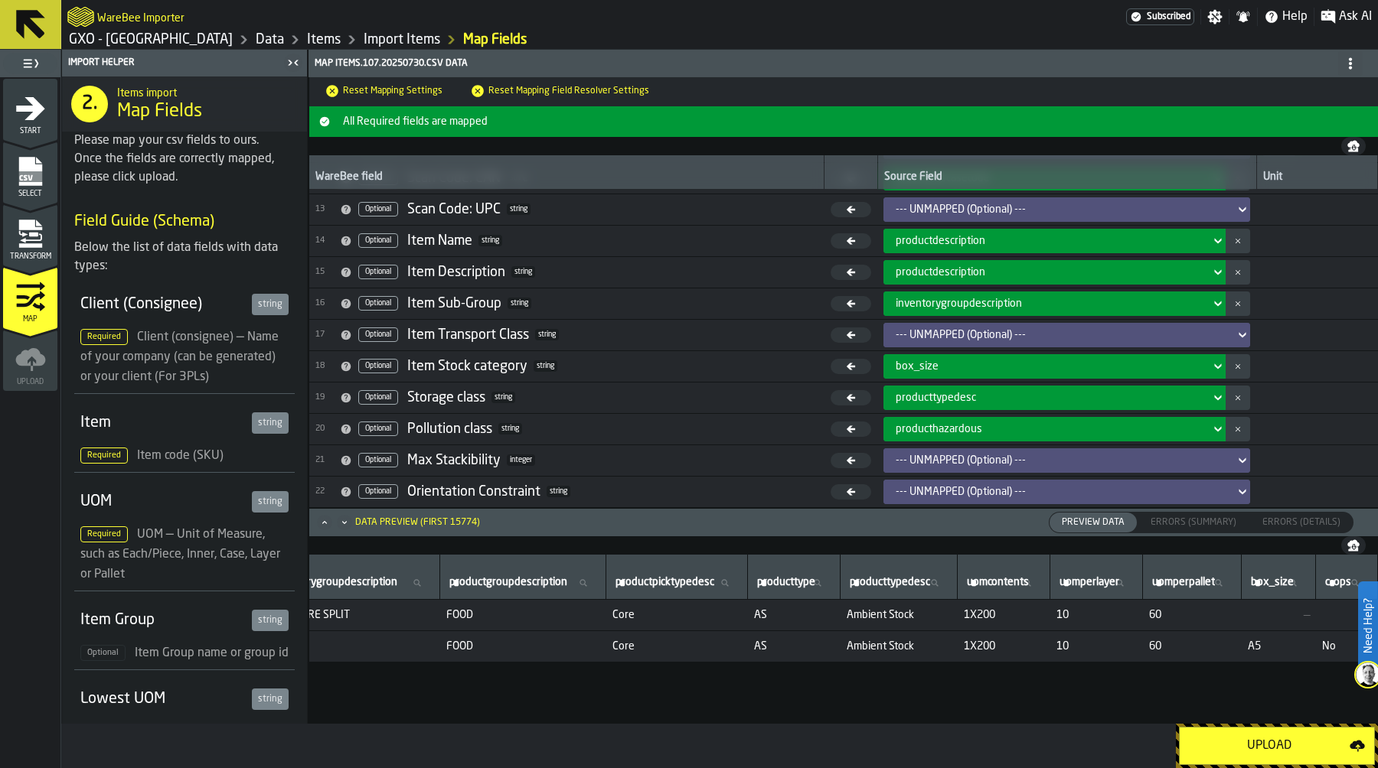
scroll to position [365, 0]
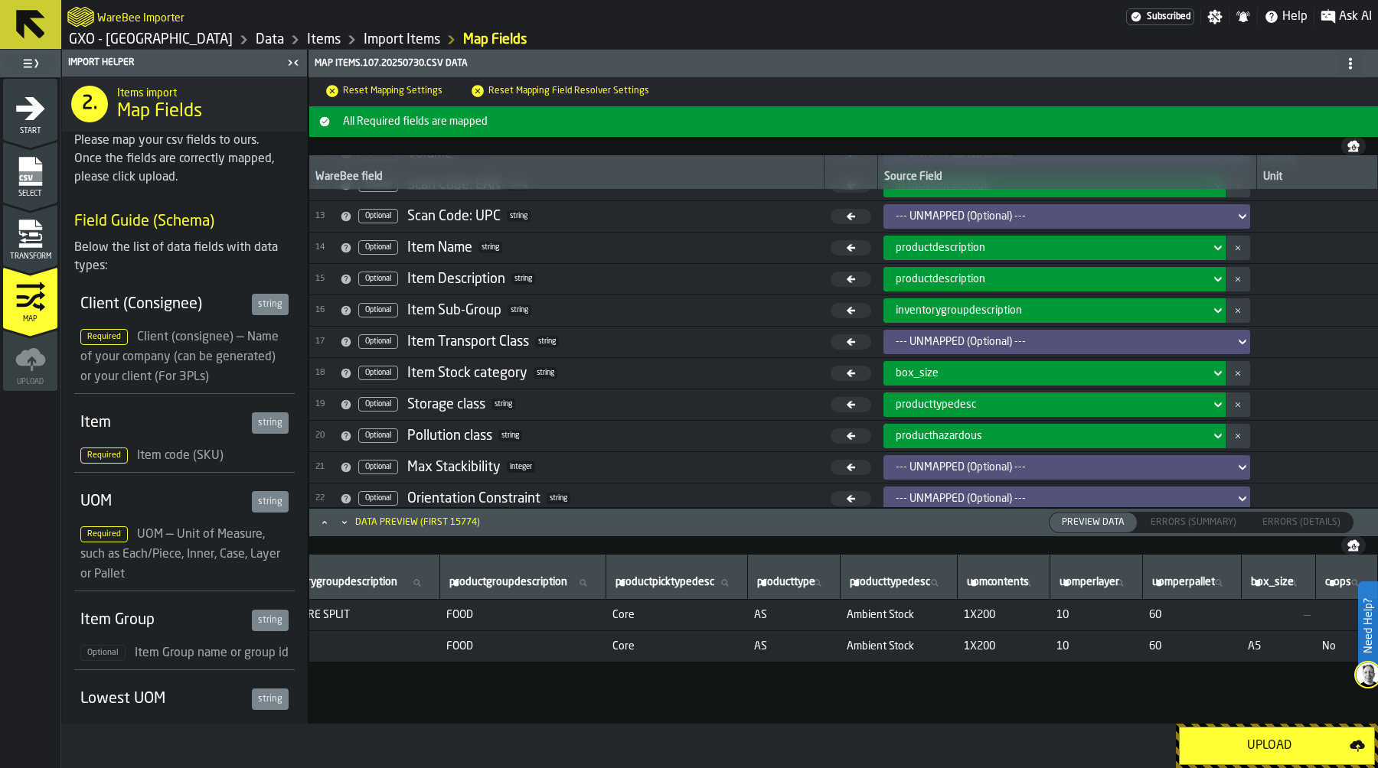
click at [946, 336] on div "--- UNMAPPED (Optional) ---" at bounding box center [1061, 342] width 333 height 12
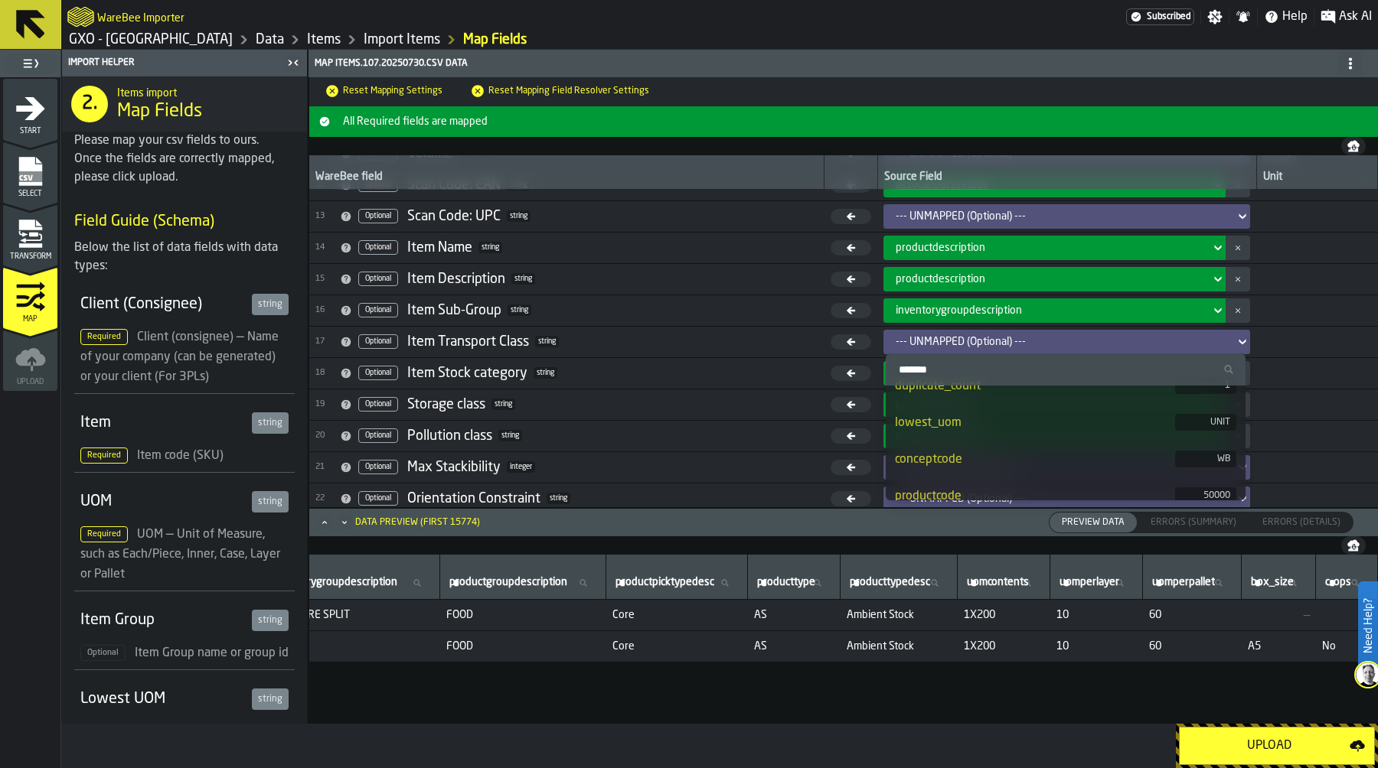
scroll to position [9, 0]
click at [955, 357] on label "Search" at bounding box center [1066, 370] width 360 height 32
click at [955, 360] on input "Search" at bounding box center [1065, 370] width 347 height 20
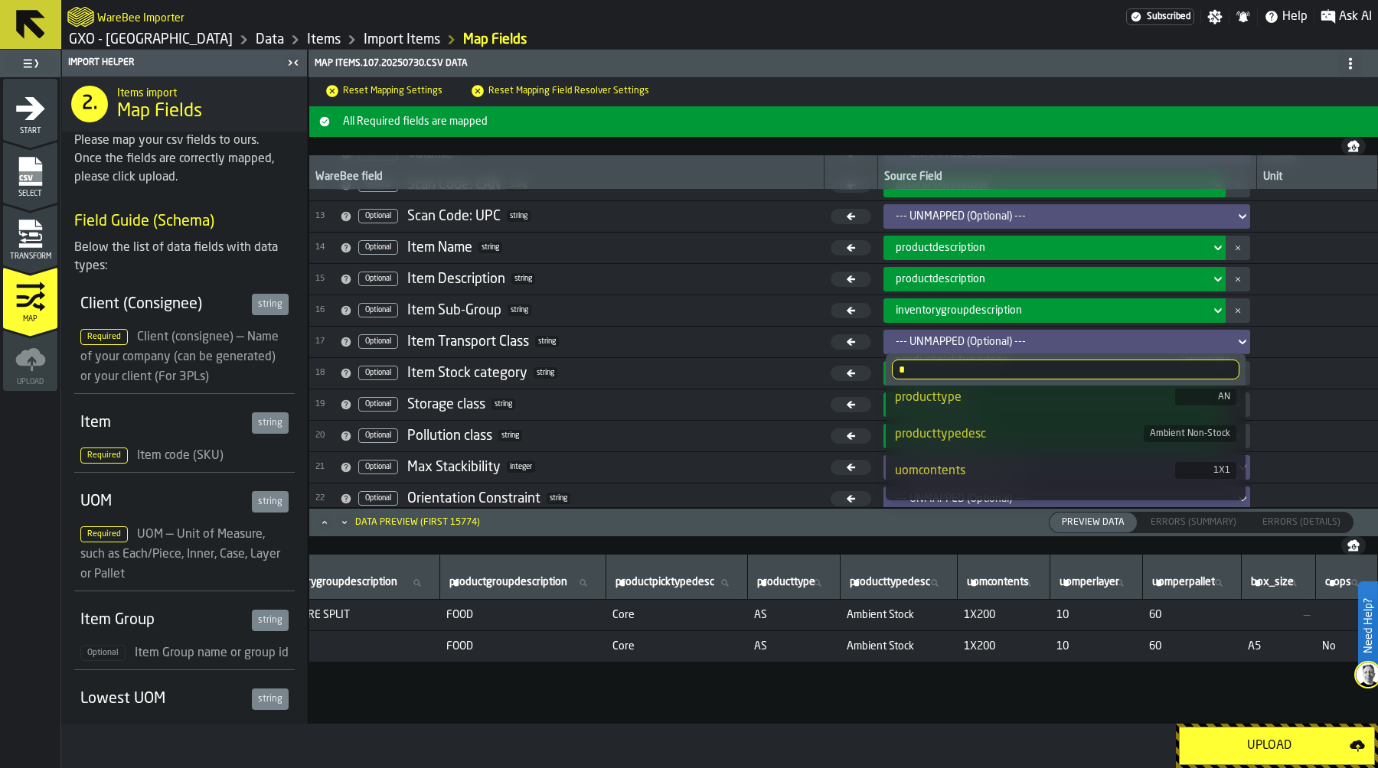
scroll to position [400, 0]
type input "*"
click at [1022, 475] on div "c-ops" at bounding box center [1065, 482] width 341 height 18
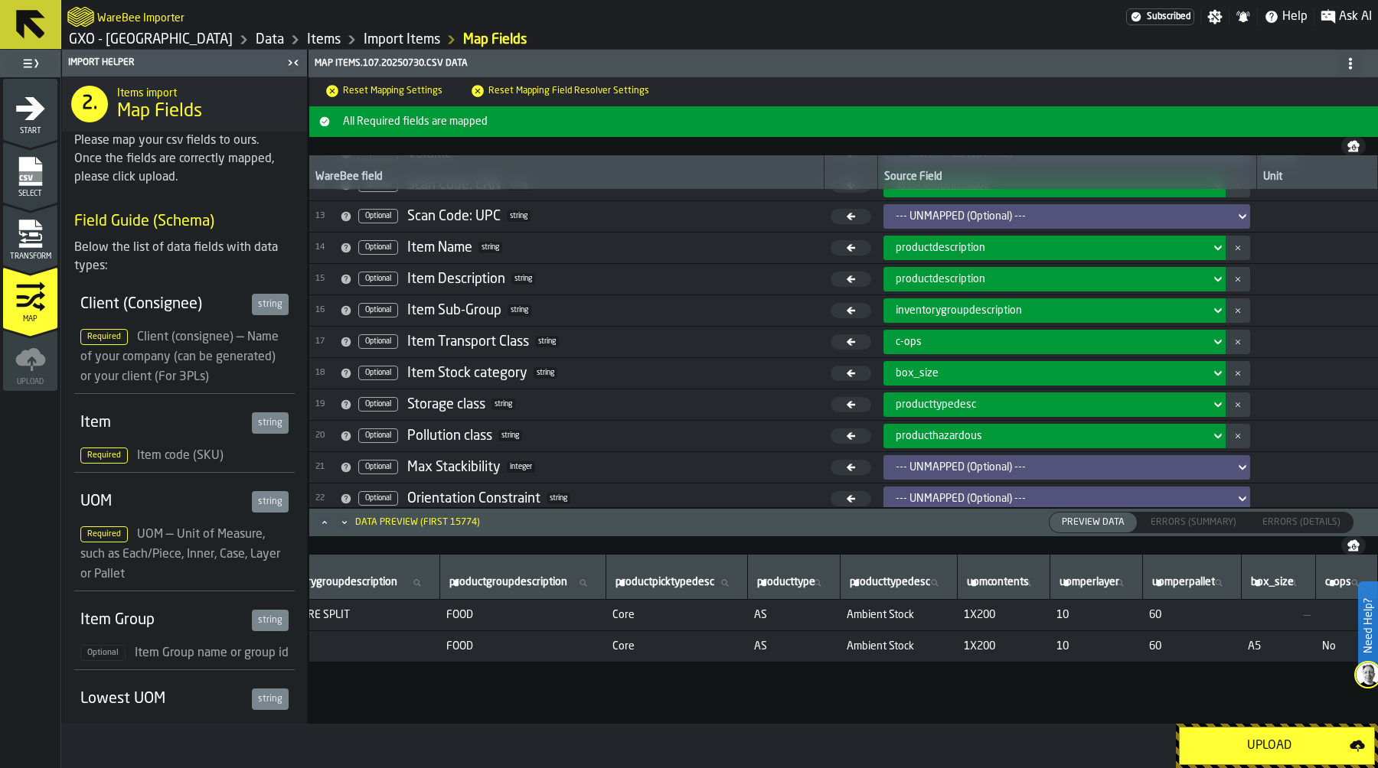
click at [1292, 749] on div "Upload" at bounding box center [1269, 746] width 161 height 18
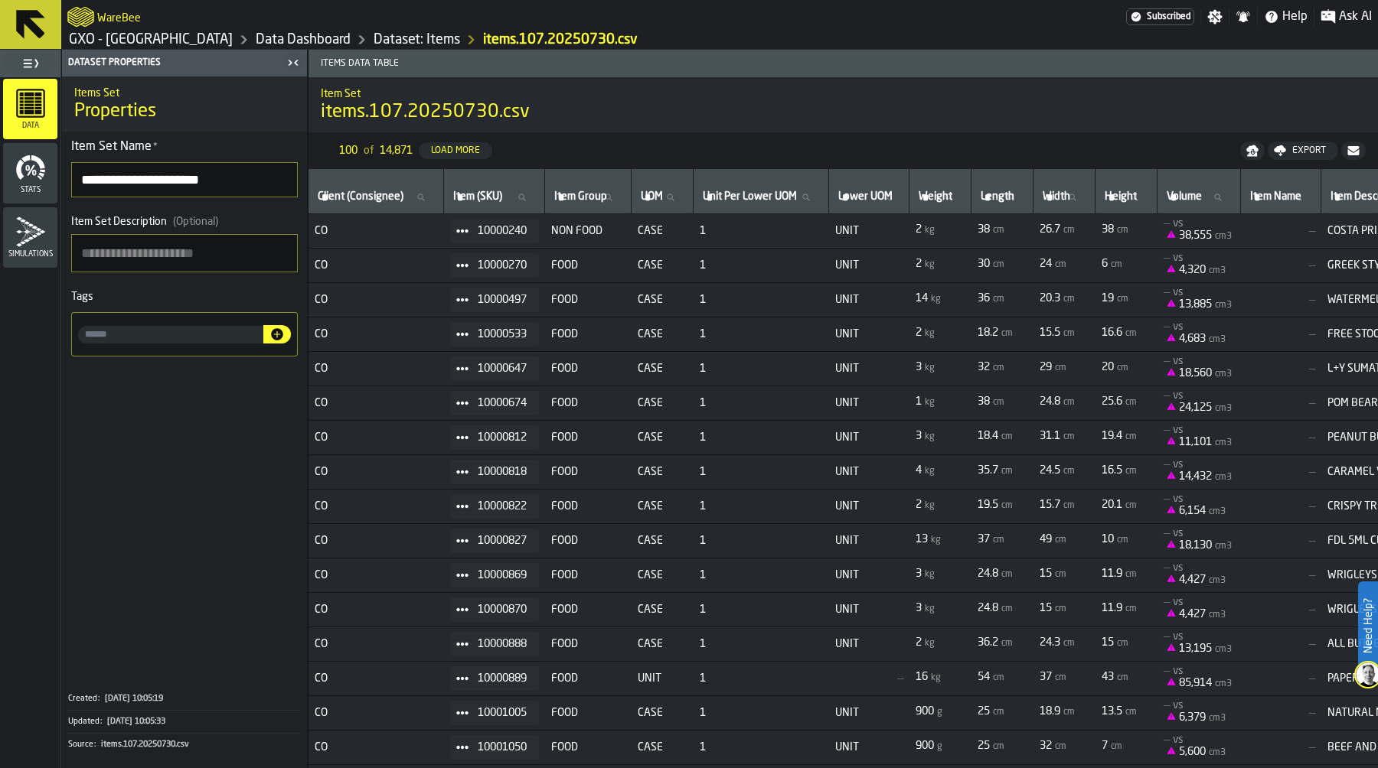
drag, startPoint x: 212, startPoint y: 177, endPoint x: 243, endPoint y: 178, distance: 30.7
click at [243, 178] on input "**********" at bounding box center [184, 179] width 227 height 35
type input "**********"
click at [222, 251] on textarea "Item Set Description (Optional)" at bounding box center [184, 255] width 227 height 38
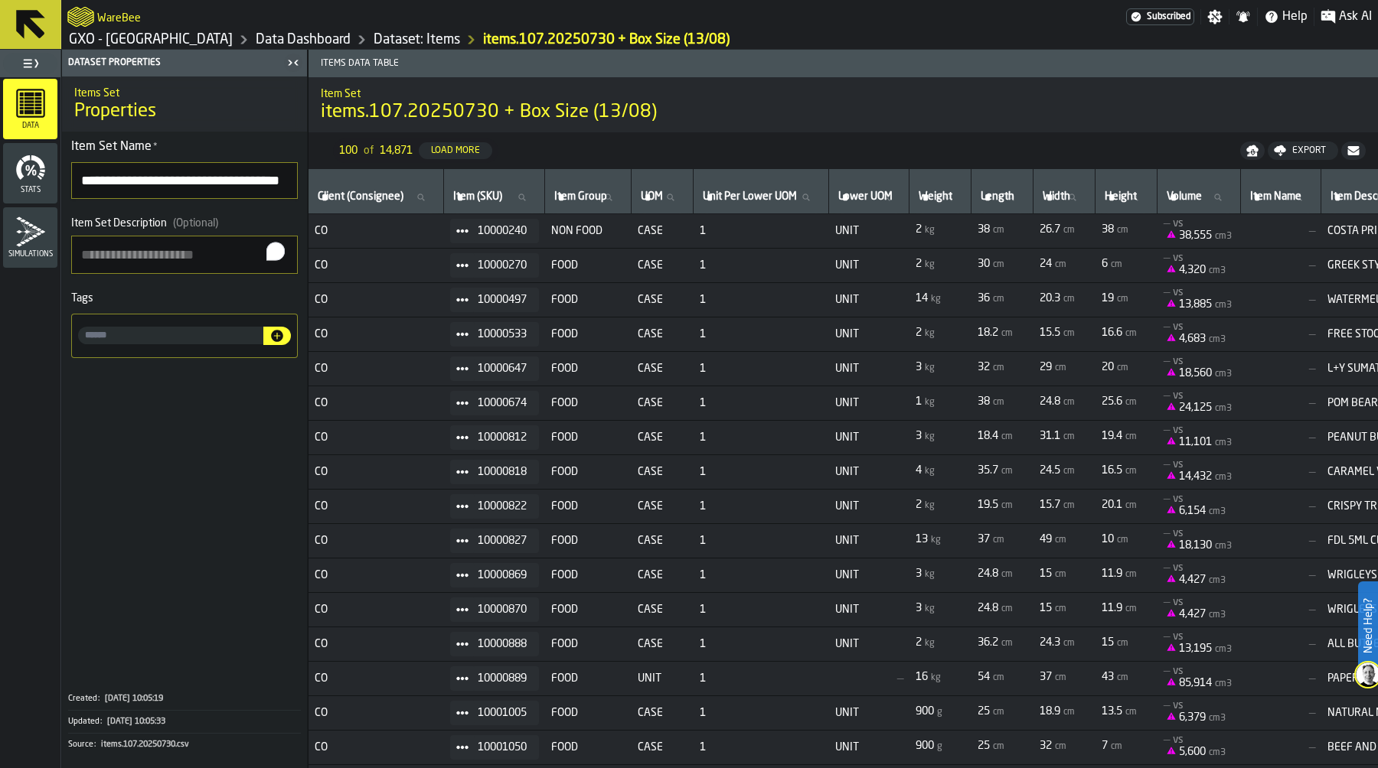
scroll to position [0, 0]
click at [181, 36] on link "GXO - [GEOGRAPHIC_DATA]" at bounding box center [151, 39] width 164 height 17
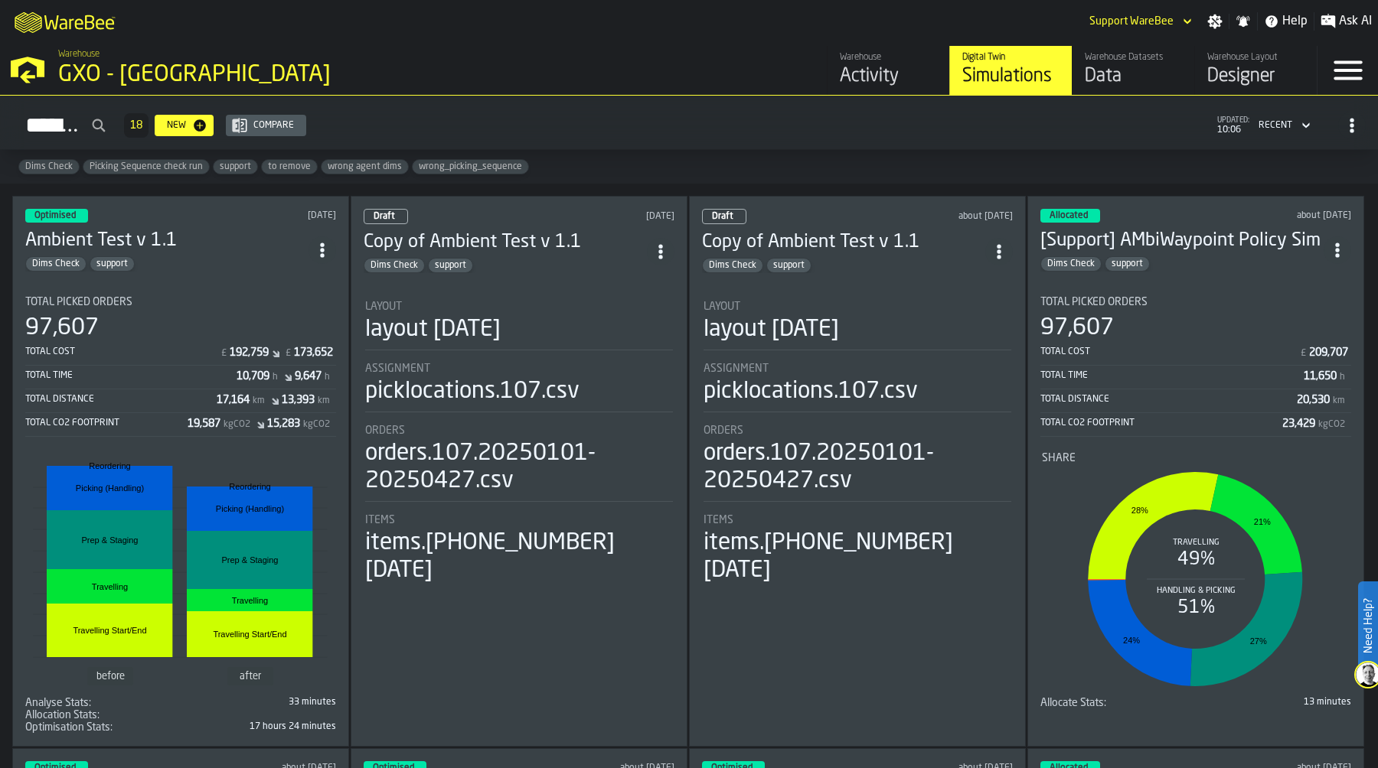
click at [1103, 76] on div "Data" at bounding box center [1132, 76] width 97 height 24
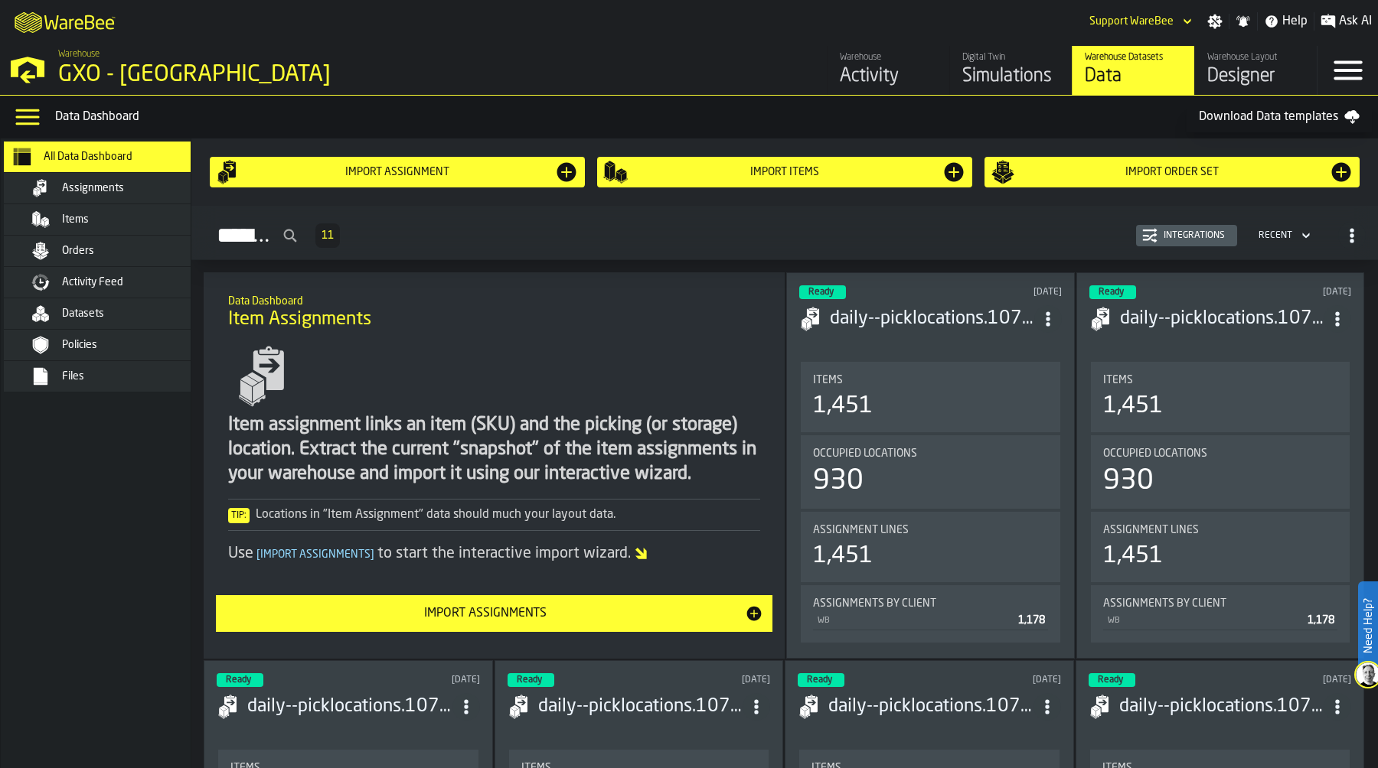
click at [124, 253] on div "Orders" at bounding box center [137, 251] width 150 height 12
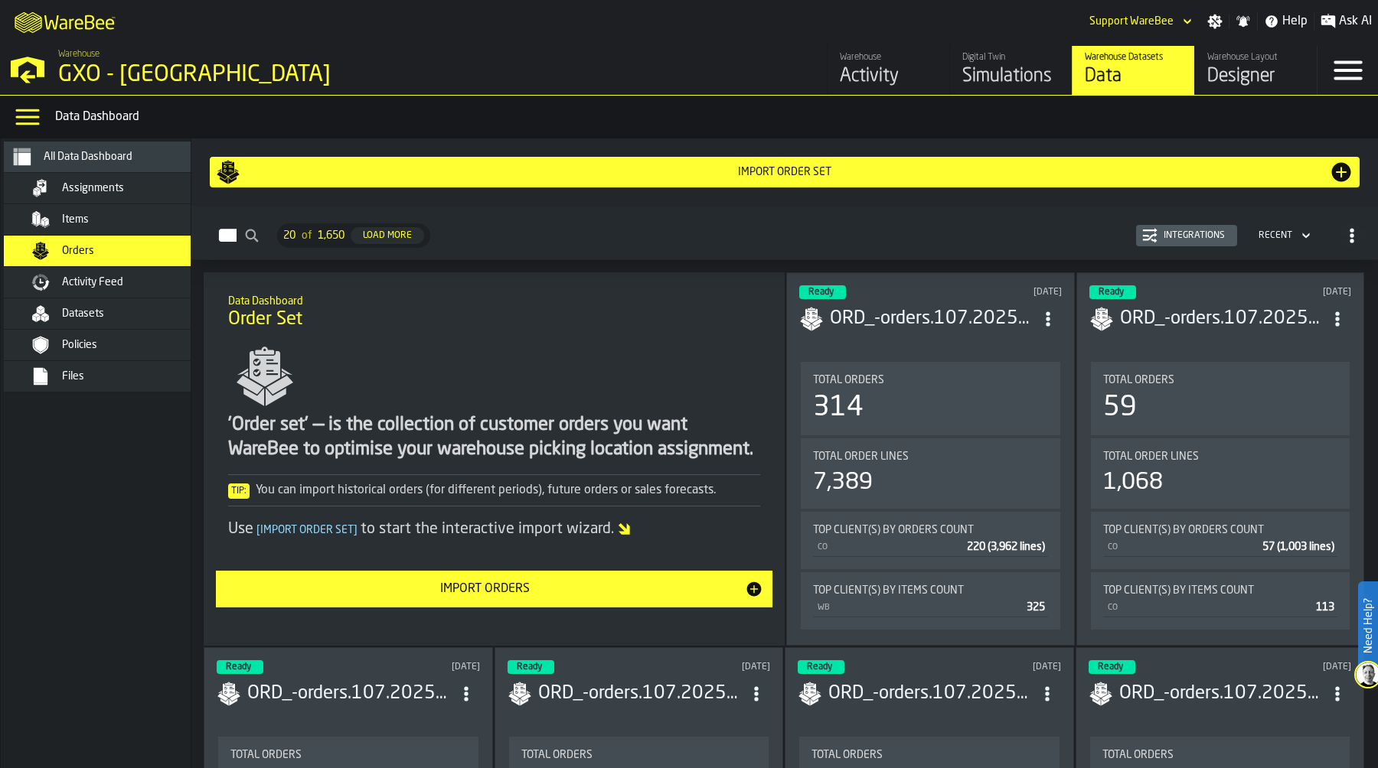
click at [104, 497] on nav "All Data Dashboard Assignments Items Orders Activity Feed Datasets Policies Fil…" at bounding box center [111, 454] width 220 height 630
click at [150, 74] on div "GXO - [GEOGRAPHIC_DATA]" at bounding box center [264, 75] width 413 height 28
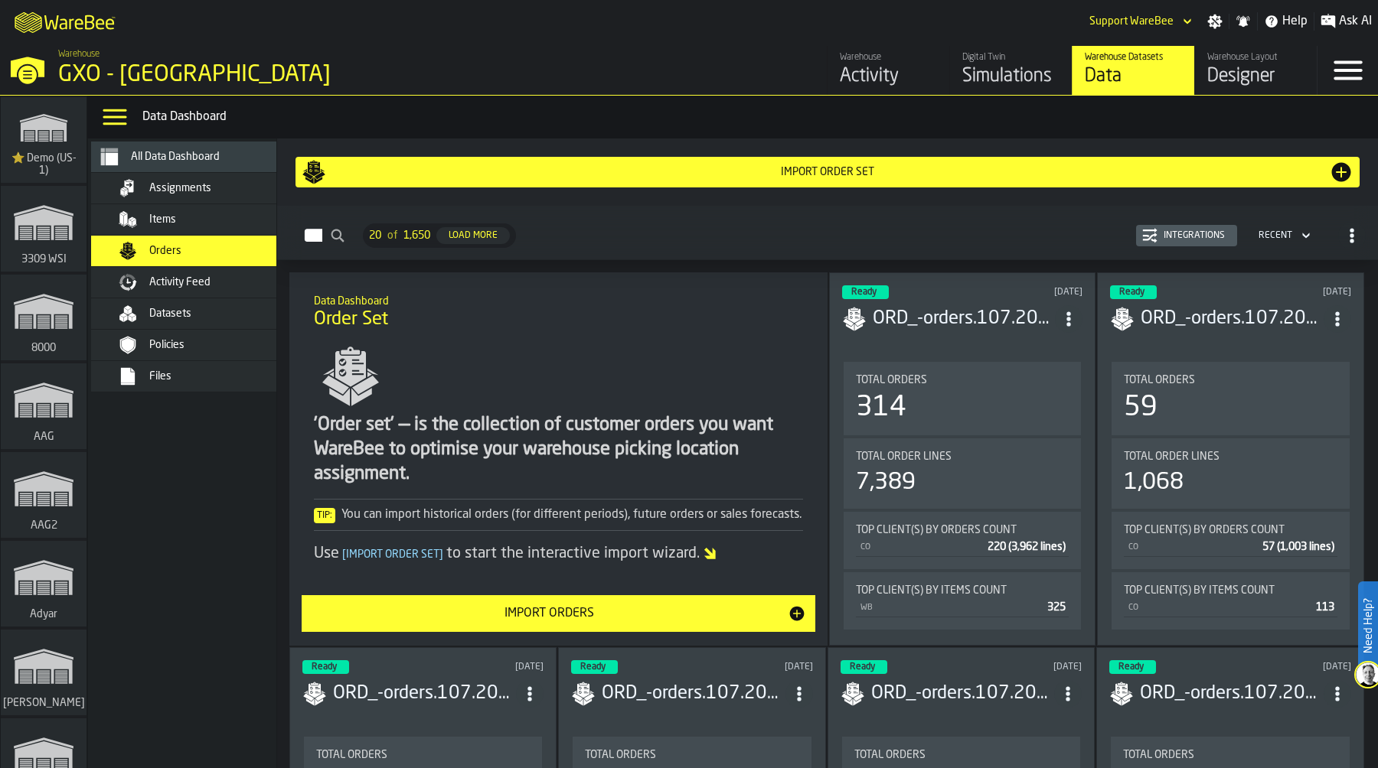
click at [1013, 78] on div "Simulations" at bounding box center [1010, 76] width 97 height 24
click at [344, 236] on icon "button-Orders" at bounding box center [336, 235] width 15 height 15
click at [351, 236] on input "Orders" at bounding box center [319, 235] width 61 height 35
type input "********"
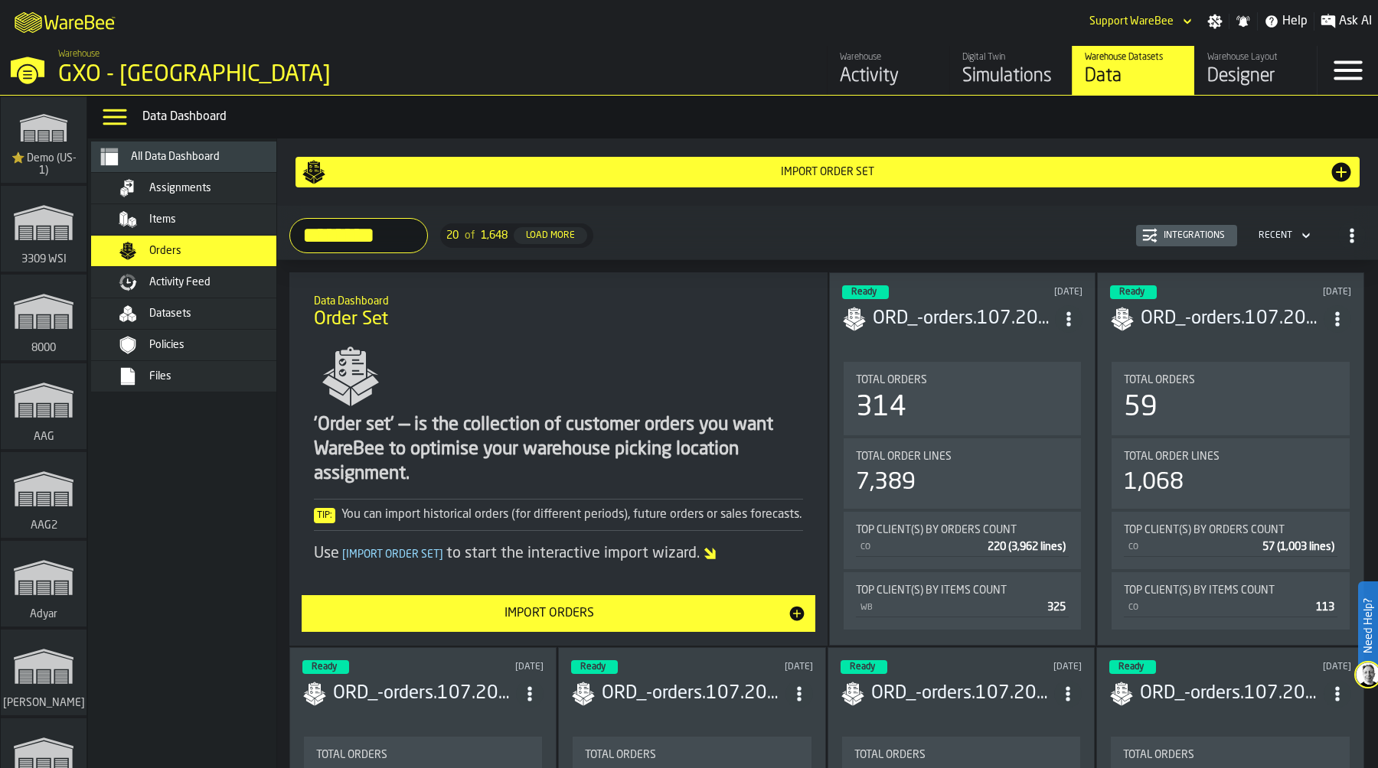
scroll to position [0, 0]
click at [408, 236] on input "********" at bounding box center [358, 235] width 139 height 35
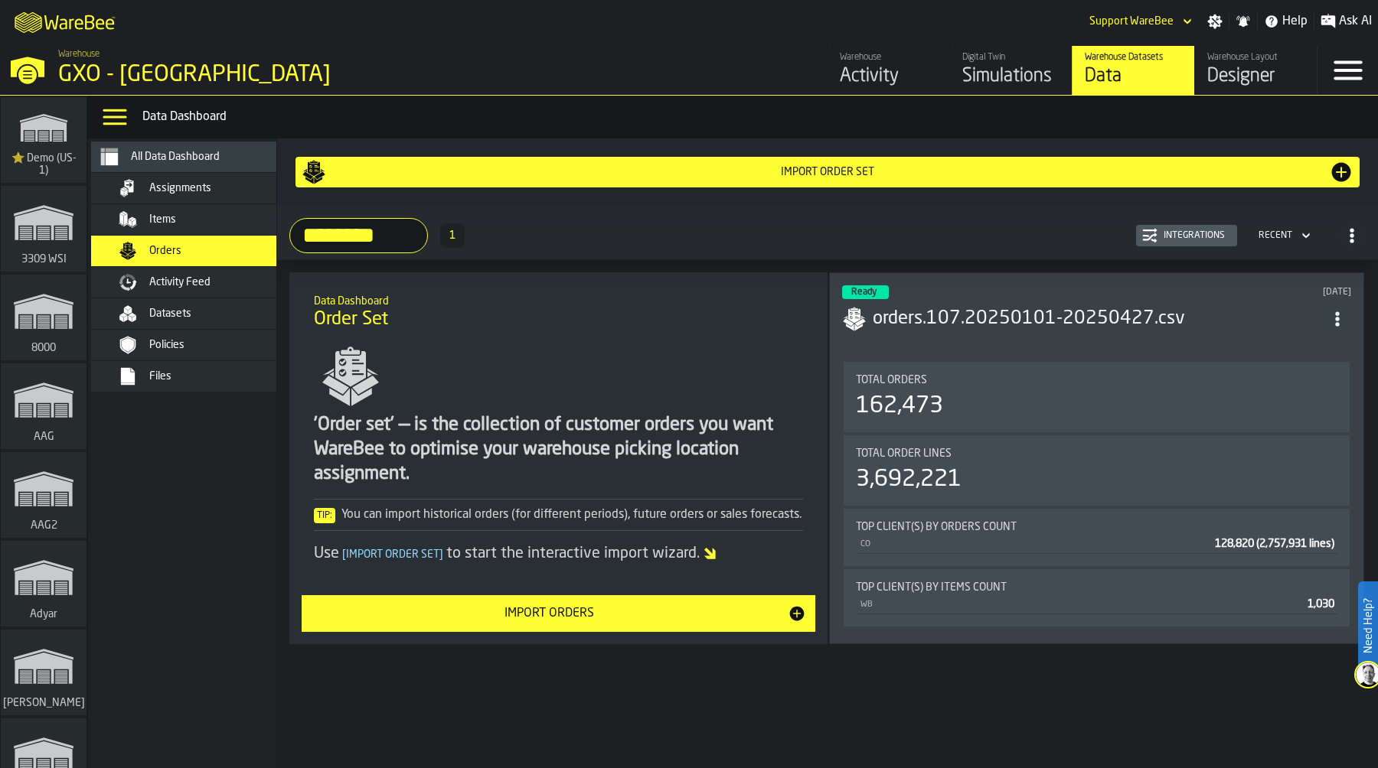
type input "********"
click at [1208, 235] on div "Integrations" at bounding box center [1193, 235] width 73 height 11
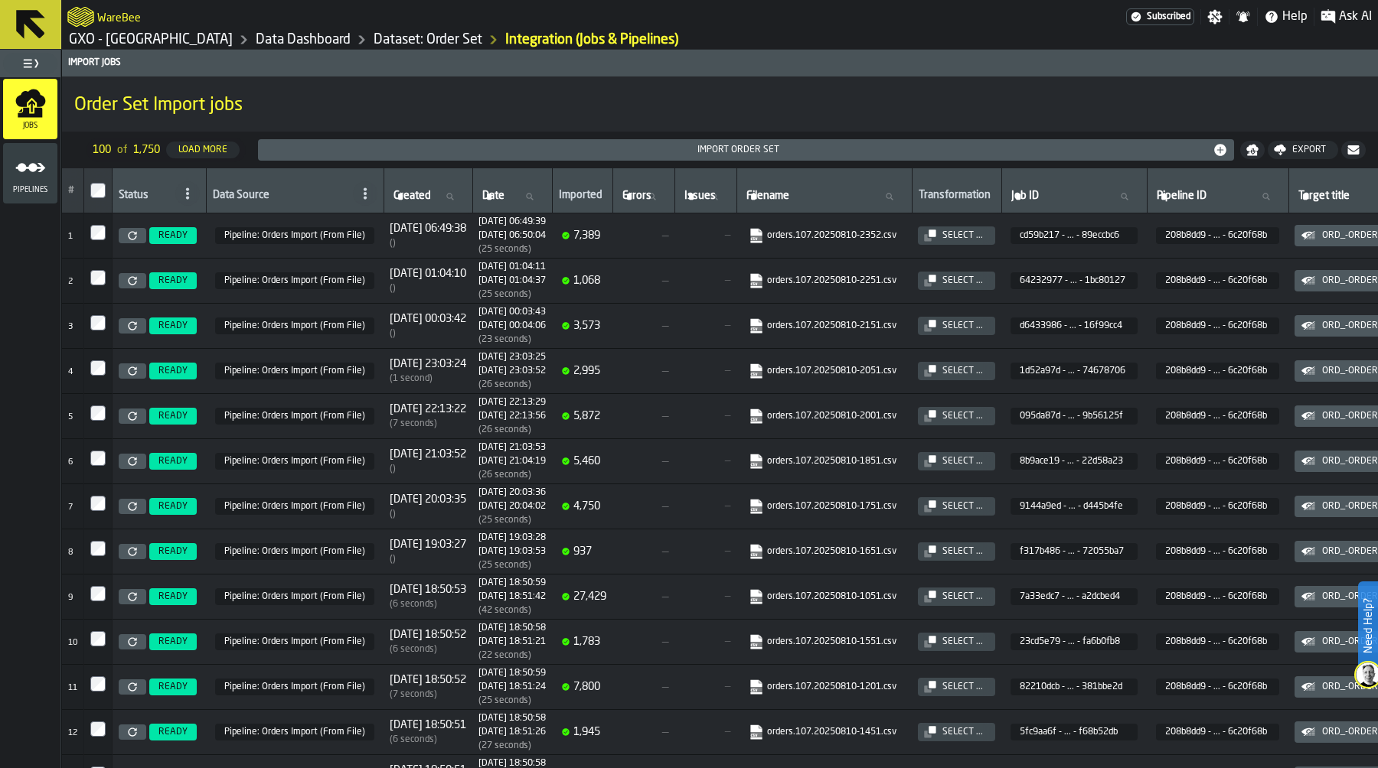
click at [789, 190] on span "Filename" at bounding box center [767, 196] width 43 height 12
click at [842, 190] on input "Filename Filename" at bounding box center [824, 197] width 162 height 20
type input "********"
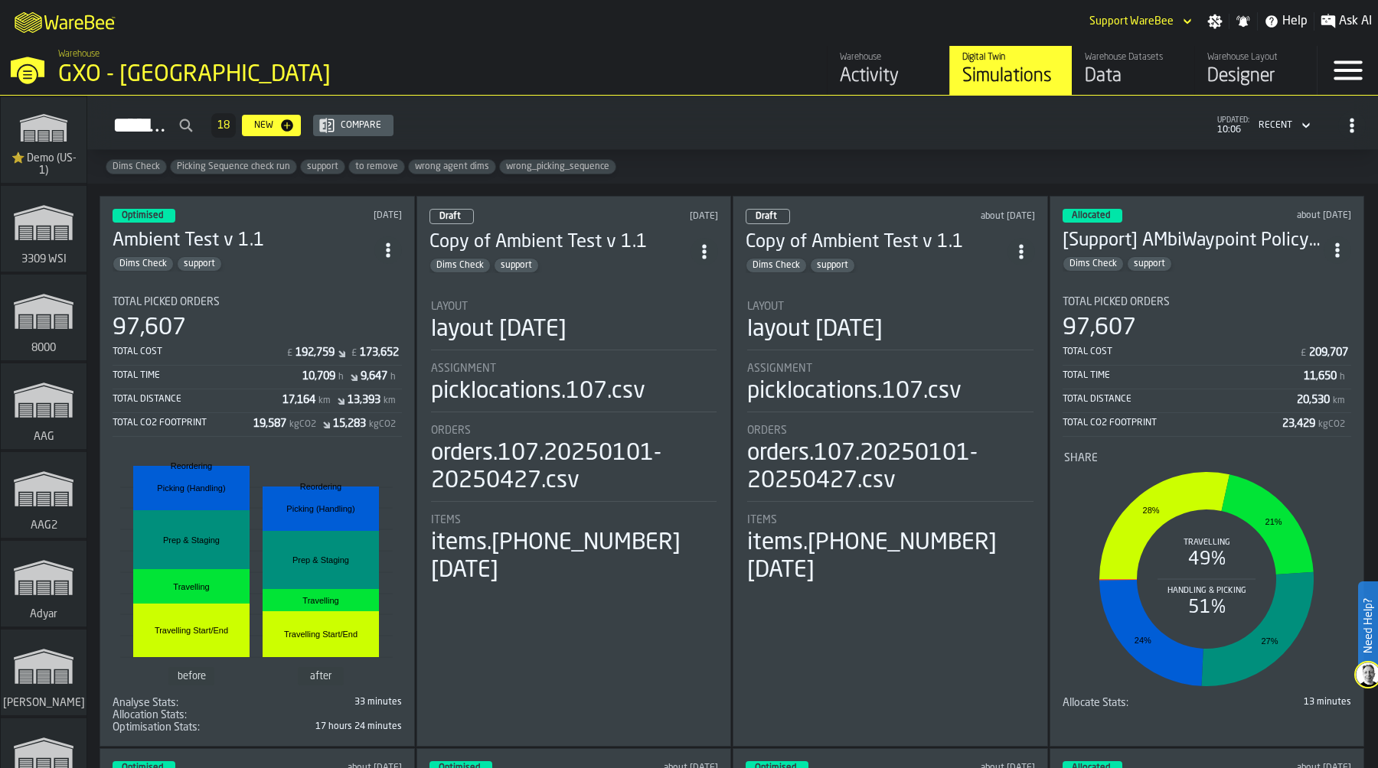
click at [305, 296] on div "Total Picked Orders" at bounding box center [257, 302] width 289 height 12
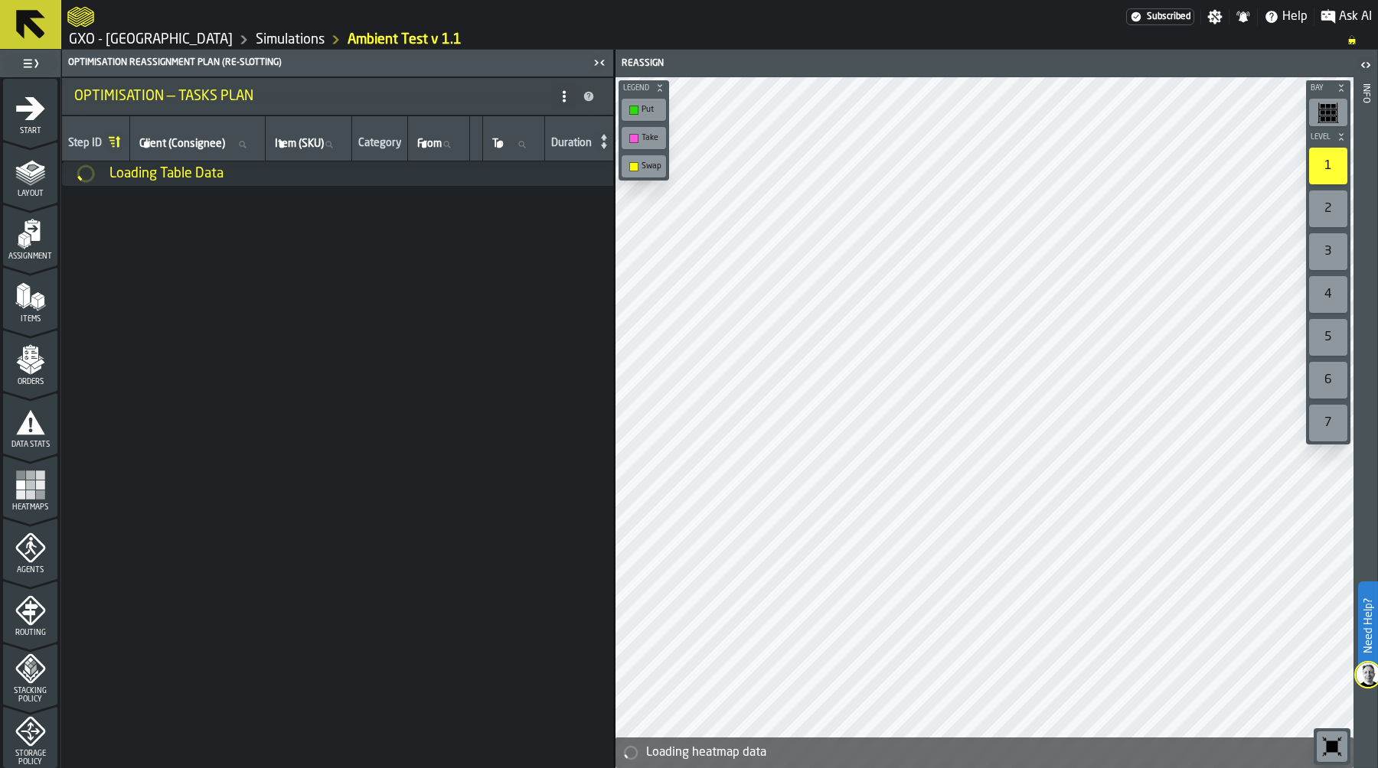
click at [303, 36] on link "Simulations" at bounding box center [290, 39] width 69 height 17
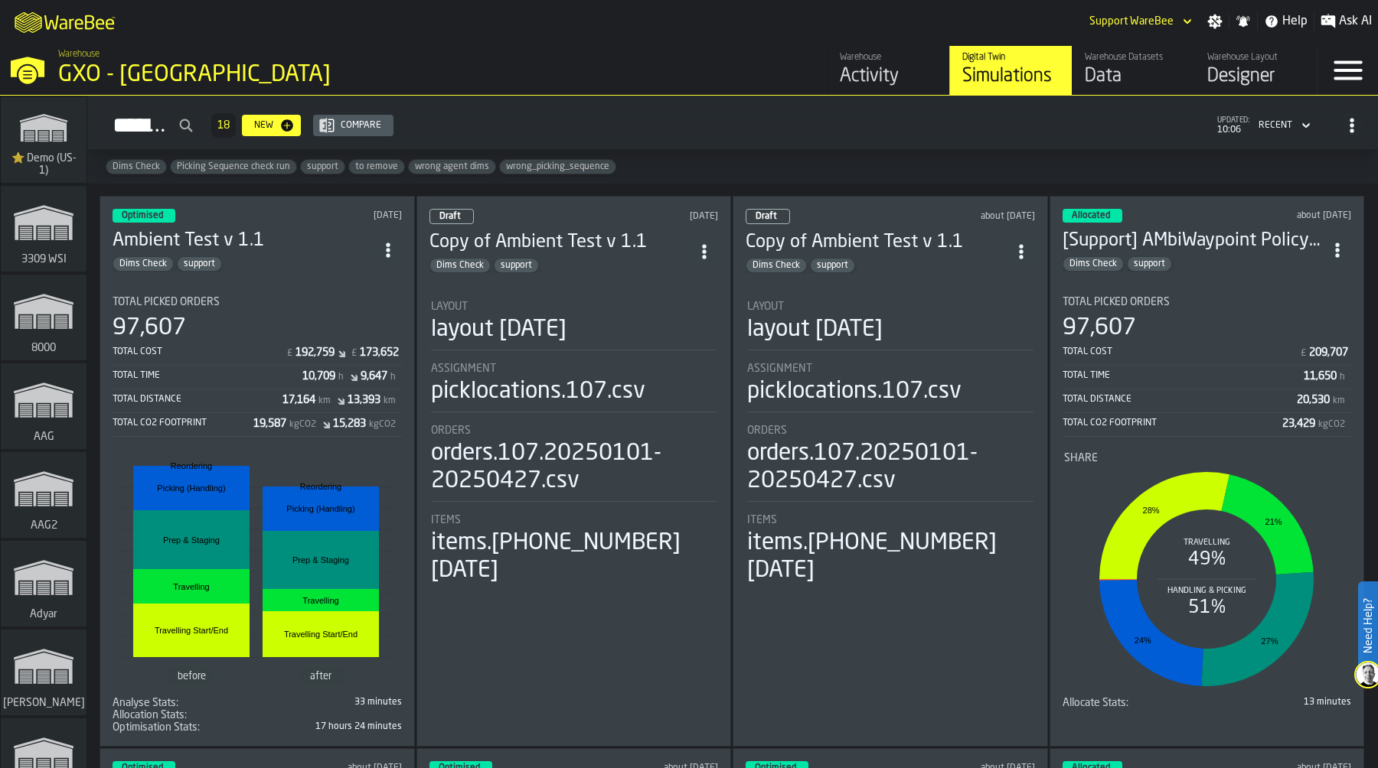
click at [396, 243] on icon "ItemListCard-DashboardItemContainer" at bounding box center [387, 250] width 15 height 15
click at [377, 351] on div "Duplicate" at bounding box center [356, 351] width 80 height 18
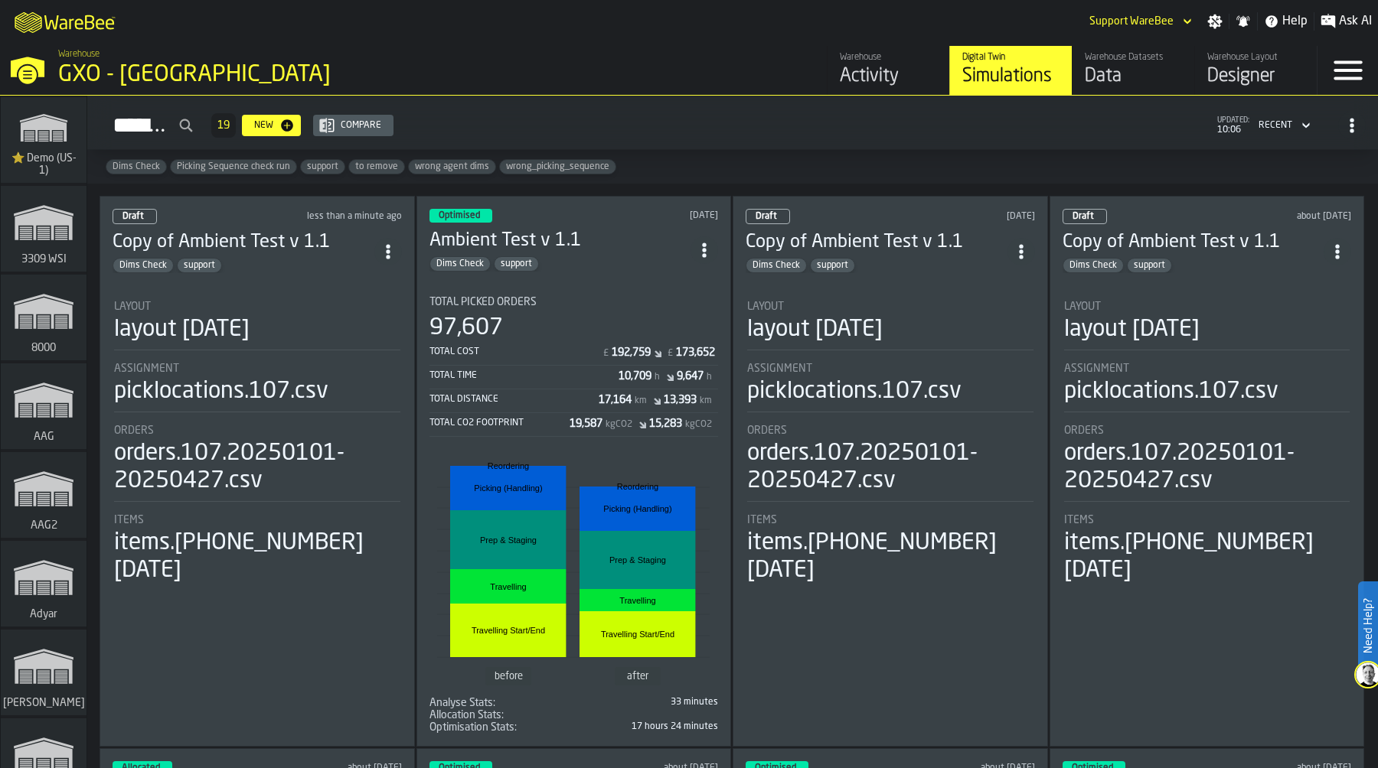
click at [321, 344] on div "Layout layout 2025-07-03" at bounding box center [257, 326] width 286 height 50
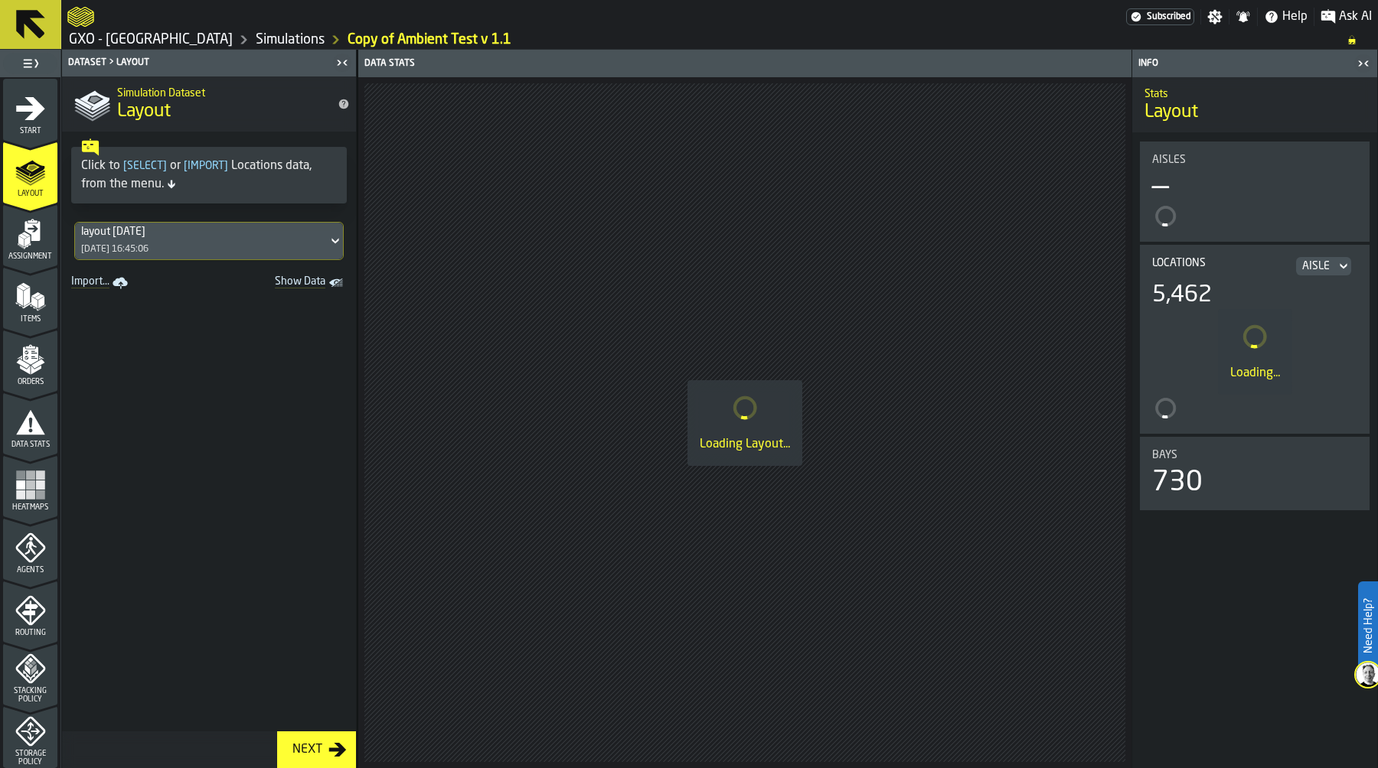
click at [34, 120] on icon "menu Start" at bounding box center [30, 108] width 31 height 31
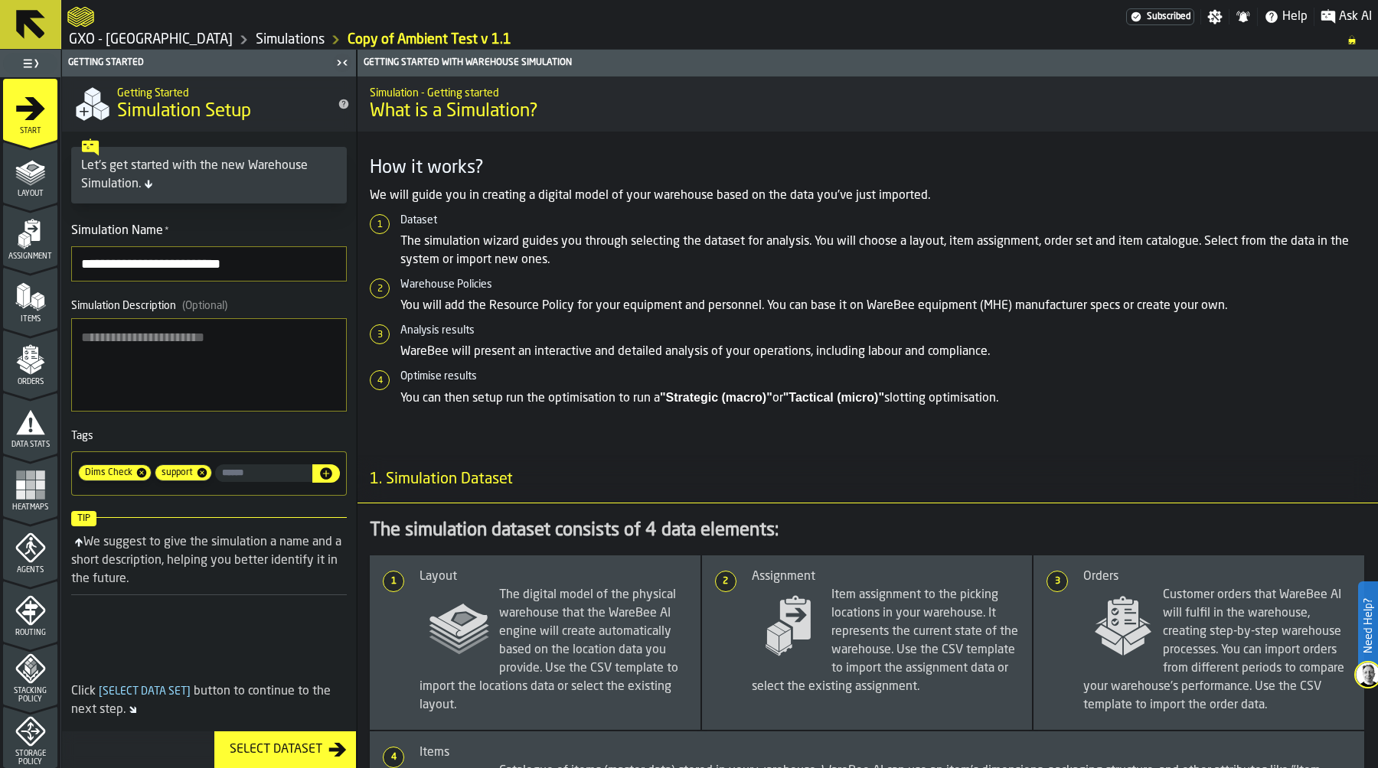
drag, startPoint x: 129, startPoint y: 263, endPoint x: 73, endPoint y: 256, distance: 56.3
click at [73, 256] on input "**********" at bounding box center [209, 263] width 276 height 35
click at [238, 262] on input "**********" at bounding box center [209, 263] width 276 height 35
click at [137, 263] on input "**********" at bounding box center [209, 263] width 276 height 35
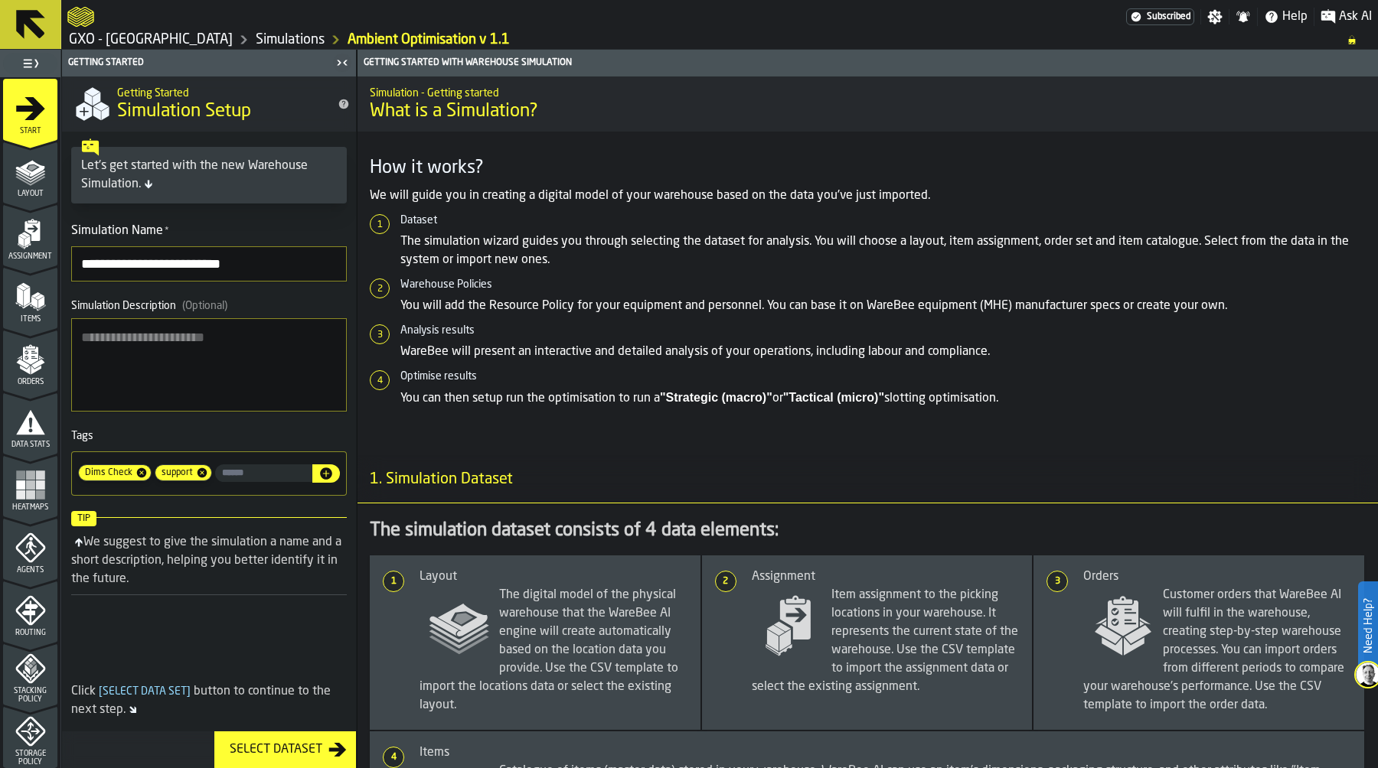
click at [247, 266] on input "**********" at bounding box center [209, 263] width 276 height 35
type input "**********"
click at [32, 295] on polygon "menu Items" at bounding box center [35, 294] width 9 height 5
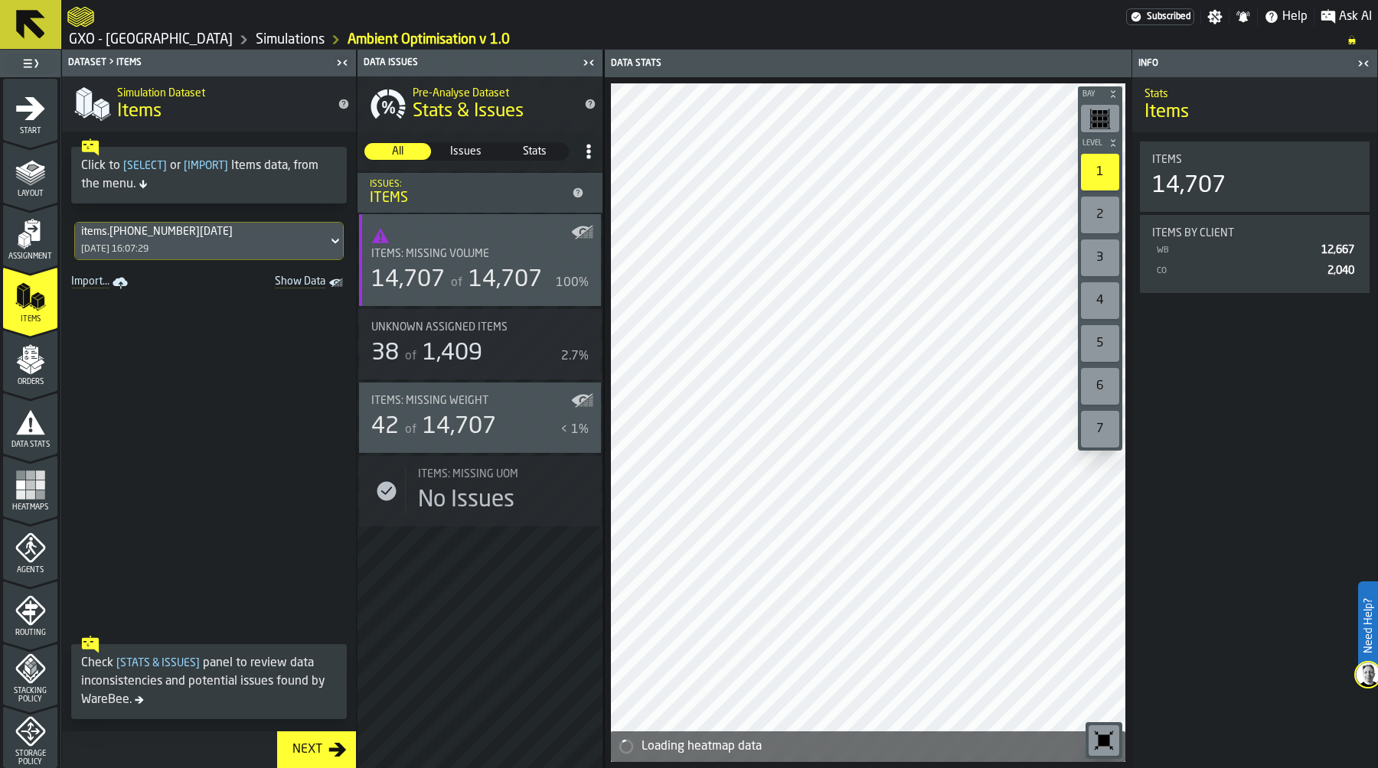
click at [187, 247] on div "items.107 25-05-10 10/05/2025, 16:07:29" at bounding box center [201, 241] width 253 height 37
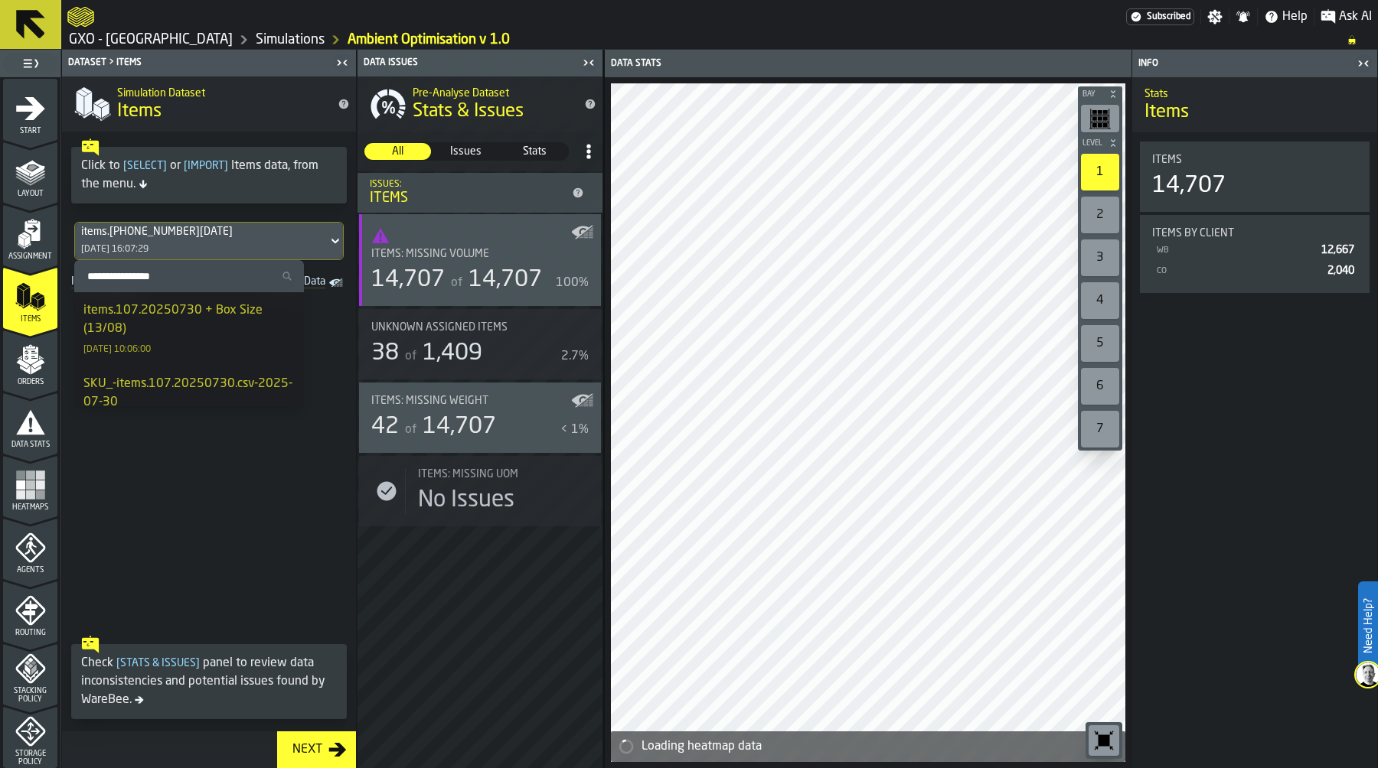
click at [209, 315] on div "items.107.20250730 + Box Size (13/08)" at bounding box center [188, 320] width 211 height 37
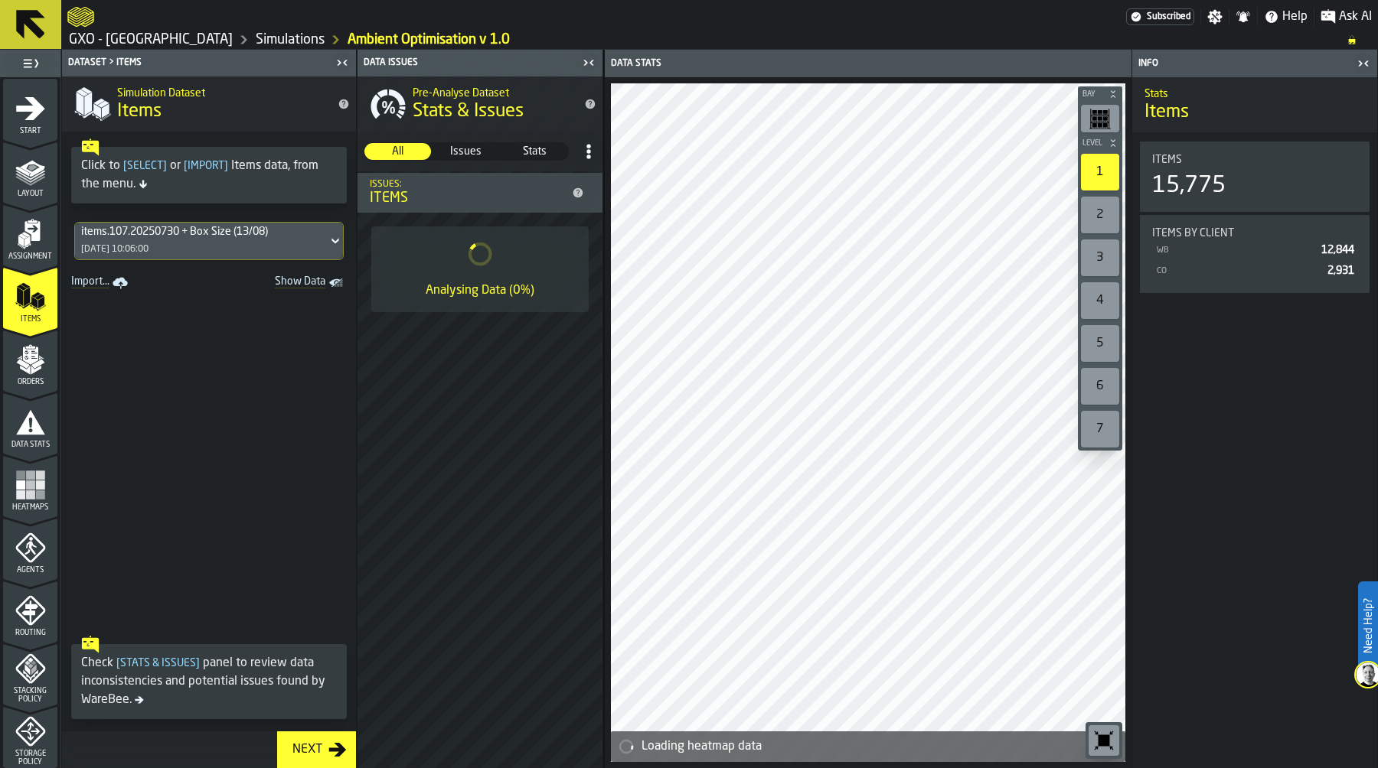
click at [39, 253] on span "Assignment" at bounding box center [30, 257] width 54 height 8
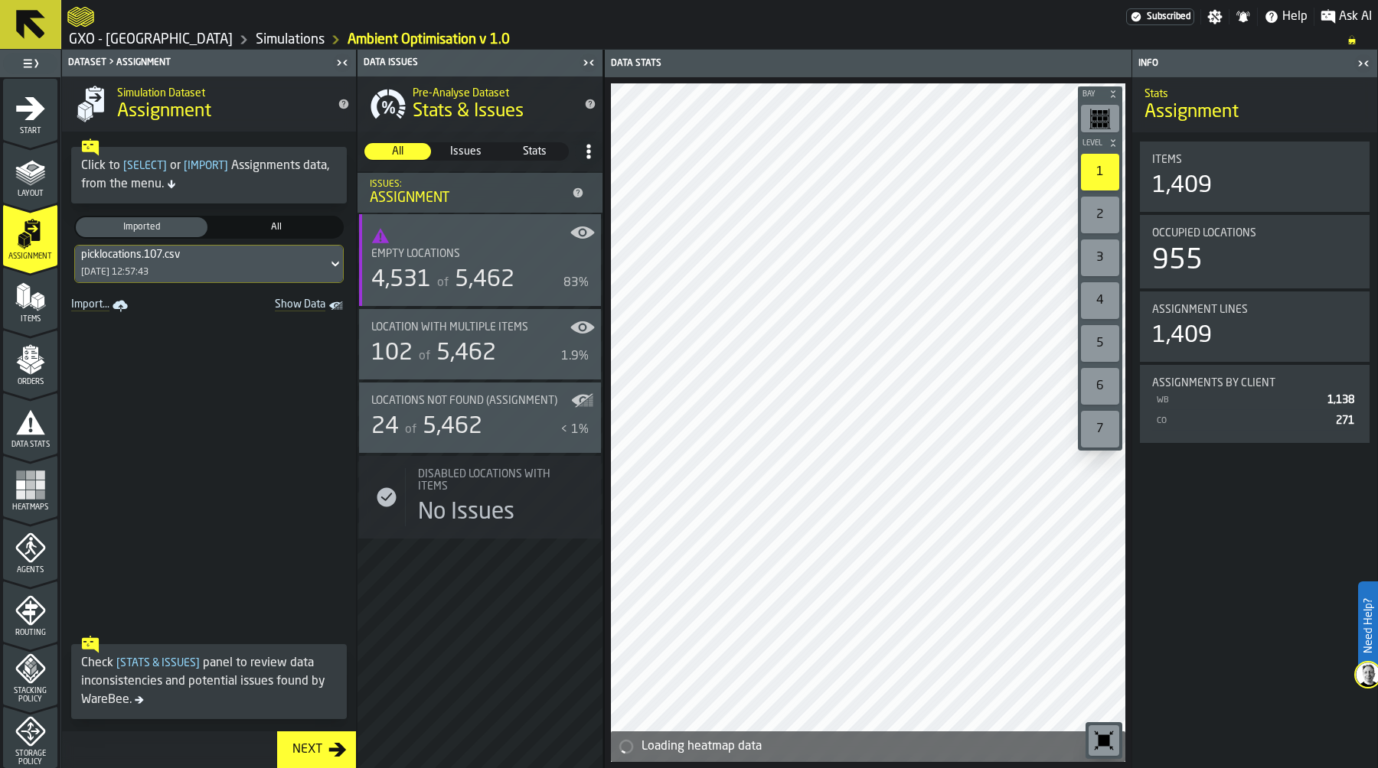
click at [223, 265] on div "picklocations.107.csv 09/05/2025, 12:57:43" at bounding box center [201, 264] width 253 height 37
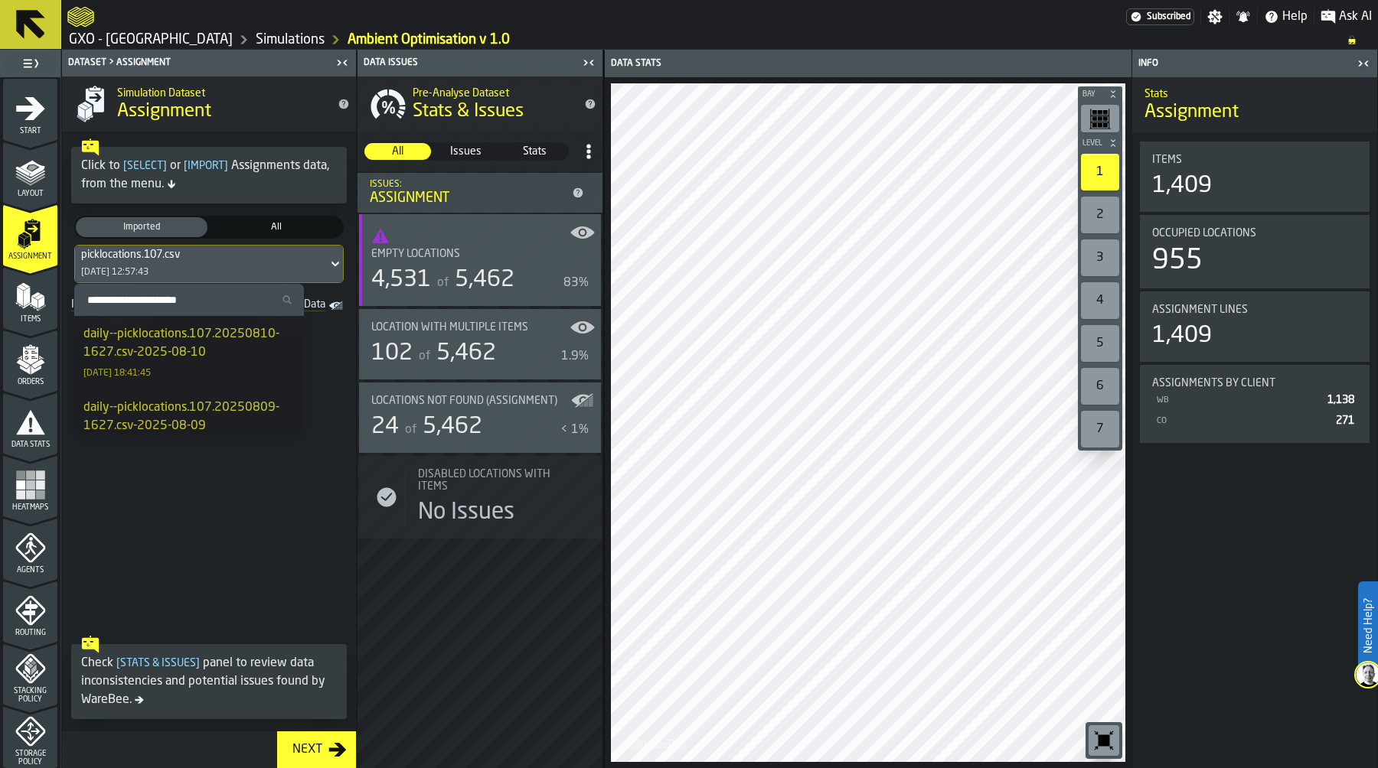
click at [224, 346] on div "daily--picklocations.107.20250810-1627.csv-2025-08-10" at bounding box center [188, 343] width 211 height 37
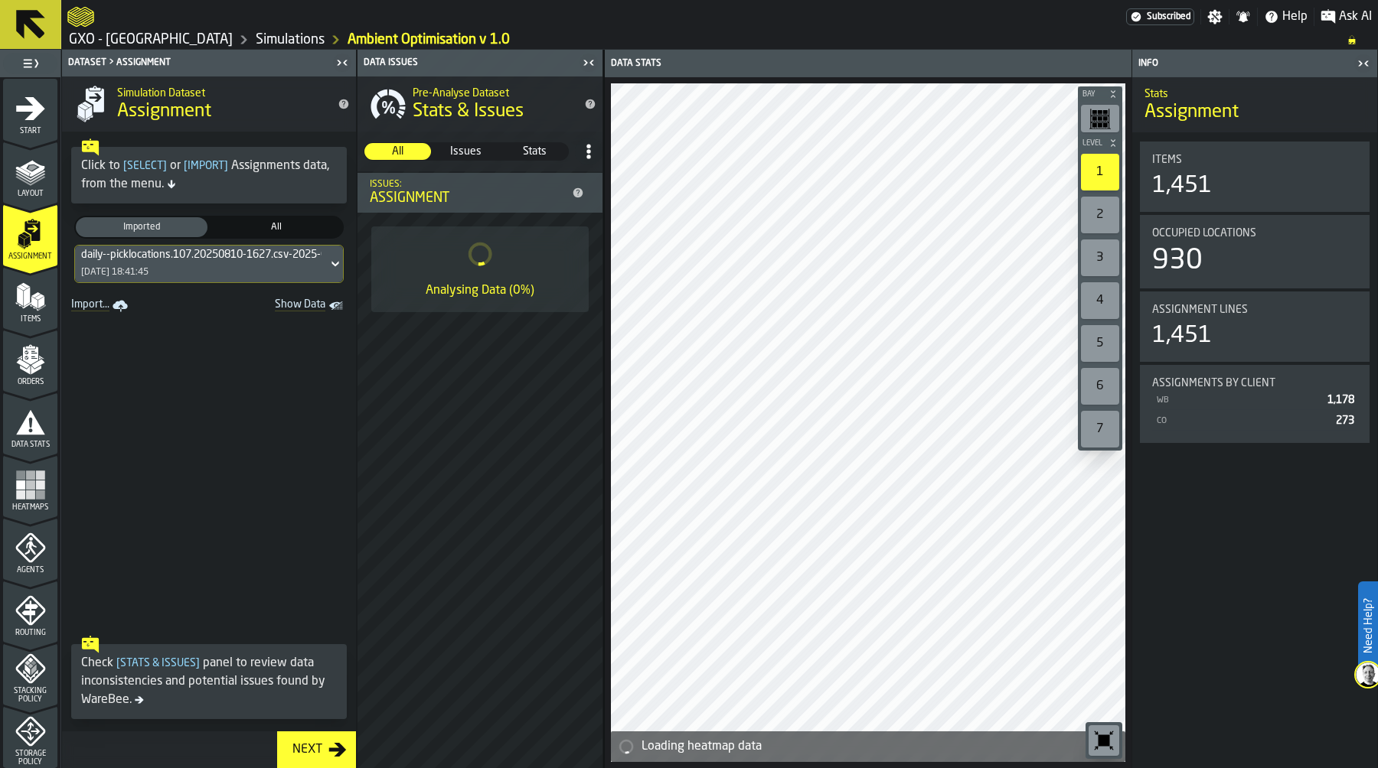
click at [33, 362] on icon "menu Orders" at bounding box center [30, 359] width 31 height 31
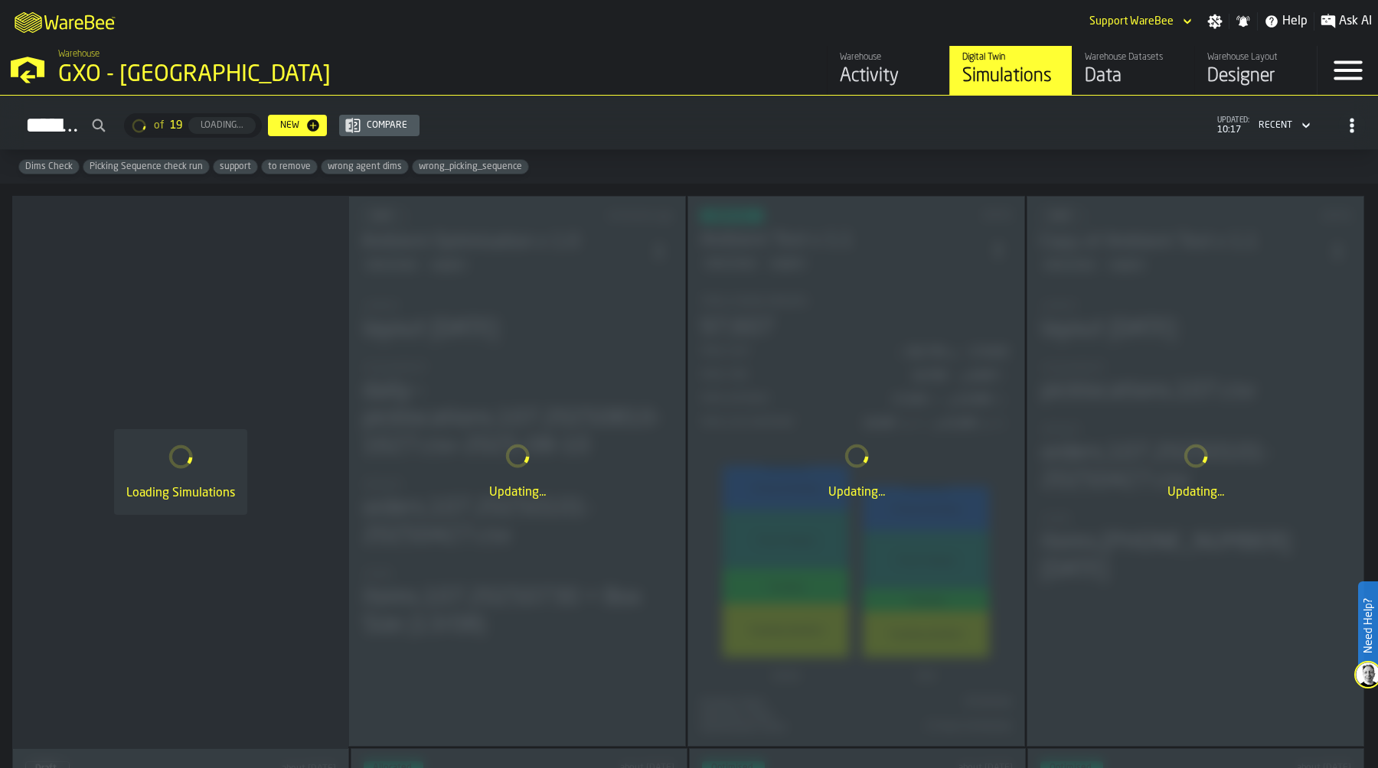
click at [868, 54] on div "Warehouse" at bounding box center [888, 57] width 97 height 11
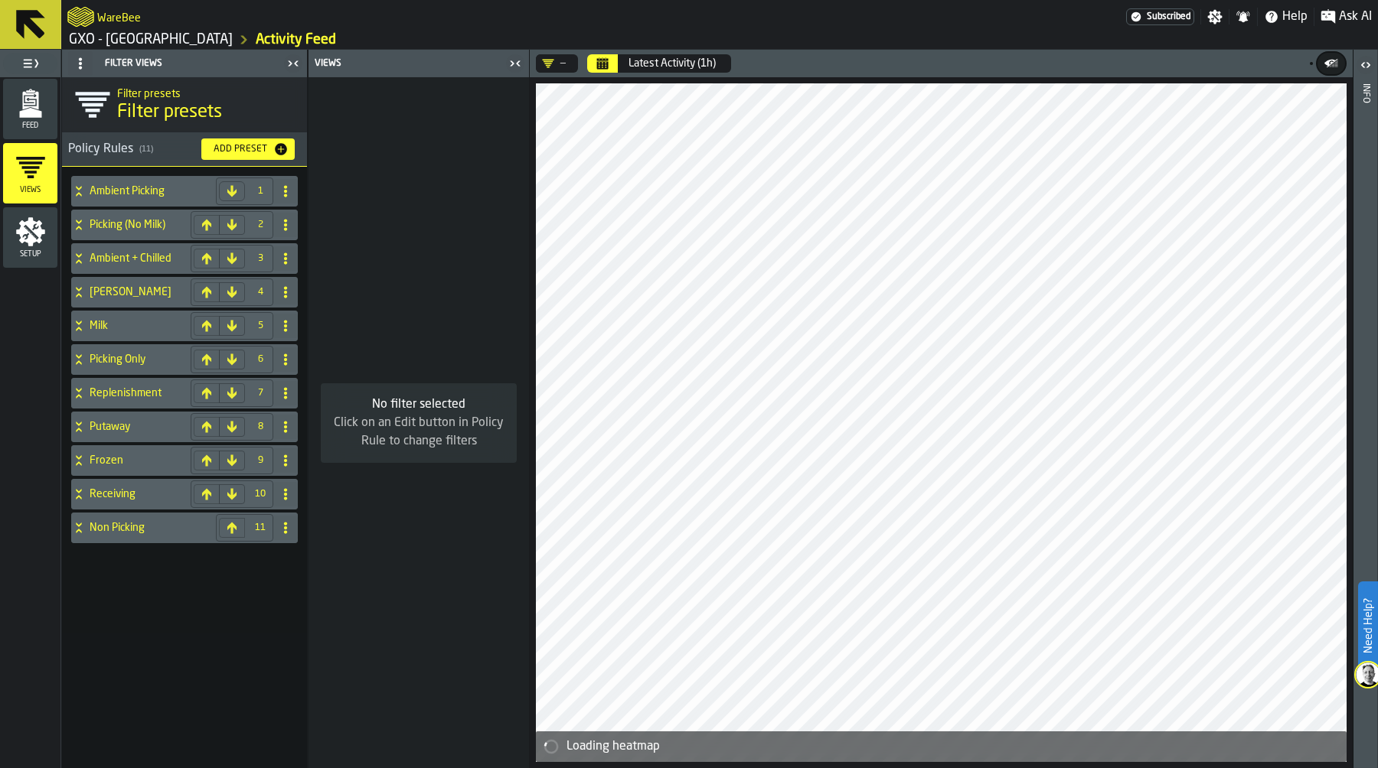
click at [31, 110] on polygon "menu Feed" at bounding box center [30, 113] width 22 height 10
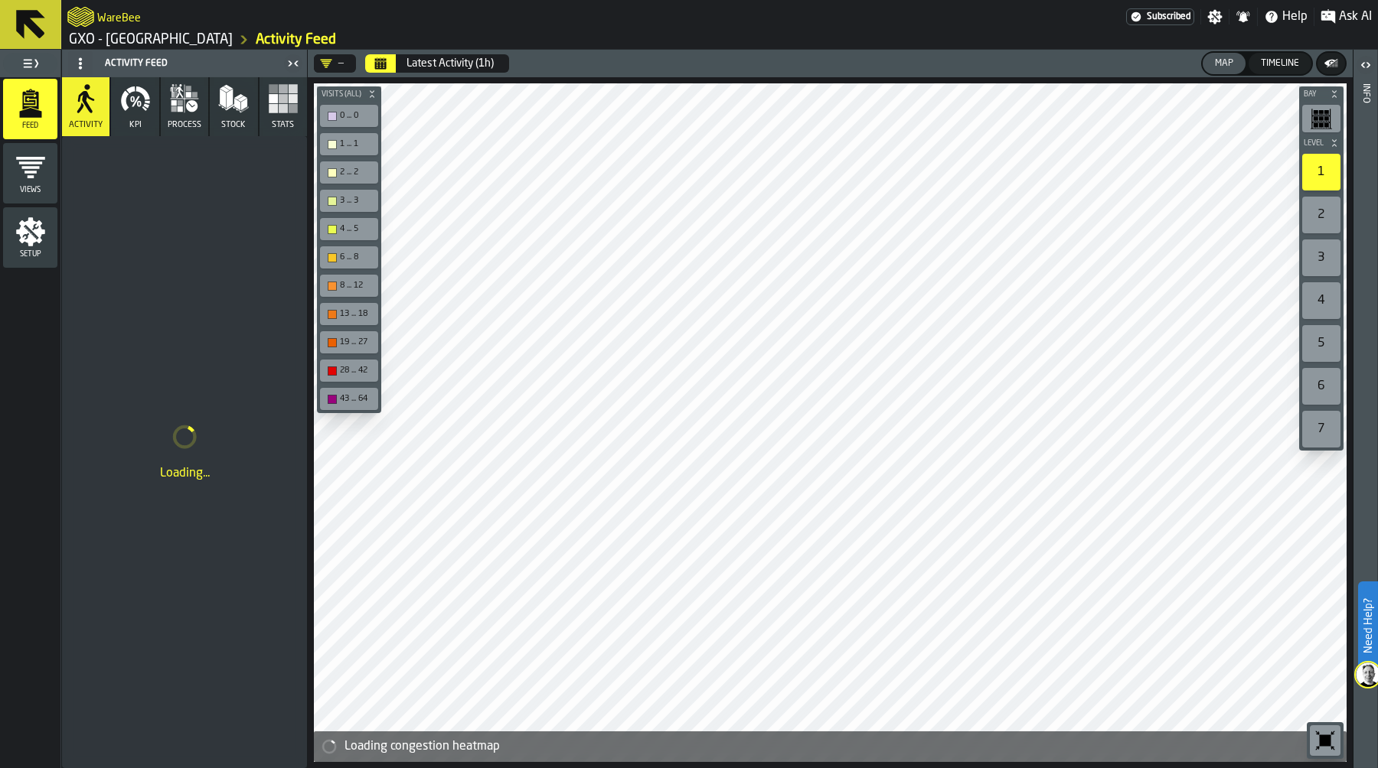
click at [1329, 739] on icon "button-toolbar-undefined" at bounding box center [1324, 741] width 11 height 11
click at [338, 63] on div "—" at bounding box center [332, 63] width 24 height 12
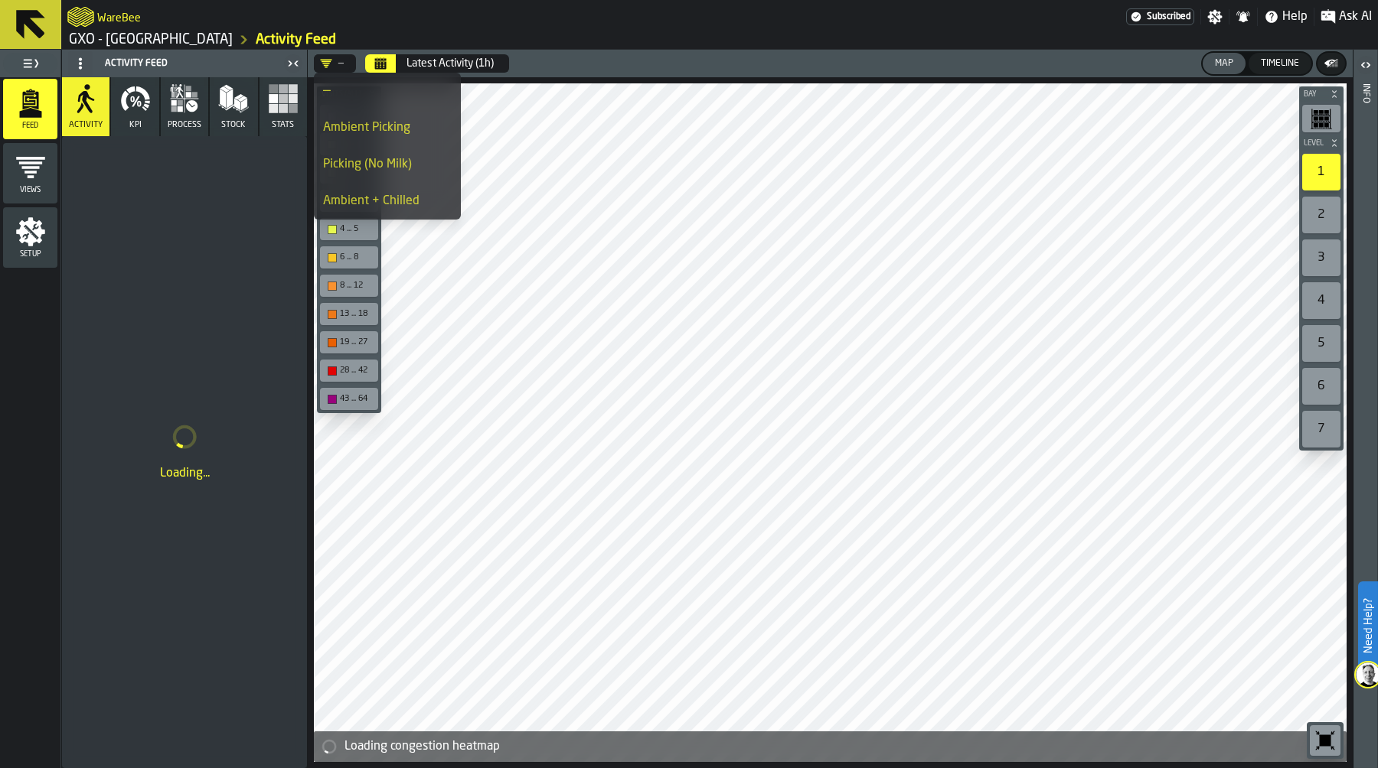
click at [396, 135] on div "Ambient Picking" at bounding box center [387, 128] width 129 height 18
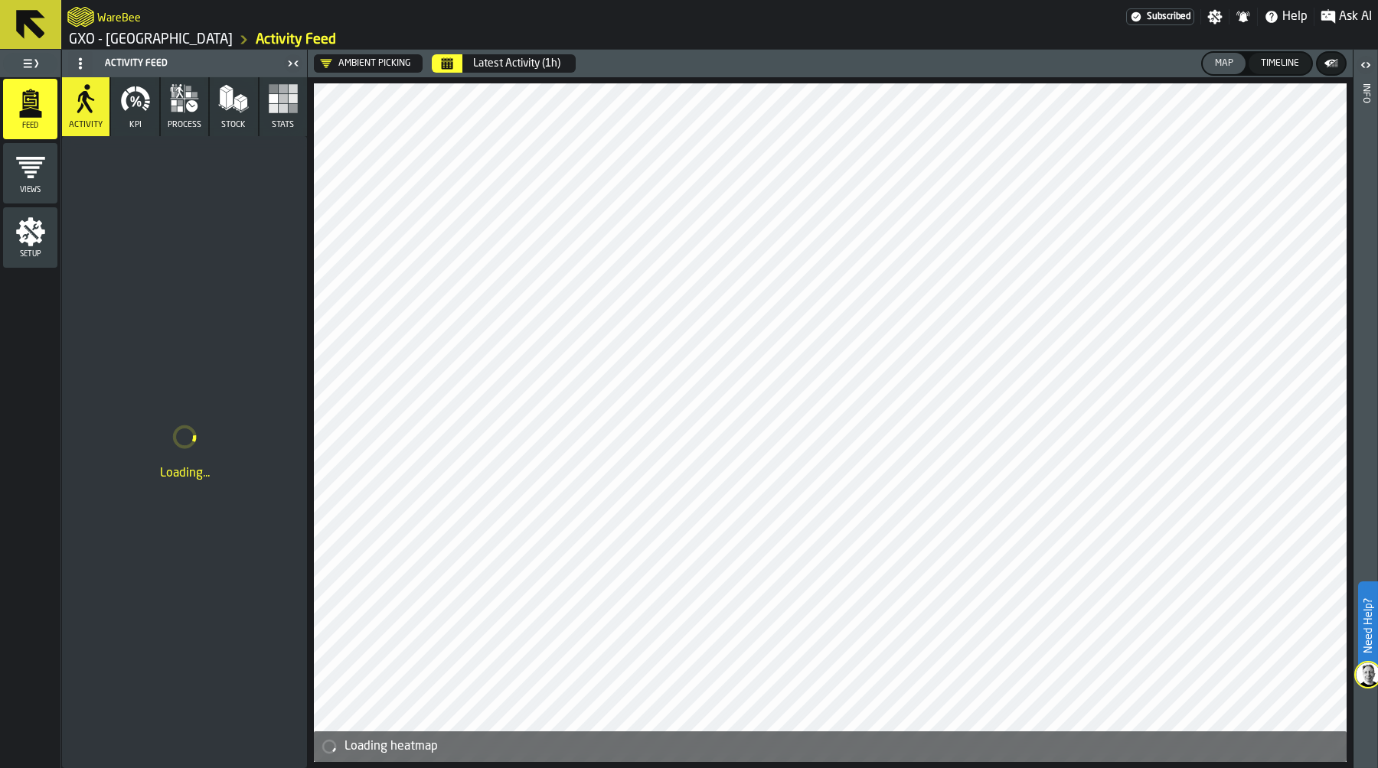
click at [451, 65] on icon "Calendar" at bounding box center [447, 63] width 12 height 12
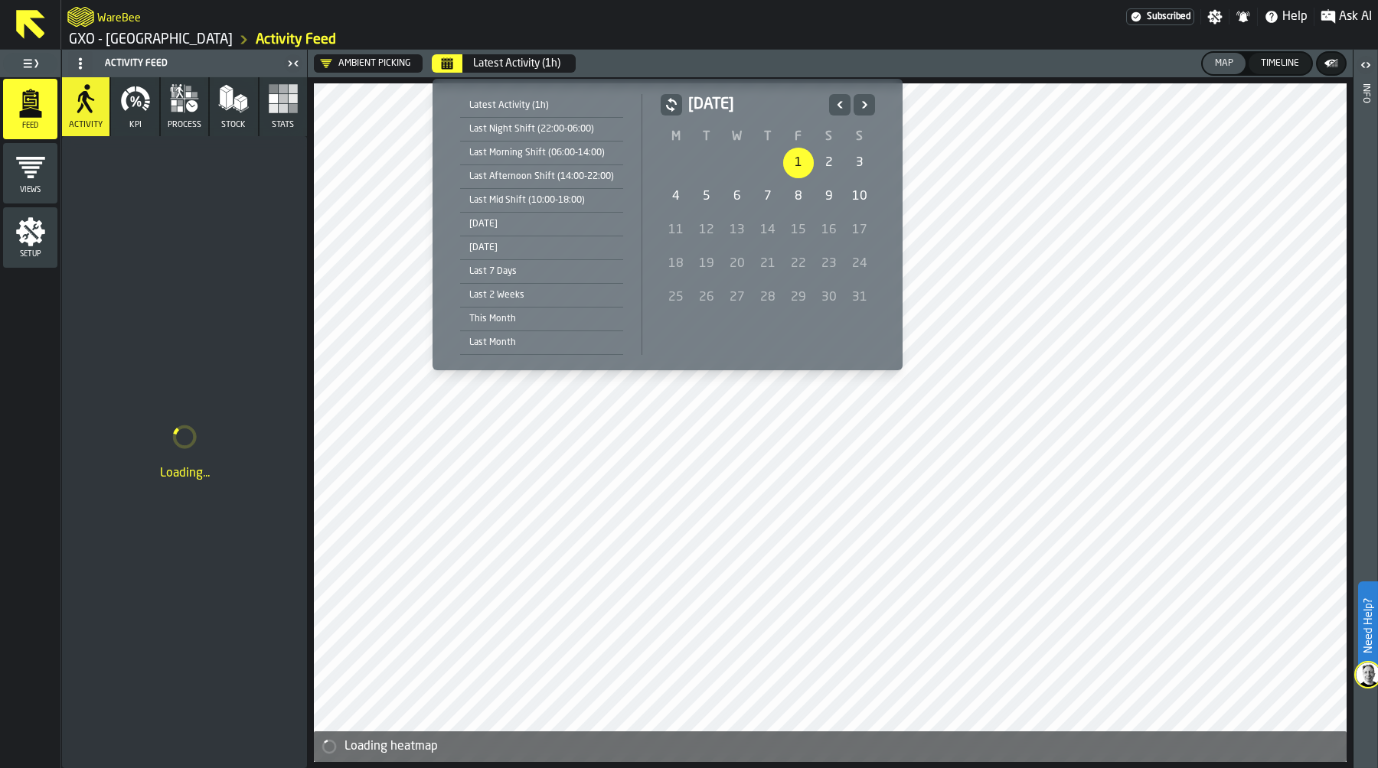
click at [794, 170] on div "1" at bounding box center [798, 163] width 31 height 31
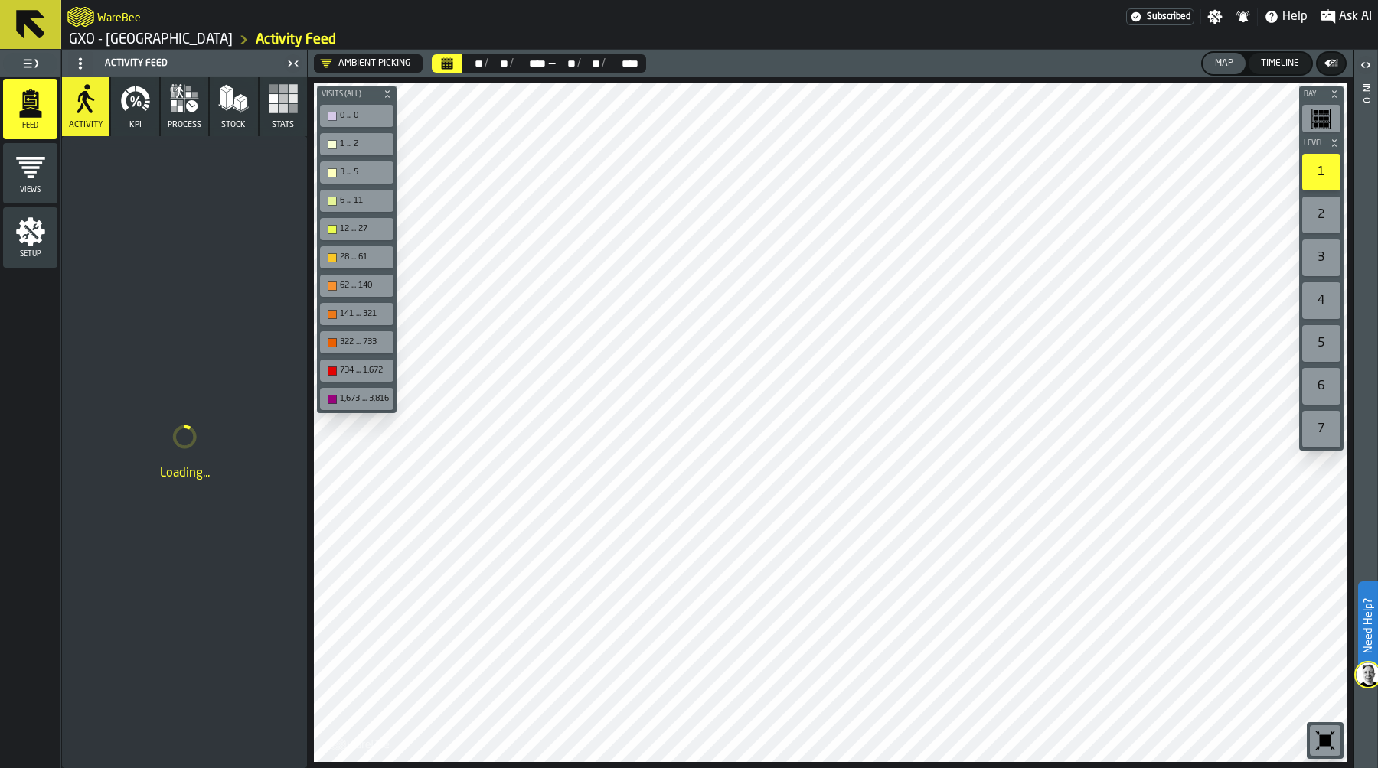
click at [144, 129] on button "KPI" at bounding box center [134, 106] width 47 height 59
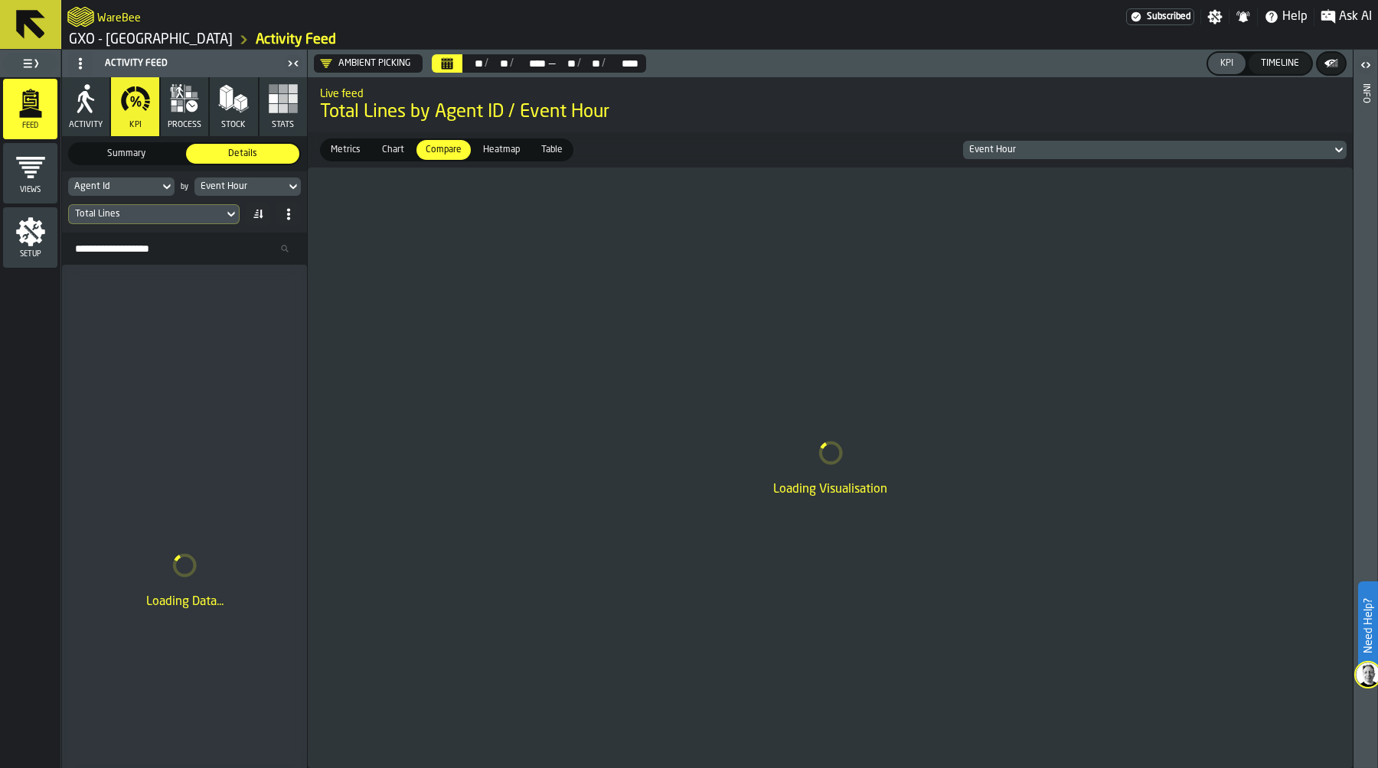
click at [144, 129] on button "KPI" at bounding box center [134, 106] width 47 height 59
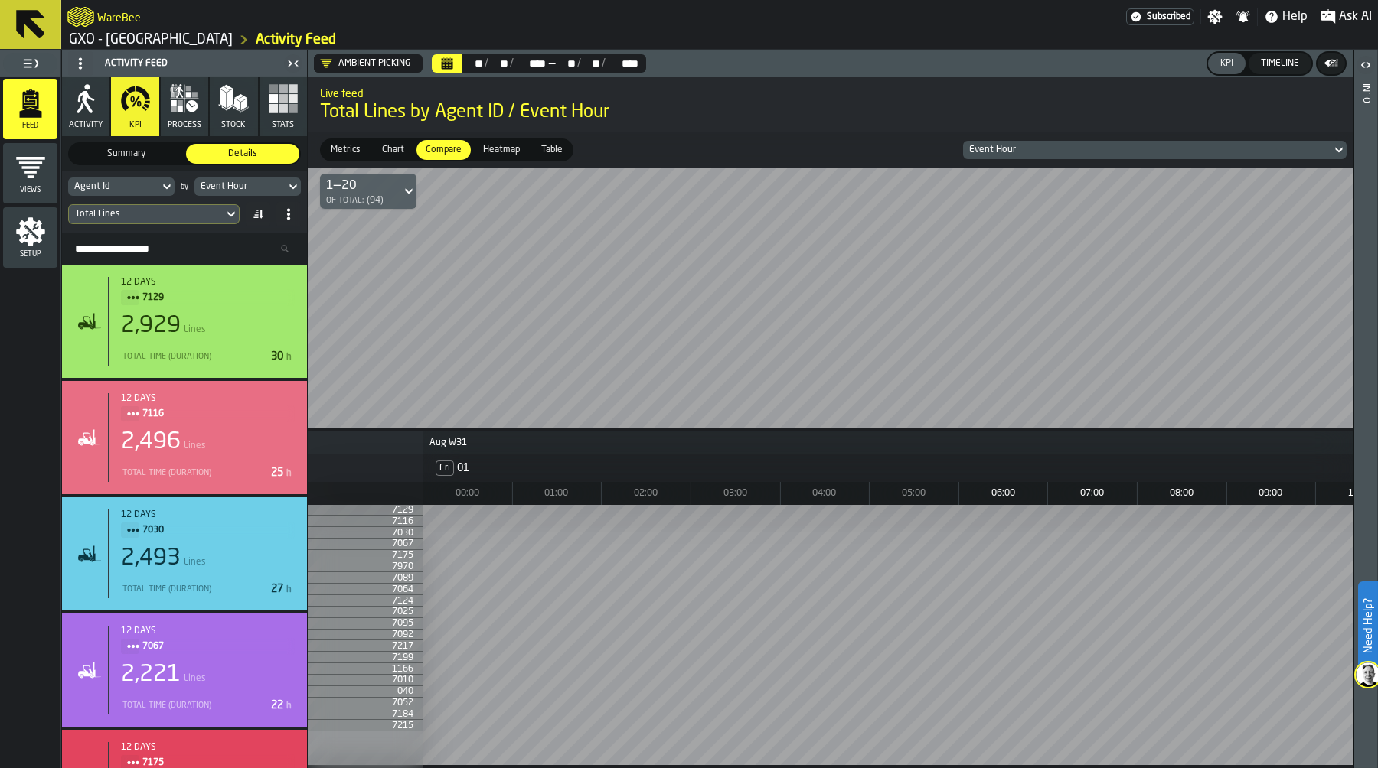
click at [494, 148] on span "Heatmap" at bounding box center [501, 150] width 49 height 14
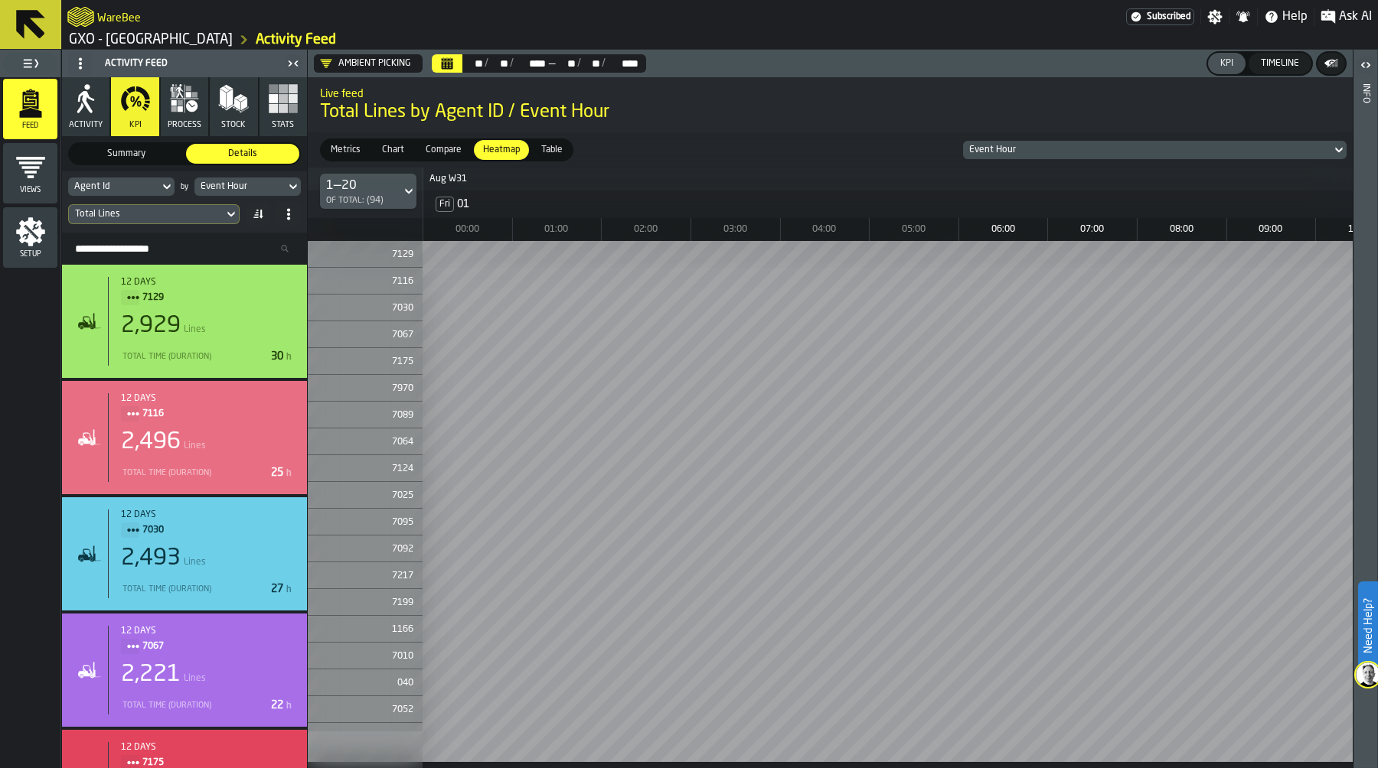
click at [178, 216] on div "Total Lines" at bounding box center [146, 214] width 142 height 11
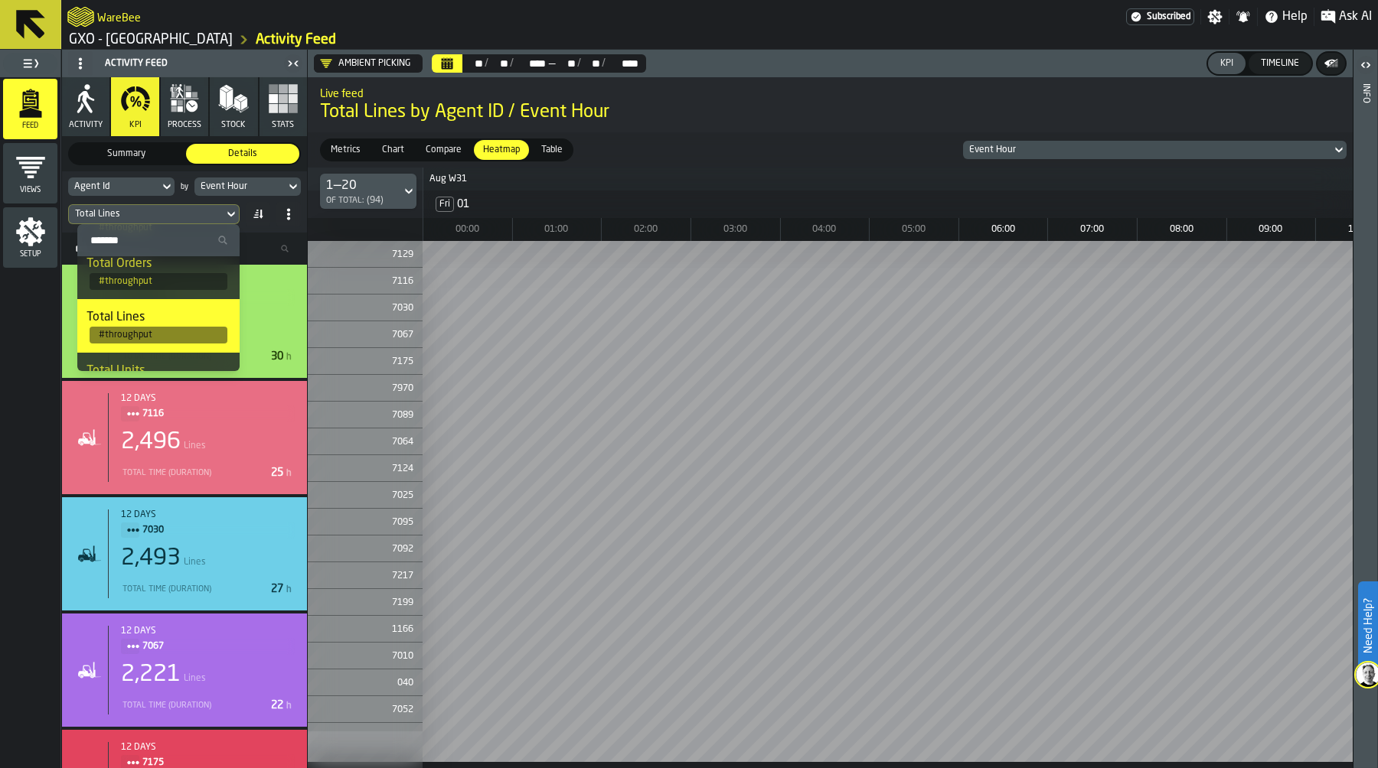
scroll to position [63, 0]
click at [147, 332] on span "# throughput" at bounding box center [159, 336] width 138 height 17
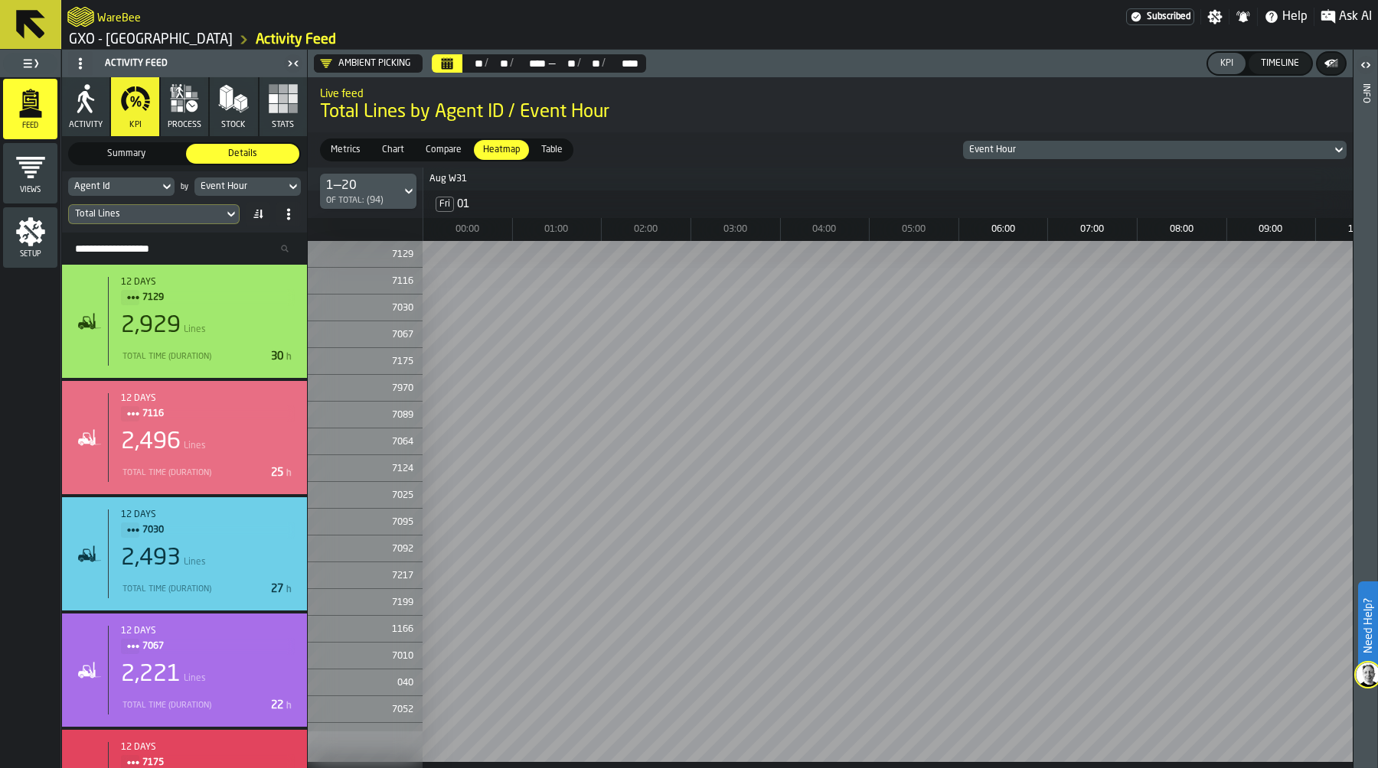
click at [129, 210] on div "Total Lines" at bounding box center [146, 214] width 142 height 11
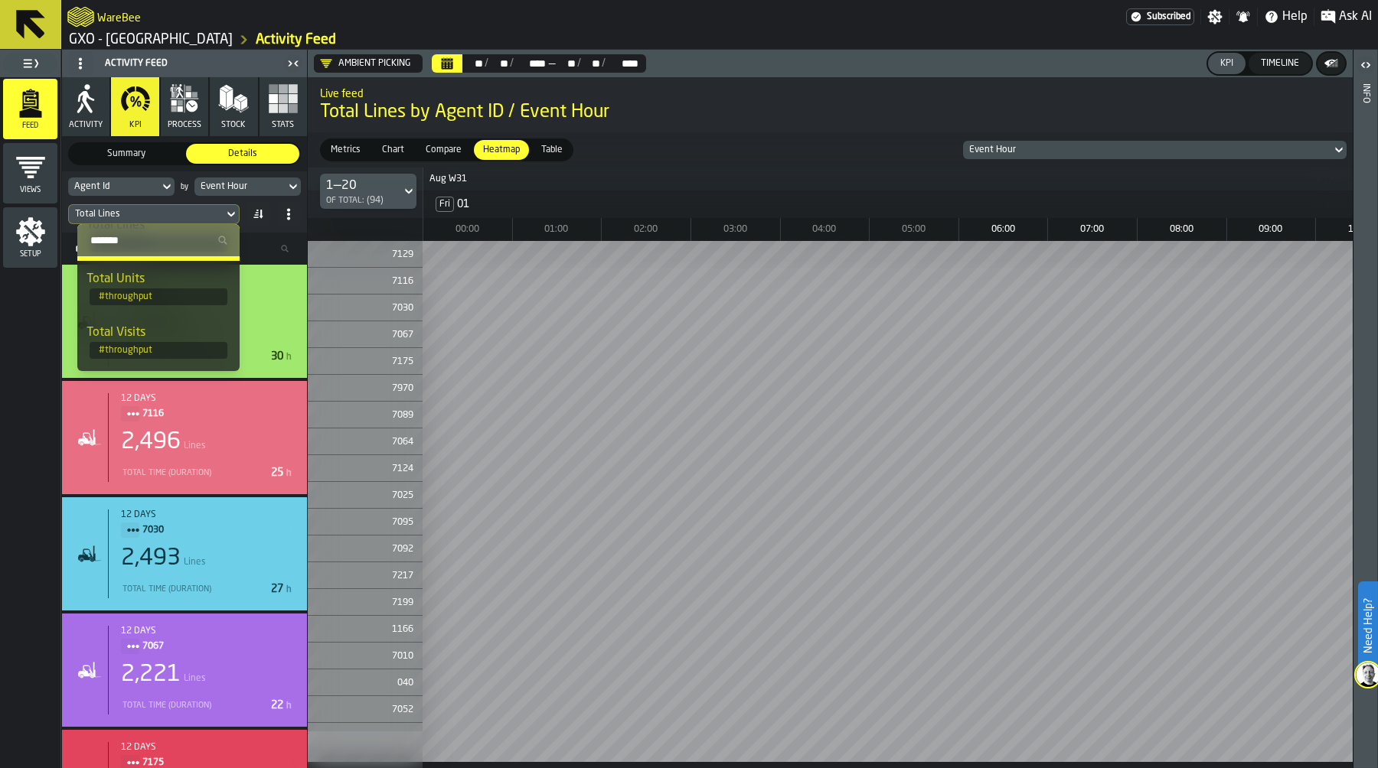
scroll to position [167, 0]
click at [133, 282] on span "# throughput" at bounding box center [159, 286] width 138 height 17
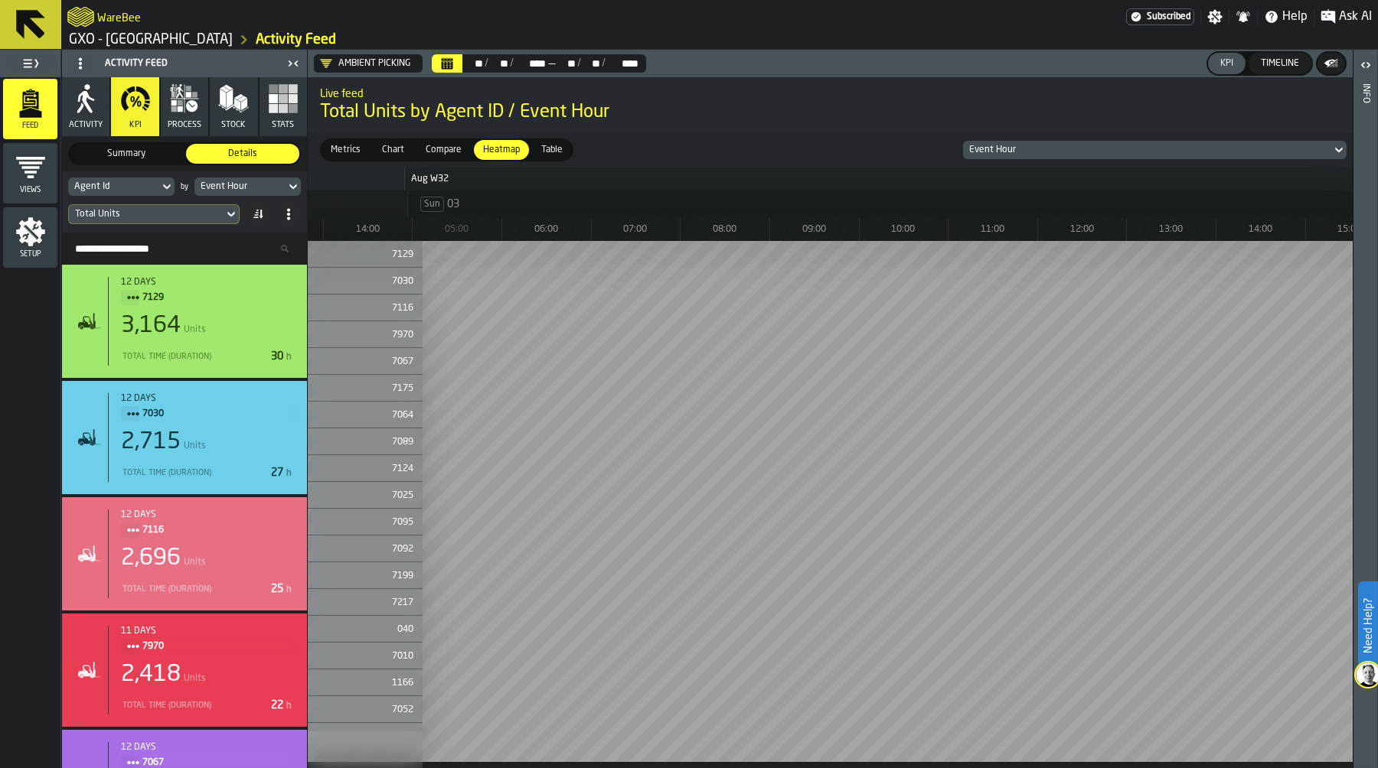
scroll to position [0, 3547]
